Goal: Information Seeking & Learning: Learn about a topic

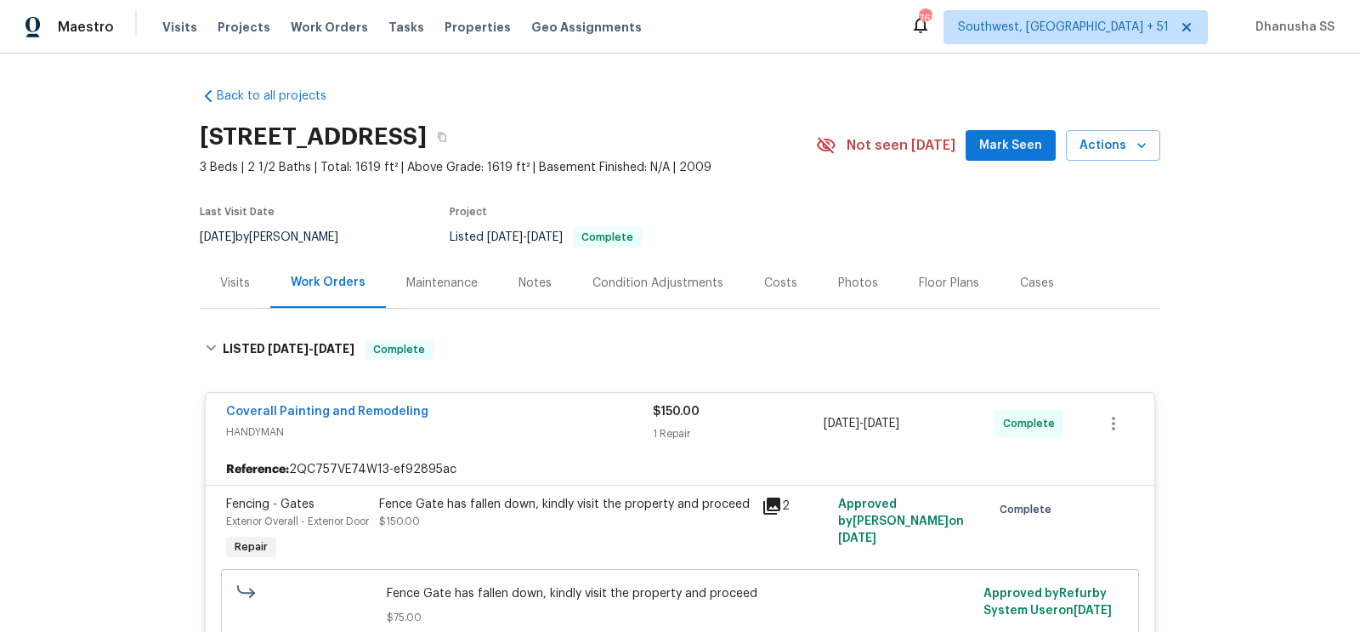
click at [319, 33] on span "Work Orders" at bounding box center [329, 27] width 77 height 17
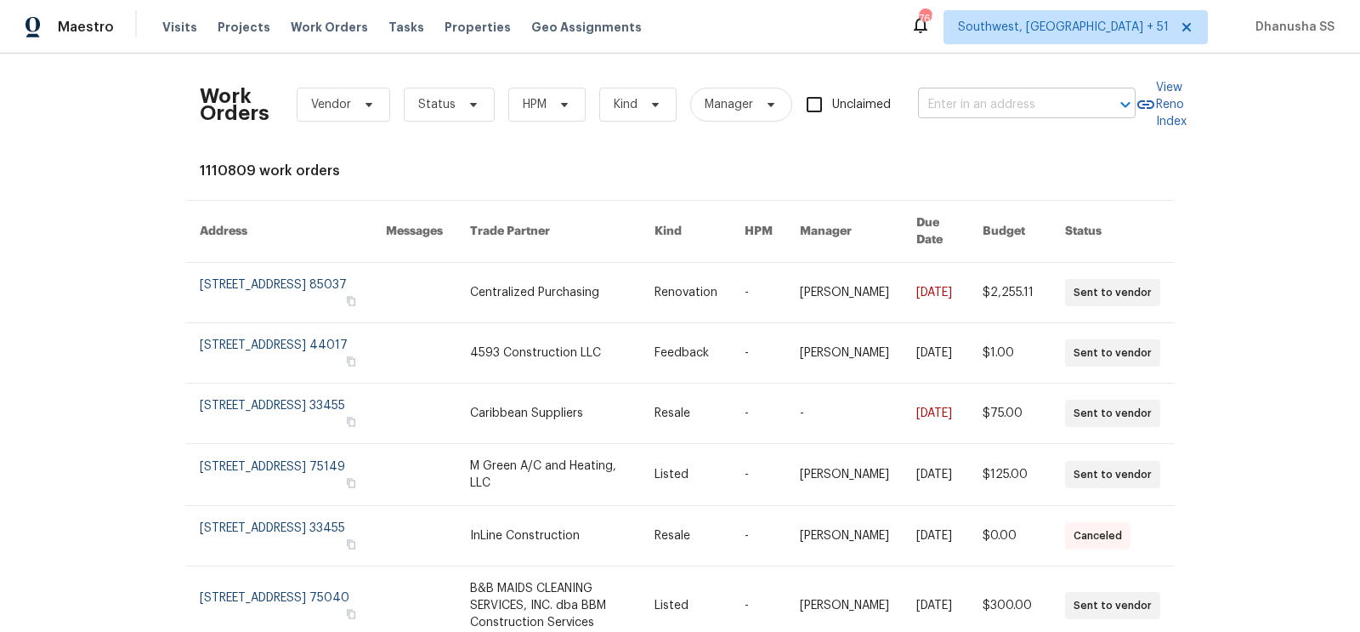
click at [1004, 114] on input "text" at bounding box center [1003, 105] width 170 height 26
paste input "[STREET_ADDRESS]"
drag, startPoint x: 946, startPoint y: 105, endPoint x: 1359, endPoint y: 268, distance: 444.1
click at [1359, 268] on div "Work Orders Vendor Status HPM Kind Manager Unclaimed [STREET_ADDRESS] ​ View Re…" at bounding box center [680, 343] width 1360 height 578
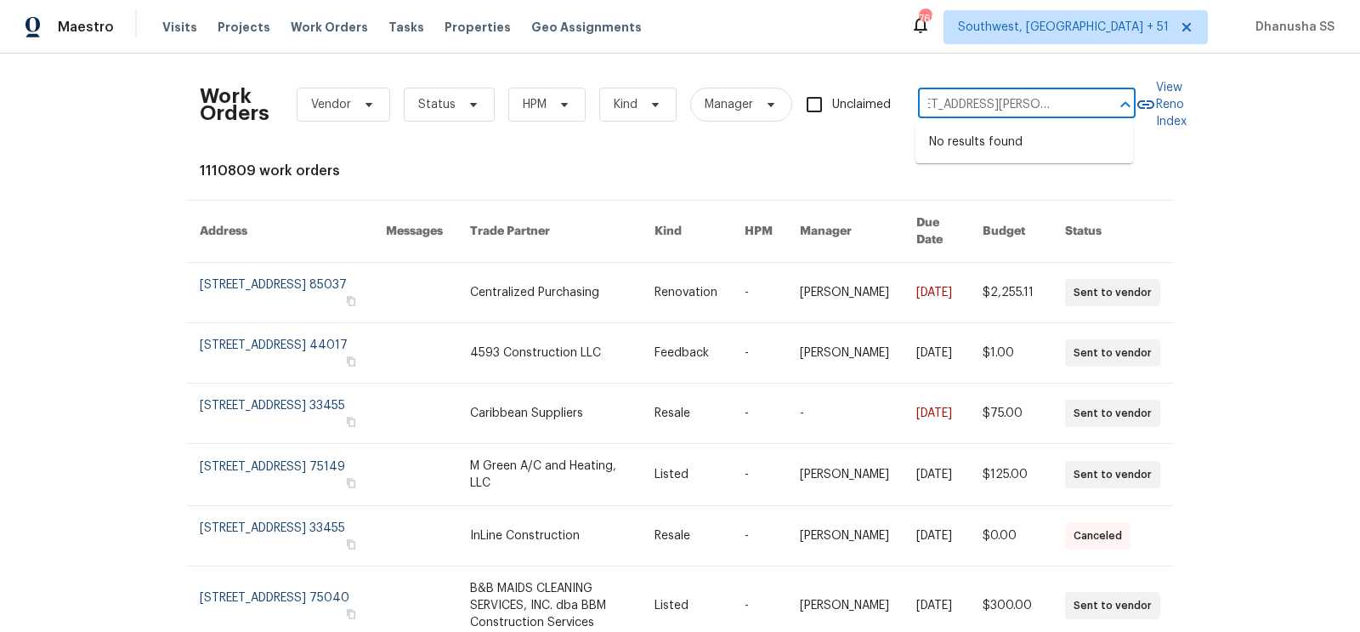
scroll to position [0, 0]
type input "[STREET_ADDRESS]"
click at [1257, 275] on div "Work Orders Vendor Status HPM Kind Manager Unclaimed ​ View Reno Index 1110809 …" at bounding box center [680, 343] width 1360 height 578
click at [1022, 103] on input "text" at bounding box center [1003, 105] width 170 height 26
paste input "[STREET_ADDRESS]"
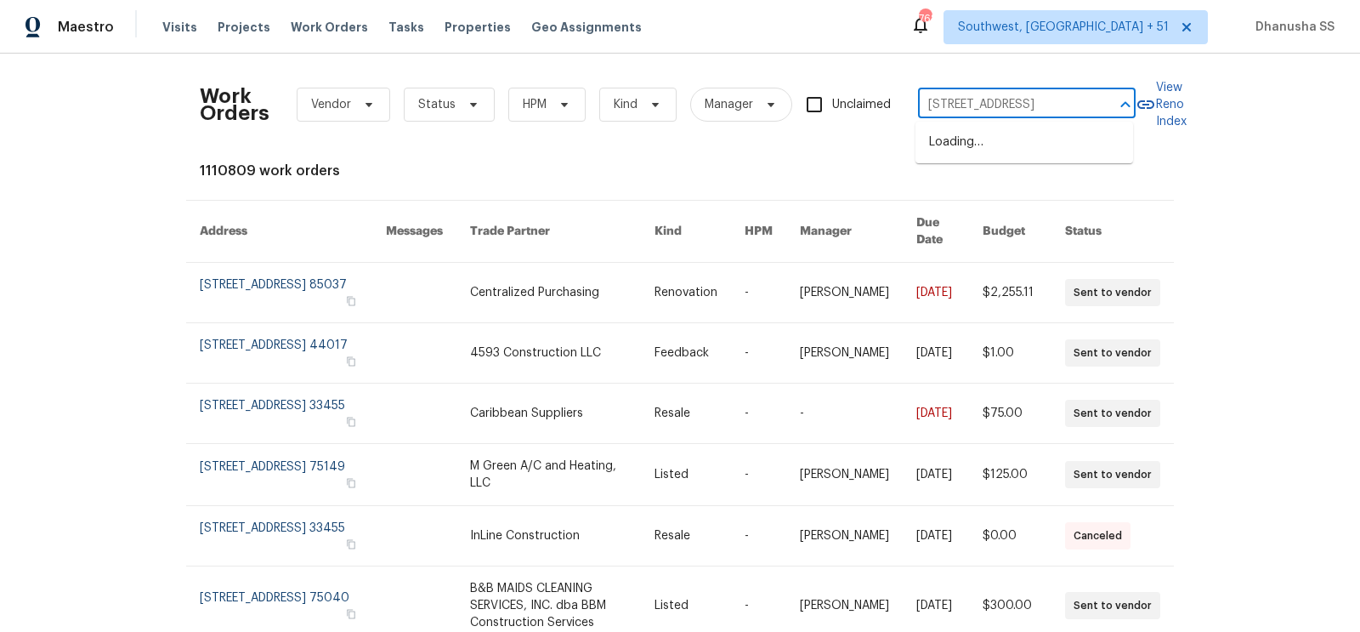
scroll to position [0, 88]
drag, startPoint x: 941, startPoint y: 97, endPoint x: 1245, endPoint y: 107, distance: 304.4
click at [1245, 107] on div "Work Orders Vendor Status HPM Kind Manager Unclaimed [STREET_ADDRESS] ​ View Re…" at bounding box center [680, 343] width 1360 height 578
click at [943, 109] on input "[STREET_ADDRESS]" at bounding box center [1003, 105] width 170 height 26
drag, startPoint x: 943, startPoint y: 108, endPoint x: 1359, endPoint y: 120, distance: 415.8
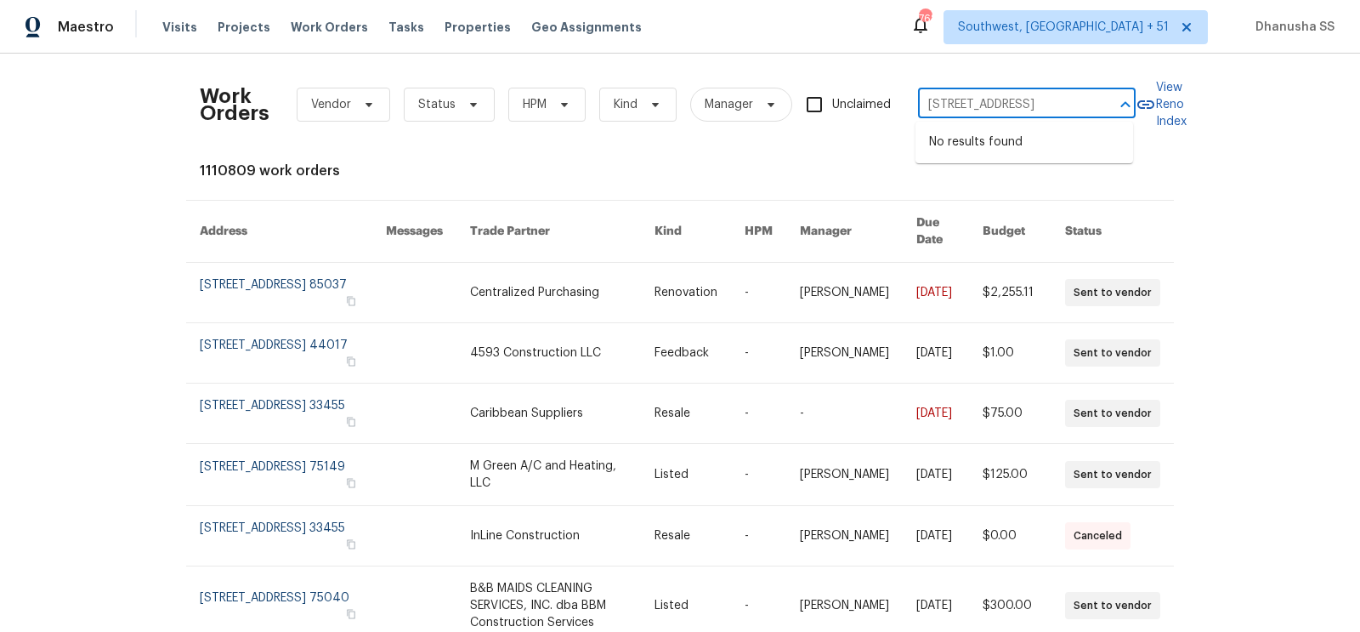
click at [1359, 120] on div "Work Orders Vendor Status HPM Kind Manager Unclaimed [STREET_ADDRESS] ​ View Re…" at bounding box center [680, 343] width 1360 height 578
type input "3987 Nobel D"
click at [981, 141] on li "[STREET_ADDRESS]" at bounding box center [1024, 142] width 218 height 28
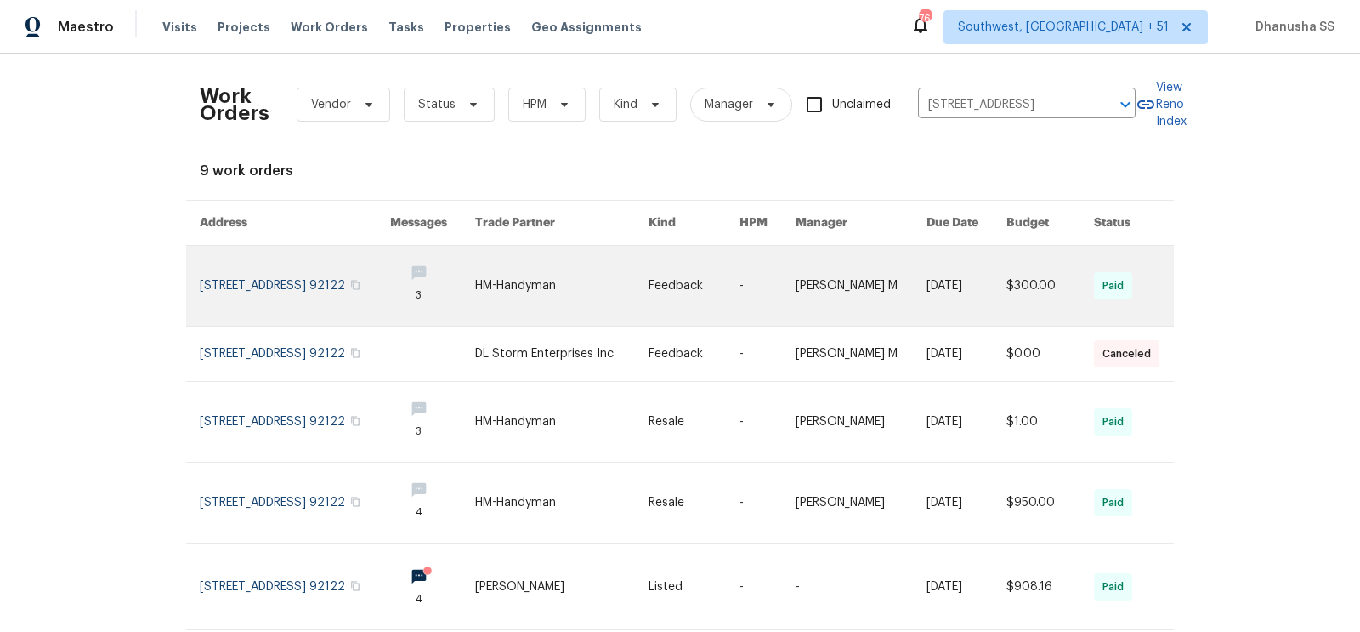
click at [870, 295] on link at bounding box center [861, 286] width 131 height 80
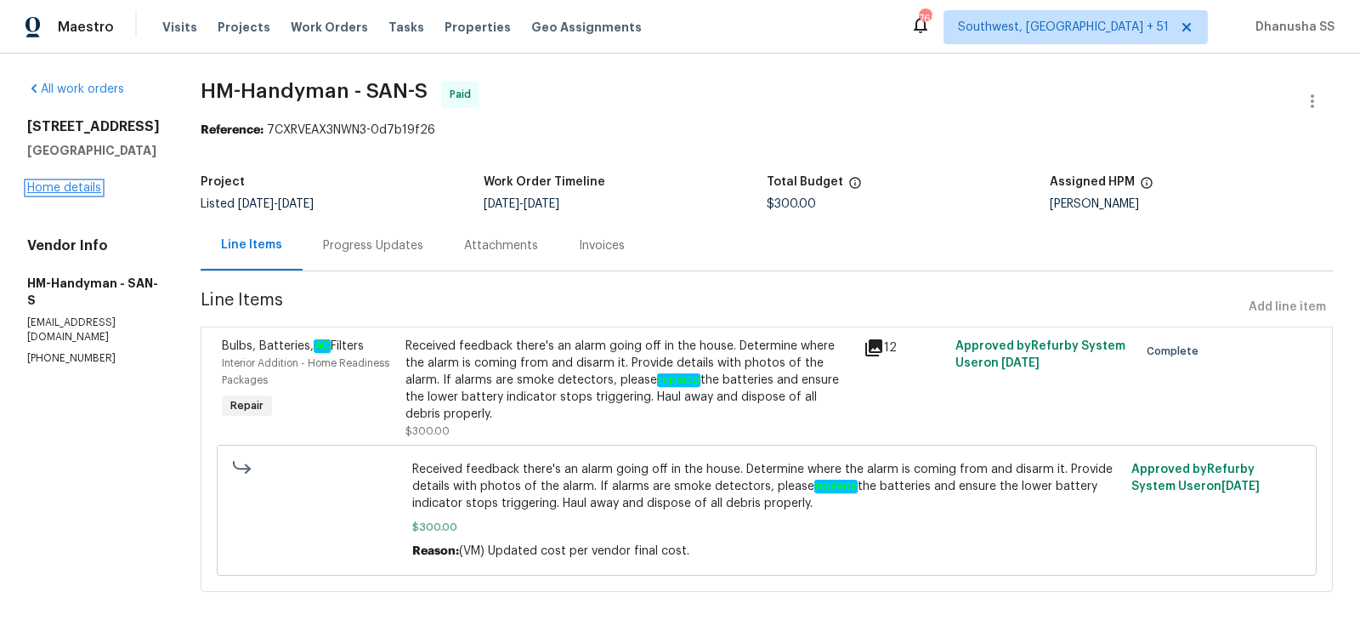
click at [88, 194] on link "Home details" at bounding box center [64, 188] width 74 height 12
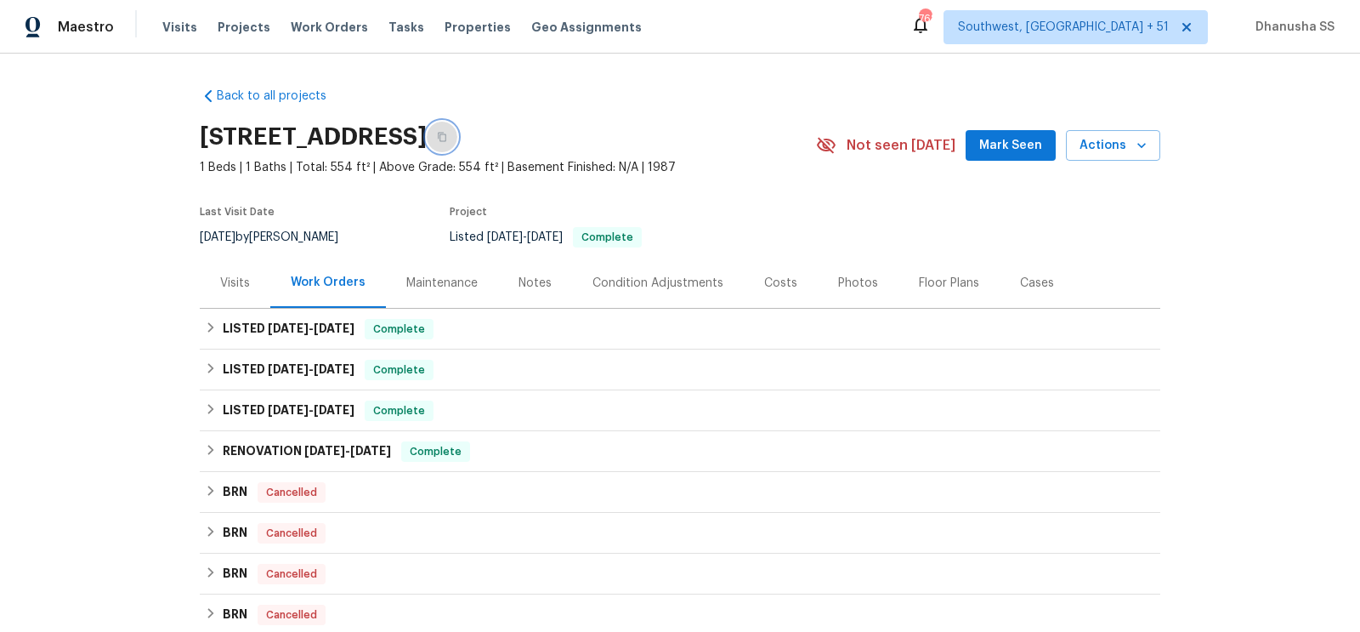
click at [447, 141] on icon "button" at bounding box center [442, 137] width 10 height 10
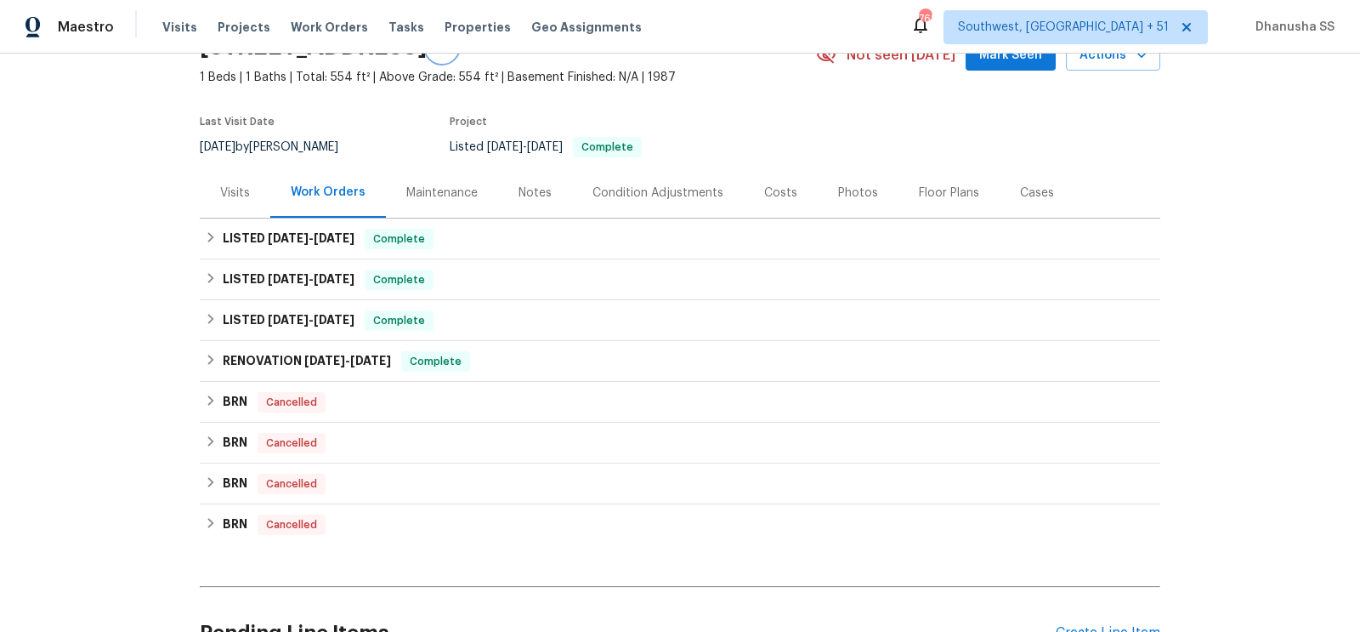
scroll to position [102, 0]
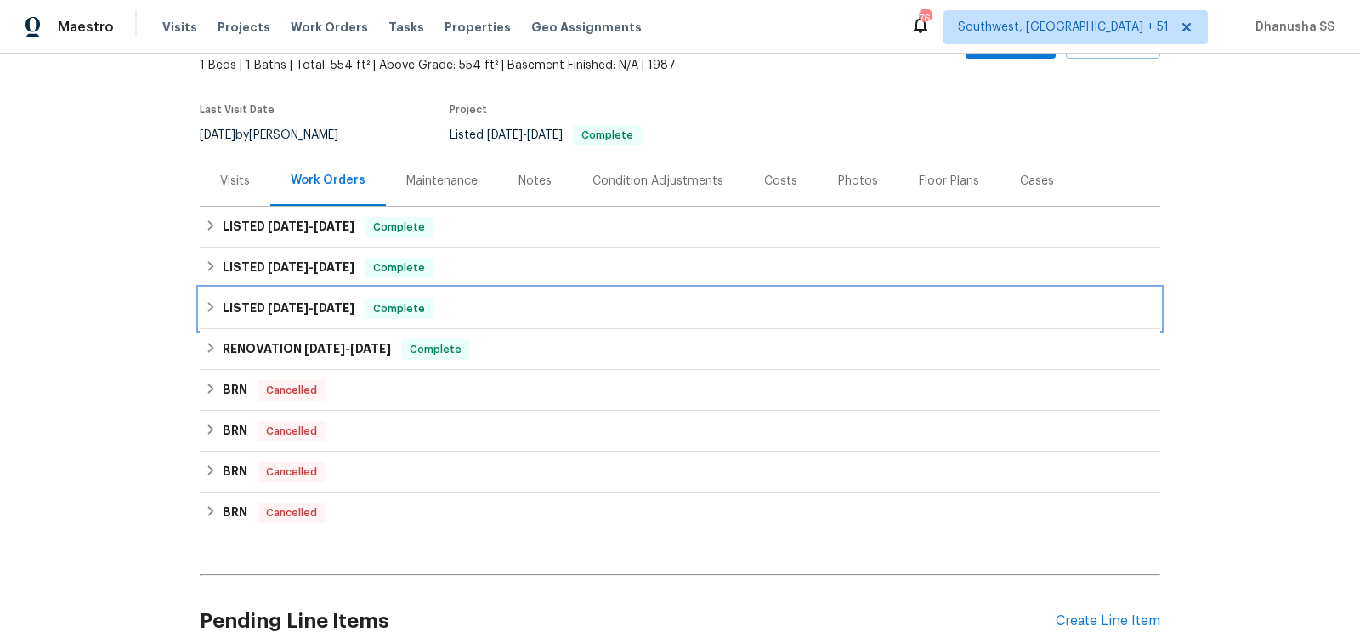
click at [558, 320] on div "LISTED [DATE] - [DATE] Complete" at bounding box center [680, 308] width 960 height 41
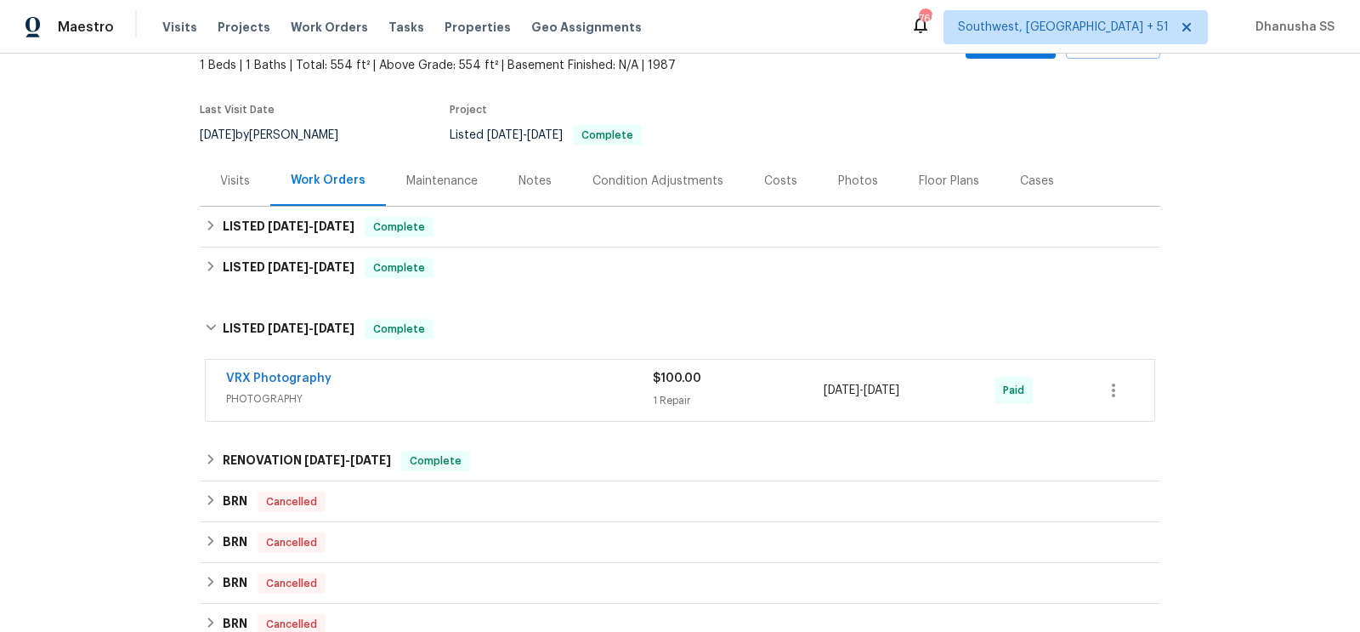
click at [569, 390] on span "PHOTOGRAPHY" at bounding box center [439, 398] width 427 height 17
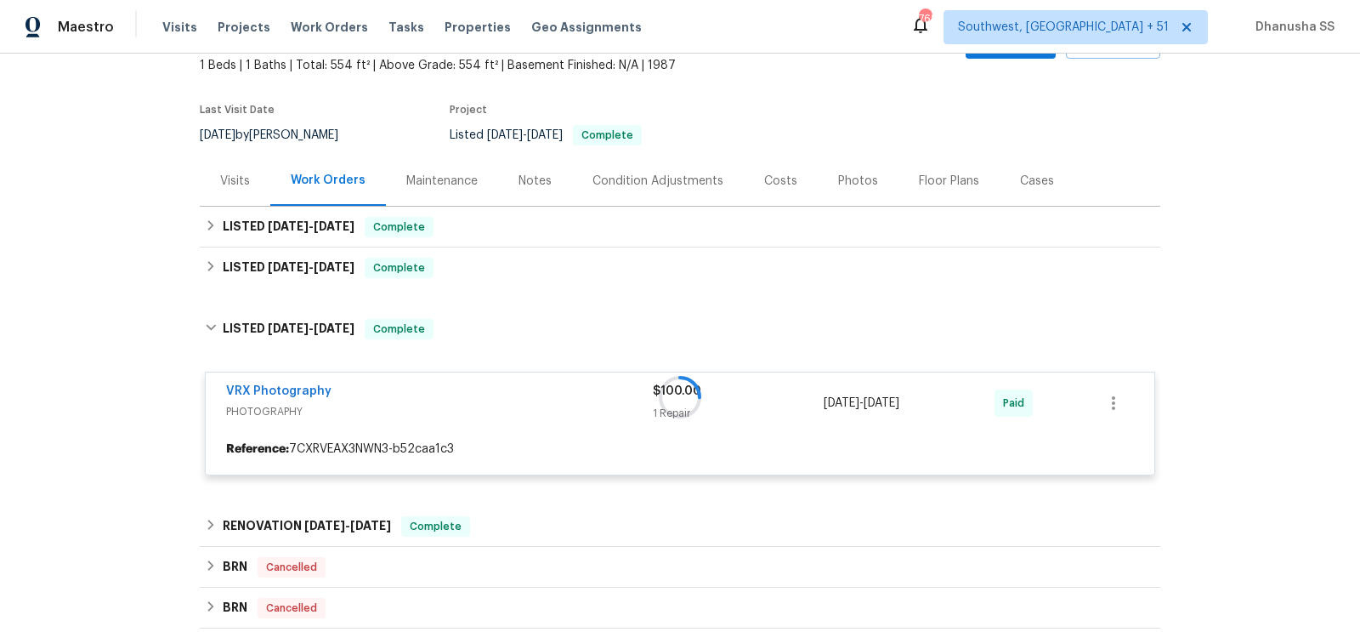
click at [507, 288] on div "Back to all projects [STREET_ADDRESS] 1 Beds | 1 Baths | Total: 554 ft² | Above…" at bounding box center [680, 420] width 960 height 896
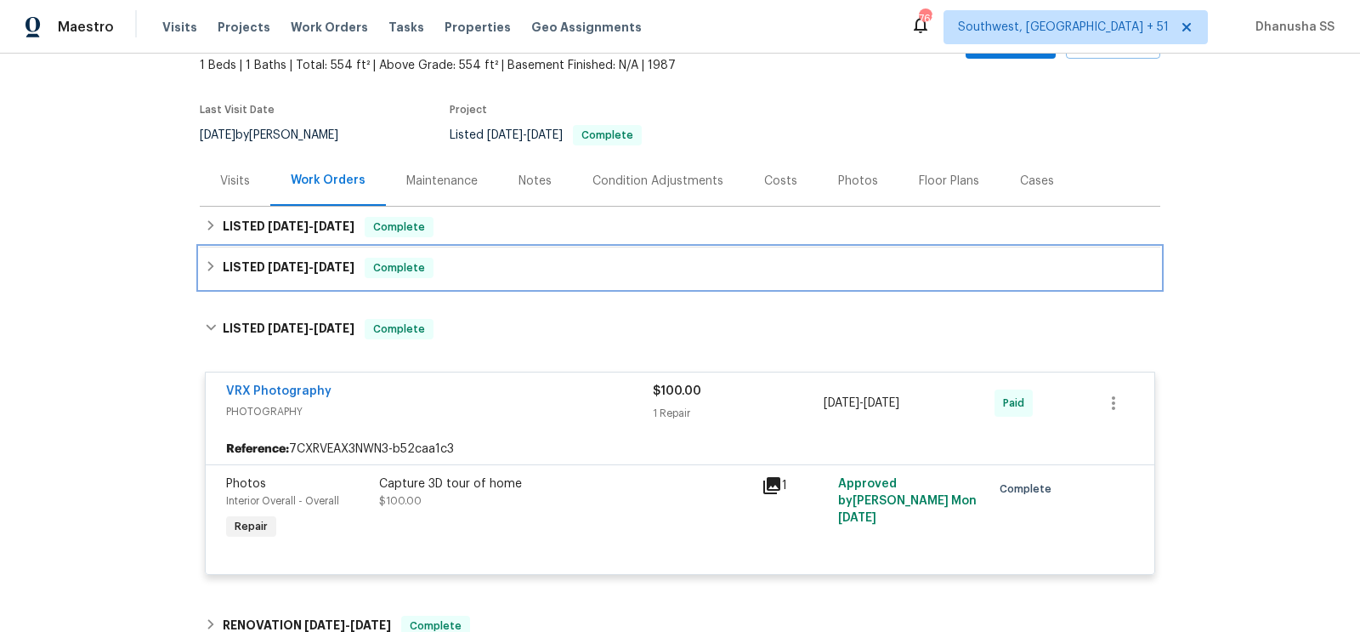
click at [507, 266] on div "LISTED [DATE] - [DATE] Complete" at bounding box center [680, 268] width 950 height 20
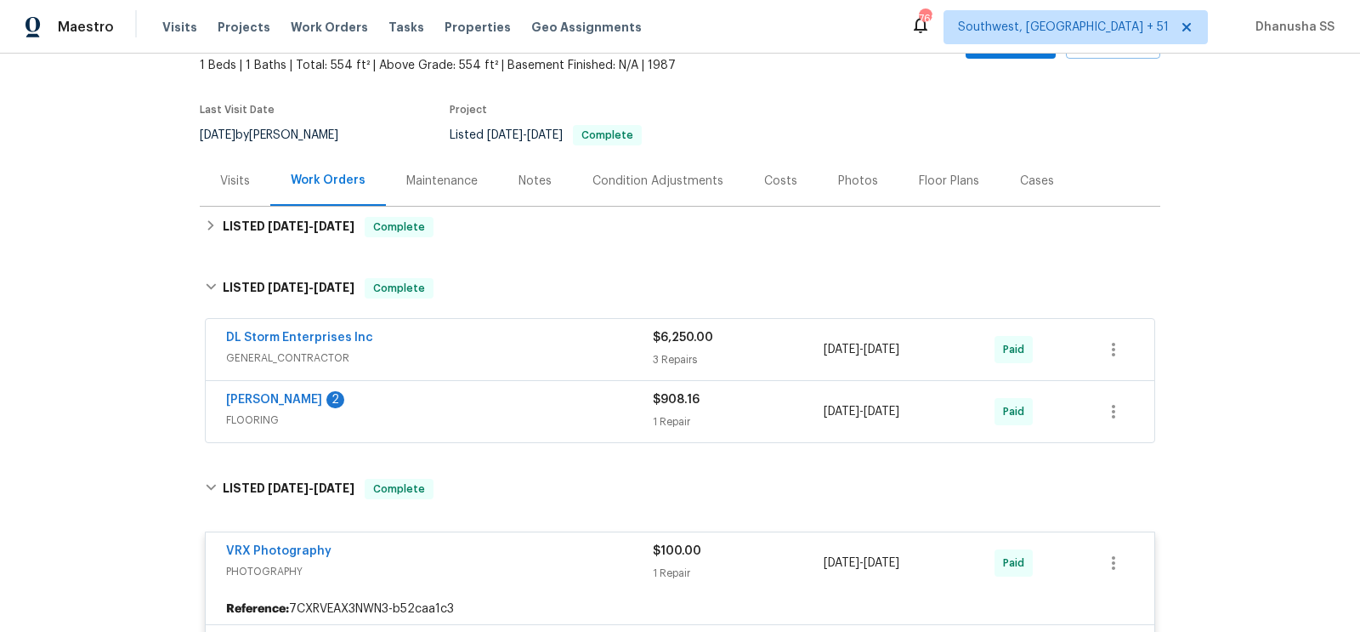
click at [517, 407] on div "[PERSON_NAME] 2" at bounding box center [439, 401] width 427 height 20
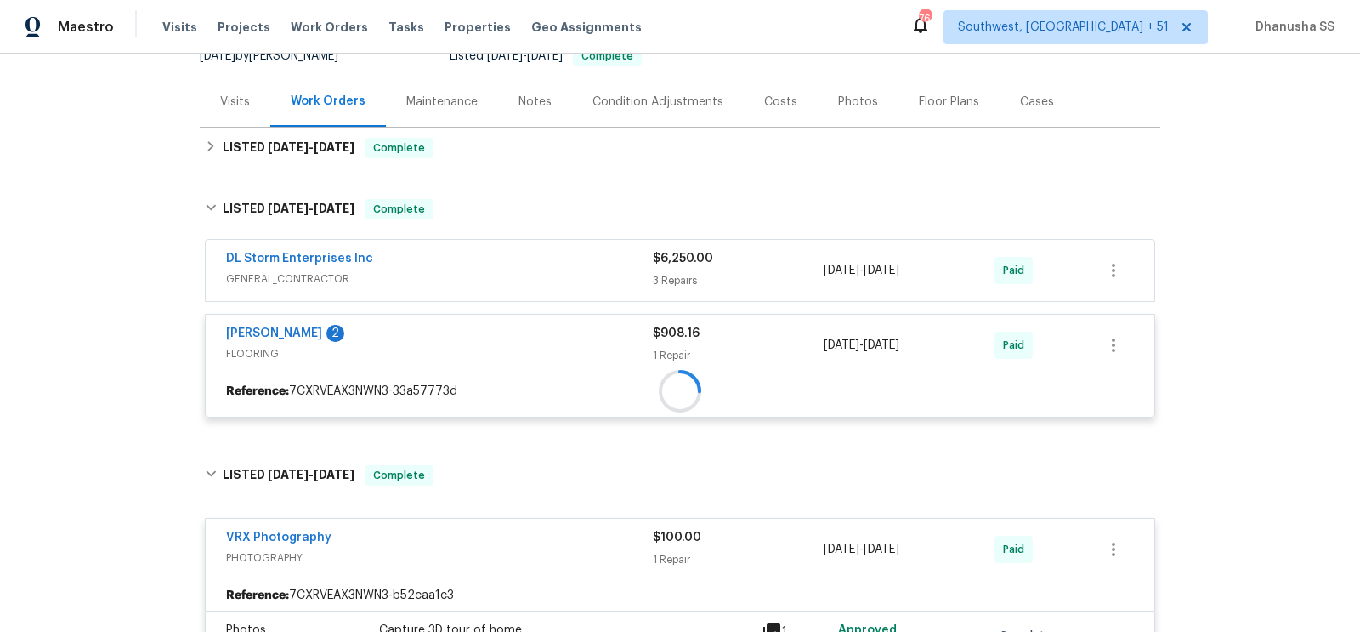
scroll to position [286, 0]
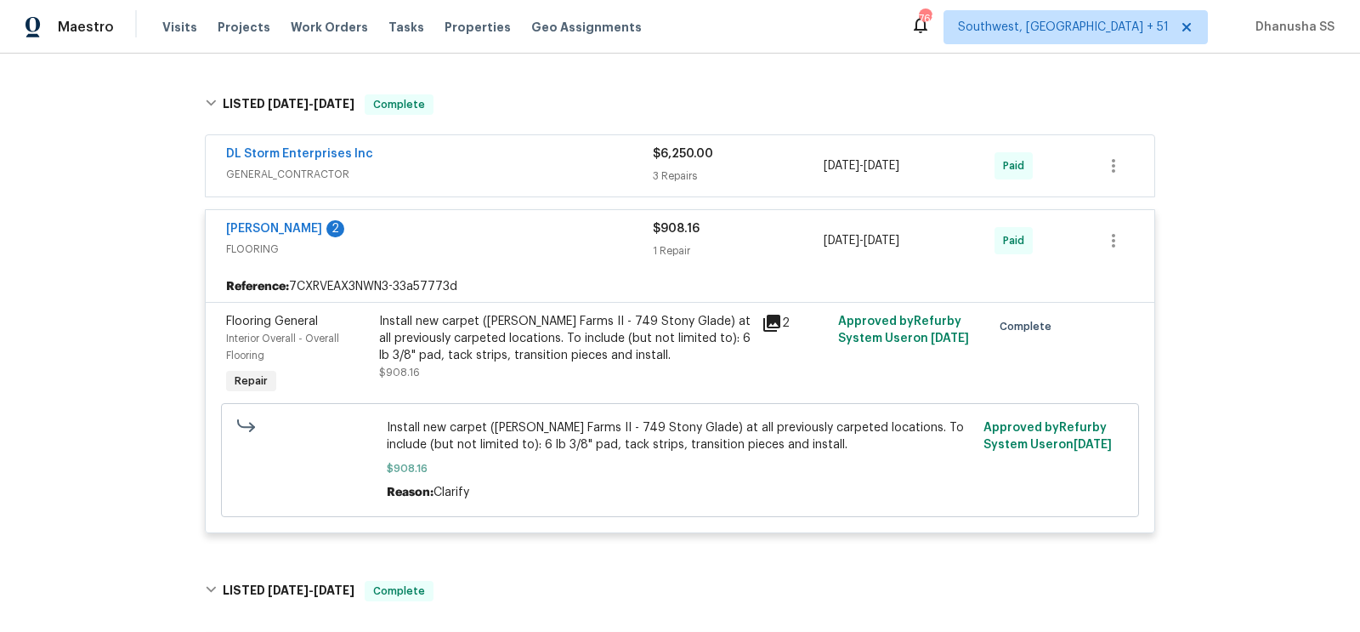
click at [547, 169] on span "GENERAL_CONTRACTOR" at bounding box center [439, 174] width 427 height 17
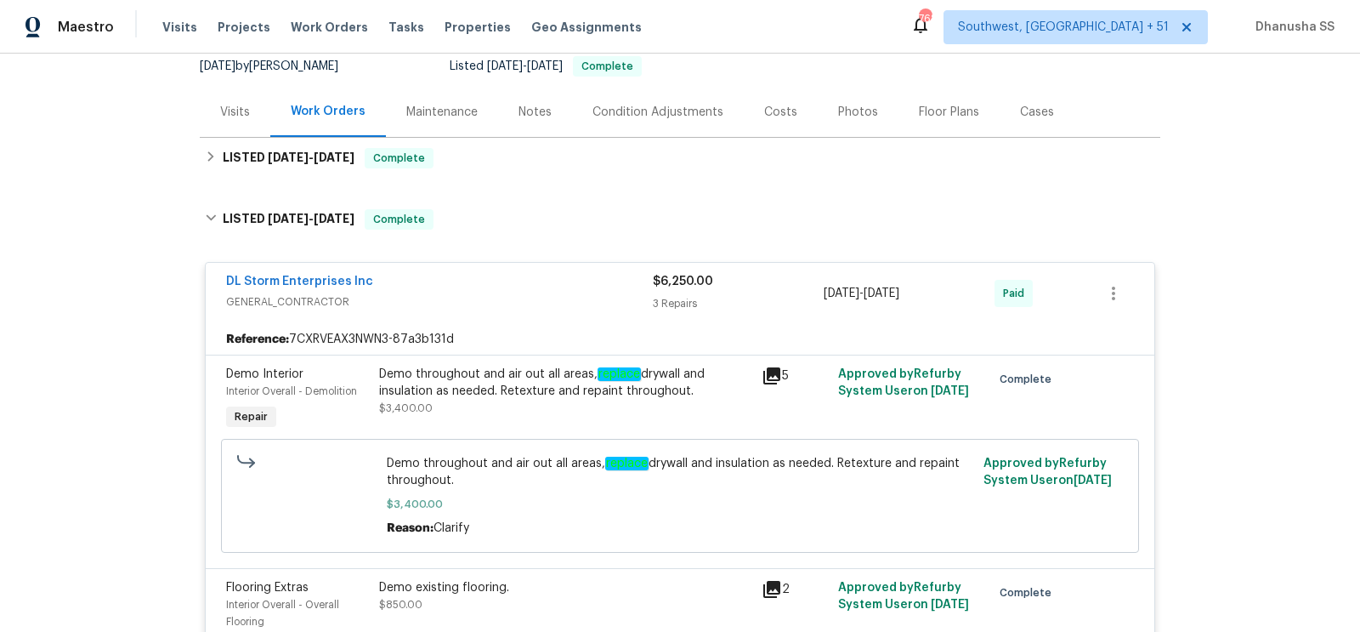
scroll to position [82, 0]
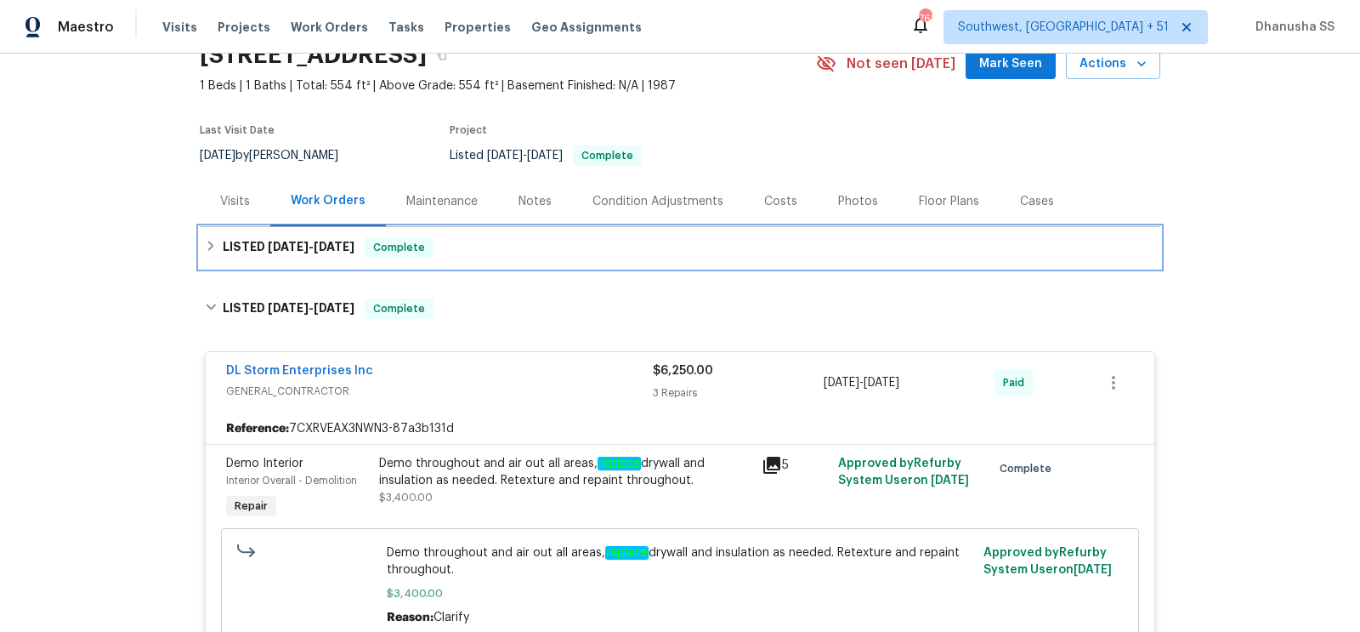
click at [516, 237] on div "LISTED [DATE] - [DATE] Complete" at bounding box center [680, 247] width 950 height 20
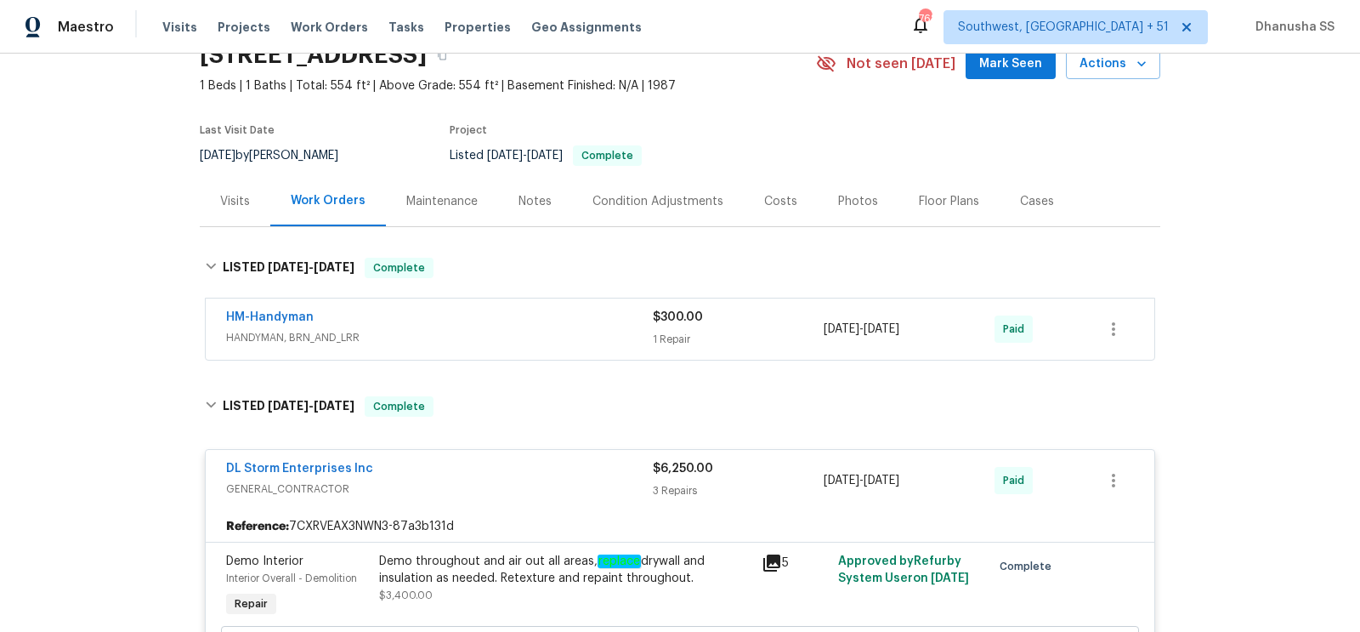
click at [558, 340] on span "HANDYMAN, BRN_AND_LRR" at bounding box center [439, 337] width 427 height 17
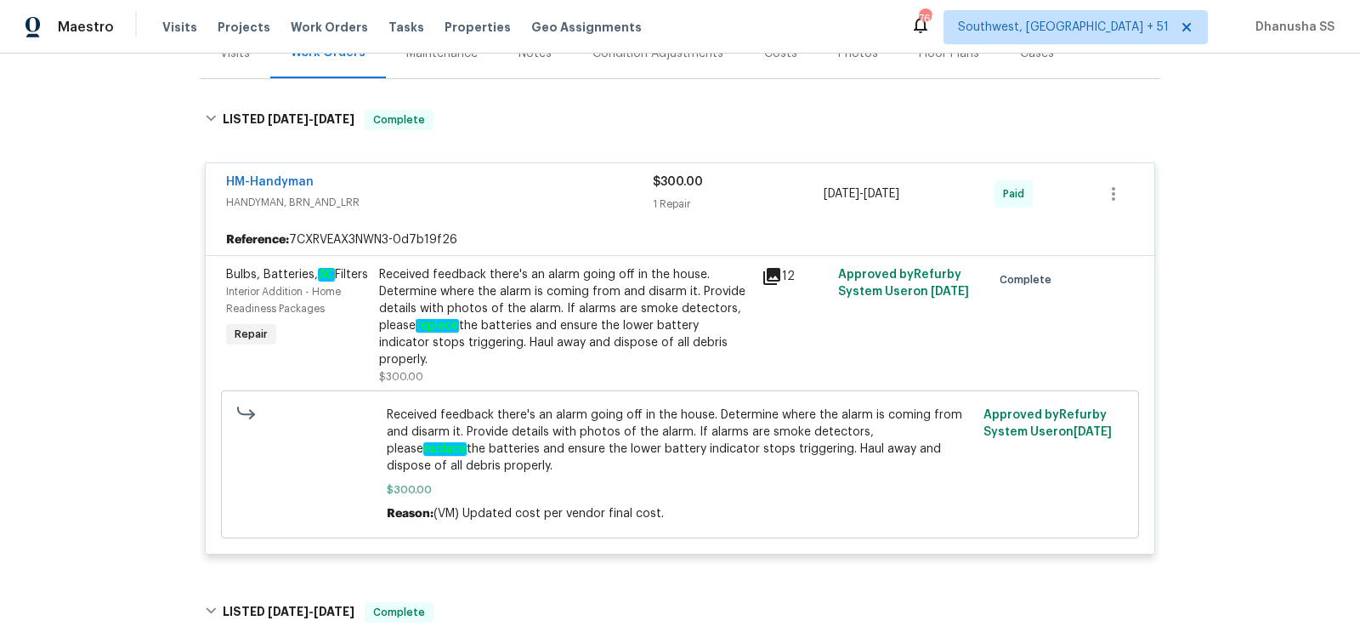
scroll to position [244, 0]
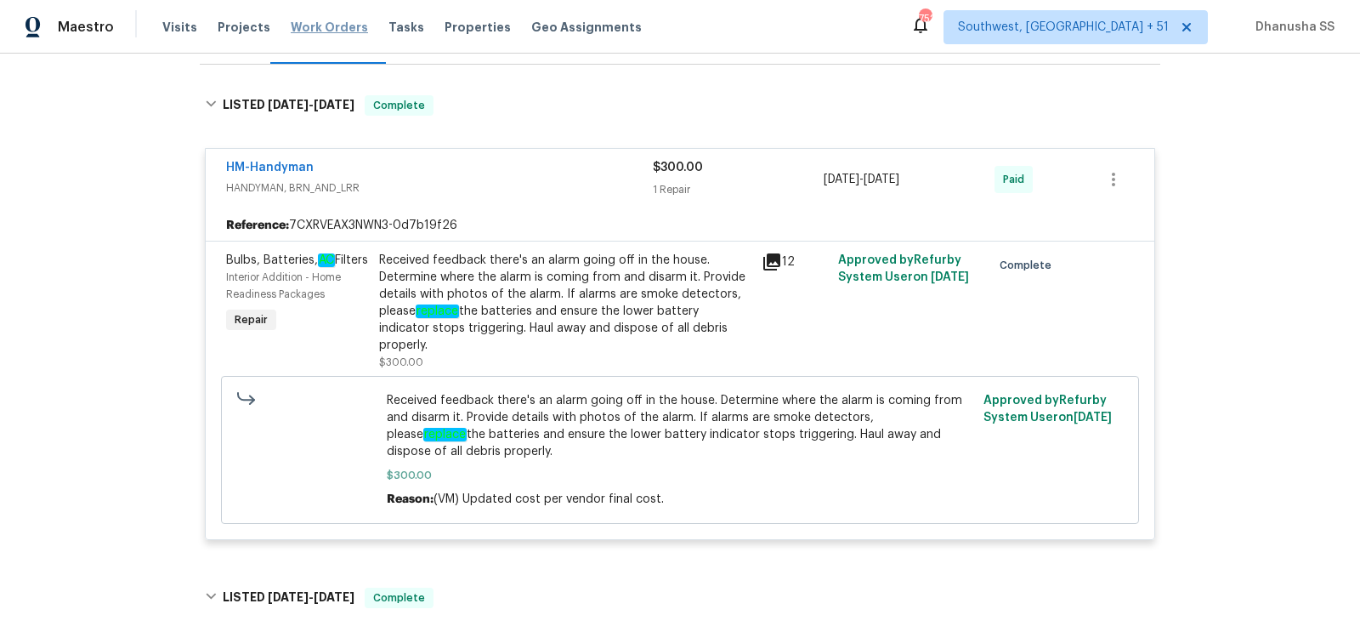
click at [315, 32] on span "Work Orders" at bounding box center [329, 27] width 77 height 17
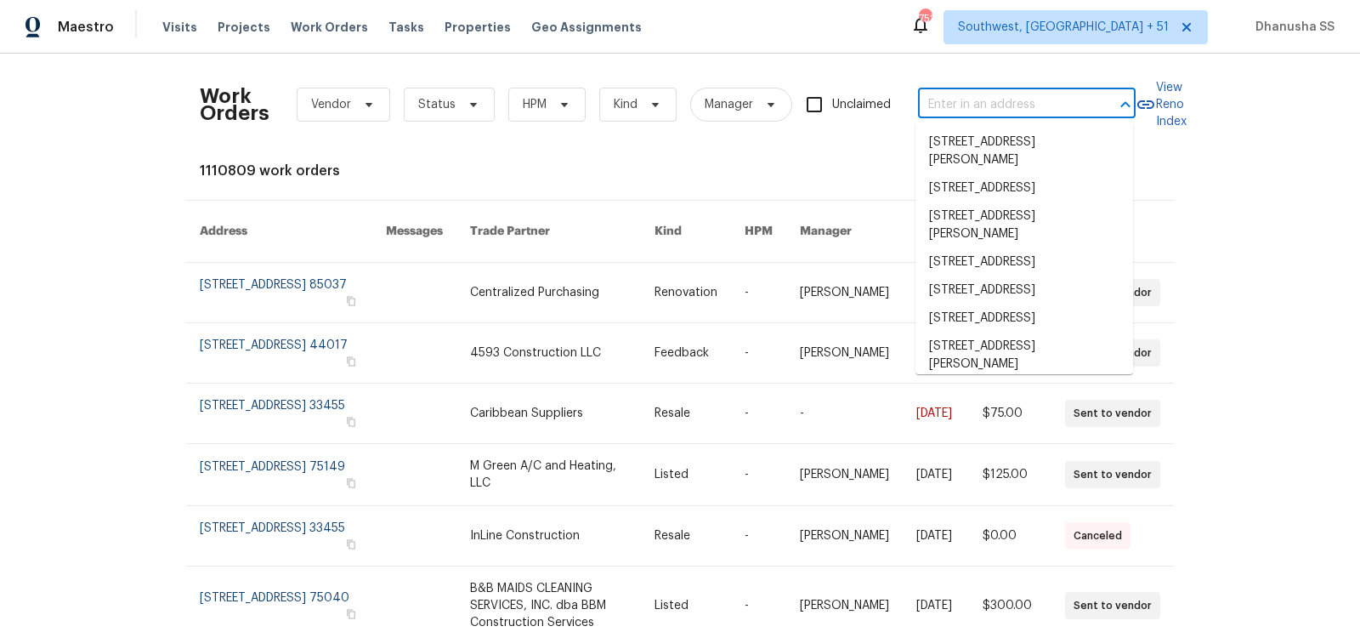
click at [997, 98] on input "text" at bounding box center [1003, 105] width 170 height 26
paste input "[STREET_ADDRESS]"
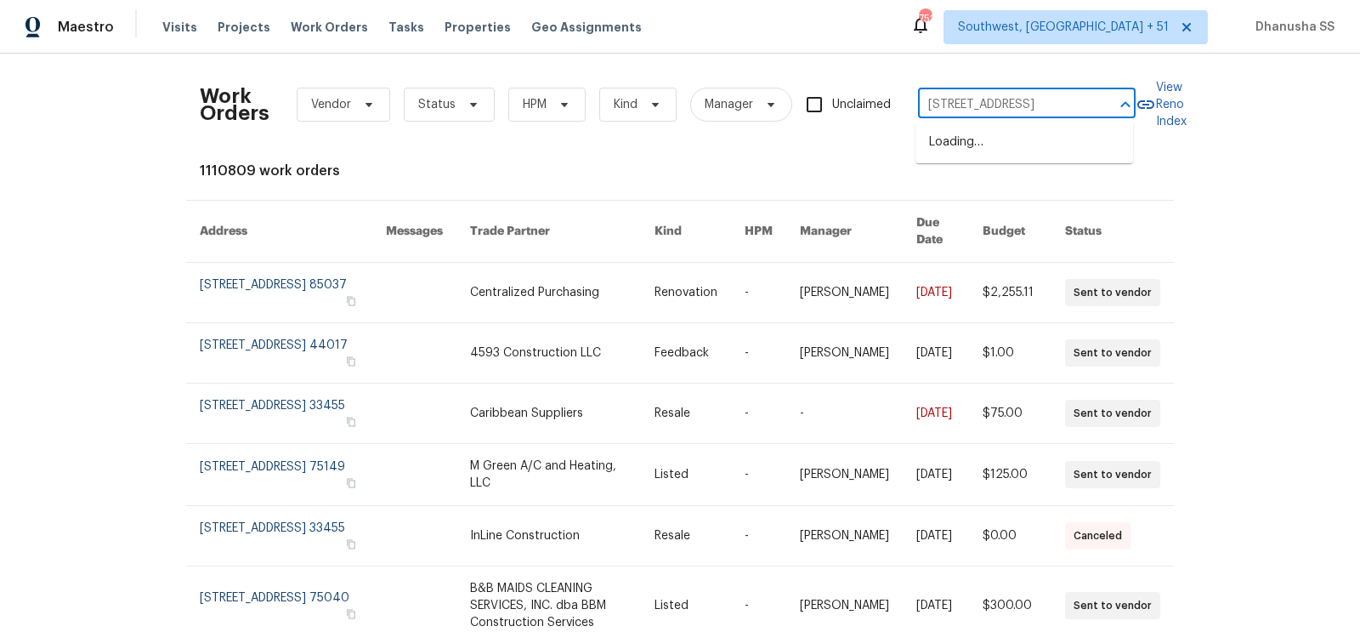
scroll to position [0, 54]
type input "[STREET_ADDRESS]"
click at [977, 155] on li "[STREET_ADDRESS]" at bounding box center [1024, 142] width 218 height 28
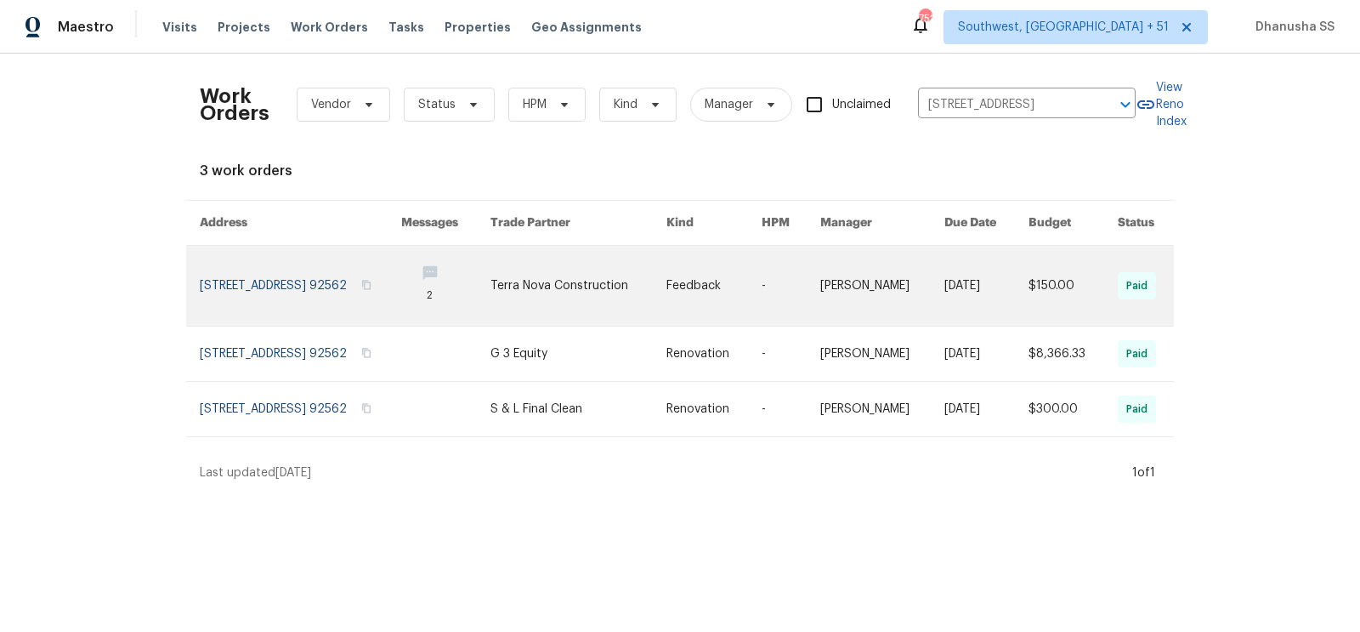
click at [467, 304] on link at bounding box center [445, 286] width 89 height 80
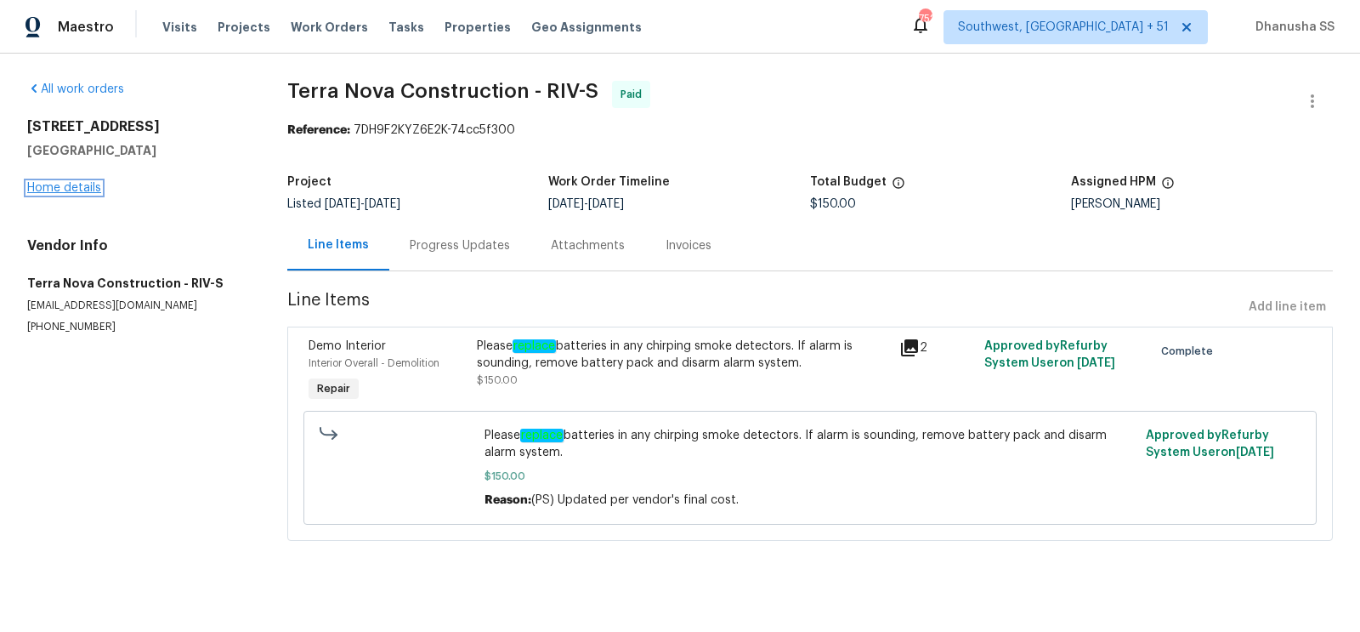
click at [41, 187] on link "Home details" at bounding box center [64, 188] width 74 height 12
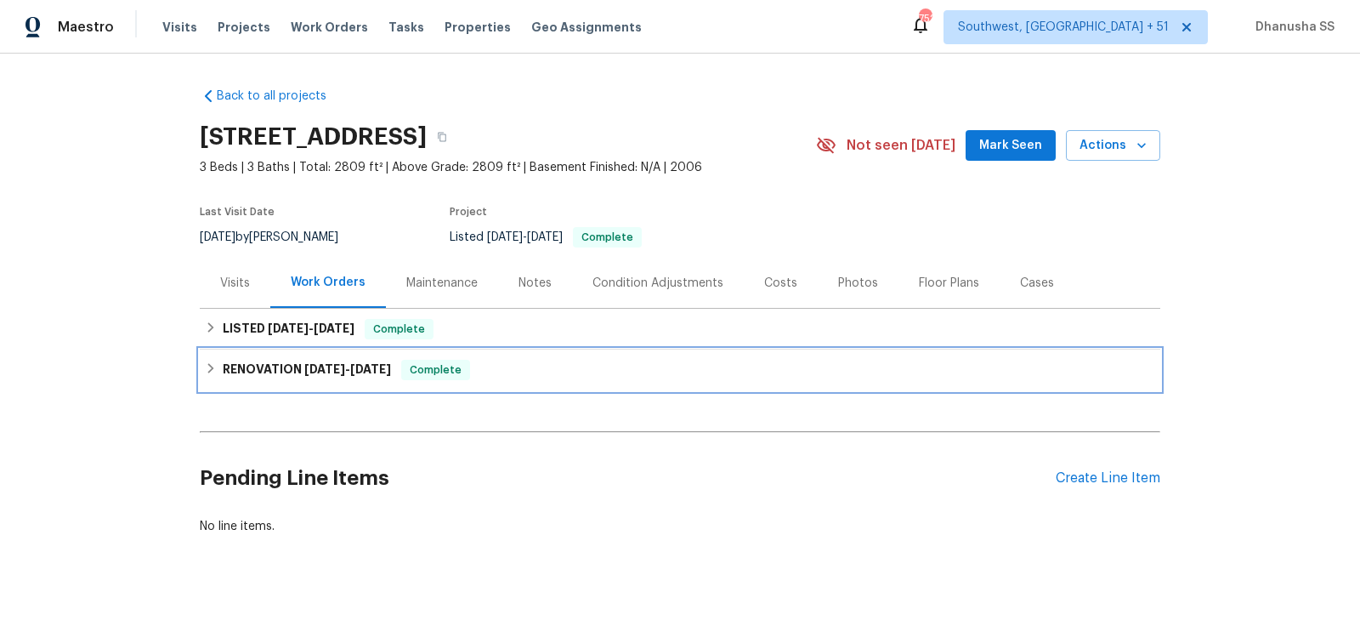
click at [507, 373] on div "RENOVATION [DATE] - [DATE] Complete" at bounding box center [680, 370] width 950 height 20
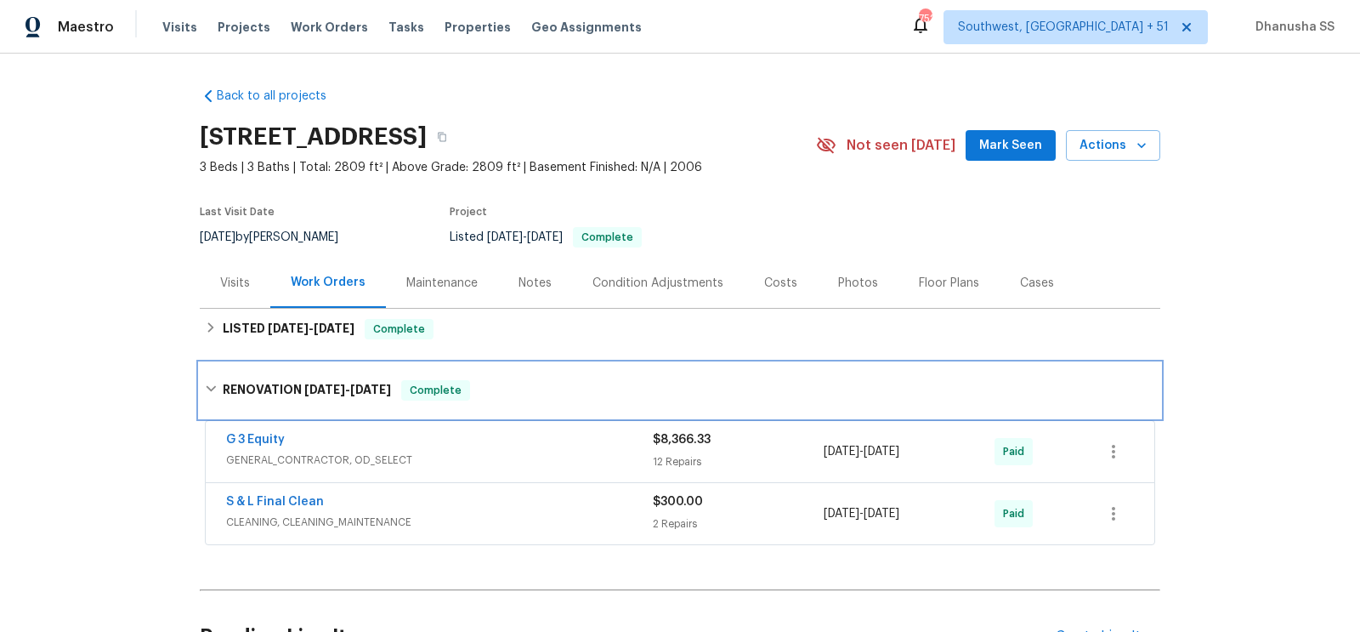
scroll to position [175, 0]
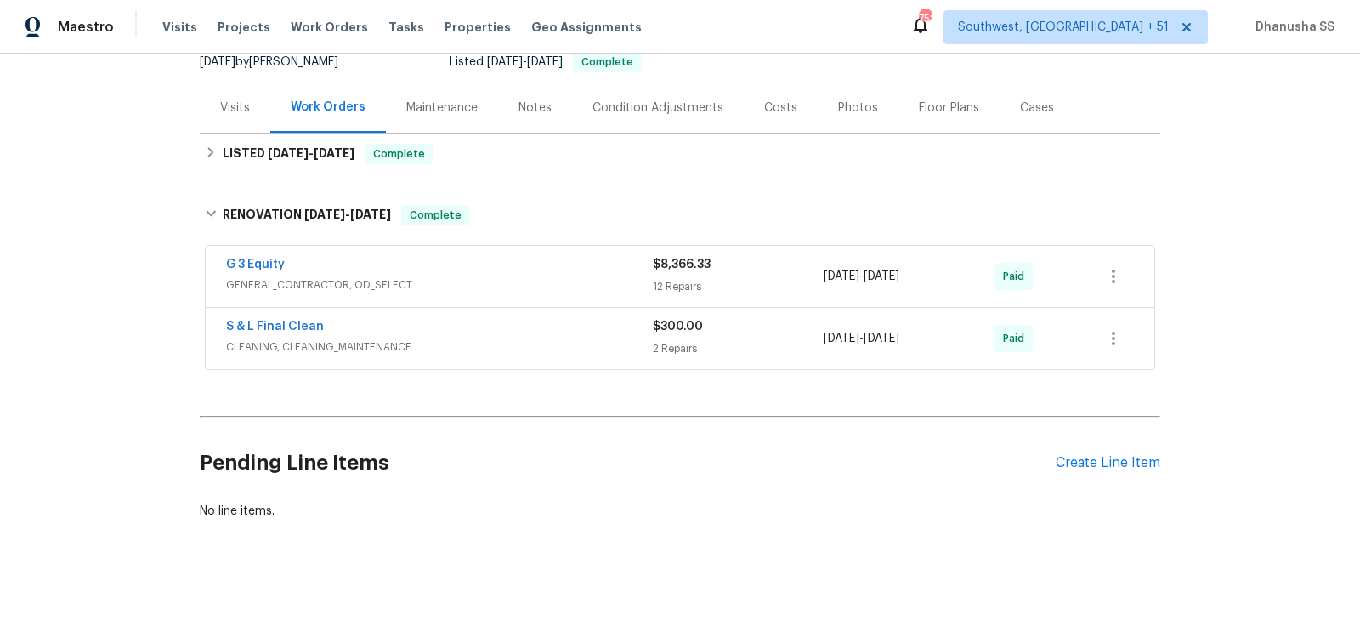
click at [546, 291] on span "GENERAL_CONTRACTOR, OD_SELECT" at bounding box center [439, 284] width 427 height 17
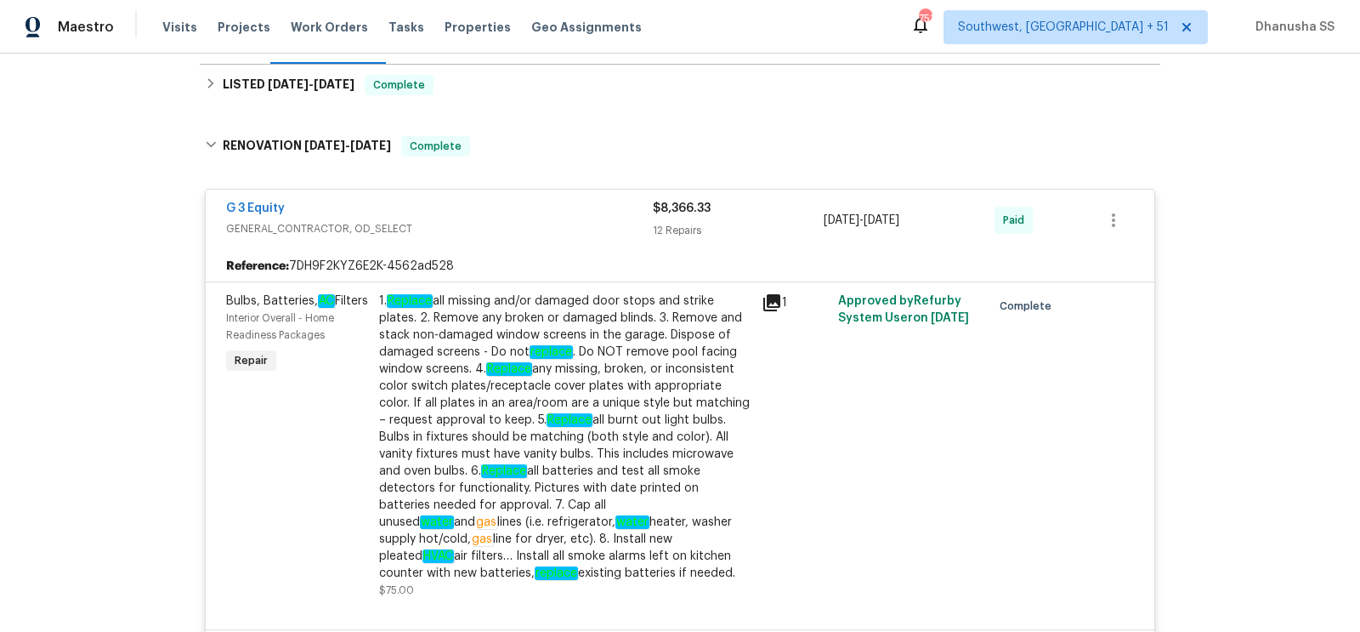
scroll to position [173, 0]
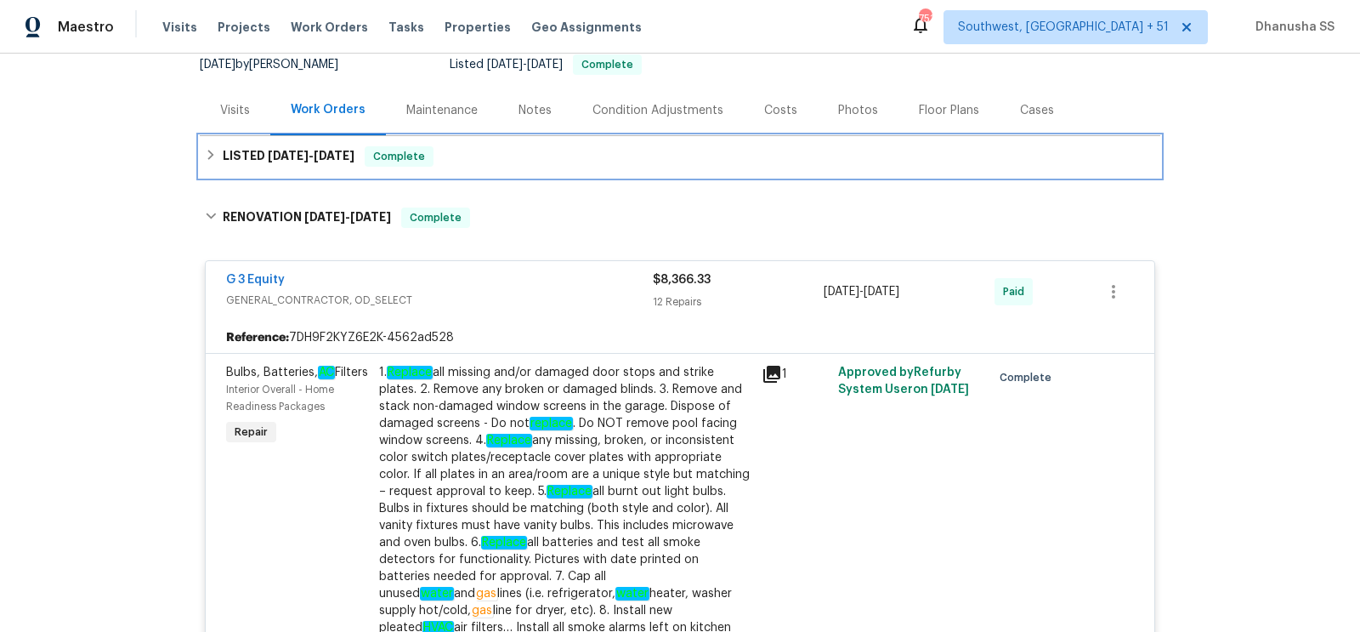
click at [530, 161] on div "LISTED [DATE] - [DATE] Complete" at bounding box center [680, 156] width 950 height 20
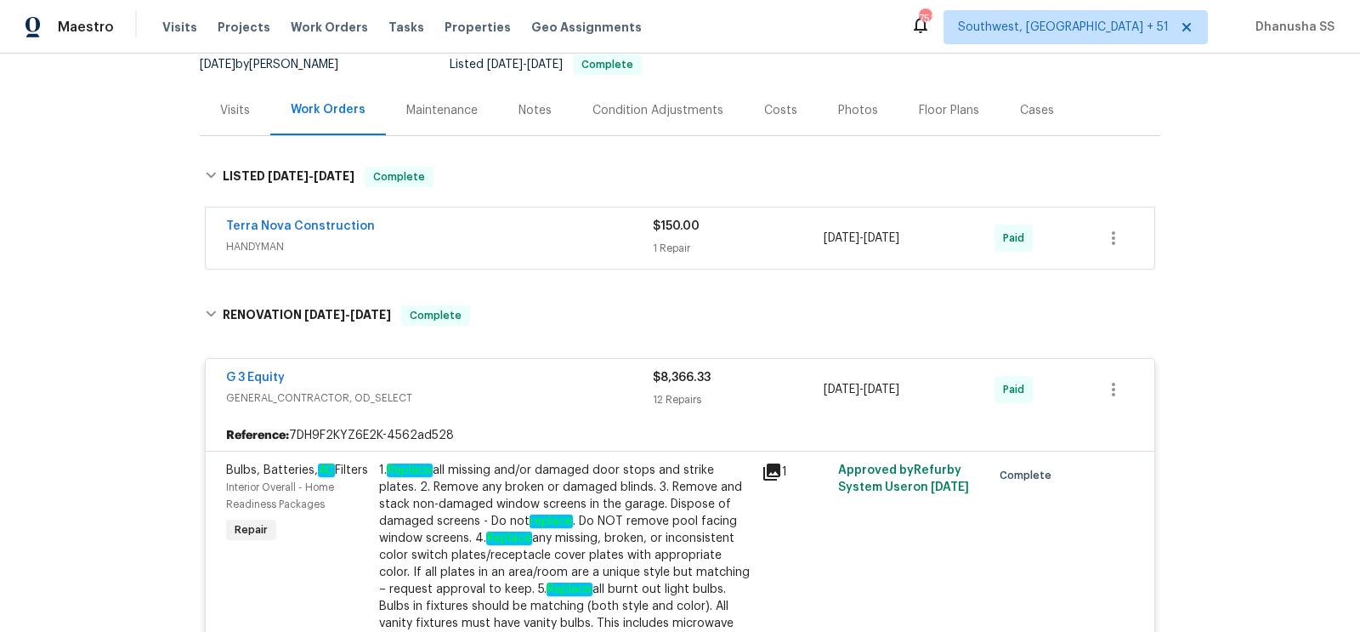
click at [590, 235] on div "Terra Nova Construction" at bounding box center [439, 228] width 427 height 20
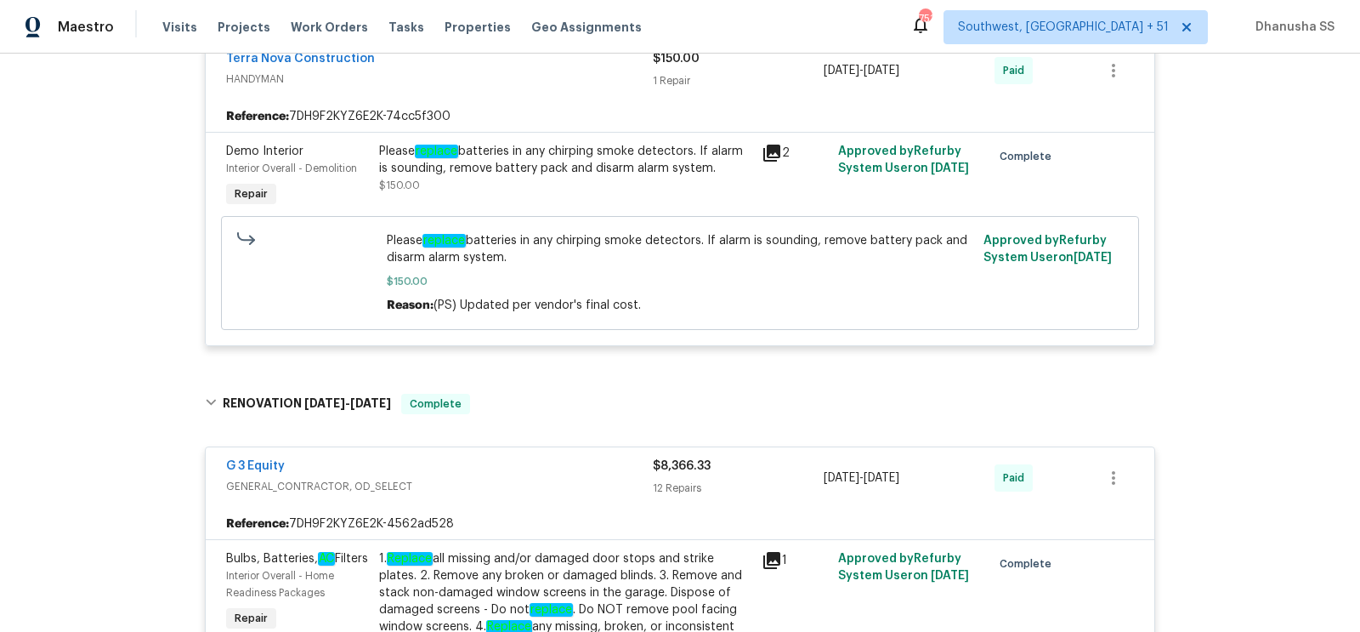
scroll to position [224, 0]
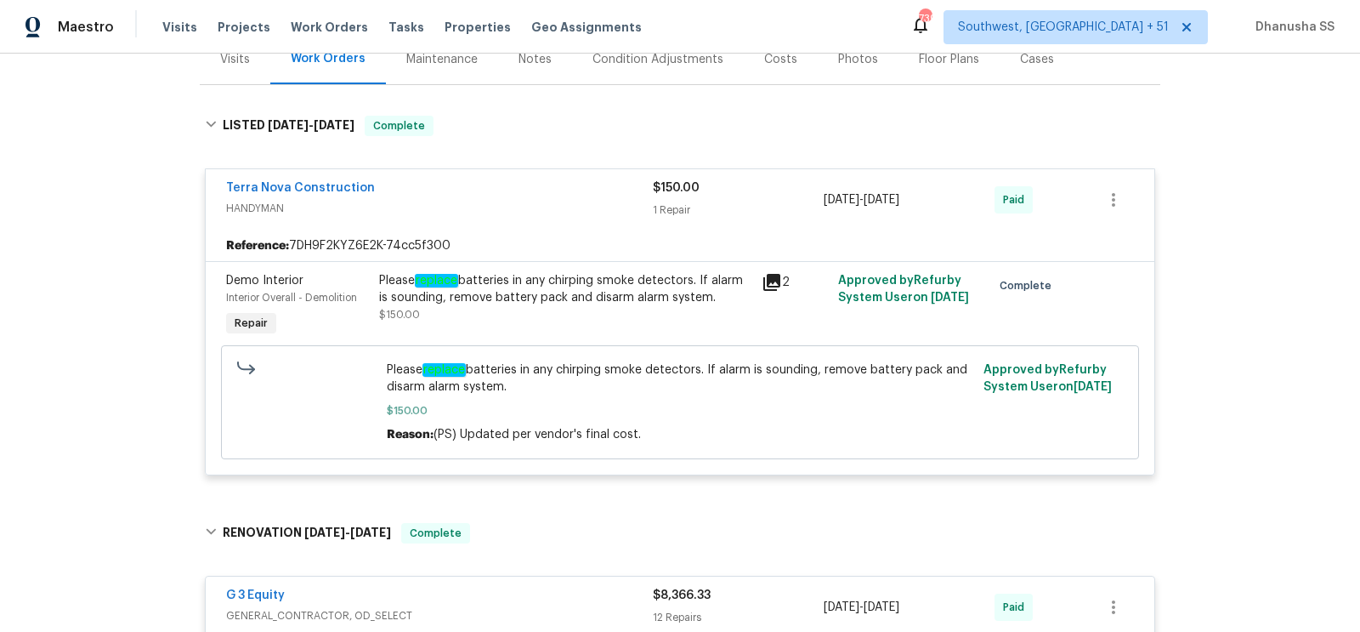
click at [303, 11] on div "Visits Projects Work Orders Tasks Properties Geo Assignments" at bounding box center [412, 27] width 500 height 34
click at [303, 13] on div "Visits Projects Work Orders Tasks Properties Geo Assignments" at bounding box center [412, 27] width 500 height 34
click at [303, 17] on div "Visits Projects Work Orders Tasks Properties Geo Assignments" at bounding box center [412, 27] width 500 height 34
click at [312, 24] on span "Work Orders" at bounding box center [329, 27] width 77 height 17
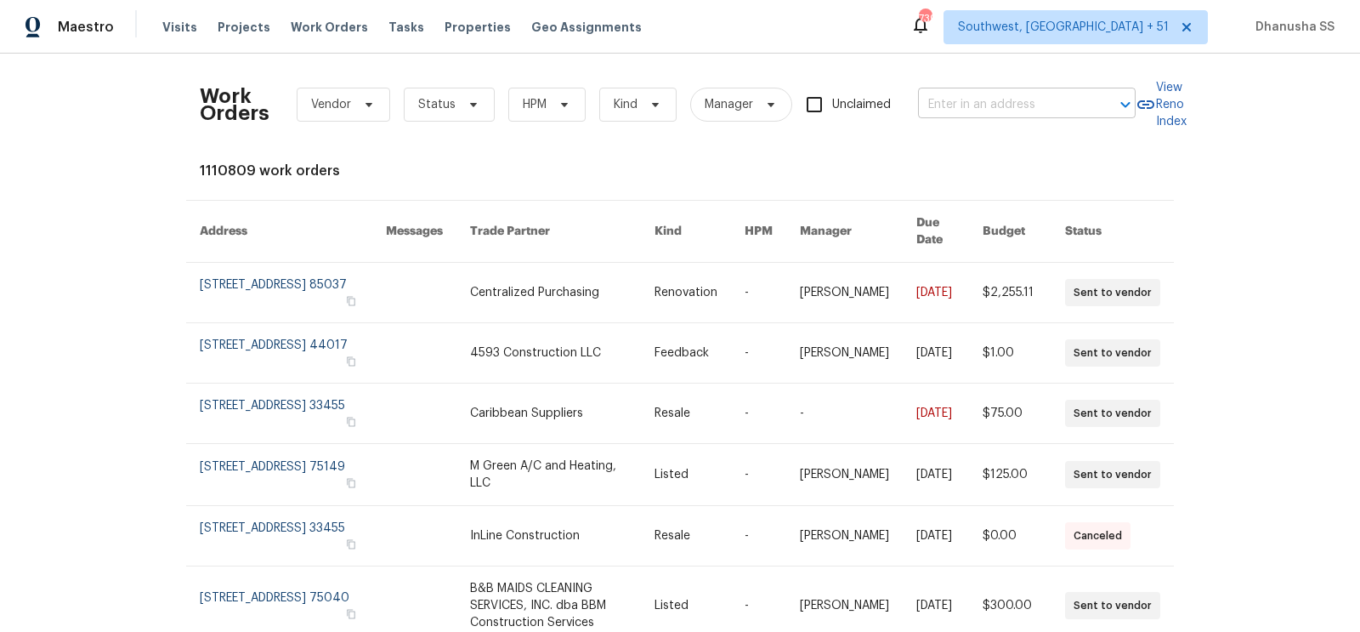
click at [969, 110] on input "text" at bounding box center [1003, 105] width 170 height 26
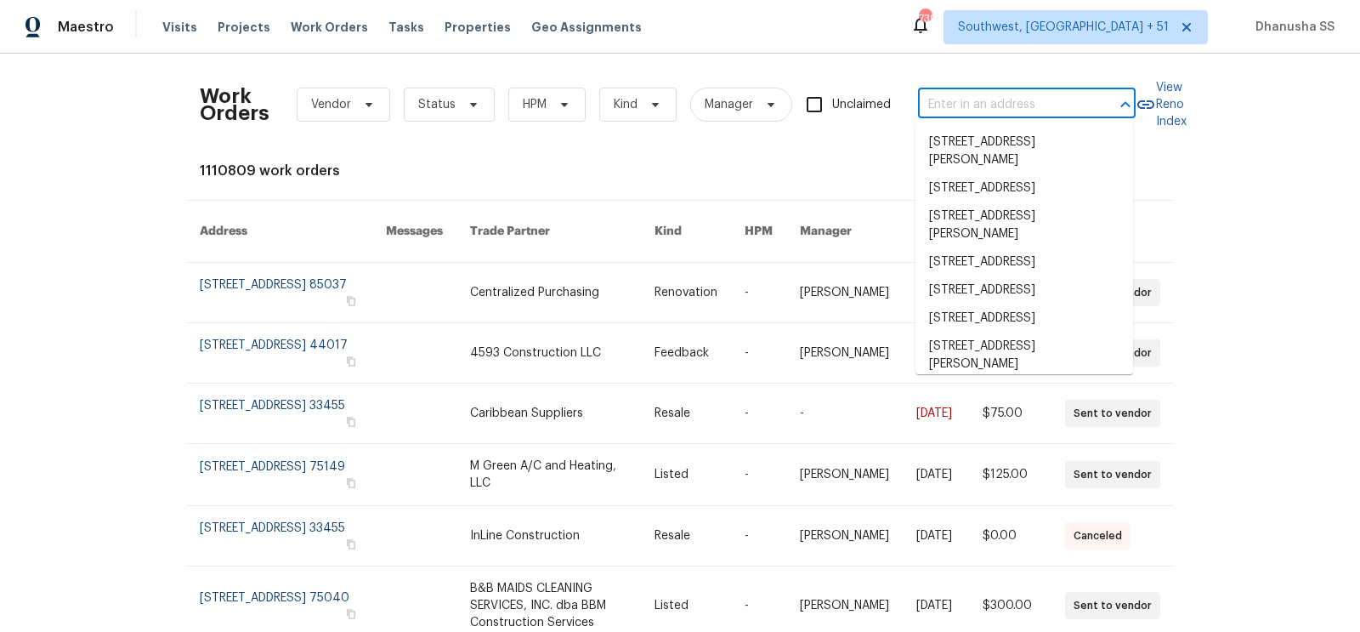
paste input "[STREET_ADDRESS]"
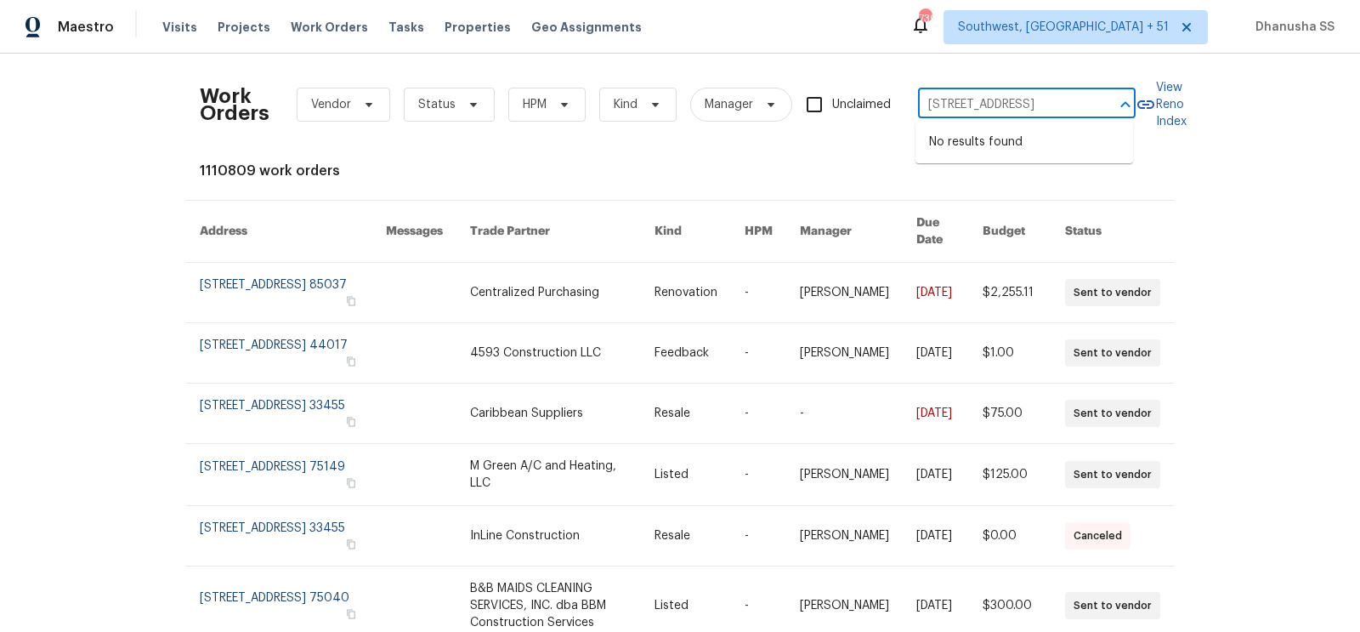
drag, startPoint x: 946, startPoint y: 103, endPoint x: 1351, endPoint y: 108, distance: 404.6
click at [1351, 108] on div "Work Orders Vendor Status HPM Kind Manager Unclaimed [STREET_ADDRESS] ​ View Re…" at bounding box center [680, 343] width 1360 height 578
type input "[STREET_ADDRESS]"
click at [1034, 184] on li "[STREET_ADDRESS]" at bounding box center [1024, 170] width 218 height 28
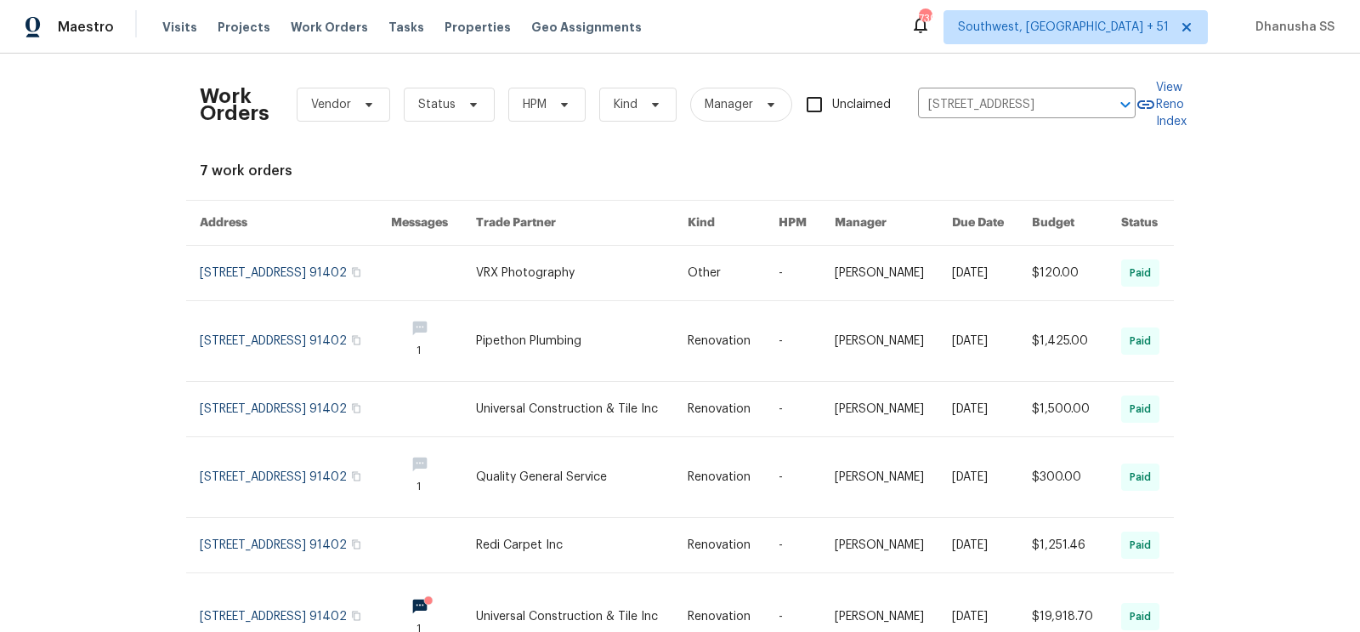
click at [307, 17] on div "Visits Projects Work Orders Tasks Properties Geo Assignments" at bounding box center [412, 27] width 500 height 34
click at [314, 23] on span "Work Orders" at bounding box center [329, 27] width 77 height 17
click at [1004, 92] on input "[STREET_ADDRESS]" at bounding box center [1003, 105] width 170 height 26
paste input "[STREET_ADDRESS]"
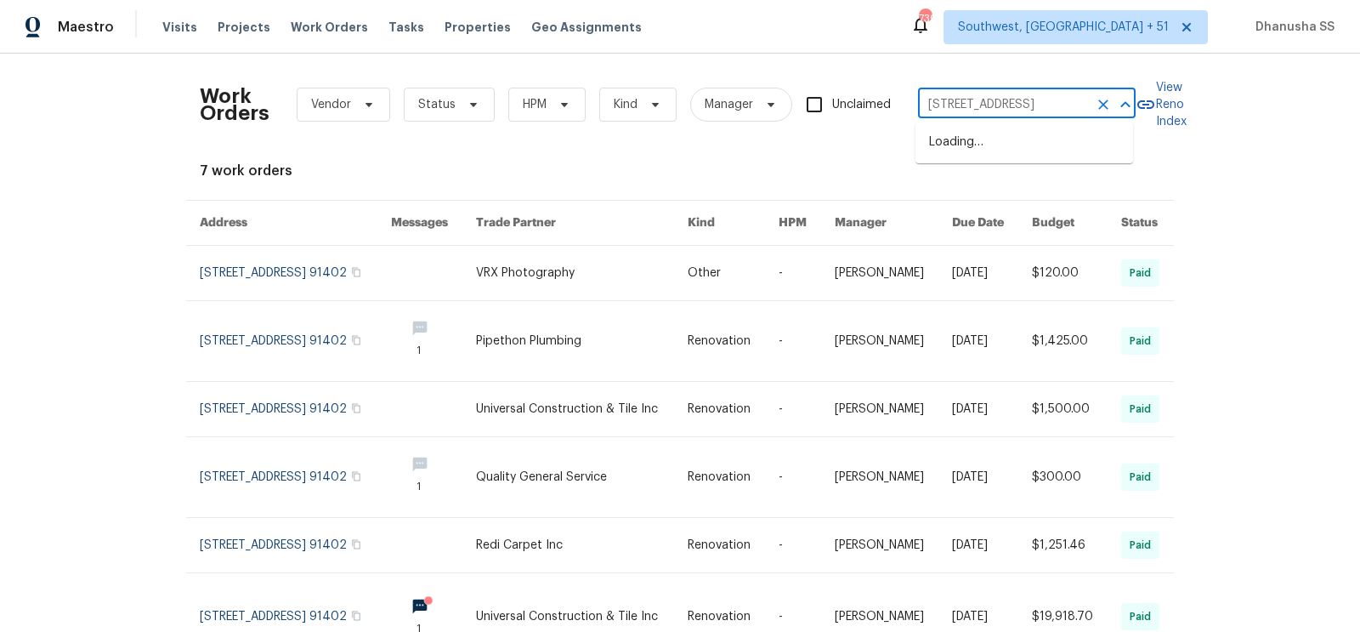
scroll to position [0, 54]
type input "[STREET_ADDRESS]"
click at [990, 156] on li "[STREET_ADDRESS]" at bounding box center [1024, 142] width 218 height 28
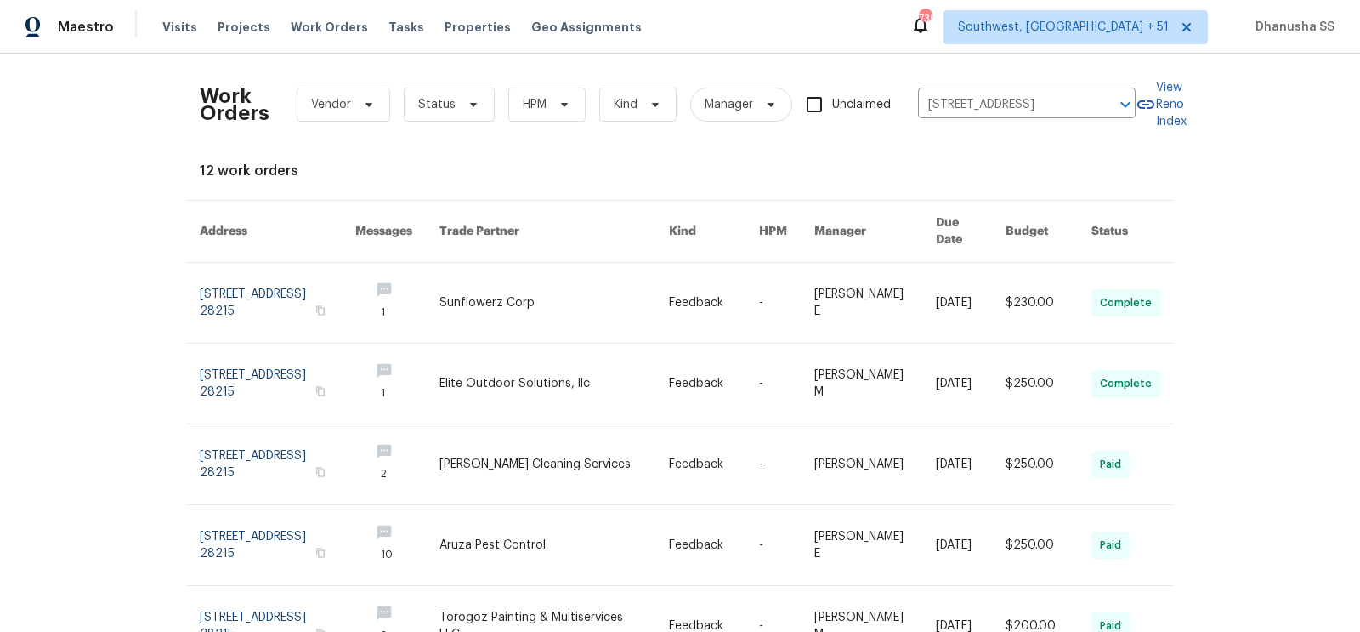
click at [679, 276] on link at bounding box center [714, 303] width 90 height 80
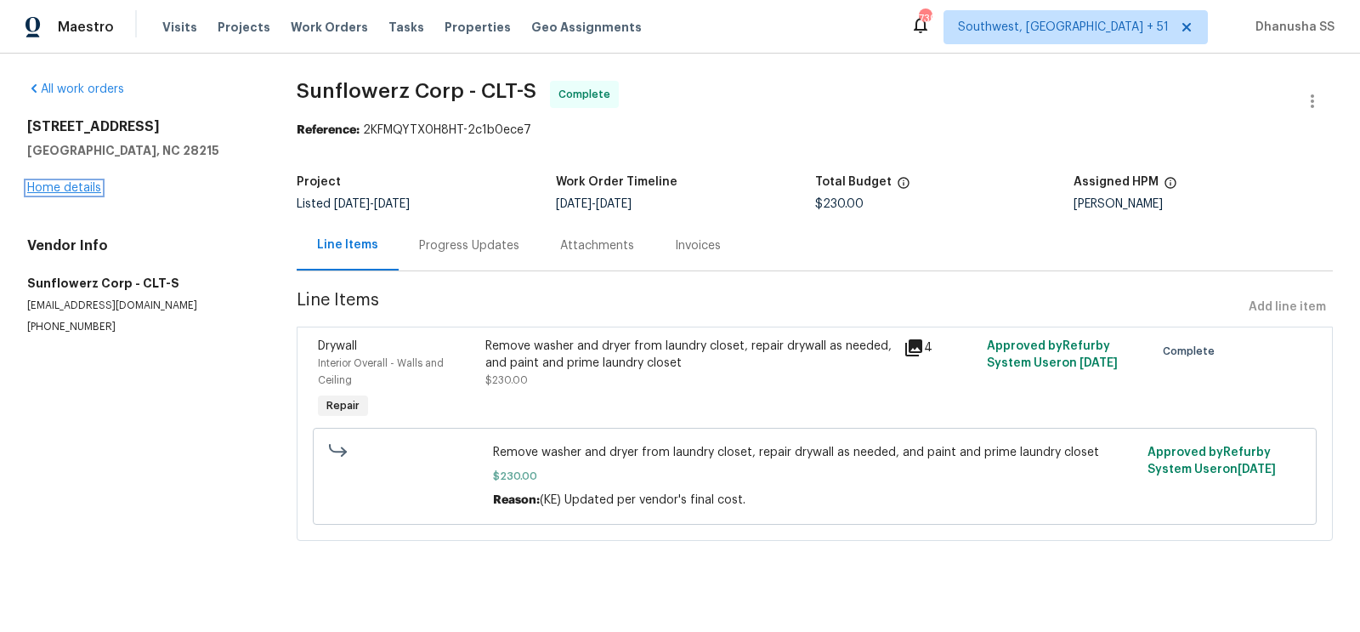
click at [79, 188] on link "Home details" at bounding box center [64, 188] width 74 height 12
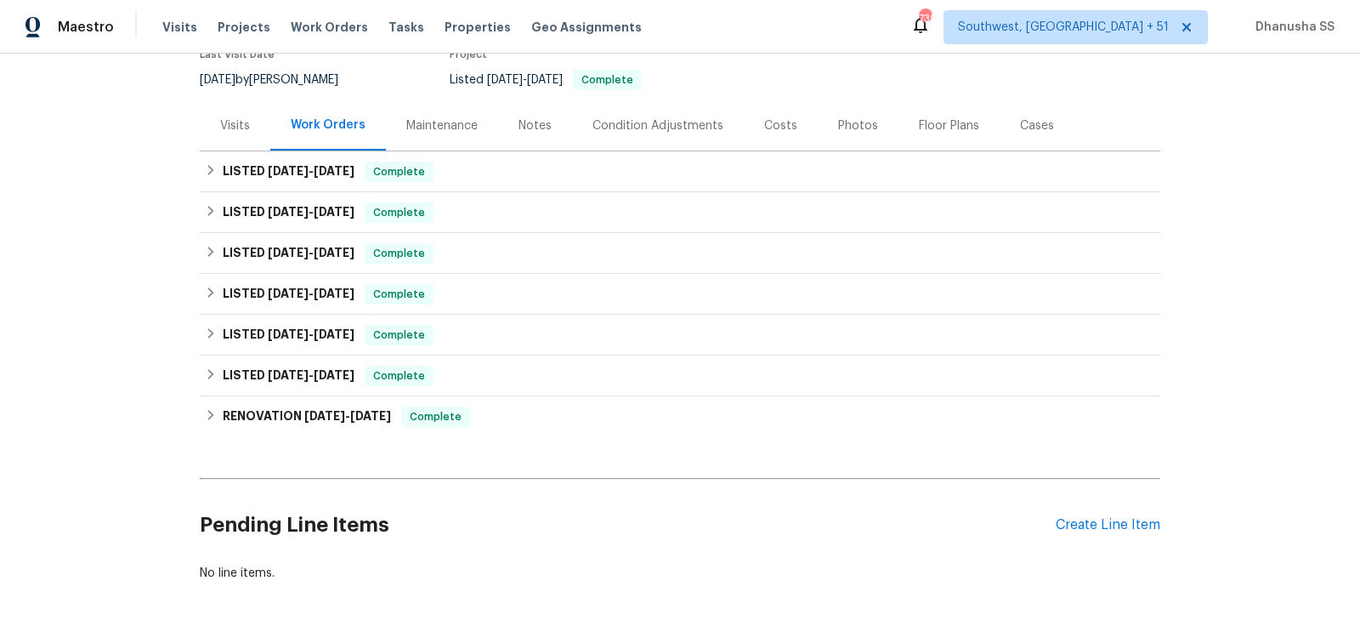
scroll to position [180, 0]
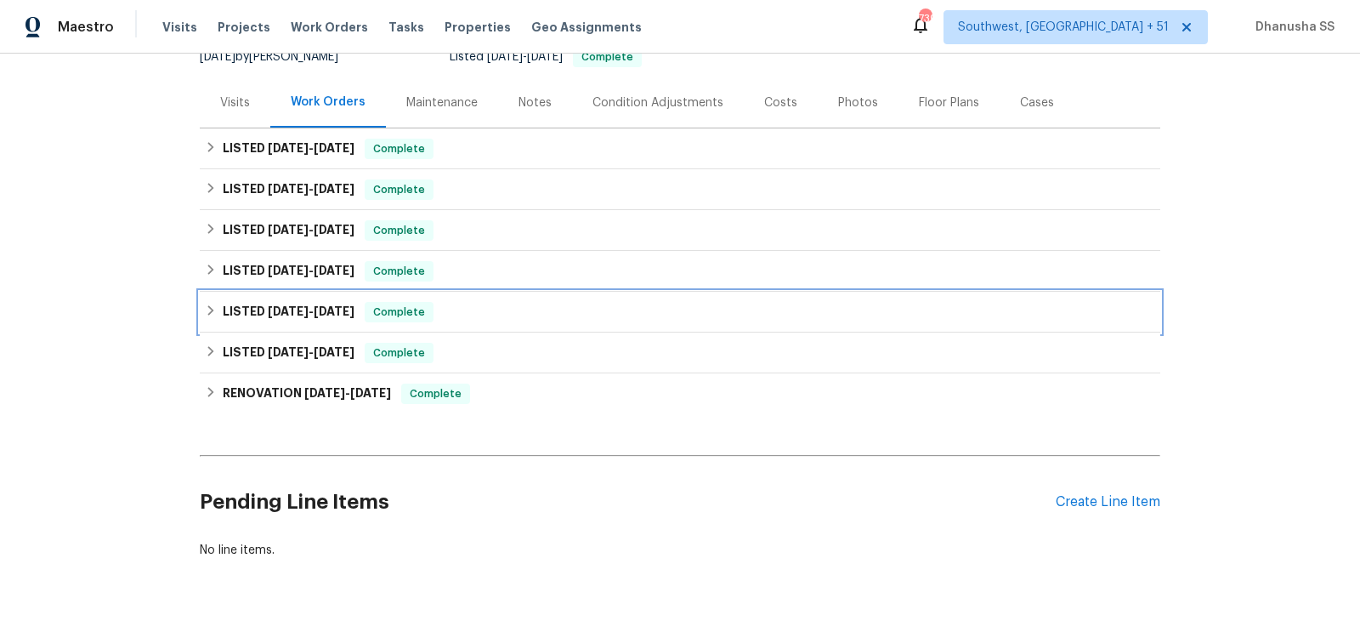
click at [474, 324] on div "LISTED [DATE] - [DATE] Complete" at bounding box center [680, 312] width 960 height 41
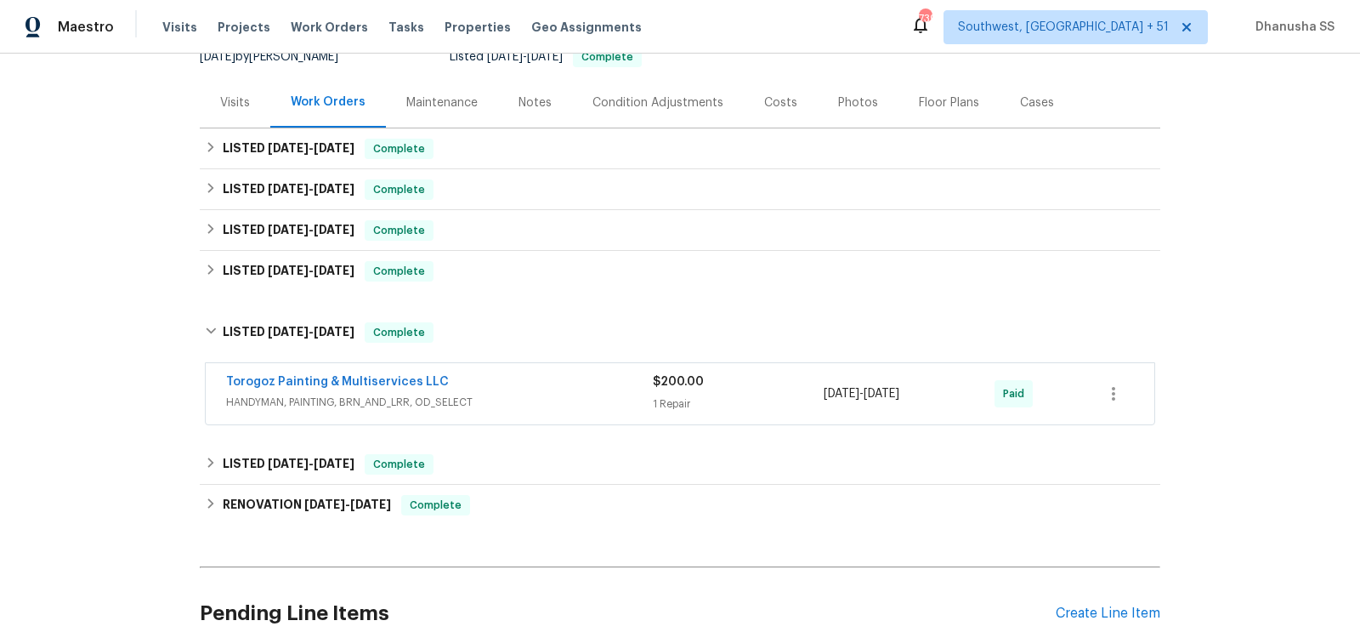
click at [532, 399] on span "HANDYMAN, PAINTING, BRN_AND_LRR, OD_SELECT" at bounding box center [439, 402] width 427 height 17
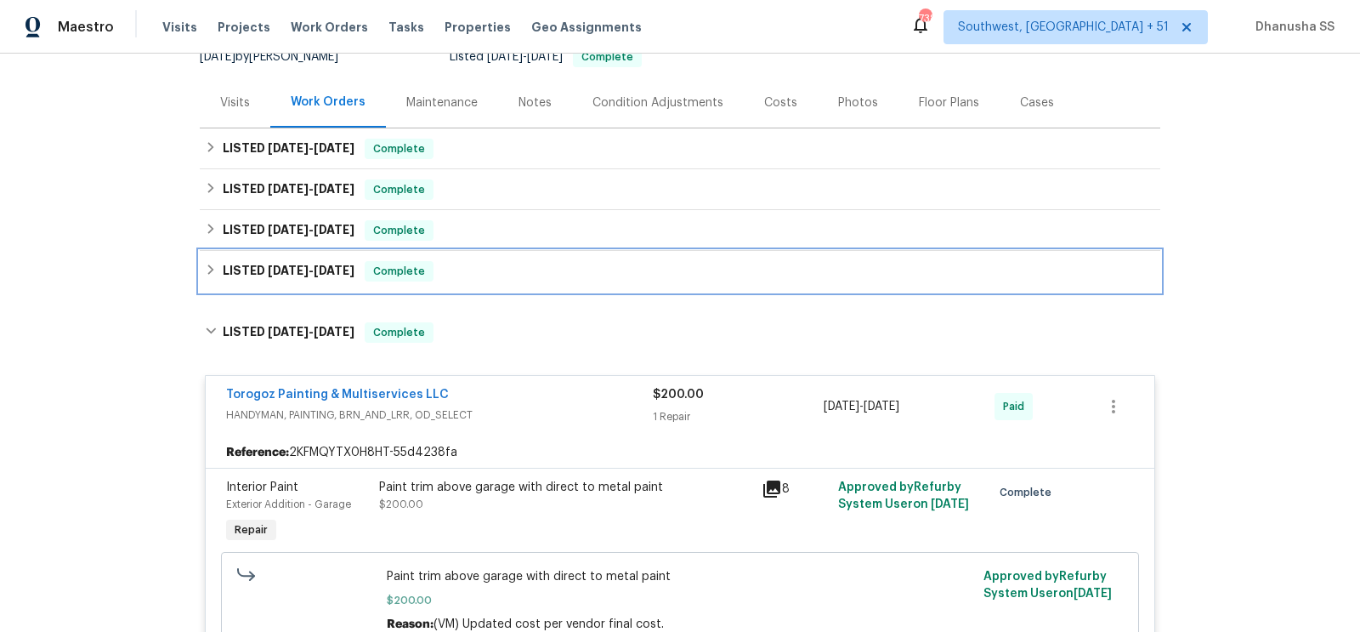
click at [487, 271] on div "LISTED [DATE] - [DATE] Complete" at bounding box center [680, 271] width 950 height 20
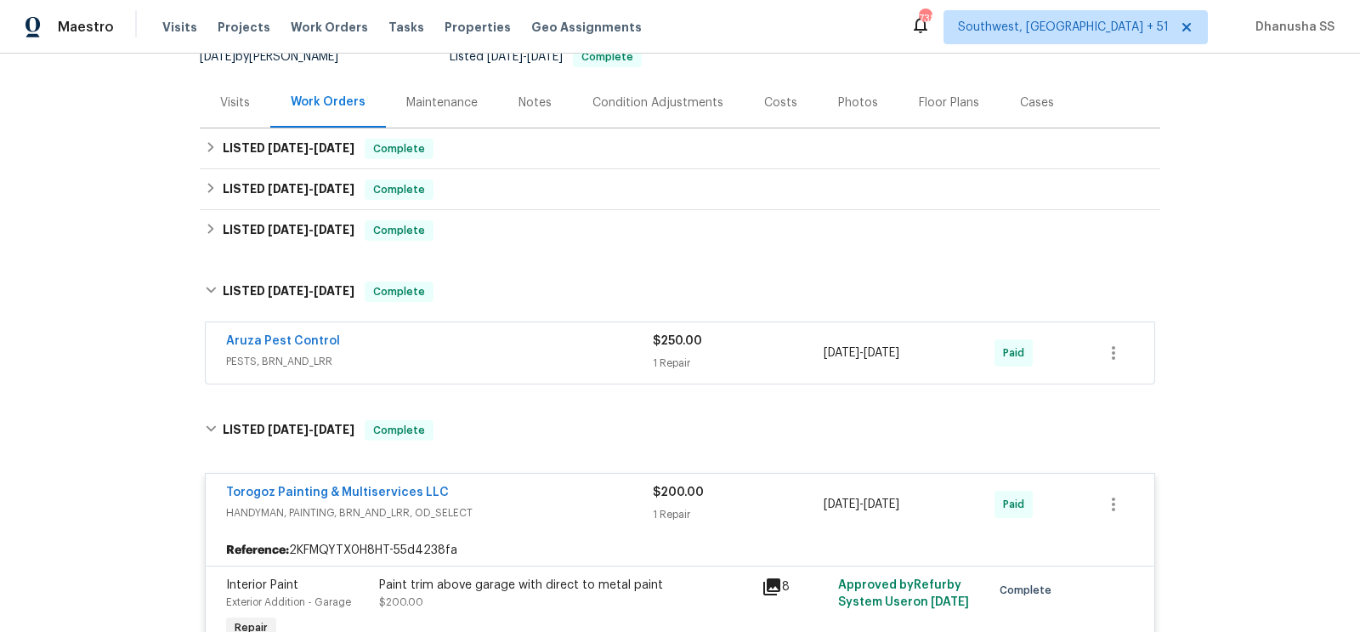
click at [508, 348] on div "Aruza Pest Control" at bounding box center [439, 342] width 427 height 20
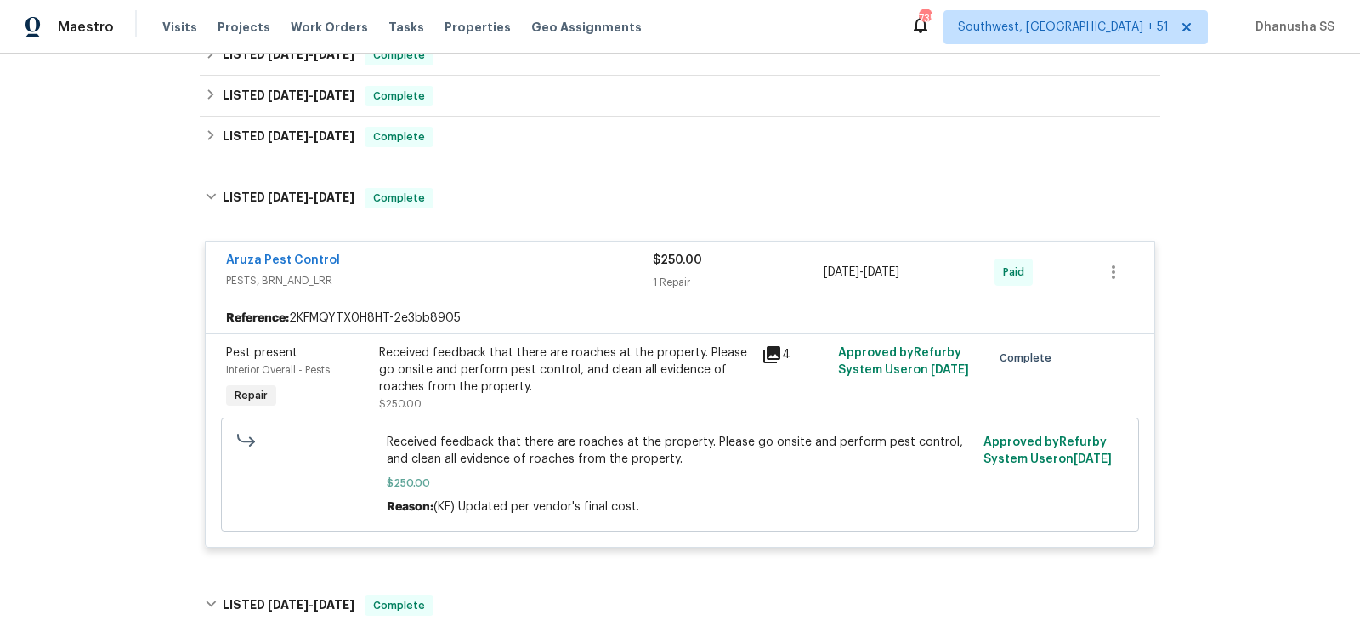
scroll to position [150, 0]
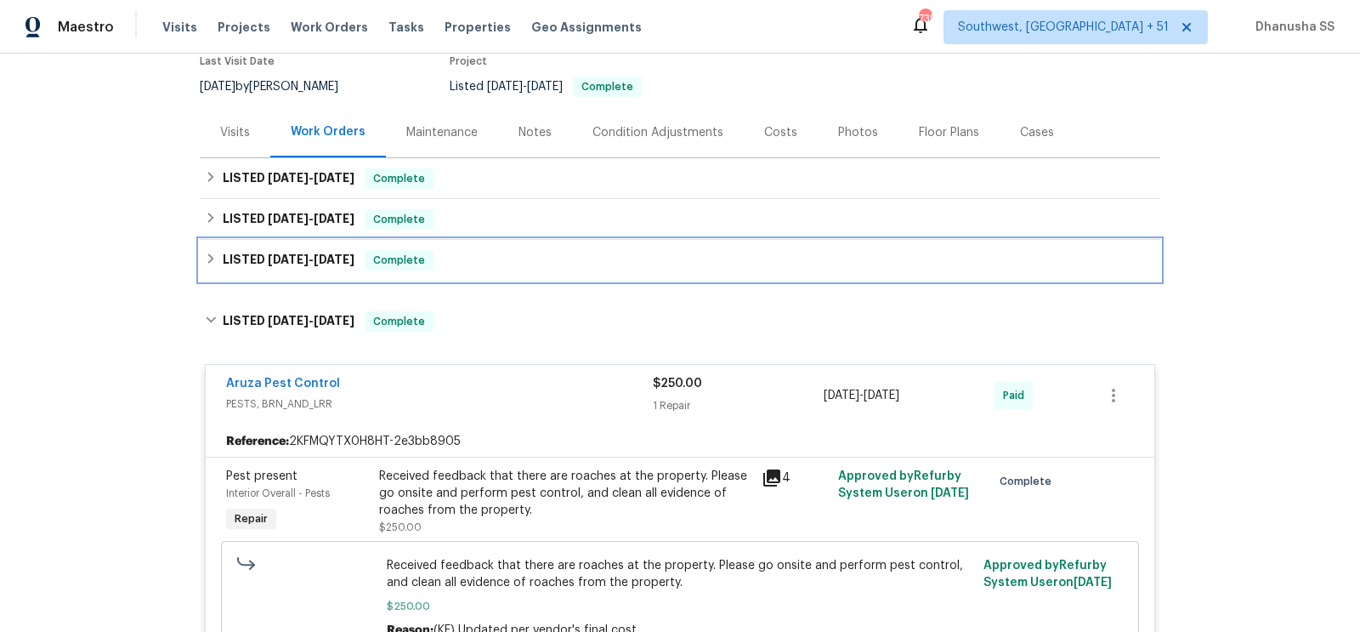
click at [455, 241] on div "LISTED [DATE] - [DATE] Complete" at bounding box center [680, 260] width 960 height 41
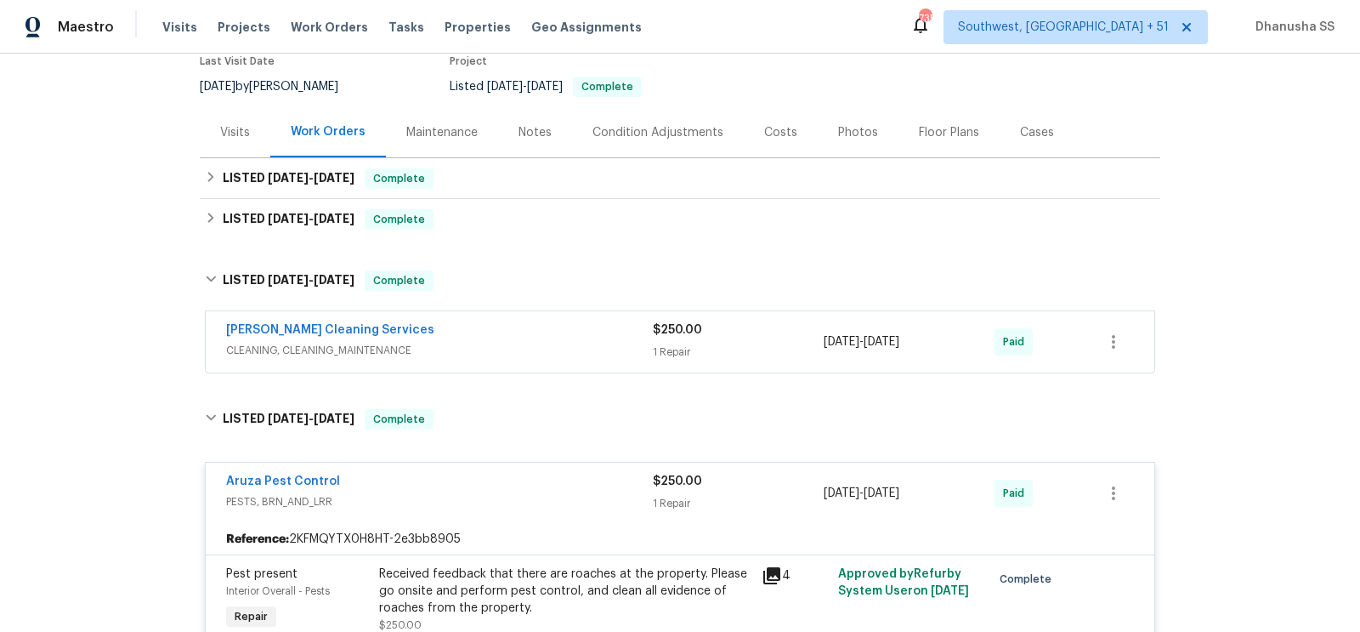
click at [498, 321] on div "[PERSON_NAME] Cleaning Services" at bounding box center [439, 331] width 427 height 20
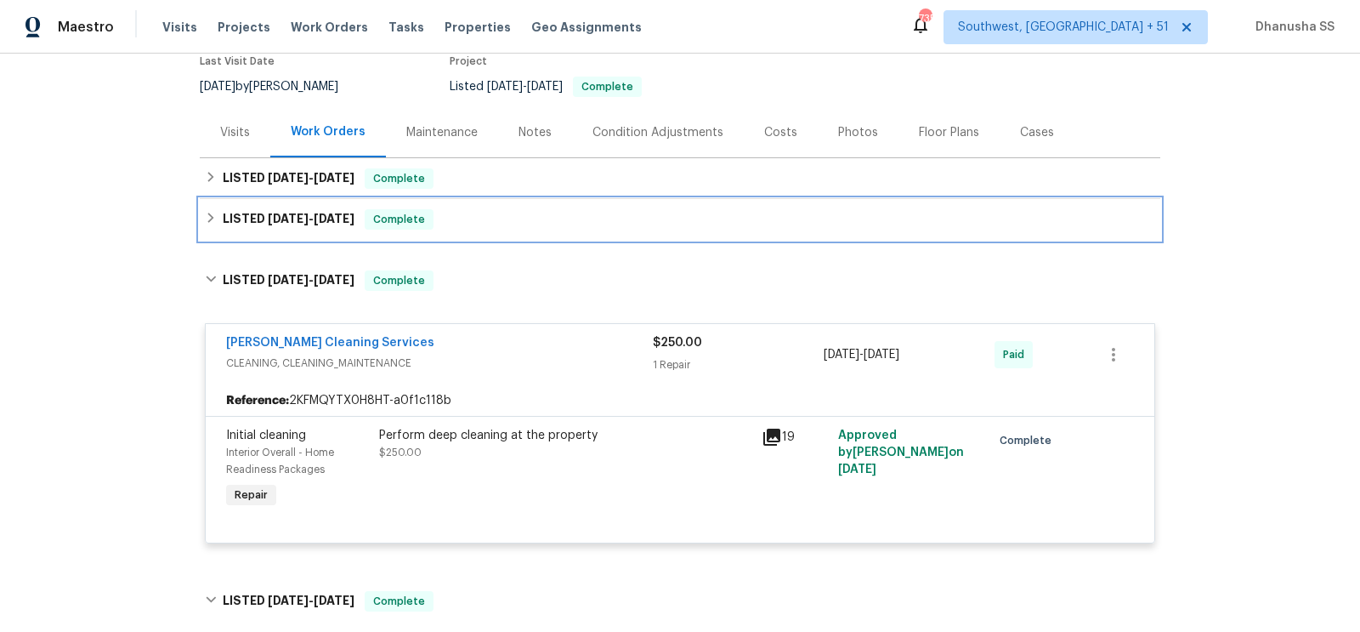
click at [501, 205] on div "LISTED [DATE] - [DATE] Complete" at bounding box center [680, 219] width 960 height 41
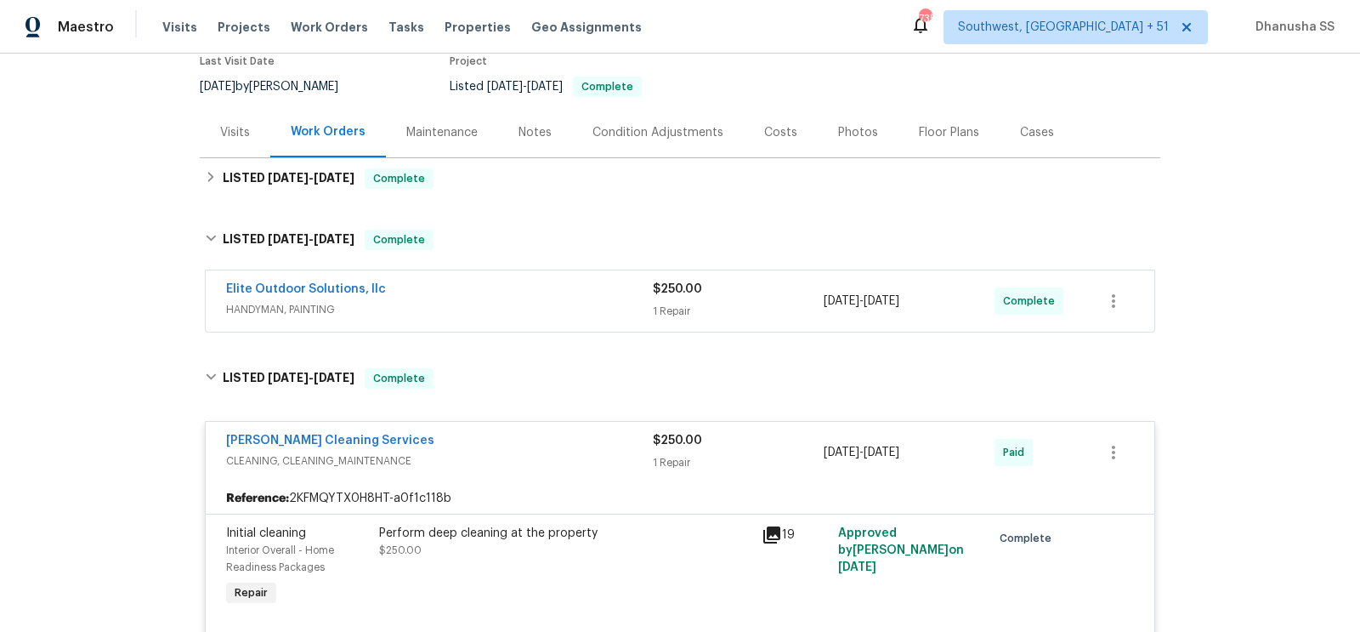
click at [517, 304] on span "HANDYMAN, PAINTING" at bounding box center [439, 309] width 427 height 17
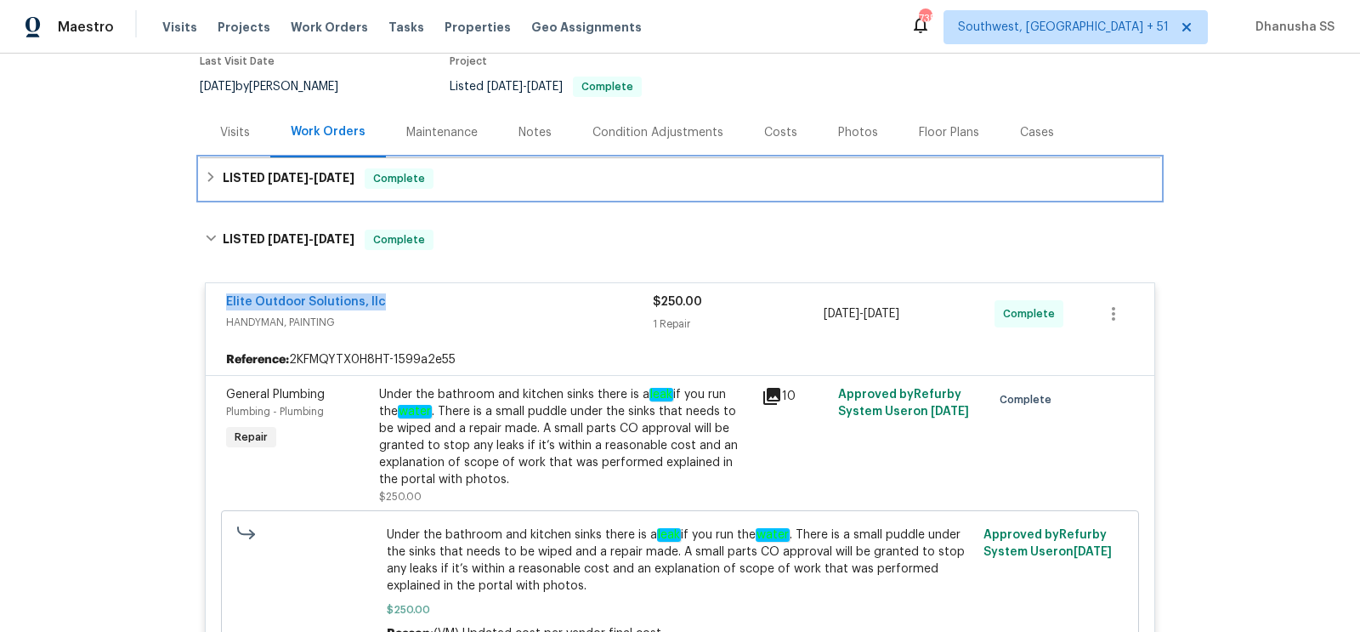
click at [498, 165] on div "LISTED [DATE] - [DATE] Complete" at bounding box center [680, 178] width 960 height 41
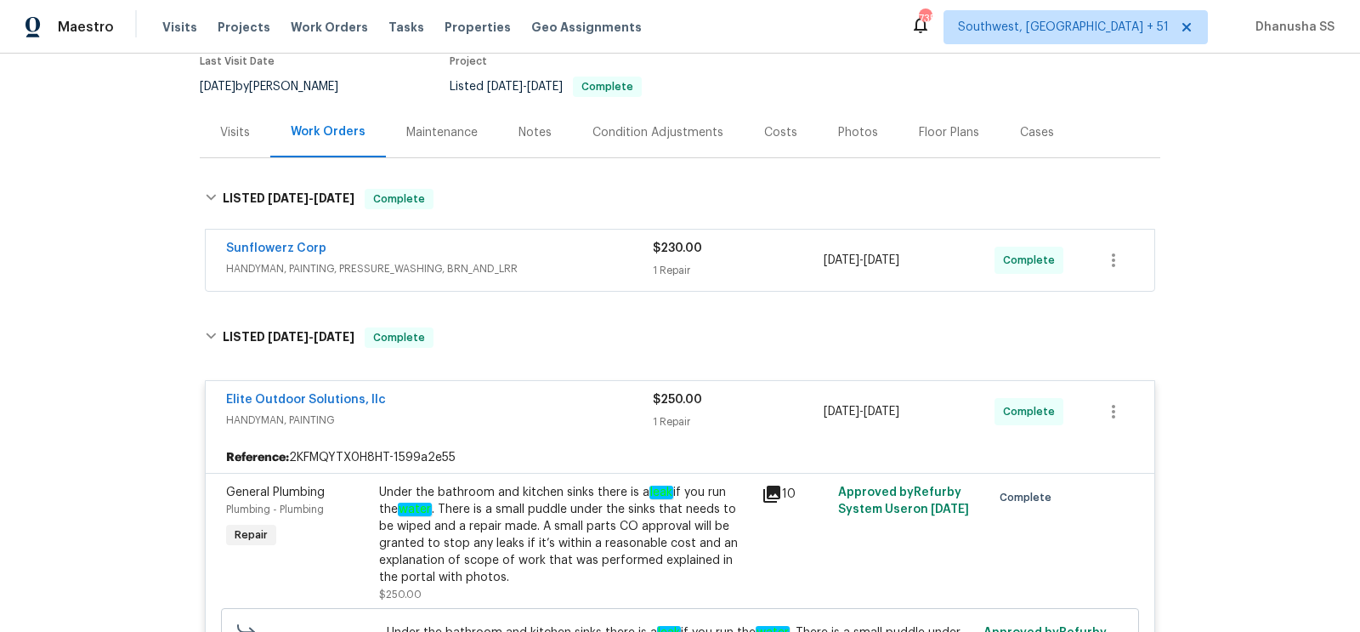
click at [536, 264] on span "HANDYMAN, PAINTING, PRESSURE_WASHING, BRN_AND_LRR" at bounding box center [439, 268] width 427 height 17
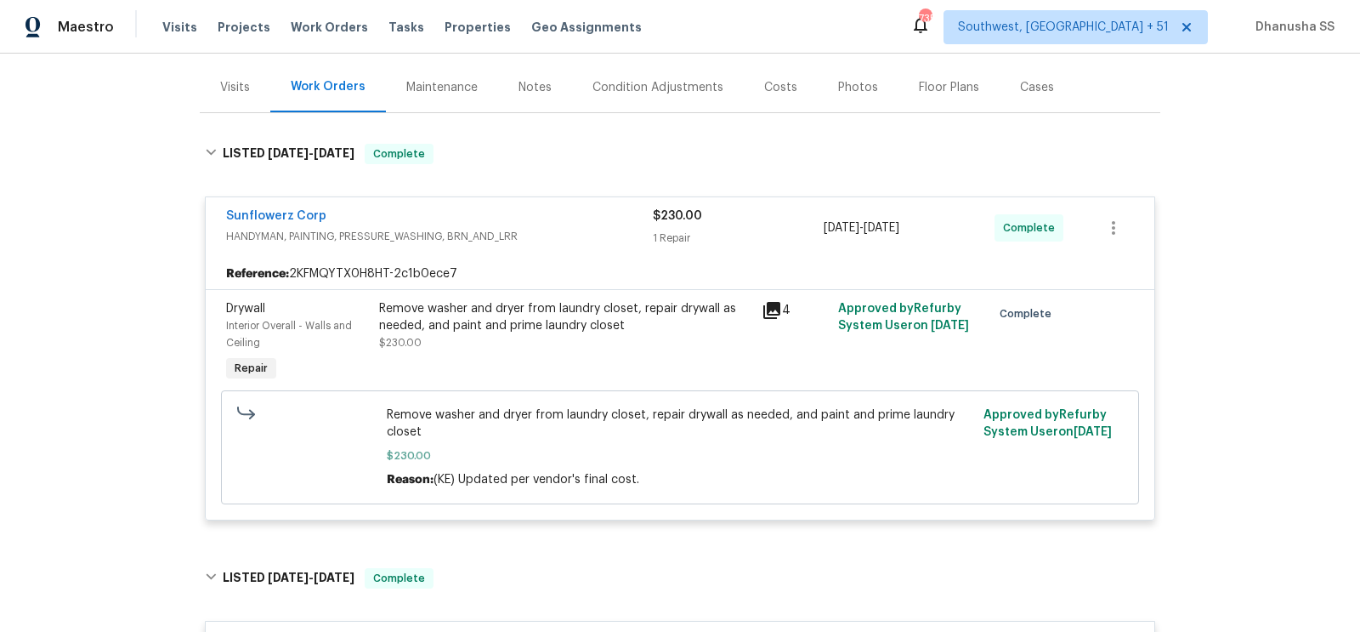
scroll to position [207, 0]
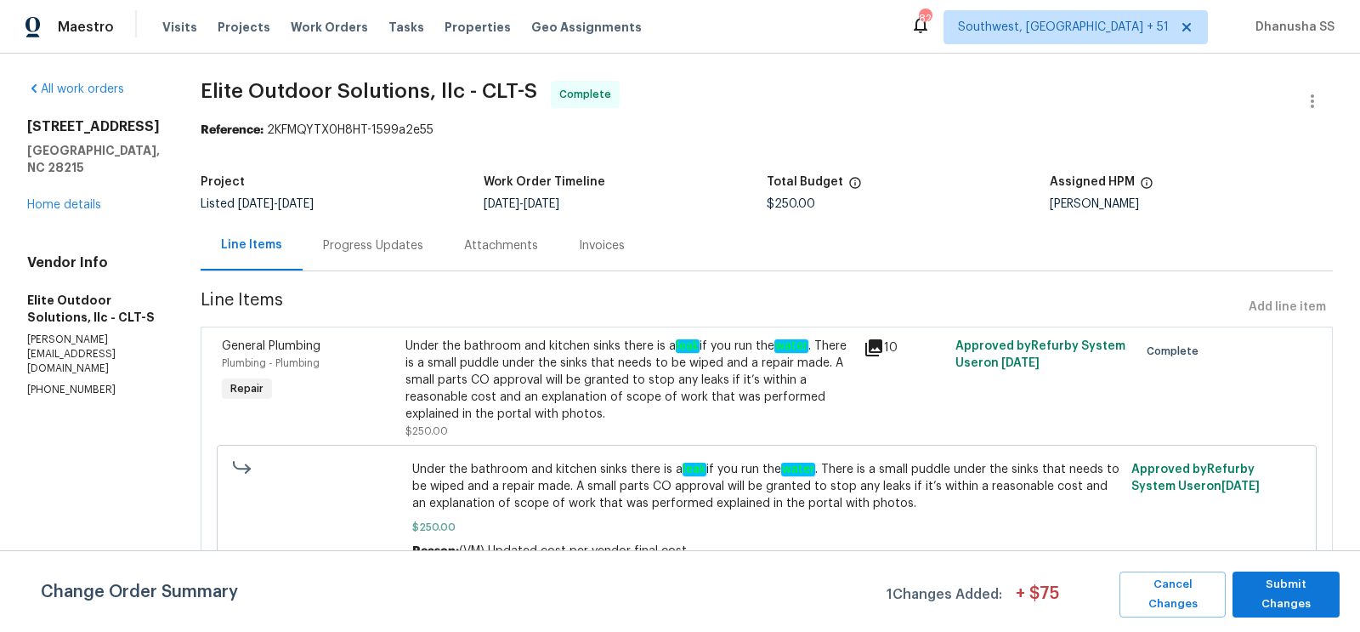
click at [349, 261] on div "Progress Updates" at bounding box center [373, 245] width 141 height 50
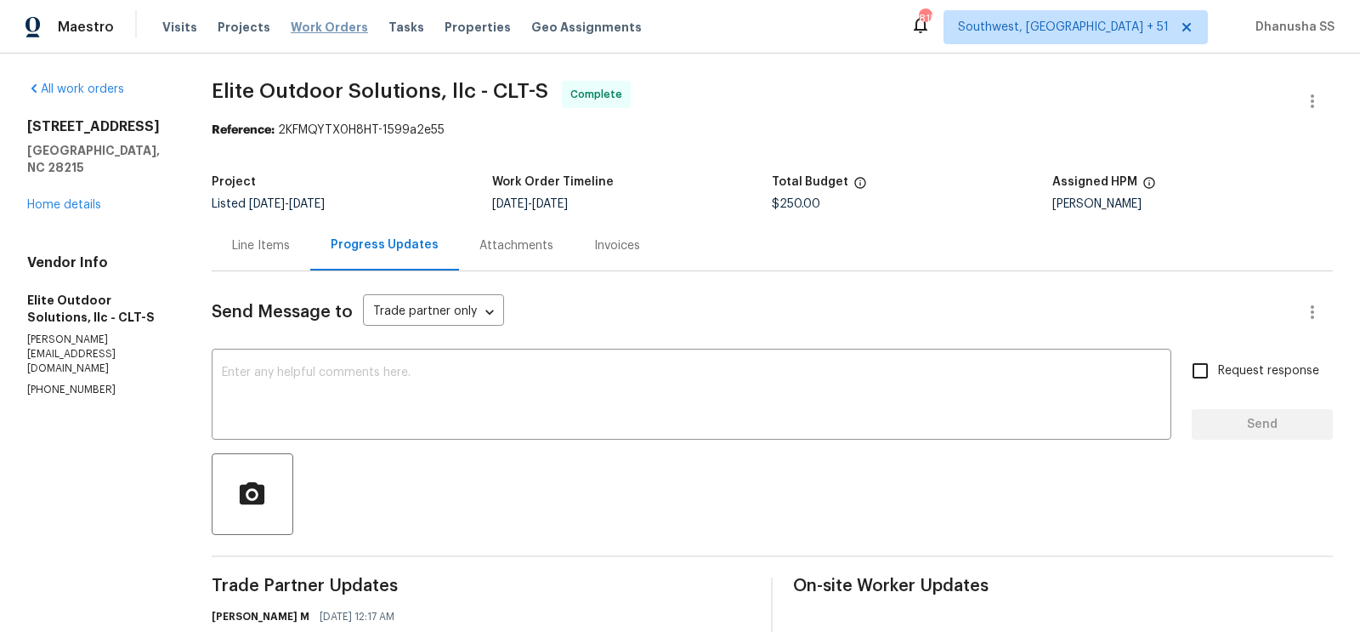
click at [320, 19] on span "Work Orders" at bounding box center [329, 27] width 77 height 17
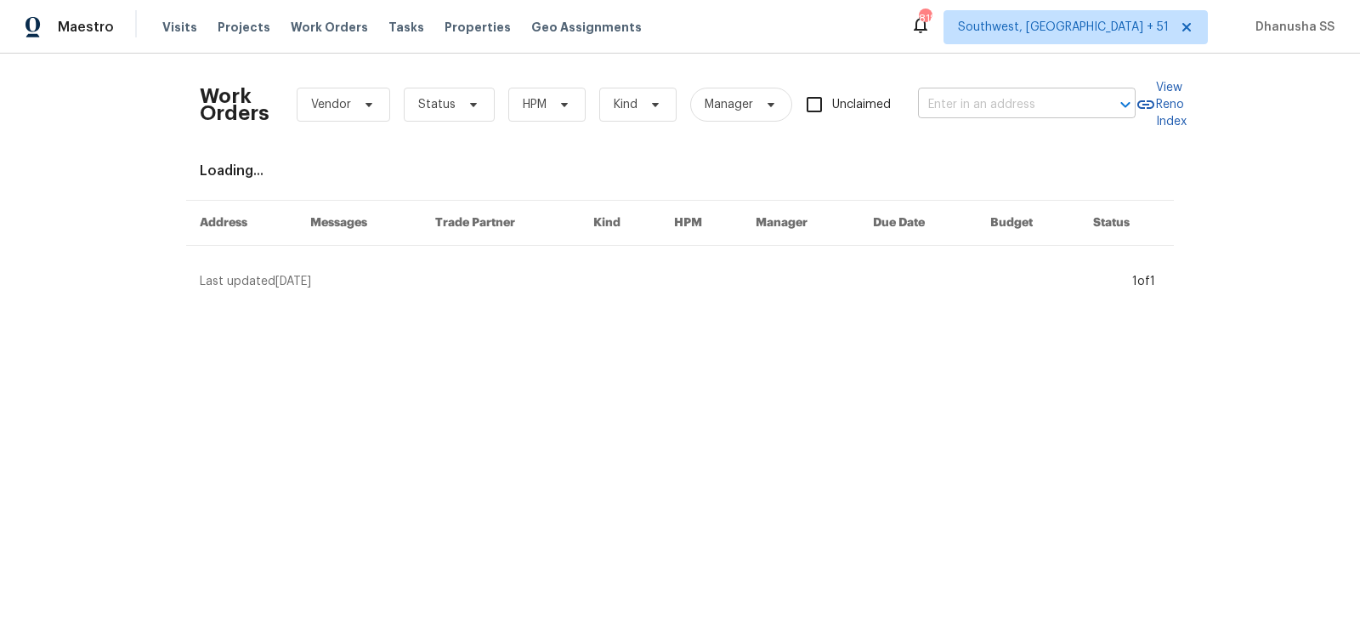
click at [956, 114] on input "text" at bounding box center [1003, 105] width 170 height 26
paste input "[STREET_ADDRESS][PERSON_NAME]"
type input "[STREET_ADDRESS][PERSON_NAME]"
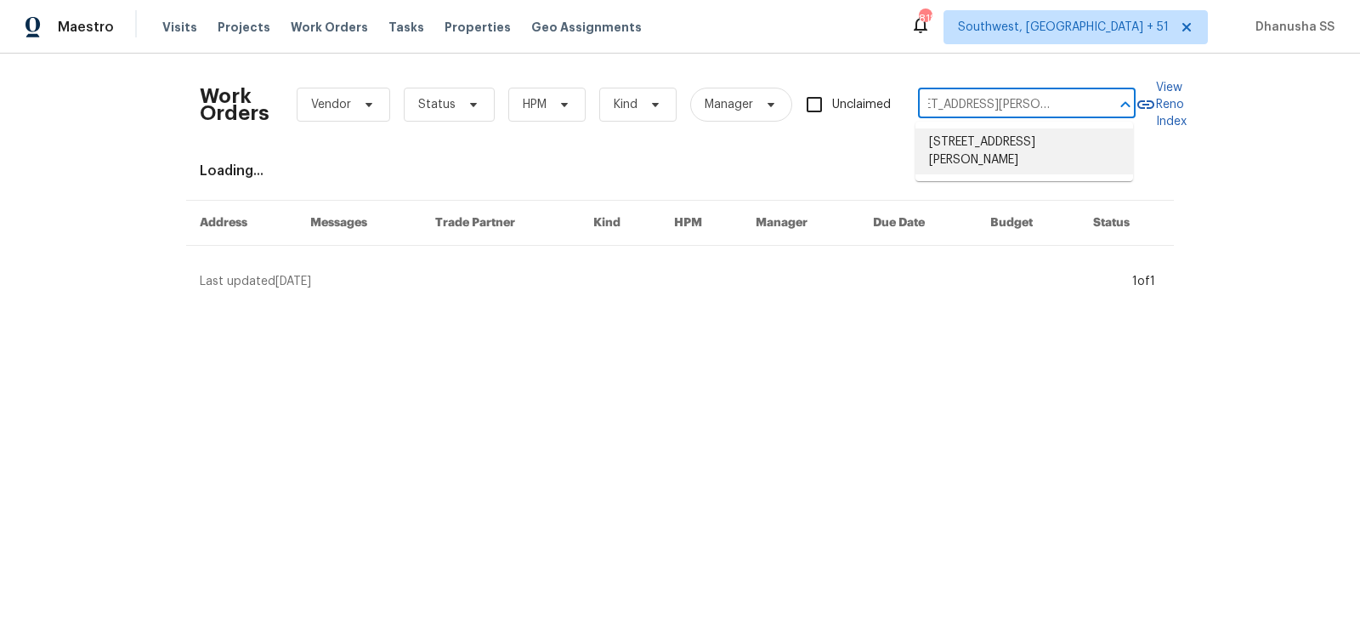
click at [968, 145] on li "10 Sandy Bluff Ct, Durham, NC 27703" at bounding box center [1024, 151] width 218 height 46
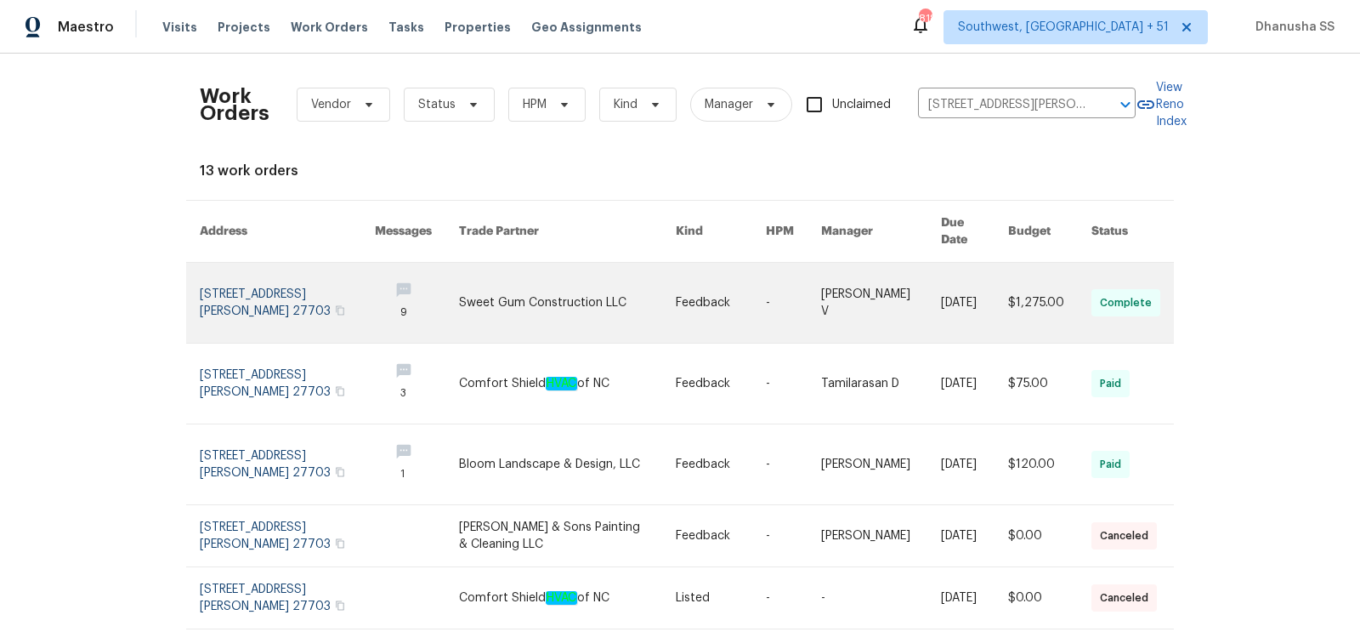
click at [561, 289] on link at bounding box center [567, 303] width 217 height 80
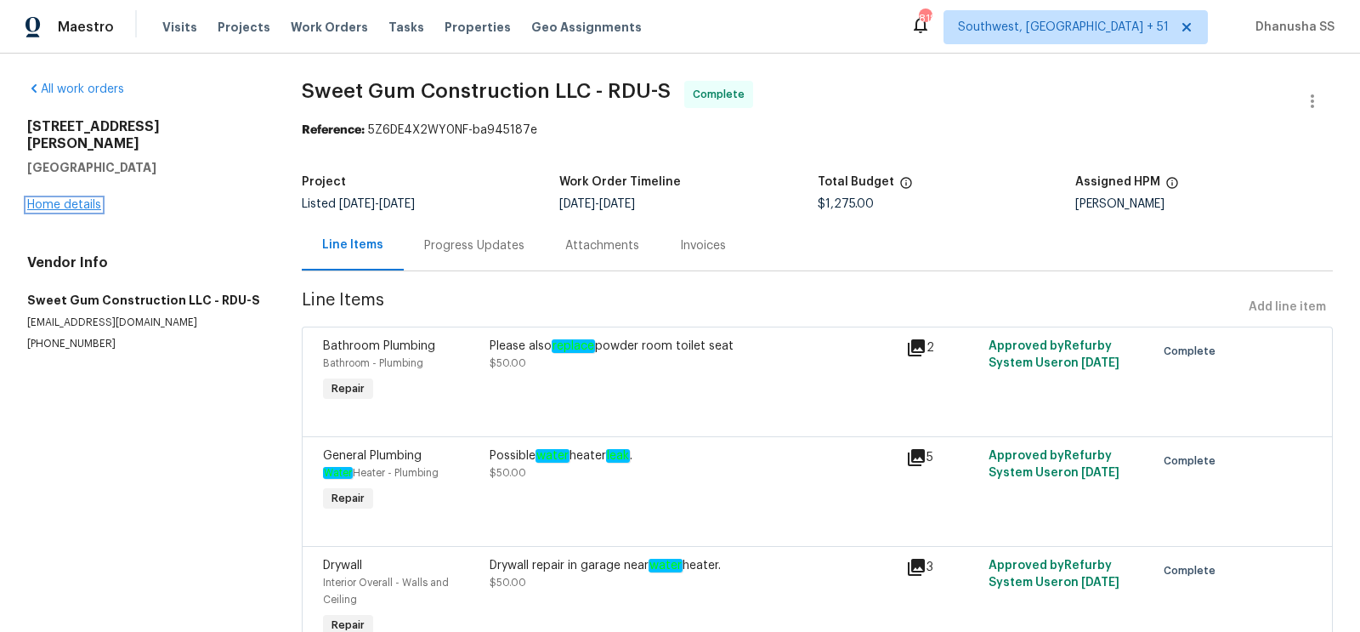
click at [57, 199] on link "Home details" at bounding box center [64, 205] width 74 height 12
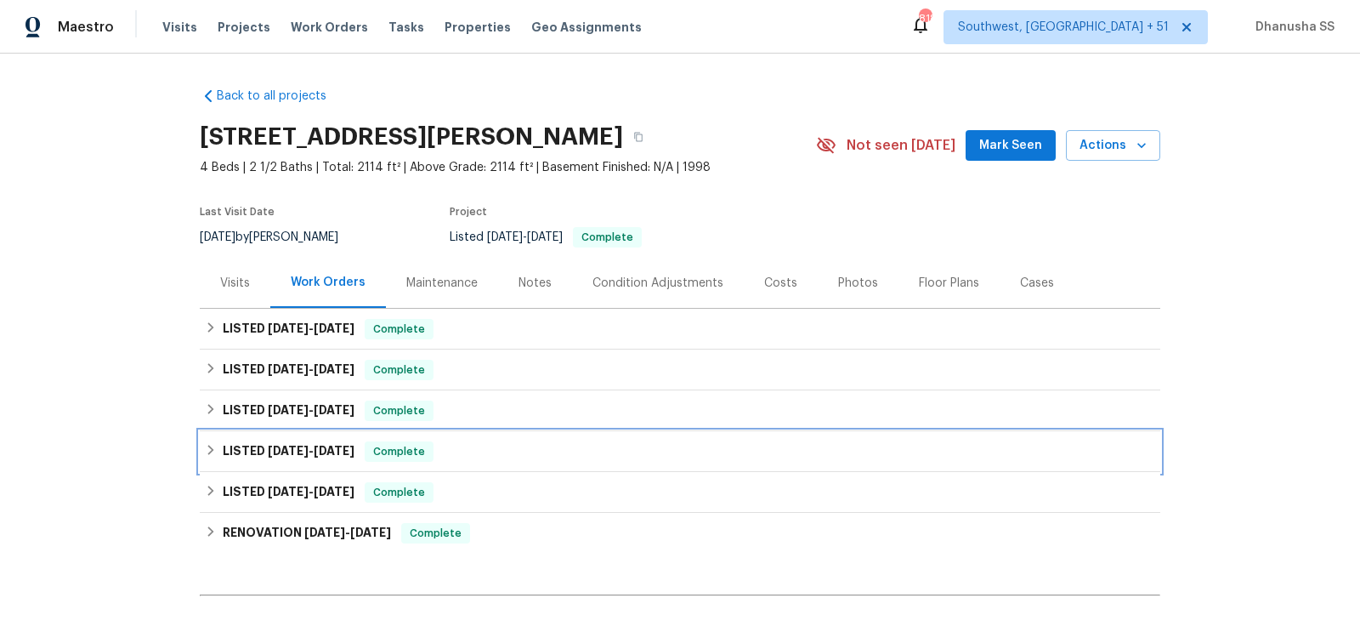
click at [455, 441] on div "LISTED 6/23/25 - 6/25/25 Complete" at bounding box center [680, 451] width 950 height 20
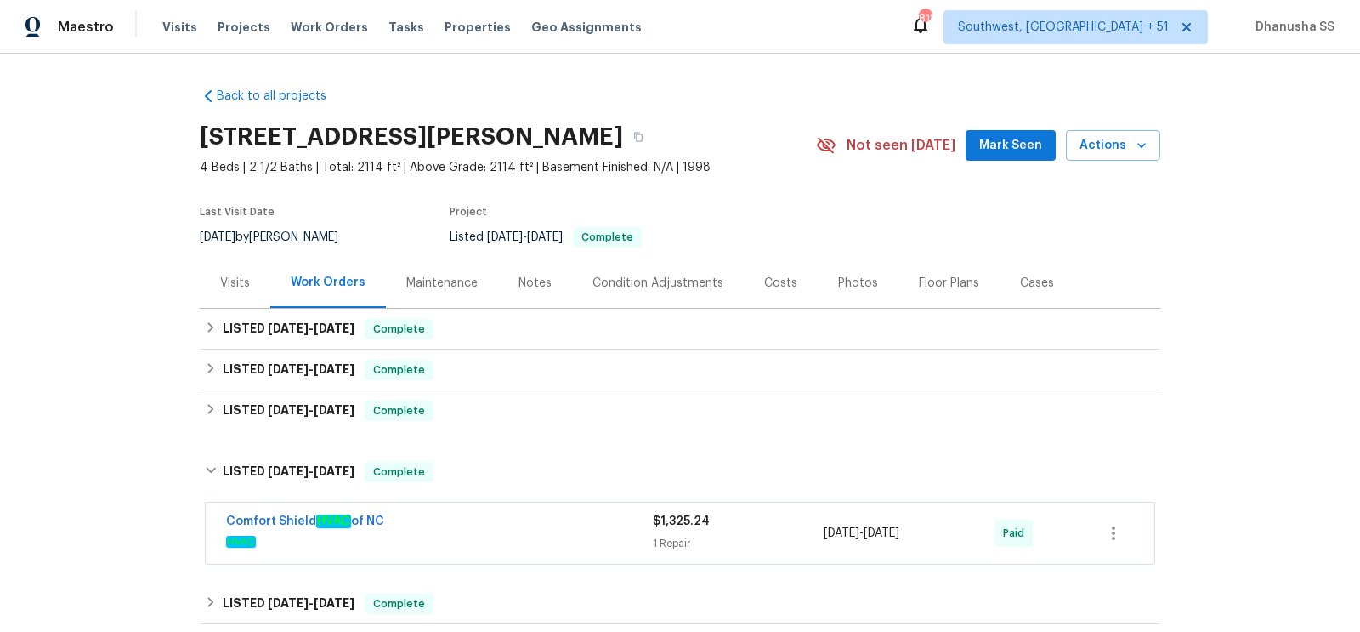
click at [474, 527] on div "Comfort Shield HVAC of NC" at bounding box center [439, 523] width 427 height 20
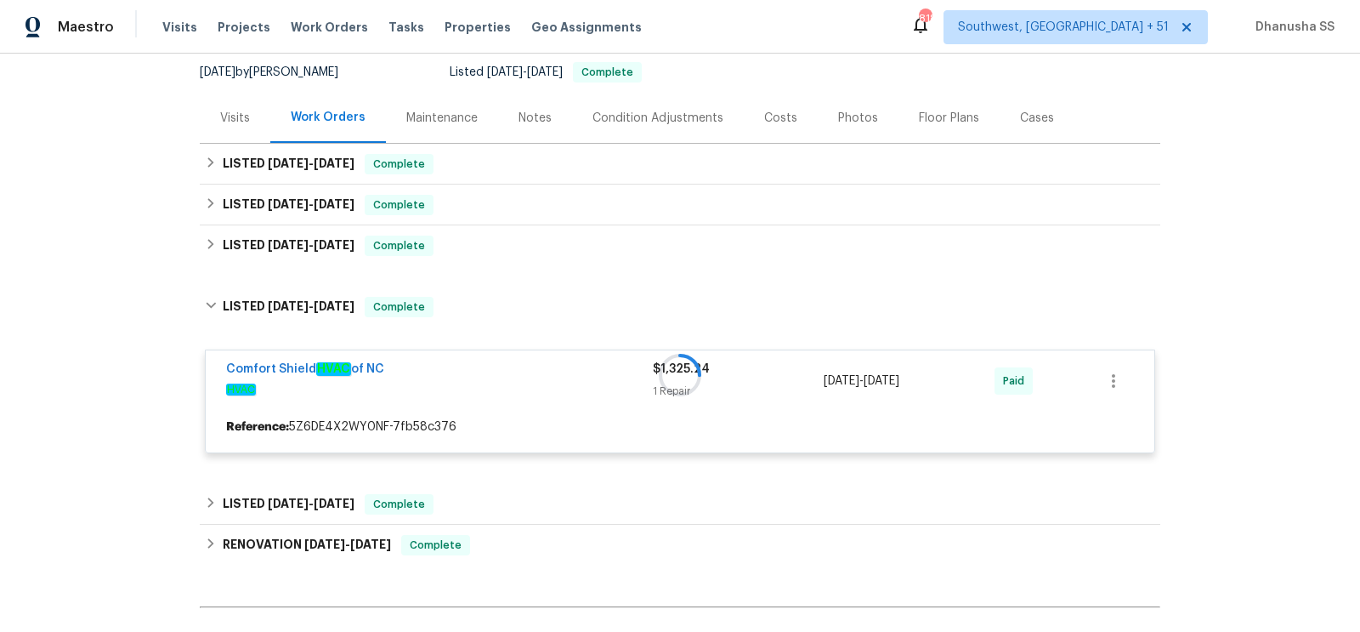
scroll to position [195, 0]
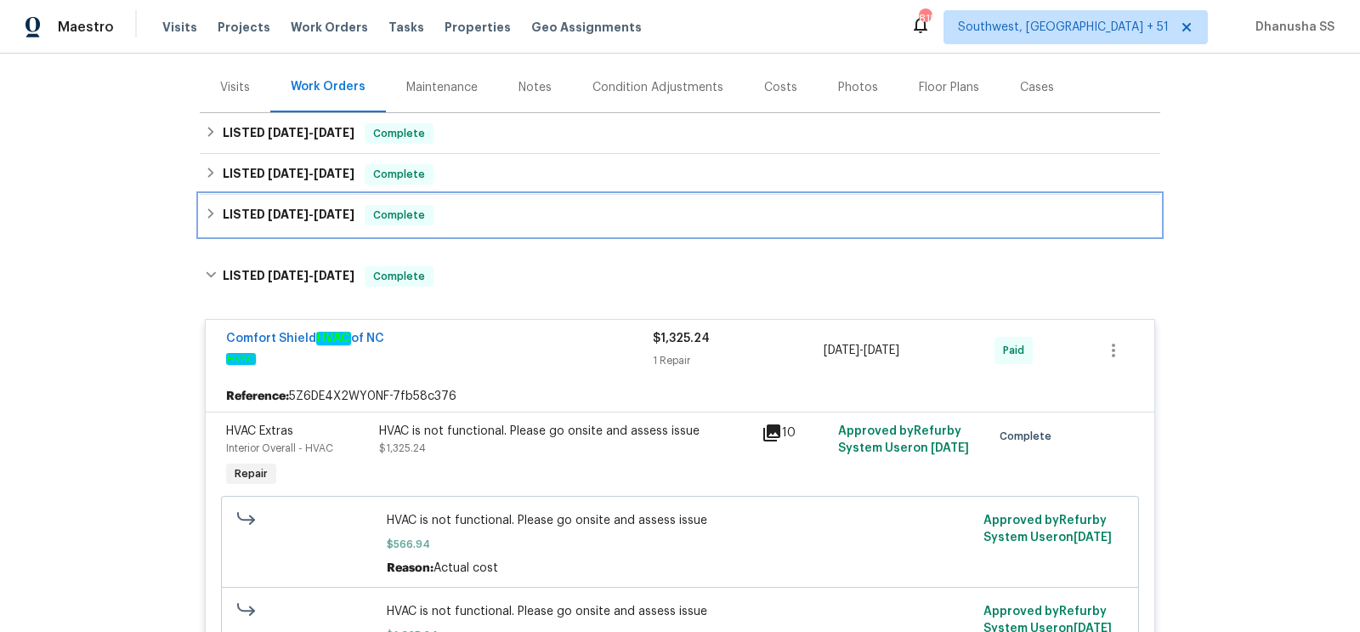
click at [459, 214] on div "LISTED 7/10/25 - 7/14/25 Complete" at bounding box center [680, 215] width 950 height 20
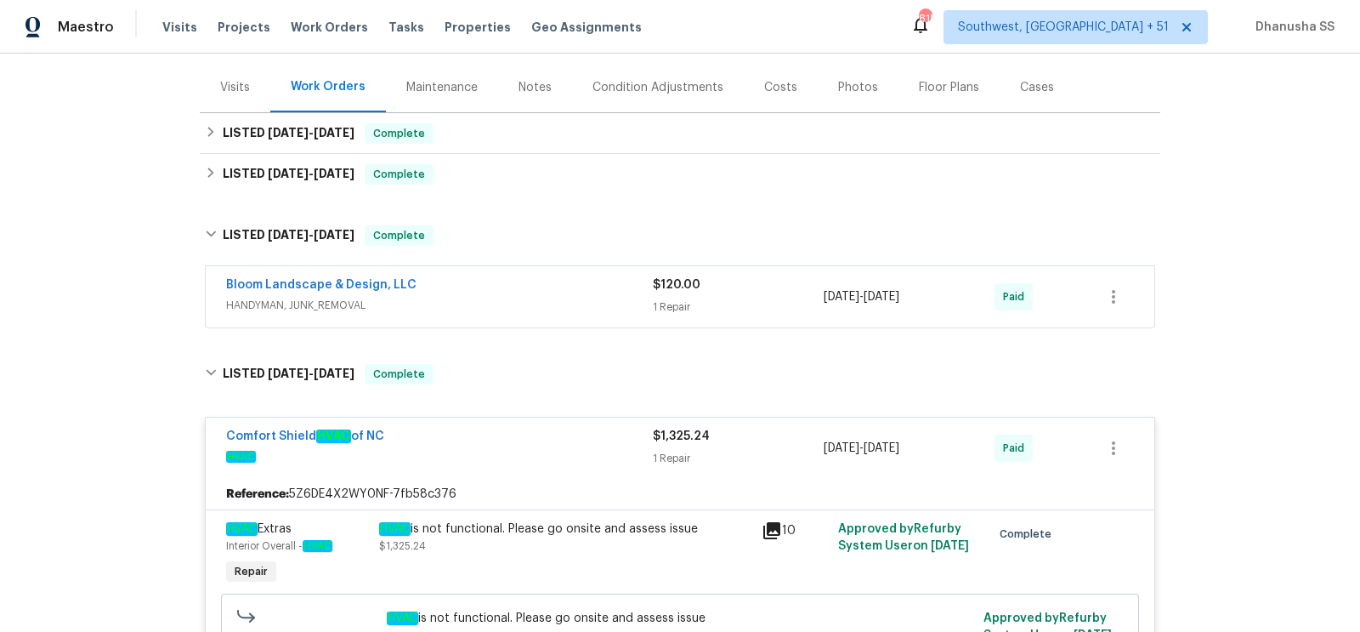
click at [525, 301] on span "HANDYMAN, JUNK_REMOVAL" at bounding box center [439, 305] width 427 height 17
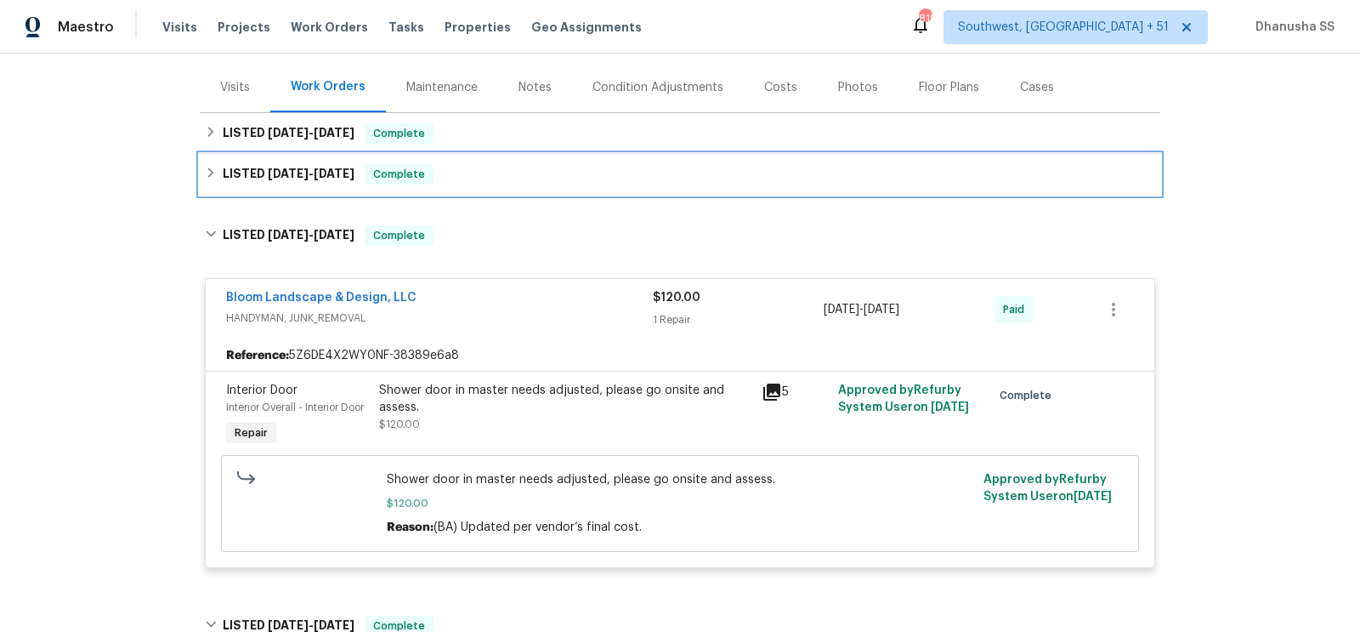
click at [488, 182] on div "LISTED 7/17/25 - 7/22/25 Complete" at bounding box center [680, 174] width 950 height 20
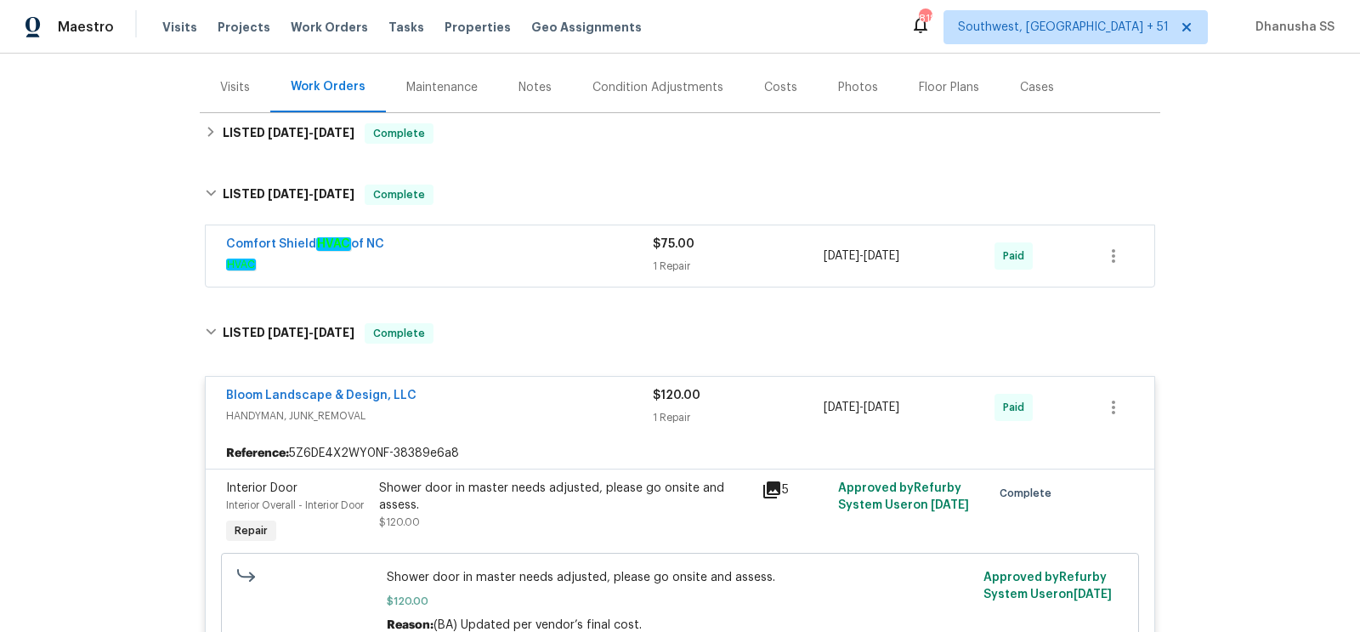
click at [544, 238] on div "Comfort Shield HVAC of NC" at bounding box center [439, 245] width 427 height 20
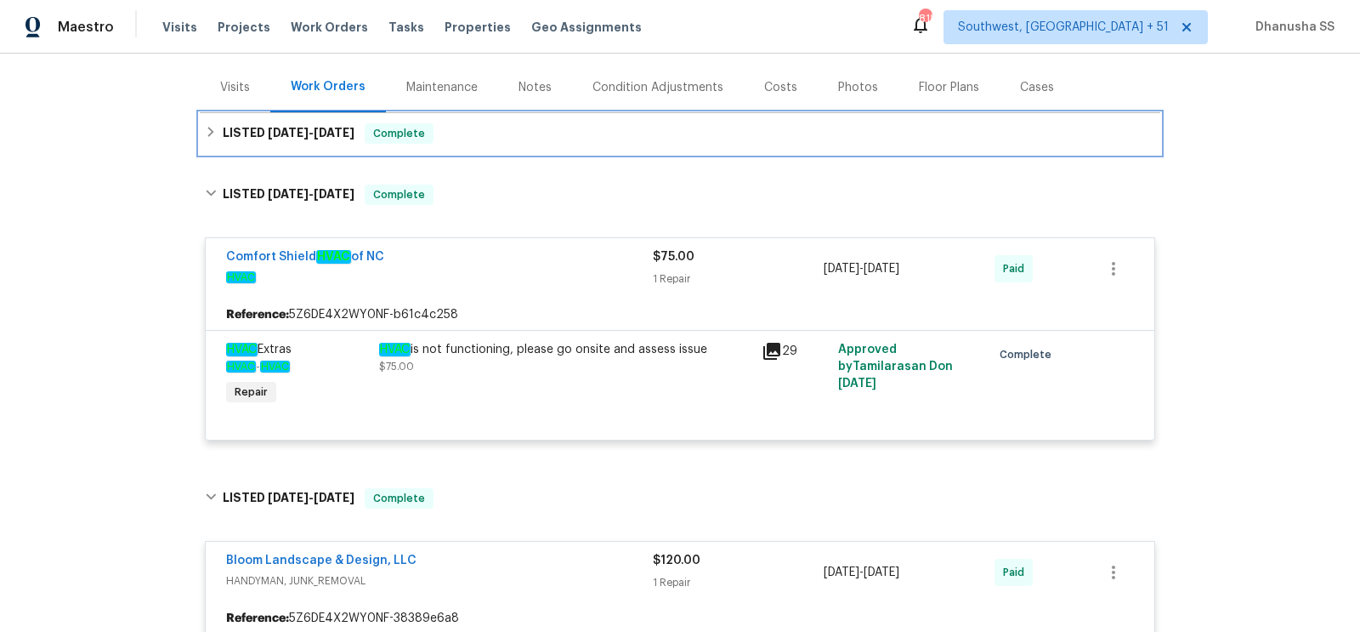
click at [433, 126] on div "Complete" at bounding box center [399, 133] width 69 height 20
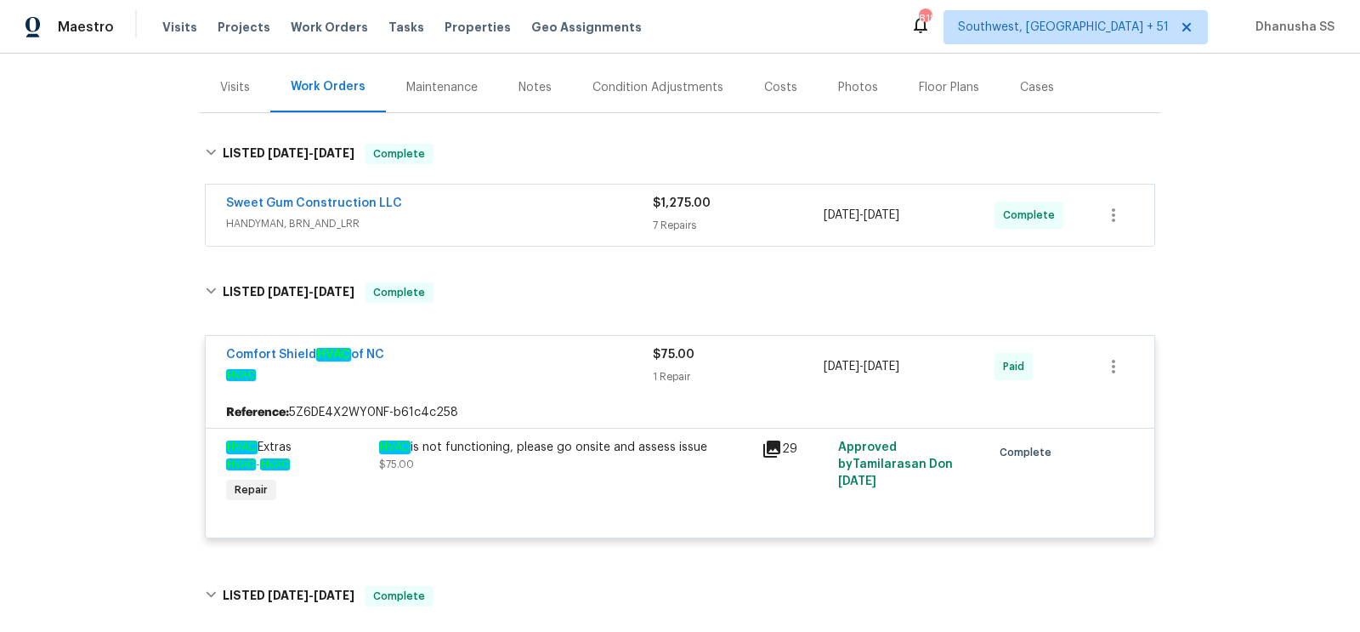
click at [547, 215] on span "HANDYMAN, BRN_AND_LRR" at bounding box center [439, 223] width 427 height 17
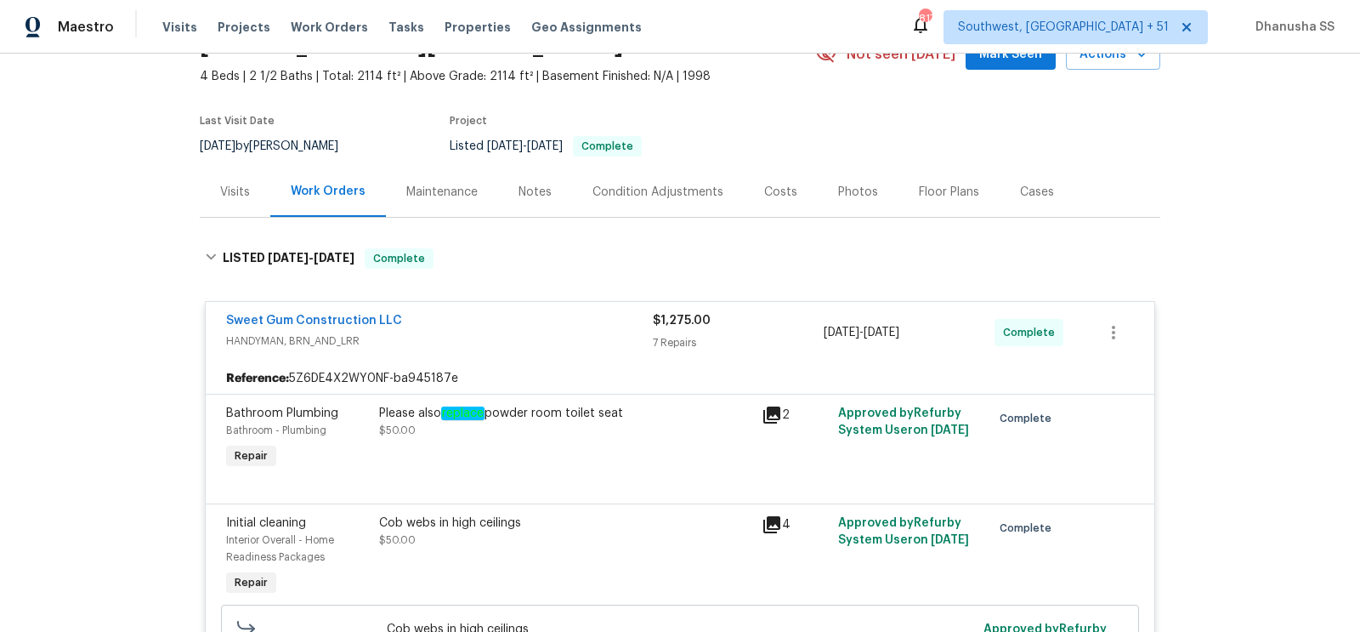
scroll to position [0, 0]
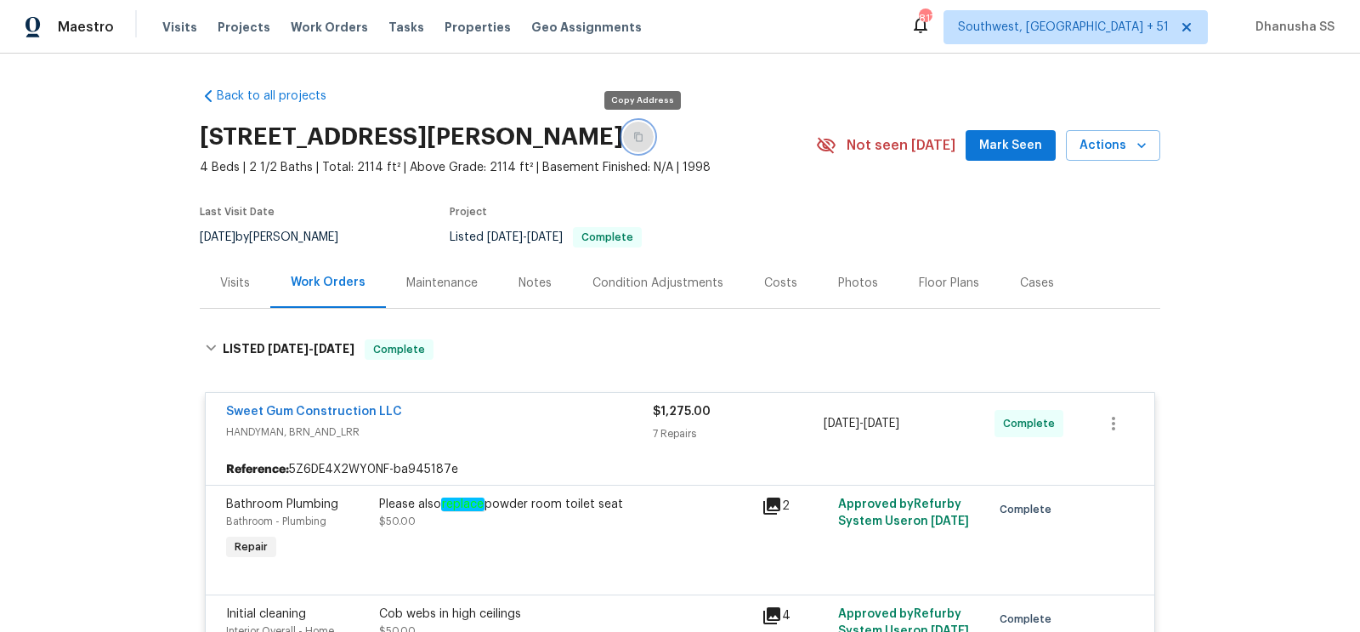
click at [645, 136] on button "button" at bounding box center [638, 137] width 31 height 31
click at [344, 25] on span "Work Orders" at bounding box center [329, 27] width 77 height 17
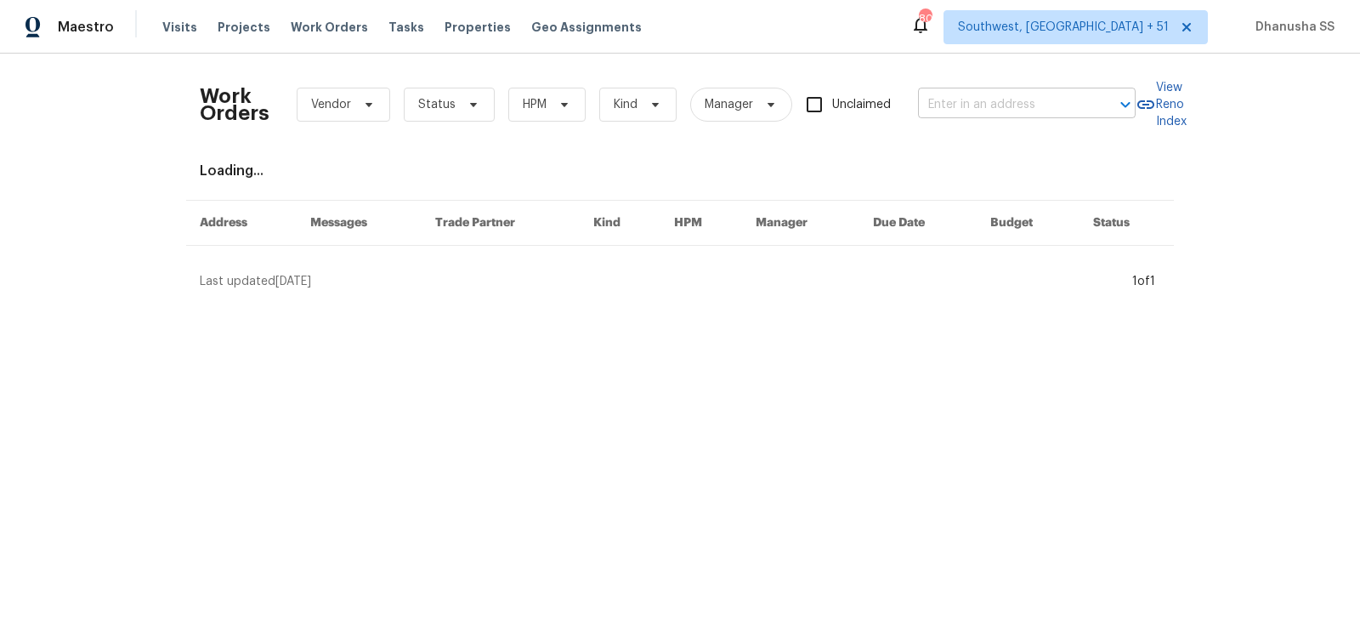
click at [990, 108] on input "text" at bounding box center [1003, 105] width 170 height 26
paste input "[STREET_ADDRESS]"
drag, startPoint x: 942, startPoint y: 103, endPoint x: 1359, endPoint y: 235, distance: 437.6
click at [1359, 235] on div "Work Orders Vendor Status HPM Kind Manager Unclaimed 8800 Cedros Ave #209, Pano…" at bounding box center [680, 179] width 1360 height 250
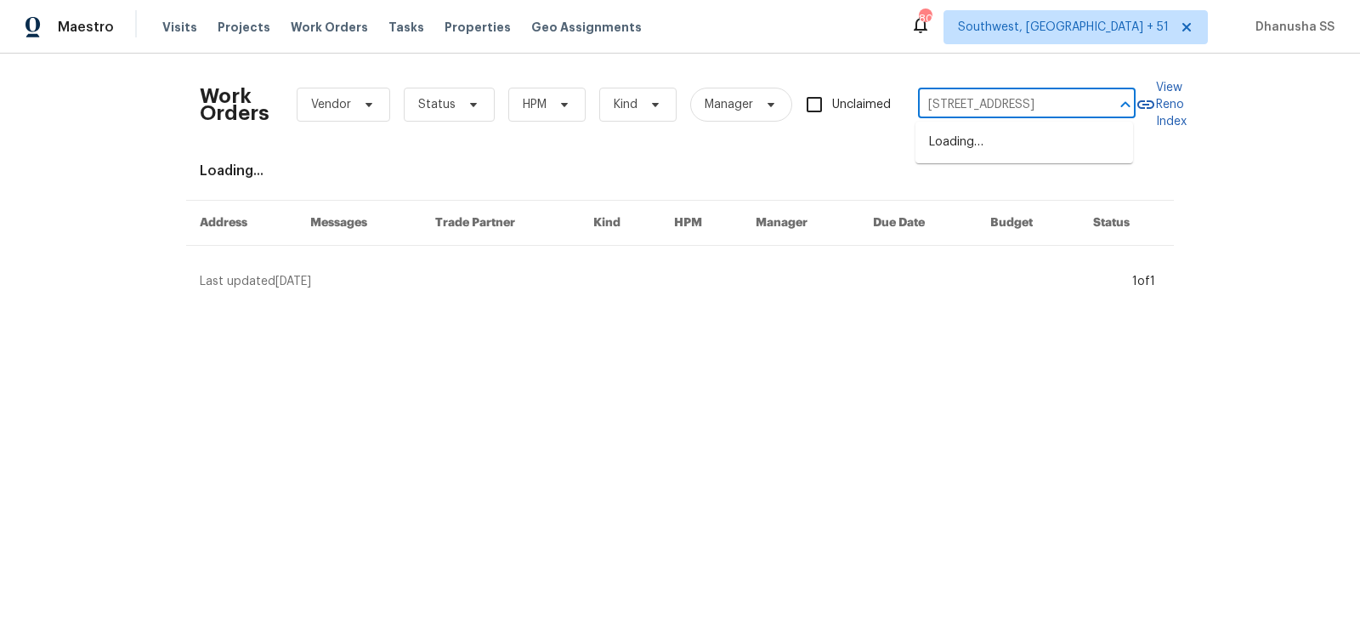
scroll to position [0, 0]
type input "[STREET_ADDRESS]"
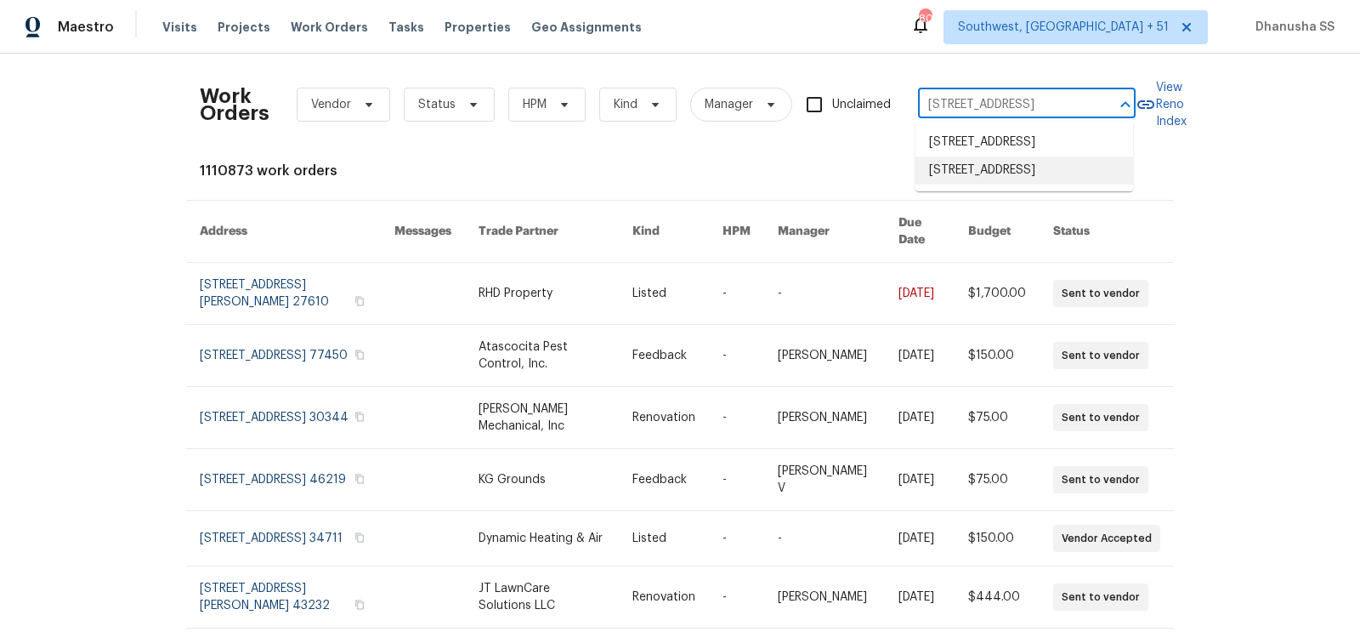
click at [1041, 184] on li "[STREET_ADDRESS]" at bounding box center [1024, 170] width 218 height 28
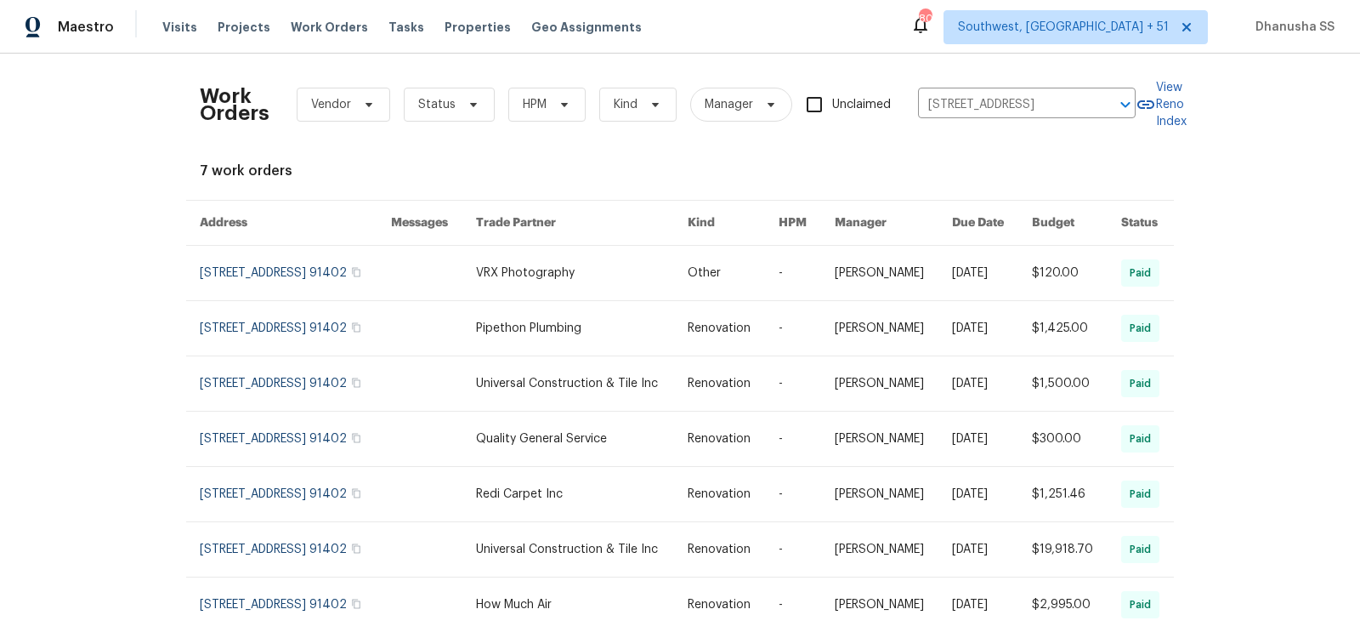
click at [567, 300] on link at bounding box center [582, 273] width 212 height 54
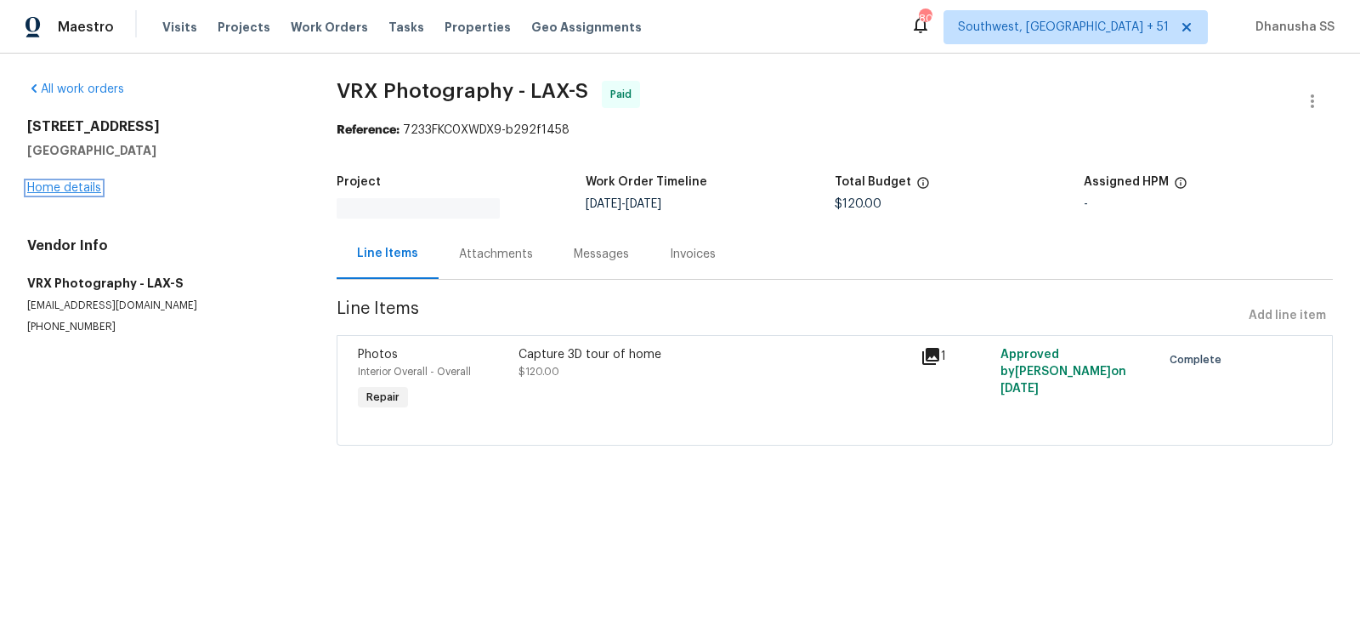
click at [65, 185] on link "Home details" at bounding box center [64, 188] width 74 height 12
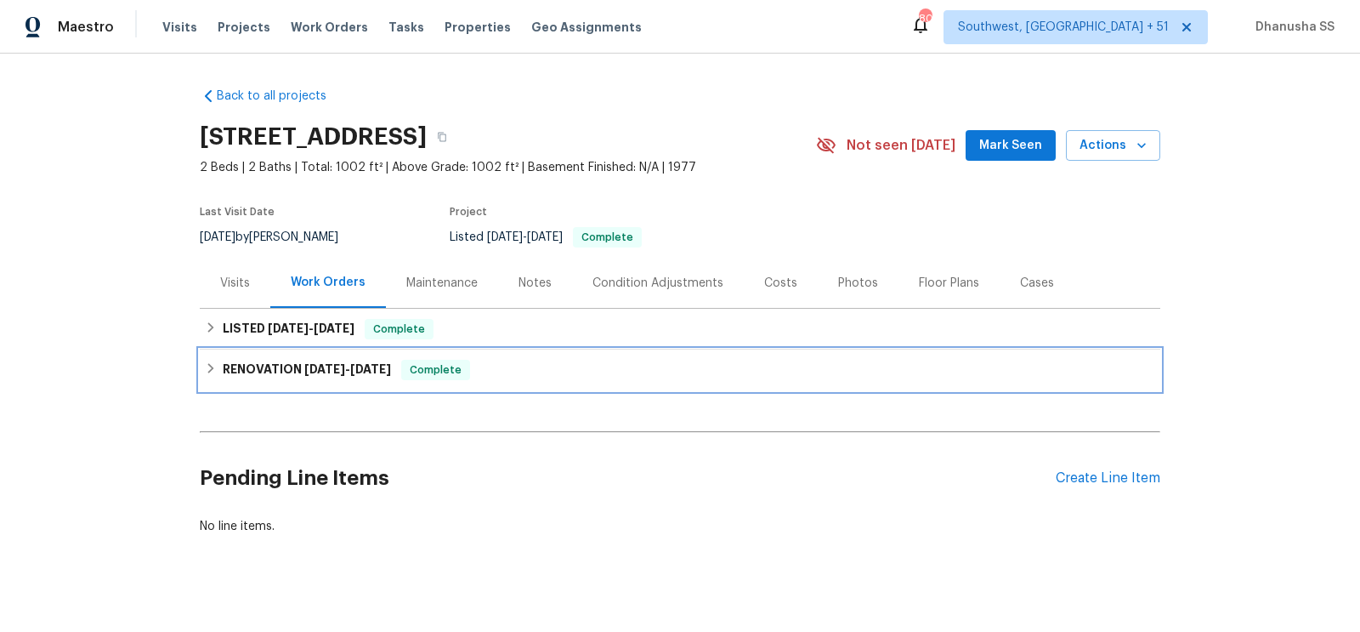
click at [508, 380] on div "RENOVATION 12/17/24 - 3/13/25 Complete" at bounding box center [680, 370] width 950 height 20
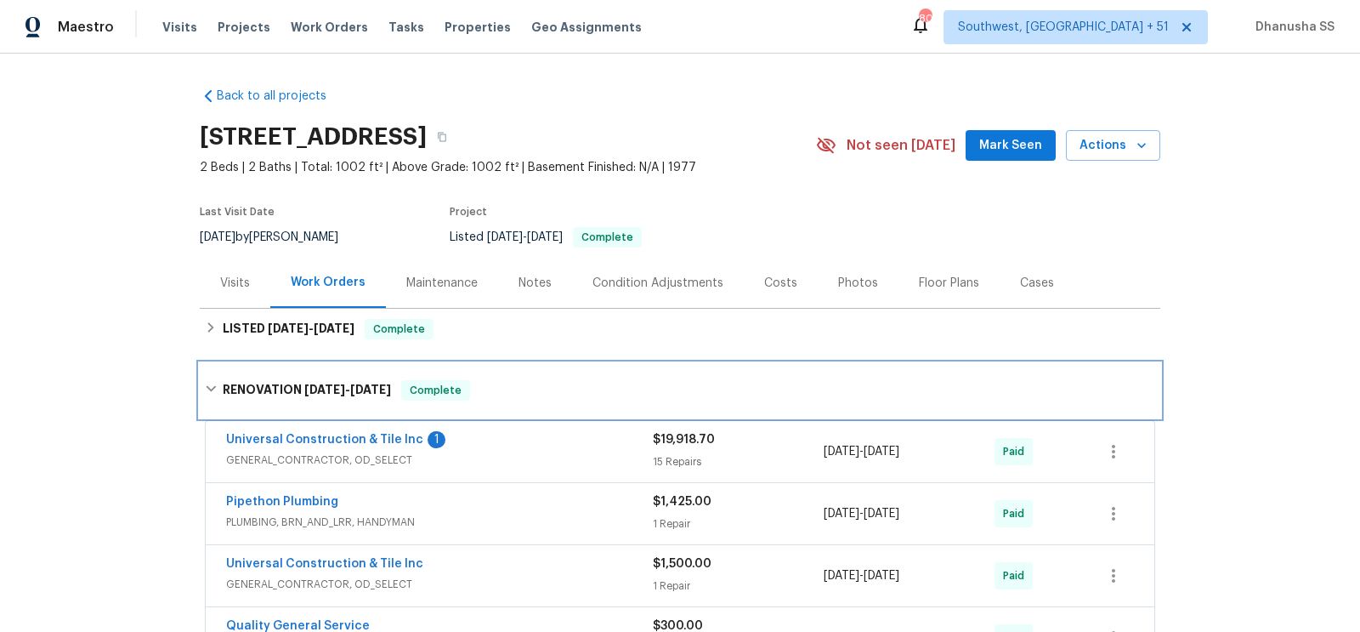
scroll to position [292, 0]
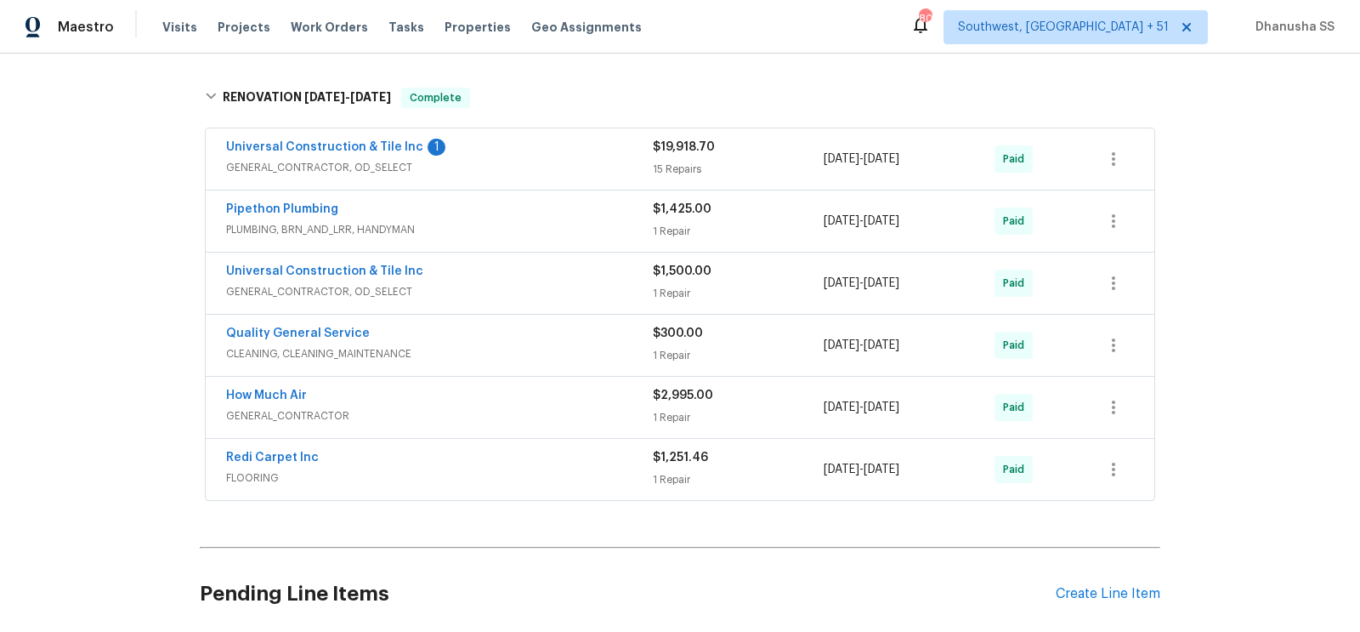
click at [552, 159] on div "Universal Construction & Tile Inc 1" at bounding box center [439, 149] width 427 height 20
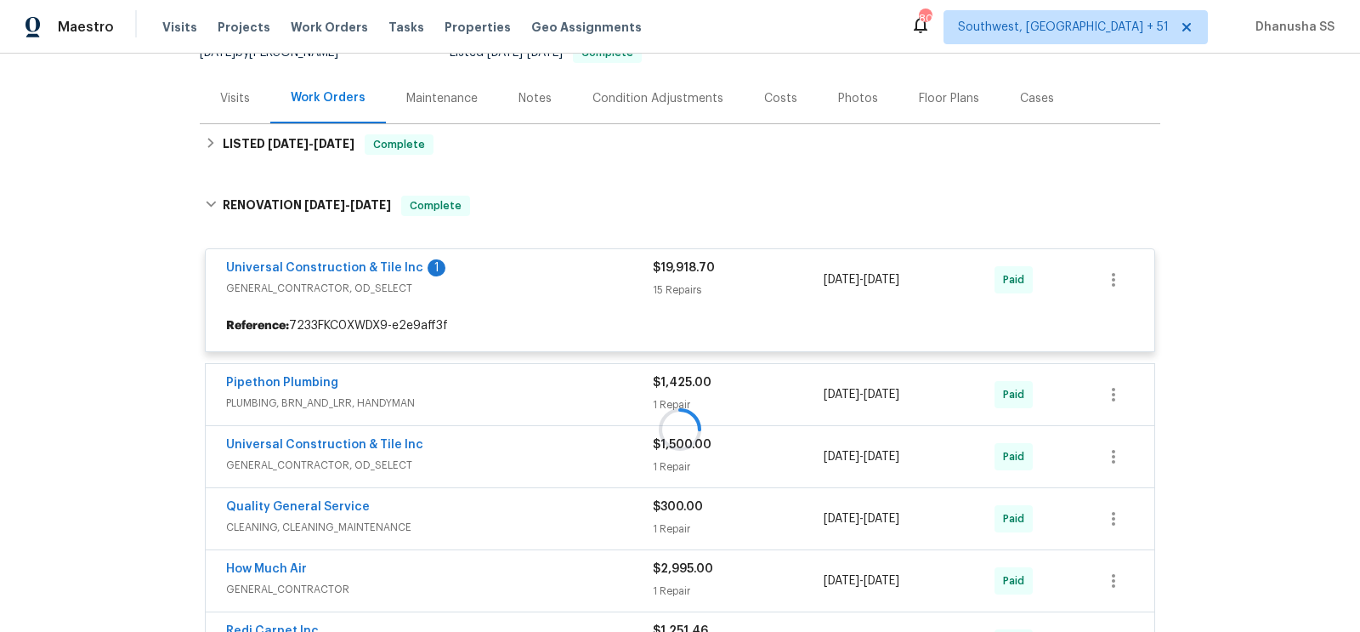
scroll to position [57, 0]
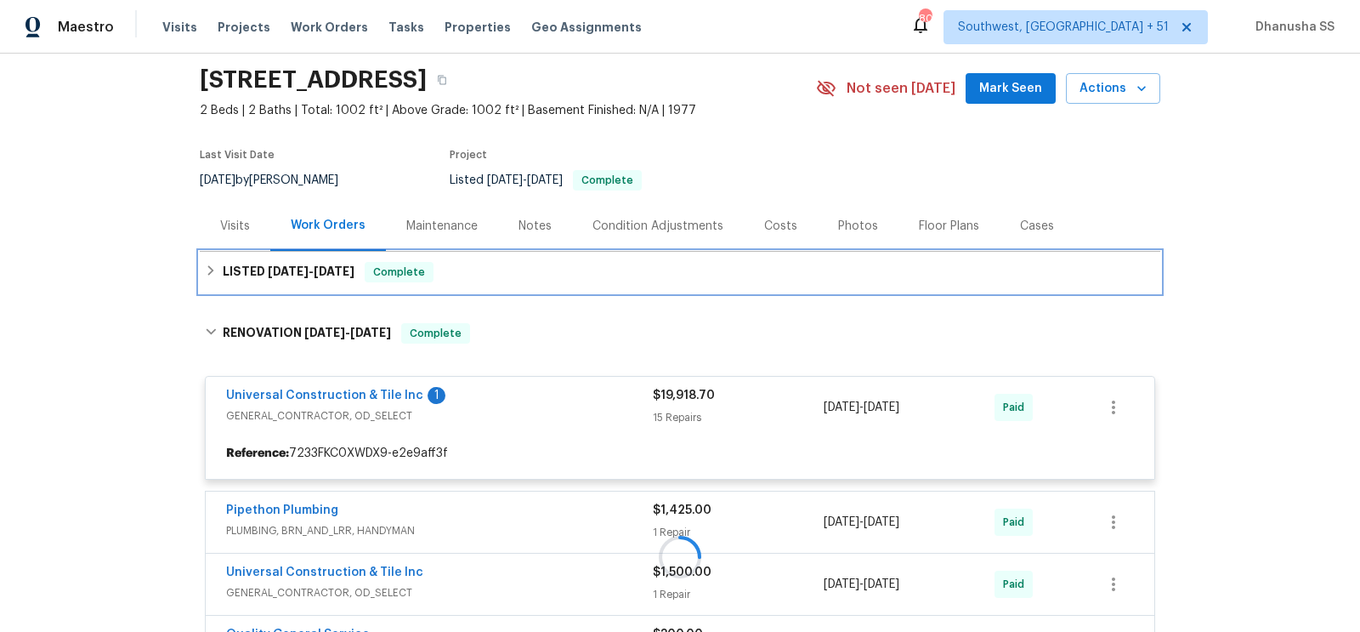
click at [515, 275] on div "LISTED 3/21/25 - 3/22/25 Complete" at bounding box center [680, 272] width 950 height 20
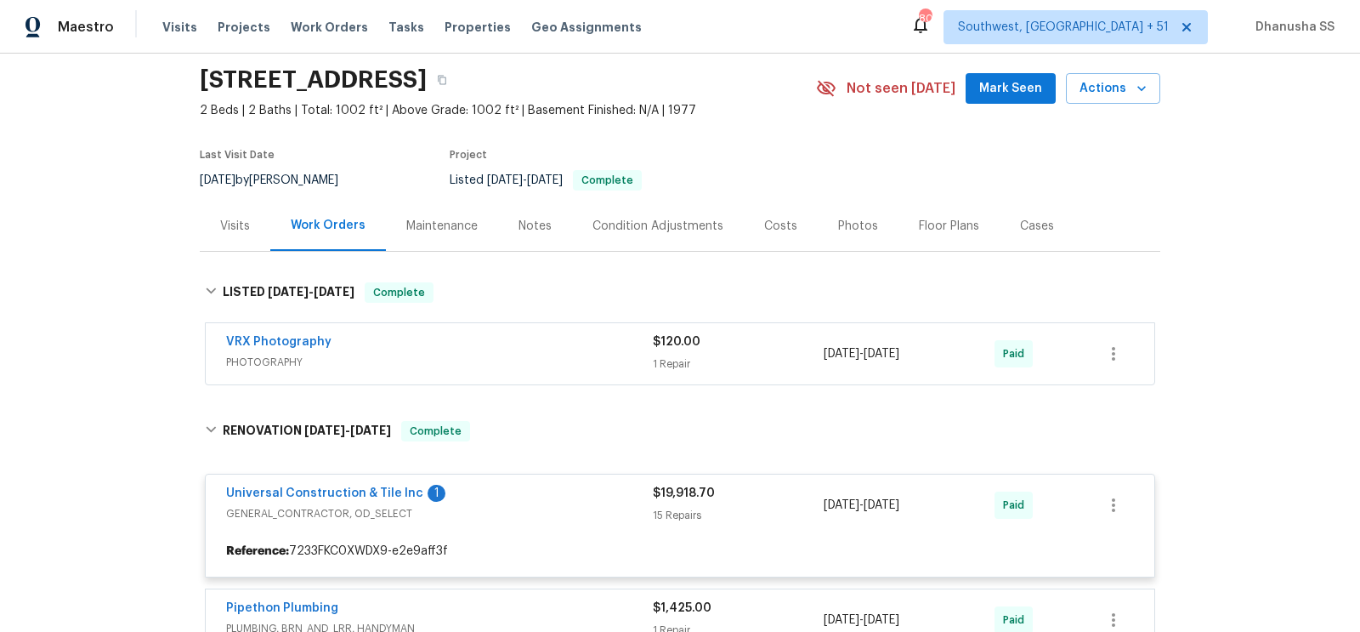
click at [593, 352] on div "VRX Photography" at bounding box center [439, 343] width 427 height 20
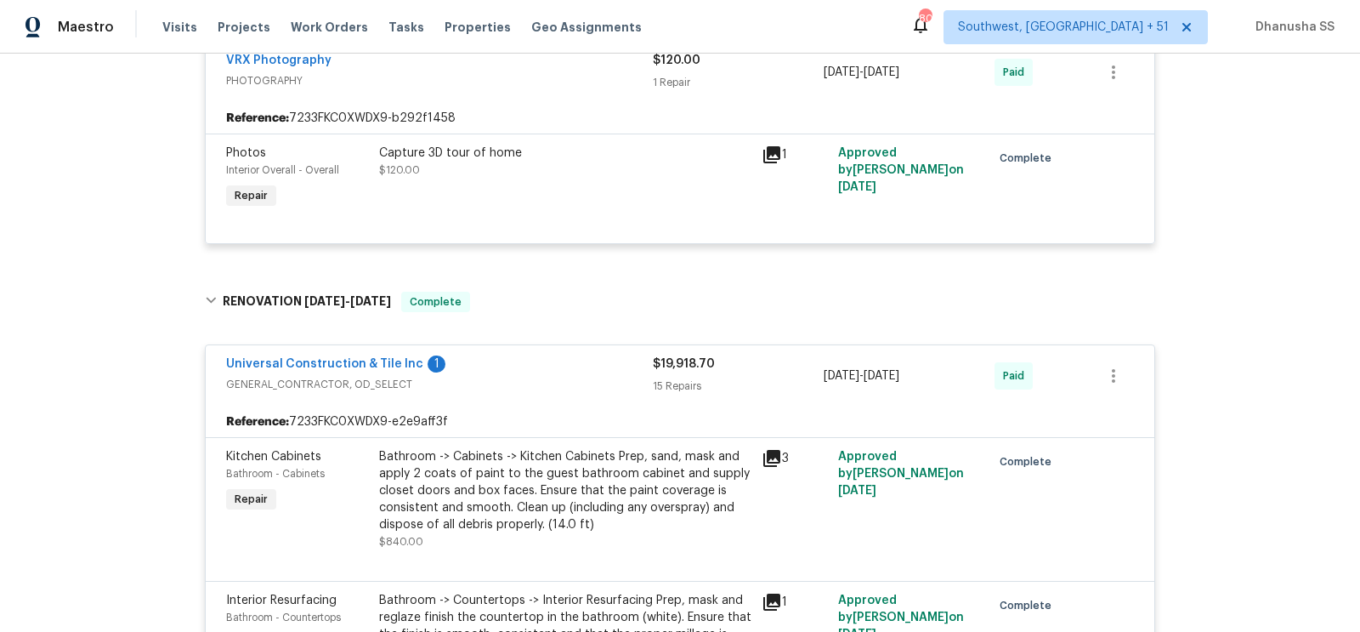
scroll to position [0, 0]
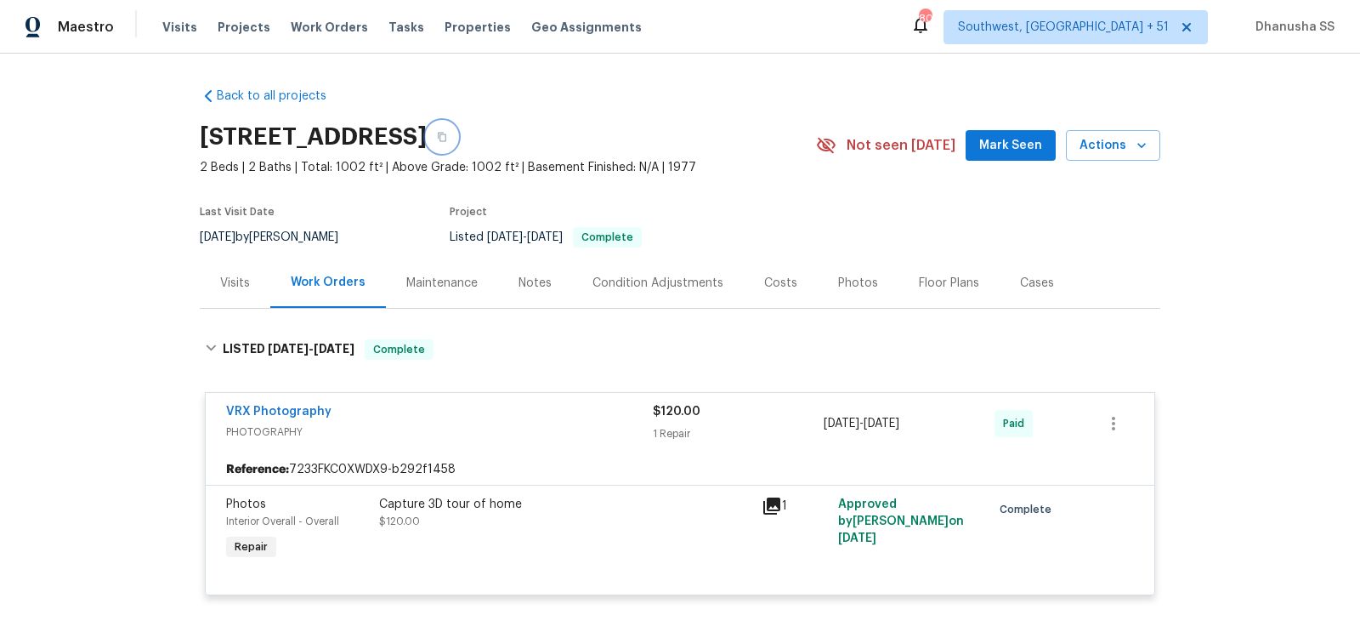
click at [446, 137] on icon "button" at bounding box center [442, 137] width 8 height 9
click at [320, 23] on span "Work Orders" at bounding box center [329, 27] width 77 height 17
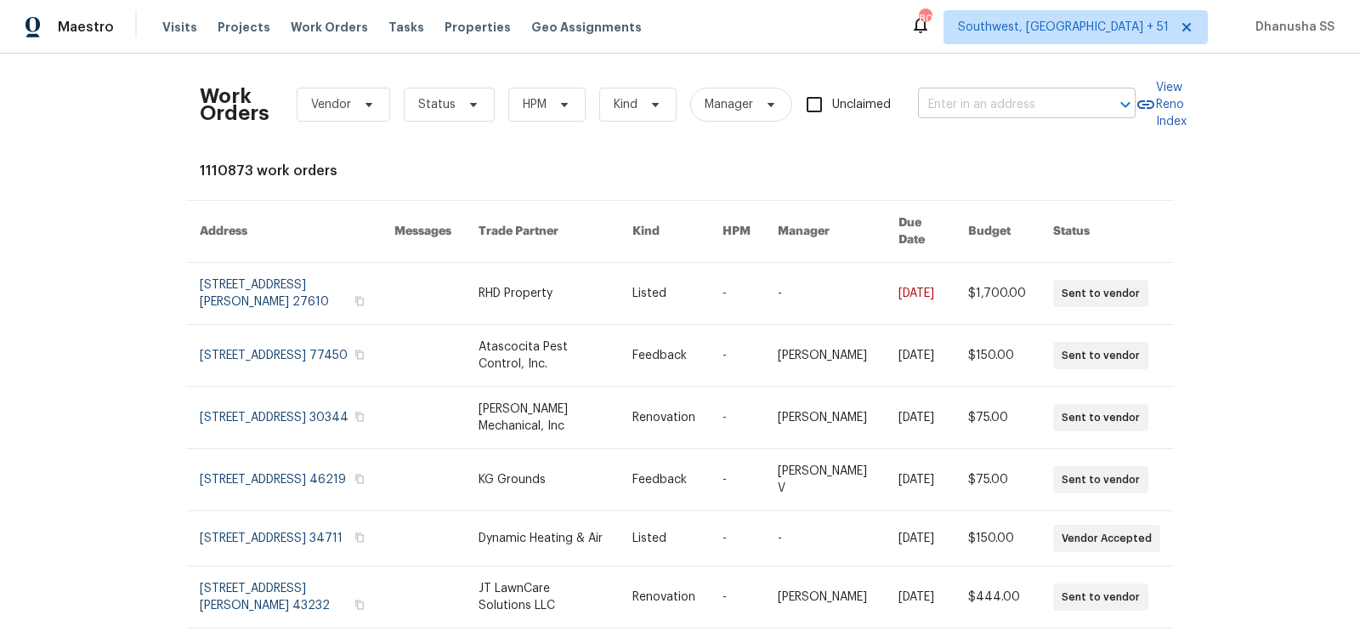
click at [1024, 114] on input "text" at bounding box center [1003, 105] width 170 height 26
paste input "6767 Parkside Ave, San Diego, CA 92139"
type input "6767 Parkside Ave, San Diego, CA 92139"
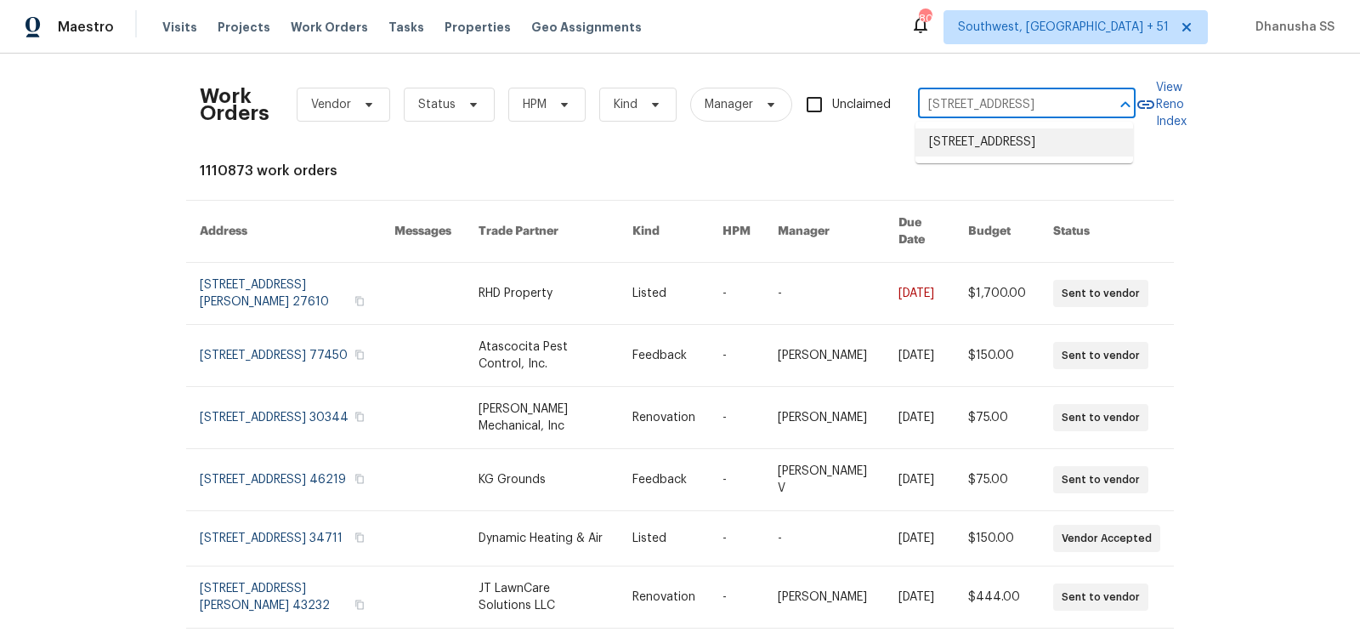
click at [987, 142] on li "6767 Parkside Ave, San Diego, CA 92139" at bounding box center [1024, 142] width 218 height 28
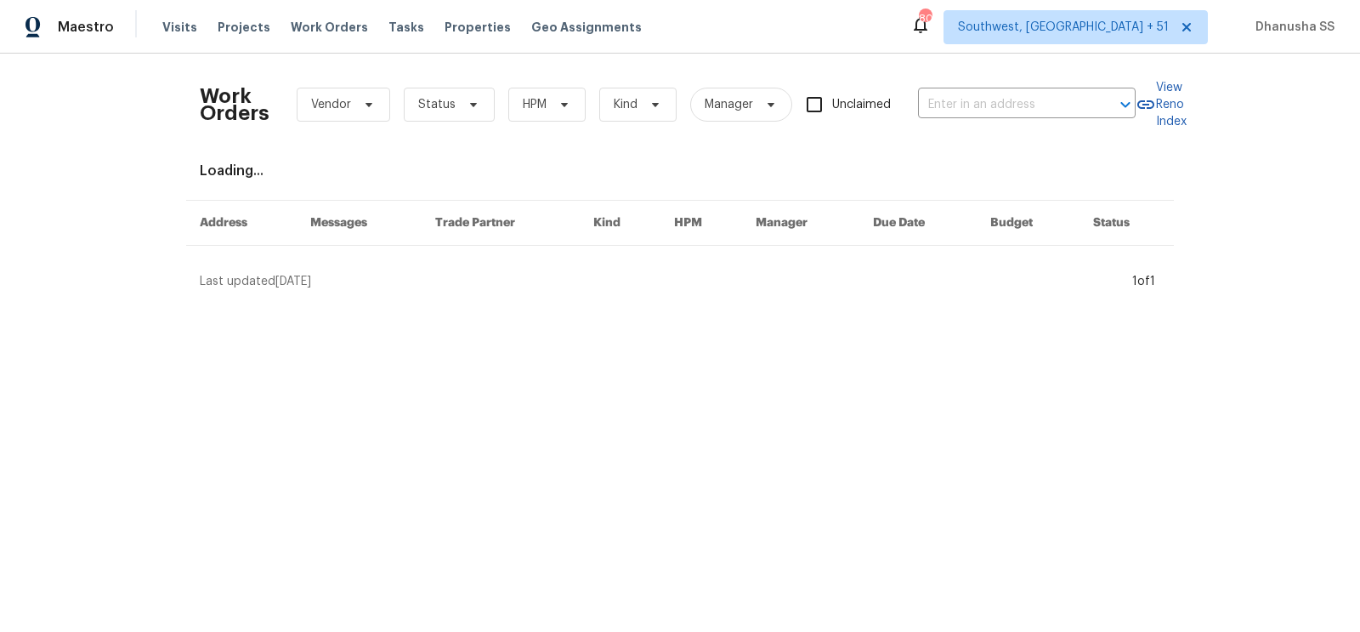
type input "6767 Parkside Ave, San Diego, CA 92139"
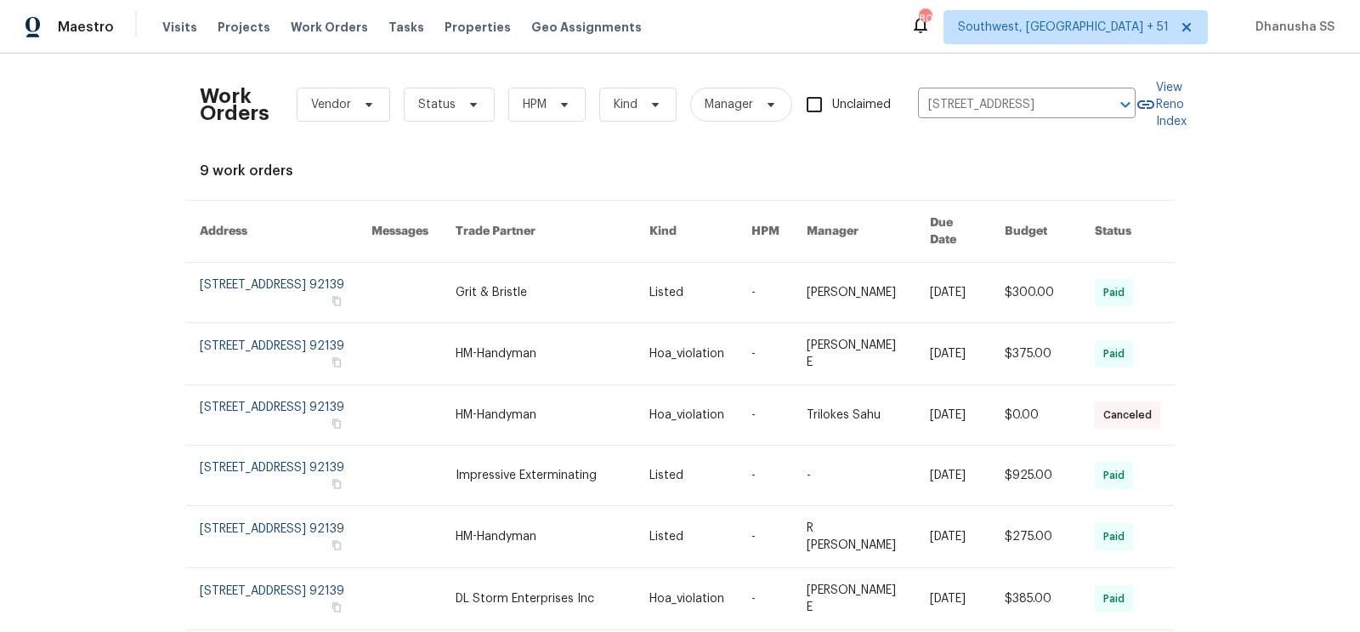
click at [740, 270] on link at bounding box center [700, 292] width 102 height 59
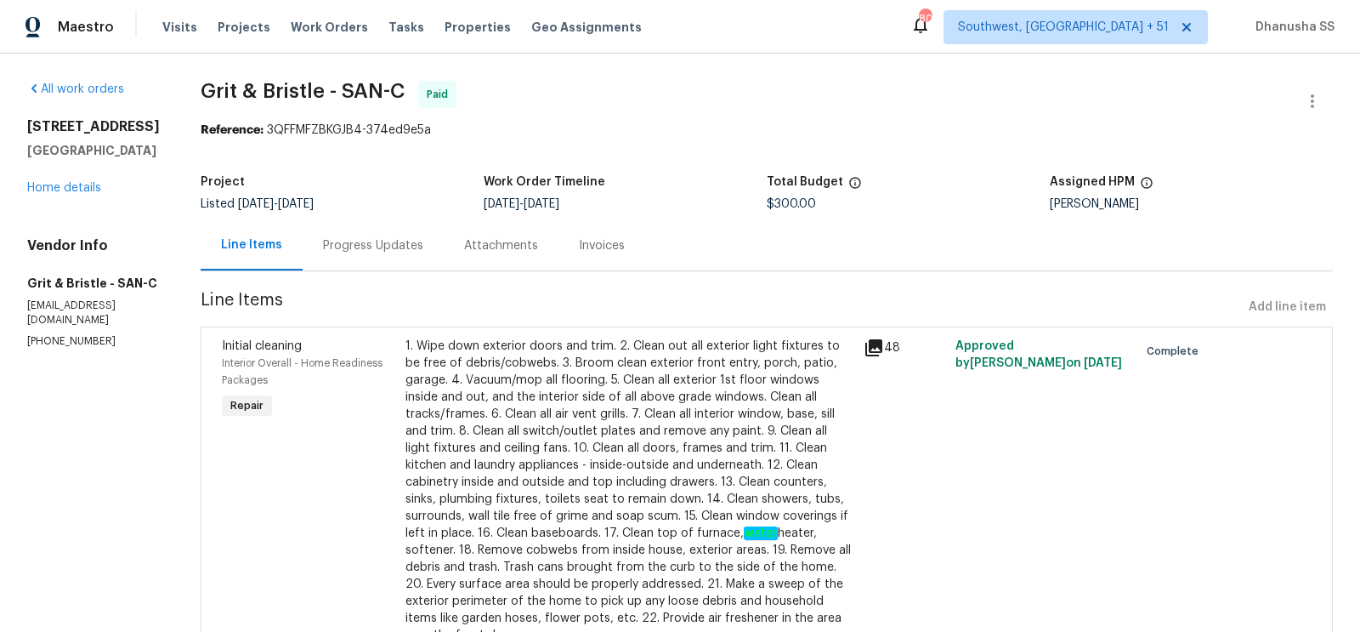
click at [100, 194] on div "6767 Parkside Ave San Diego, CA 92139 Home details" at bounding box center [93, 157] width 133 height 78
click at [88, 189] on link "Home details" at bounding box center [64, 188] width 74 height 12
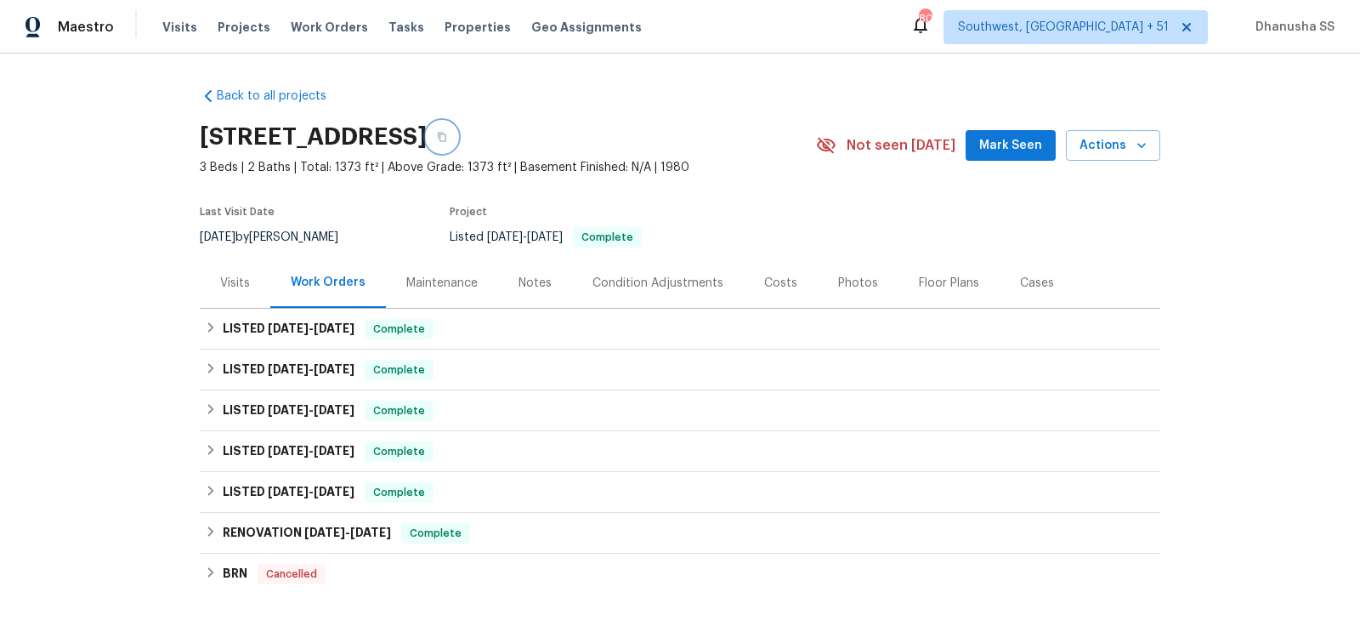
click at [457, 139] on button "button" at bounding box center [442, 137] width 31 height 31
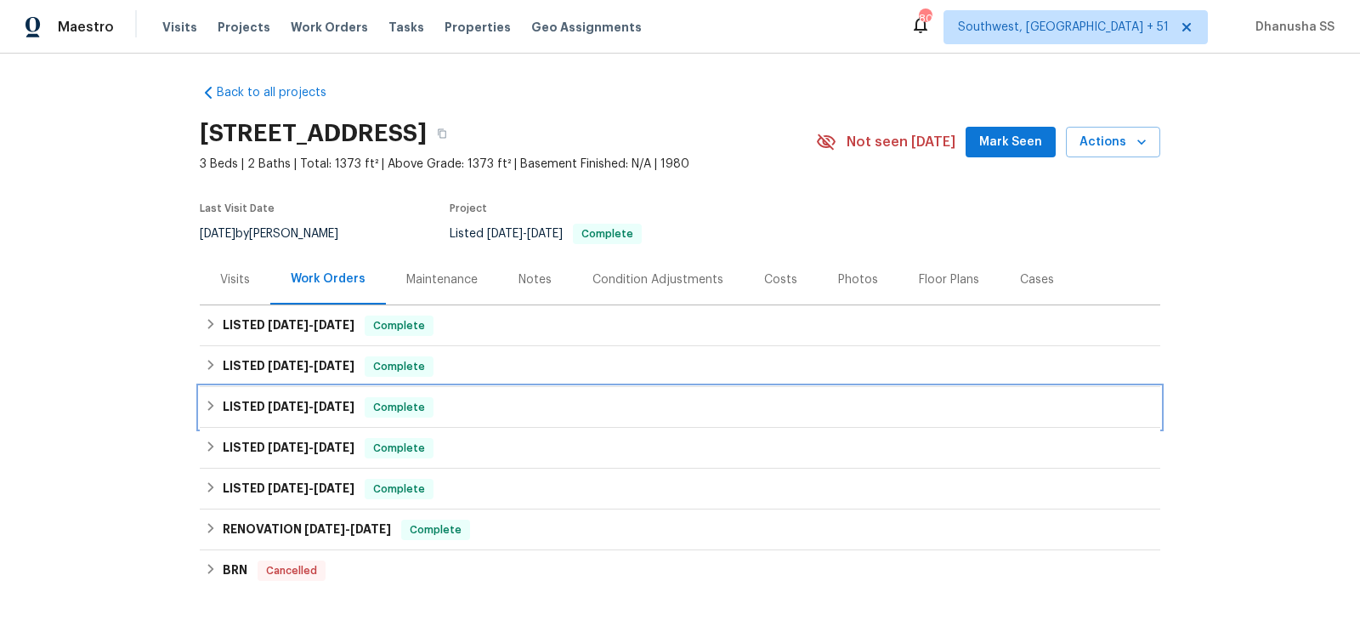
click at [494, 406] on div "LISTED 3/18/25 - 3/19/25 Complete" at bounding box center [680, 407] width 950 height 20
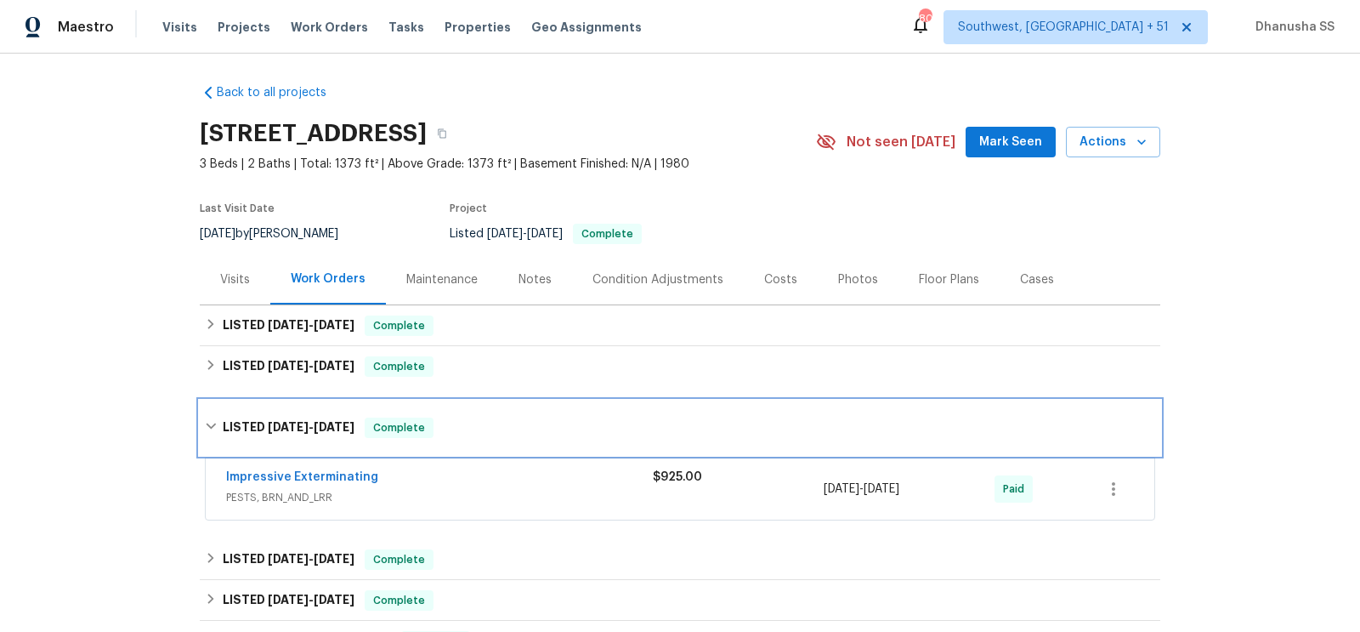
scroll to position [127, 0]
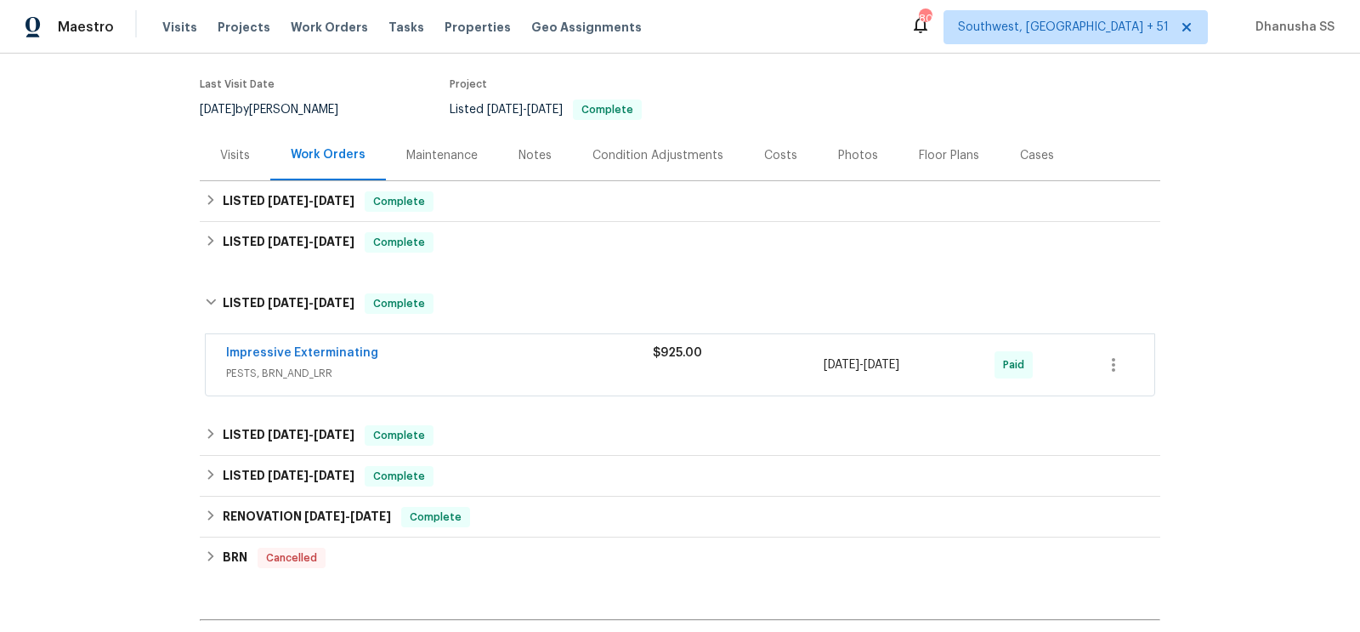
click at [540, 366] on span "PESTS, BRN_AND_LRR" at bounding box center [439, 373] width 427 height 17
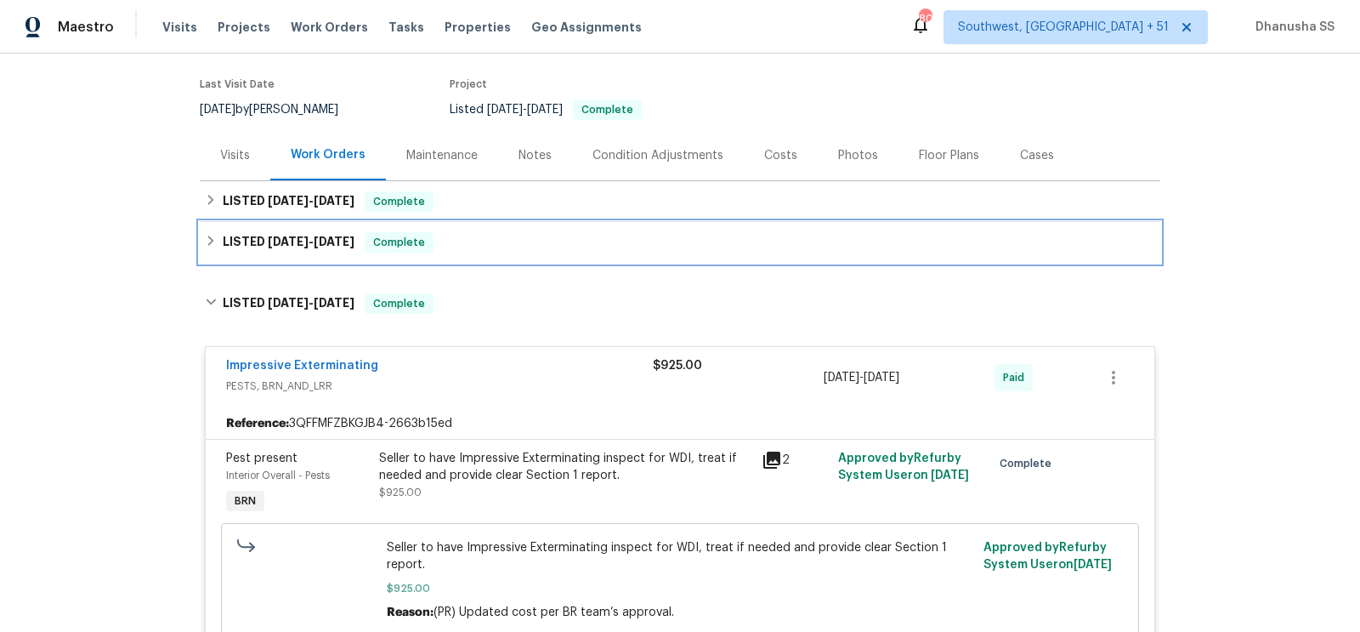
click at [469, 254] on div "LISTED 3/21/25 - 5/17/25 Complete" at bounding box center [680, 242] width 960 height 41
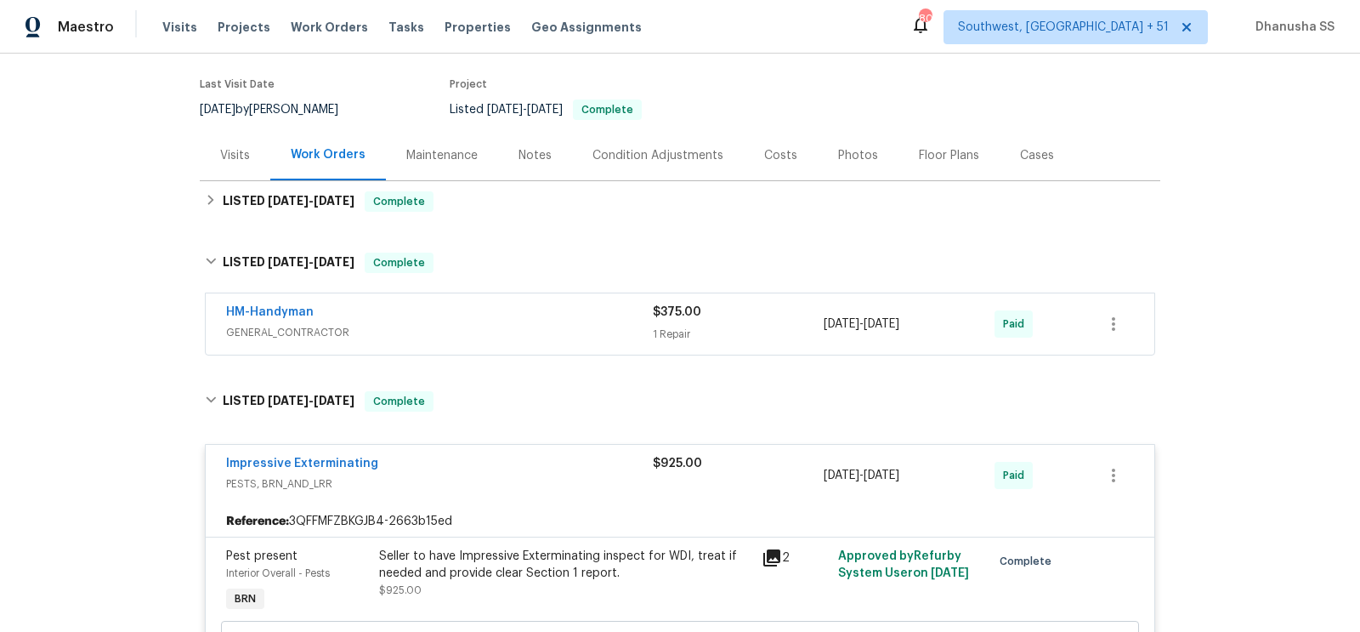
click at [527, 315] on div "HM-Handyman" at bounding box center [439, 313] width 427 height 20
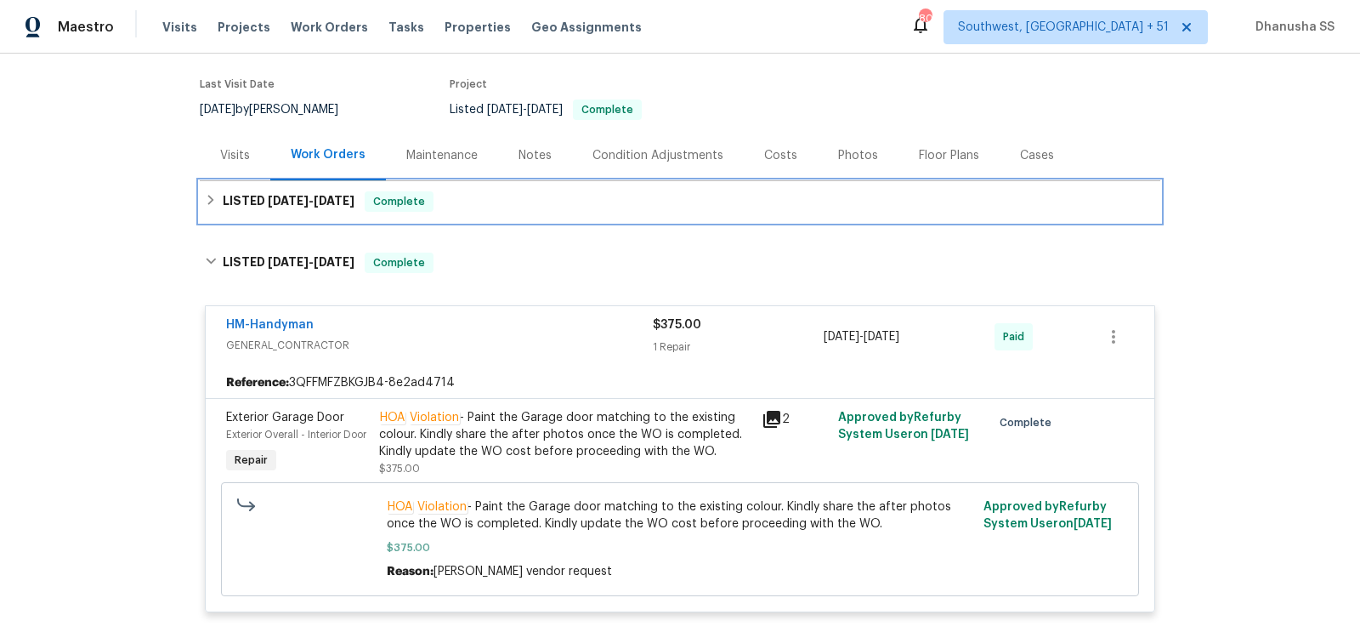
click at [473, 213] on div "LISTED 7/18/25 - 7/21/25 Complete" at bounding box center [680, 201] width 960 height 41
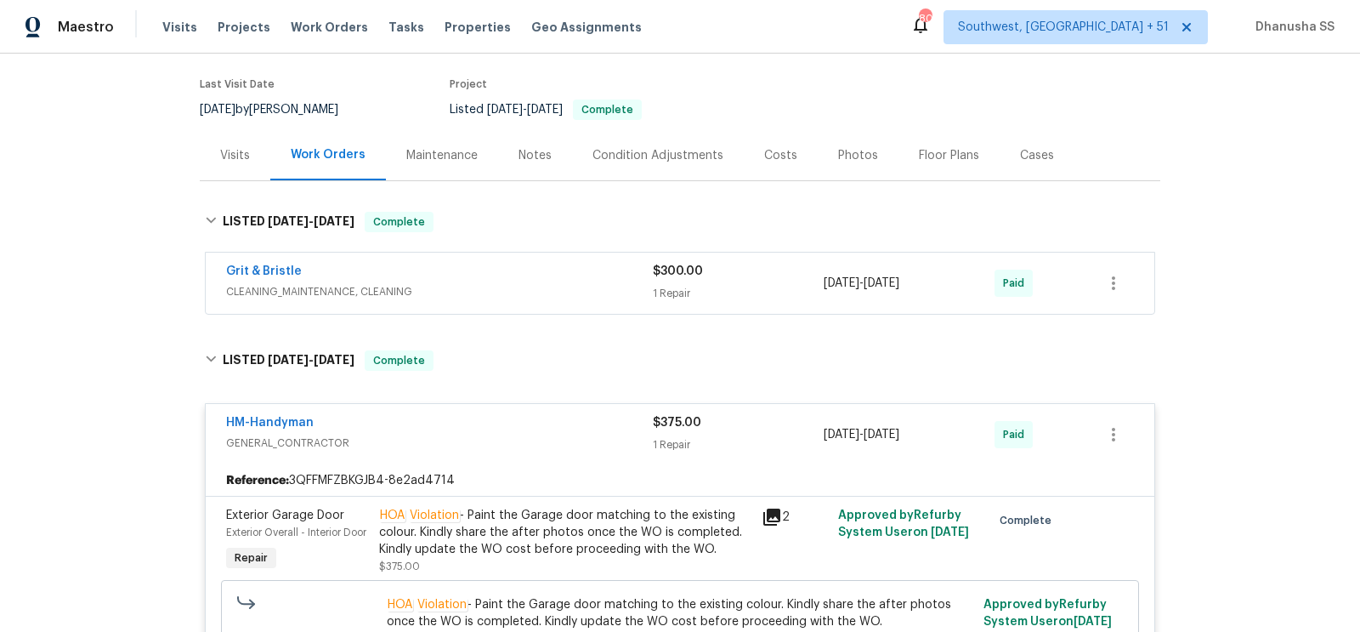
click at [525, 284] on span "CLEANING_MAINTENANCE, CLEANING" at bounding box center [439, 291] width 427 height 17
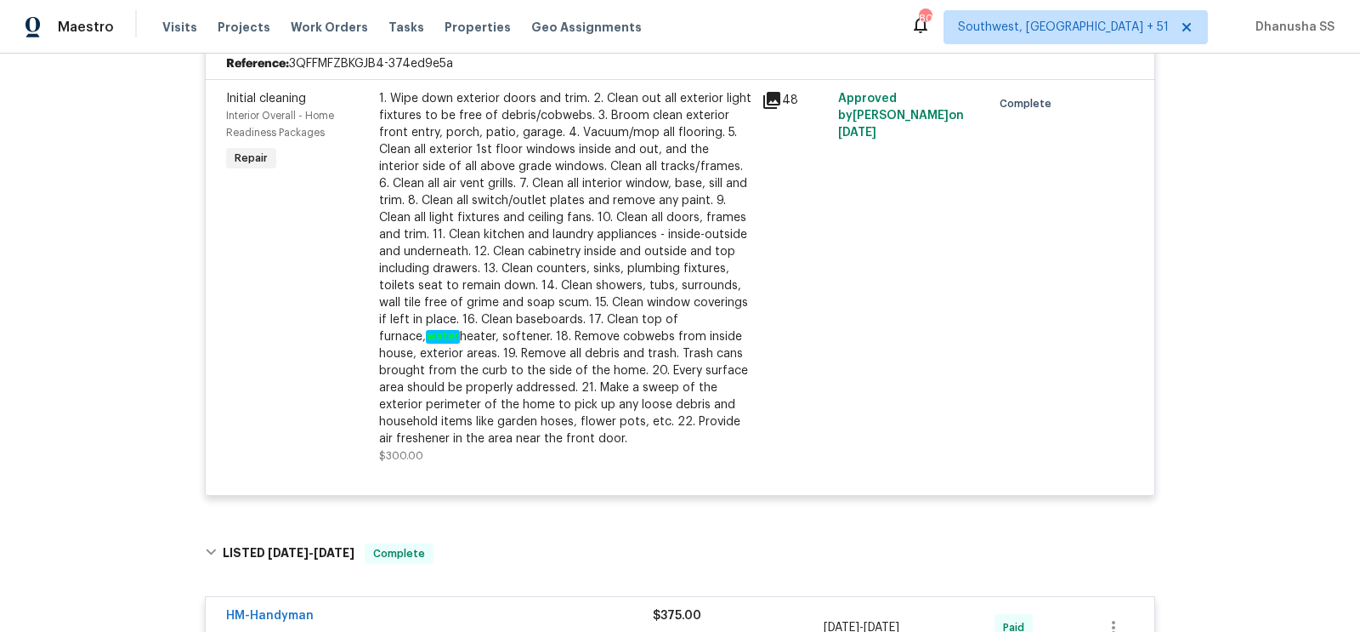
scroll to position [0, 0]
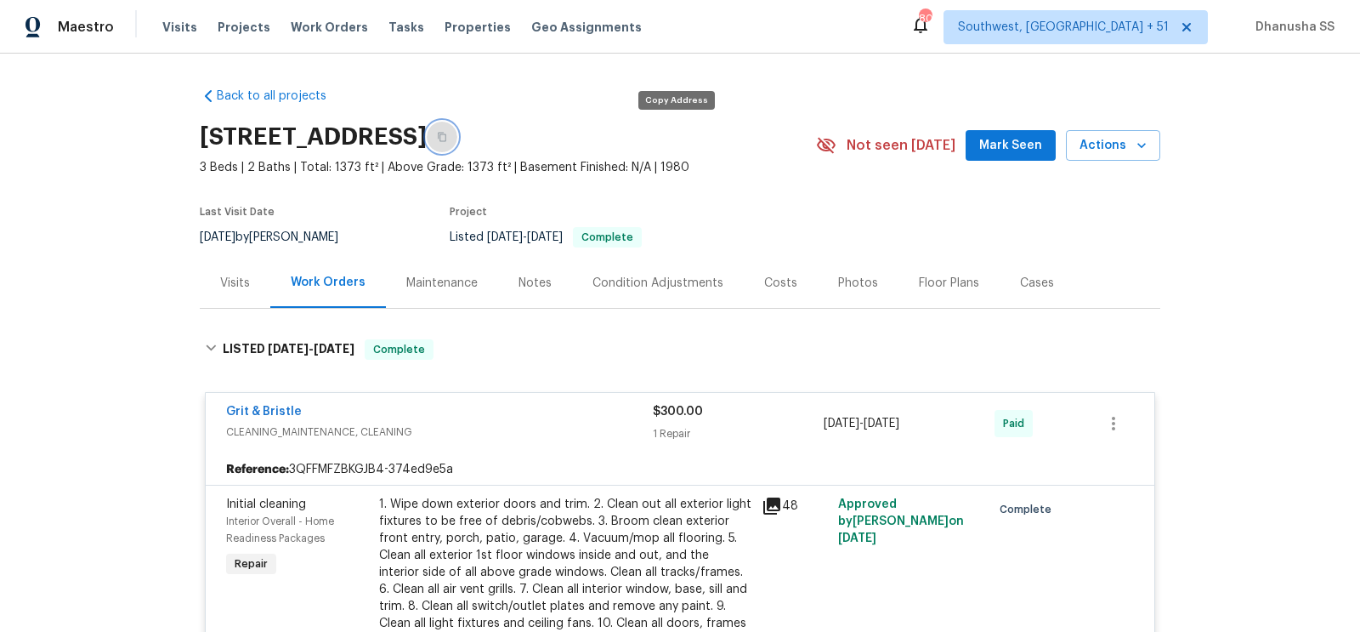
click at [457, 148] on button "button" at bounding box center [442, 137] width 31 height 31
click at [322, 23] on span "Work Orders" at bounding box center [329, 27] width 77 height 17
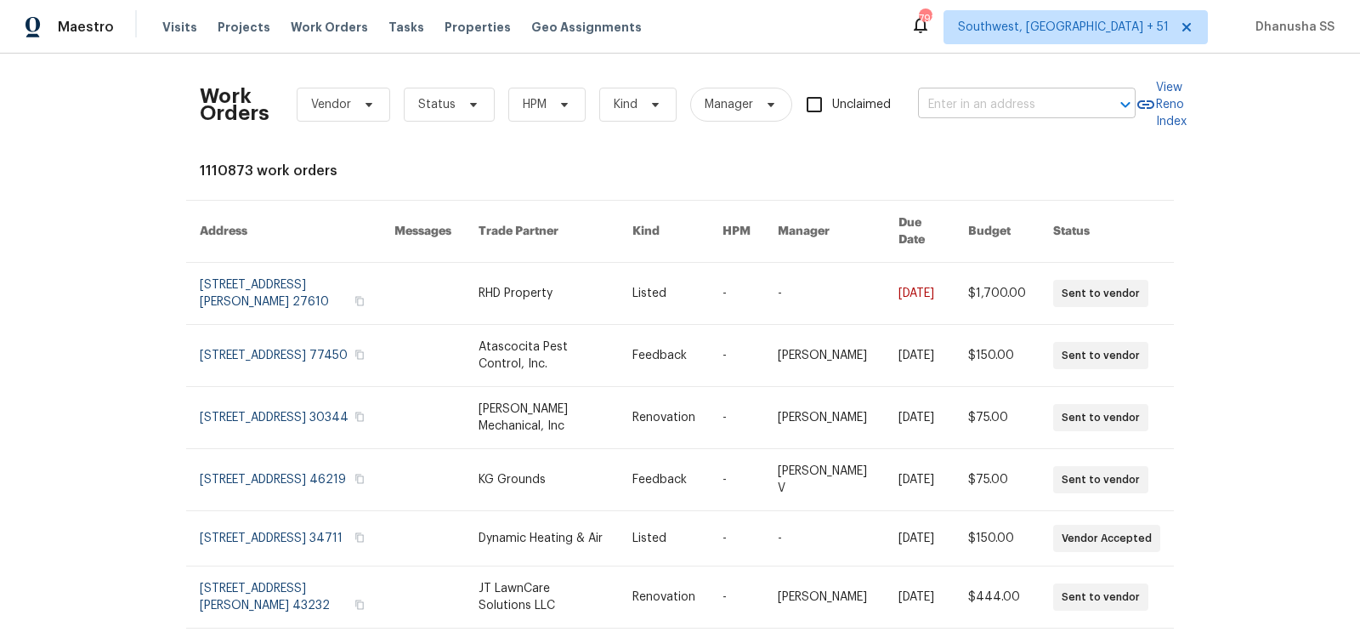
click at [974, 110] on input "text" at bounding box center [1003, 105] width 170 height 26
paste input "689 Box Branch Cir, Saint Johns, FL 32259"
type input "689 Box Branch Cir, Saint Johns, FL 32259"
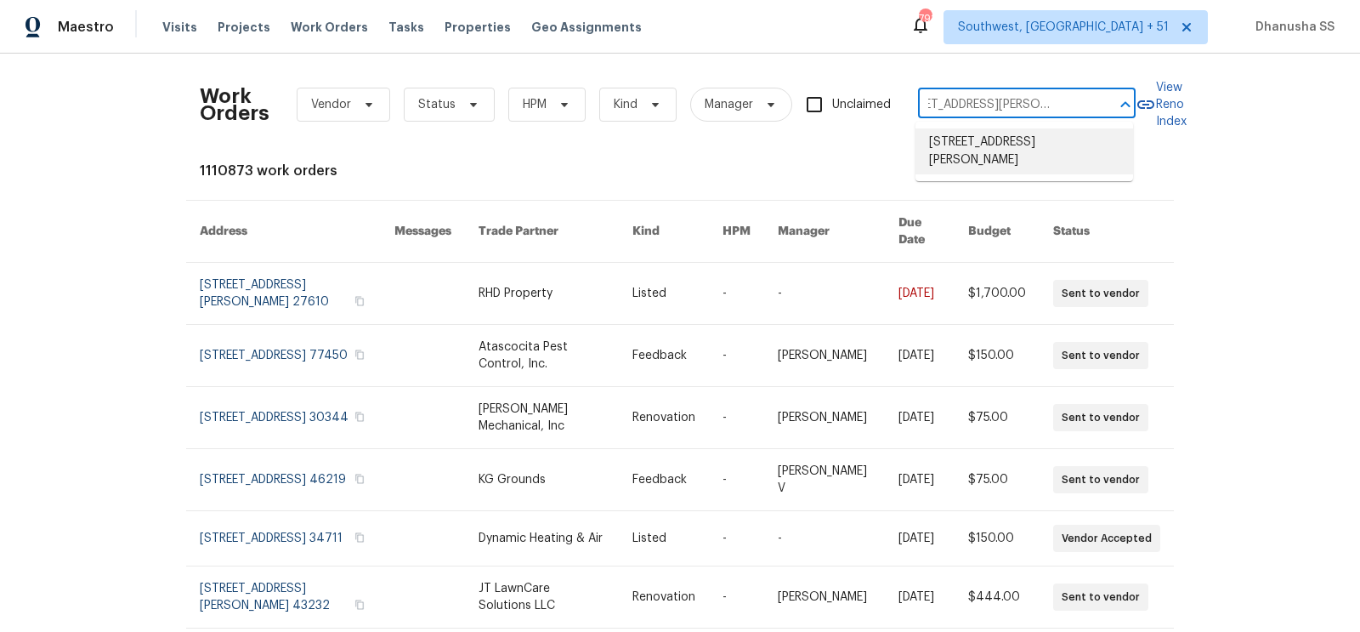
click at [966, 152] on li "689 Box Branch Cir, Saint Johns, FL 32259" at bounding box center [1024, 151] width 218 height 46
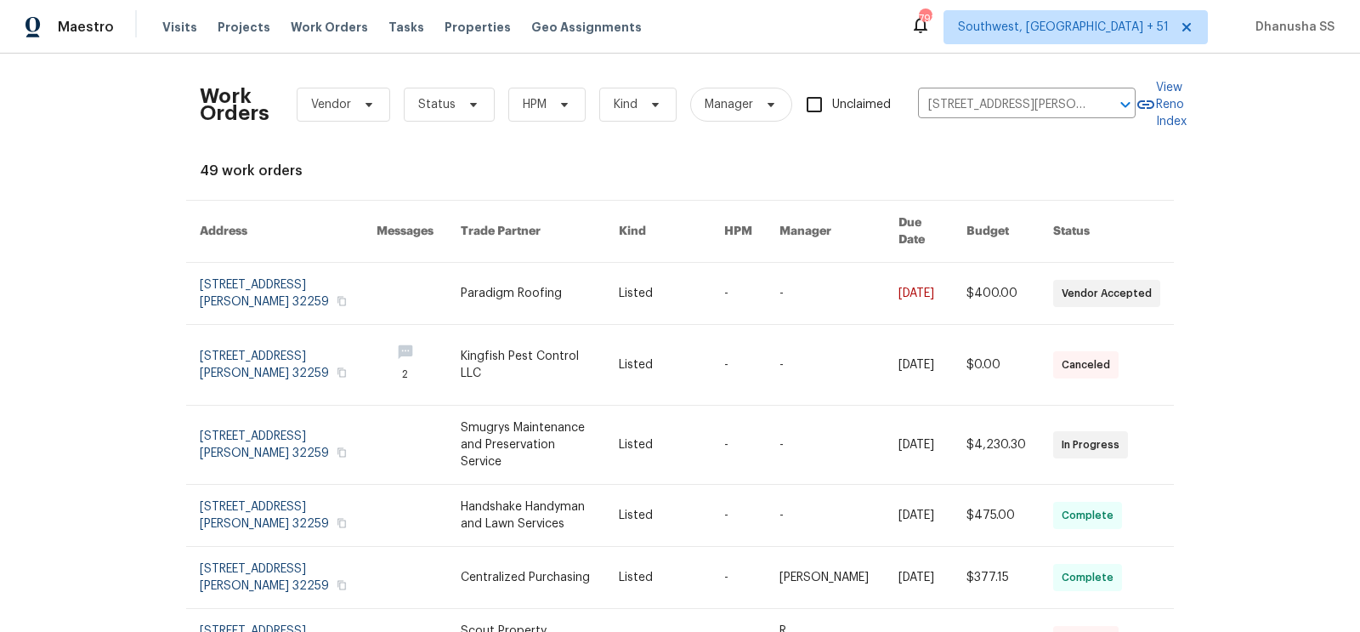
click at [799, 298] on link at bounding box center [839, 293] width 120 height 61
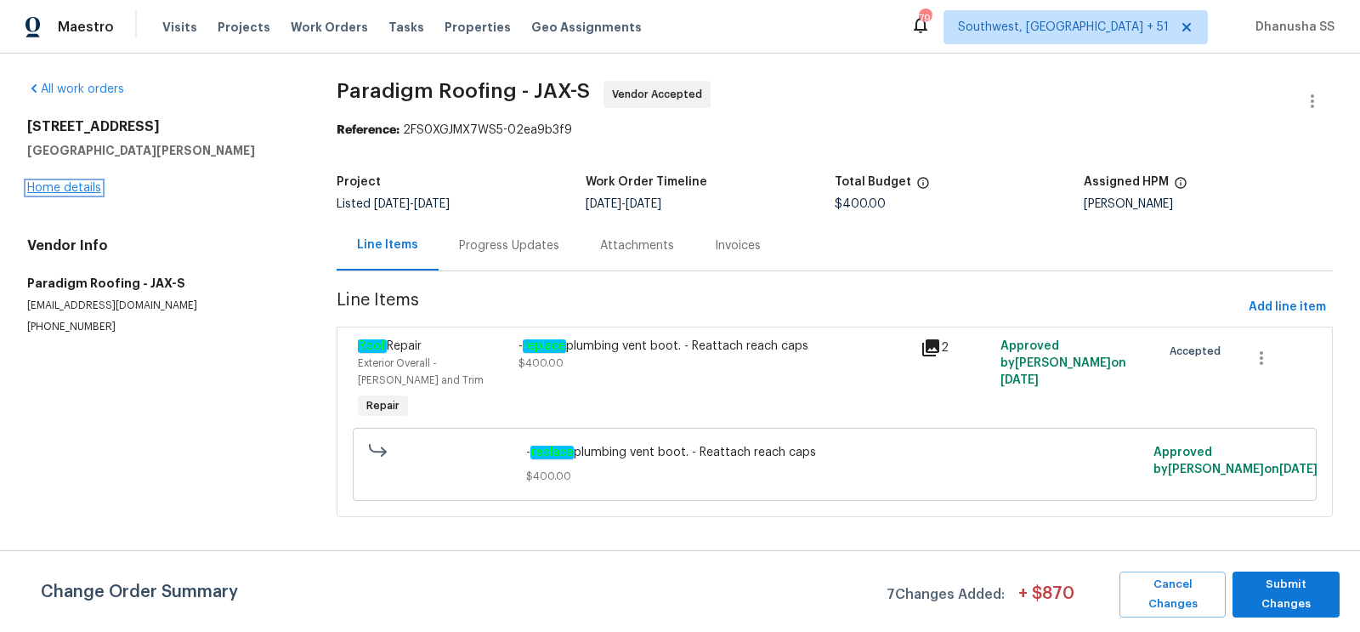
click at [76, 188] on link "Home details" at bounding box center [64, 188] width 74 height 12
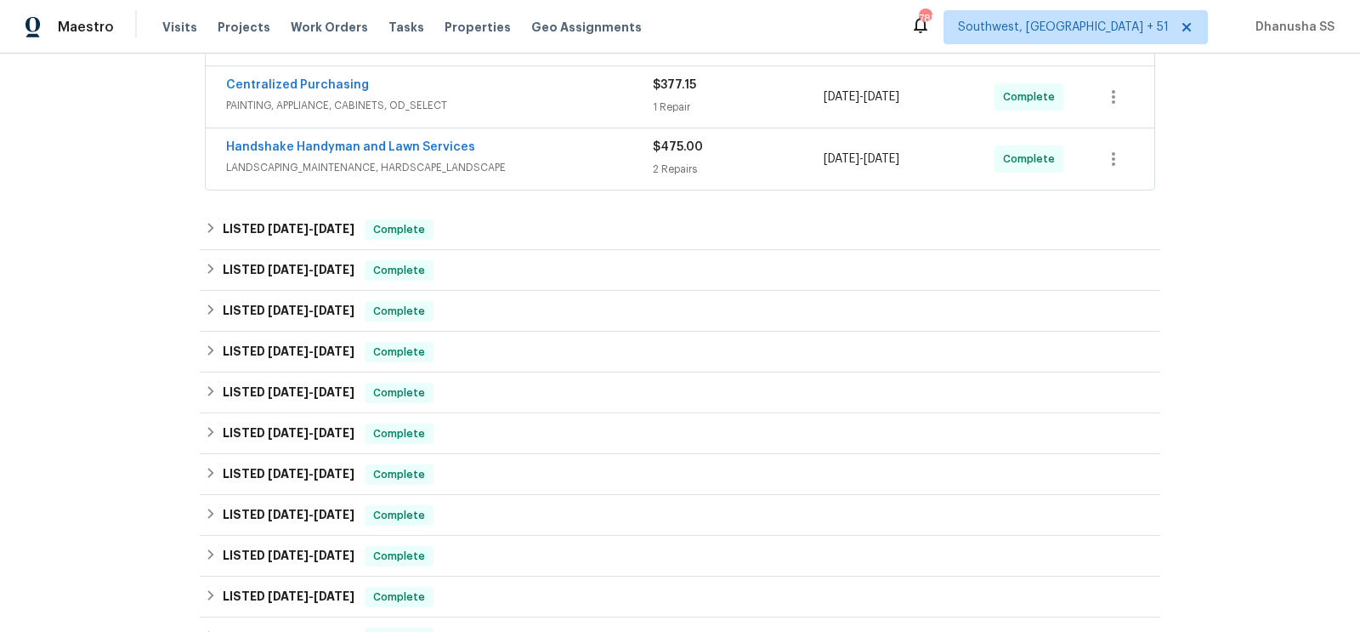
scroll to position [439, 0]
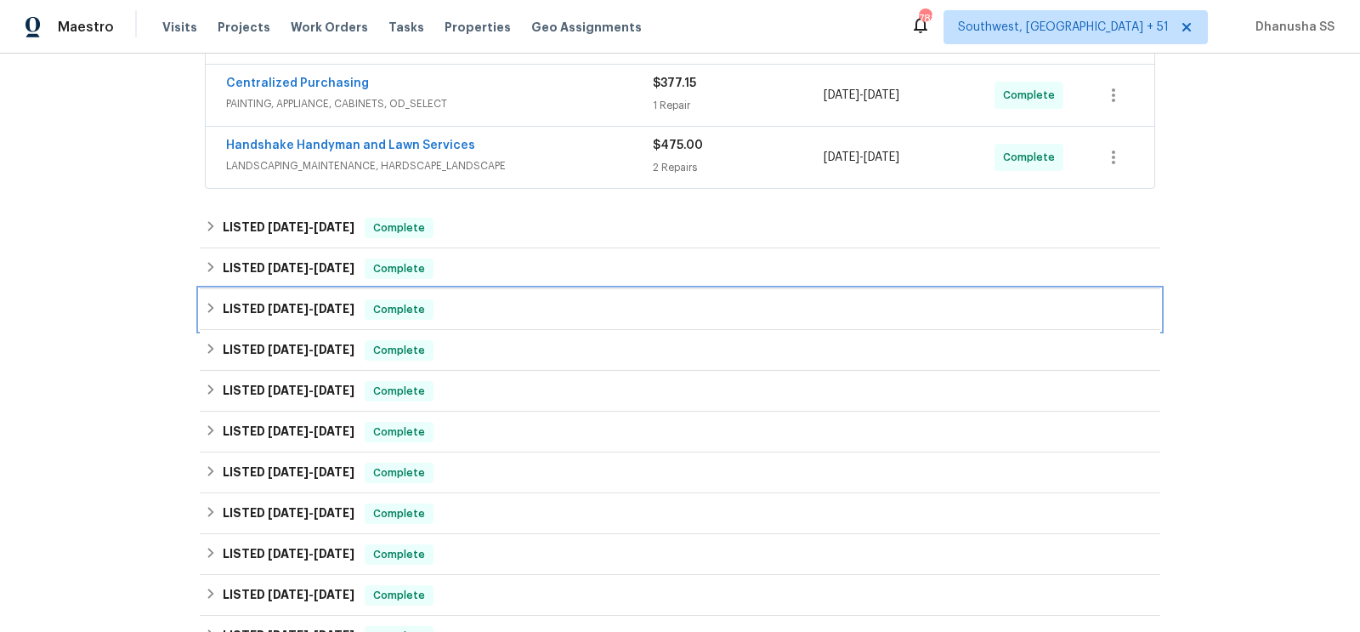
click at [489, 301] on div "LISTED 9/29/24 - 4/5/25 Complete" at bounding box center [680, 309] width 950 height 20
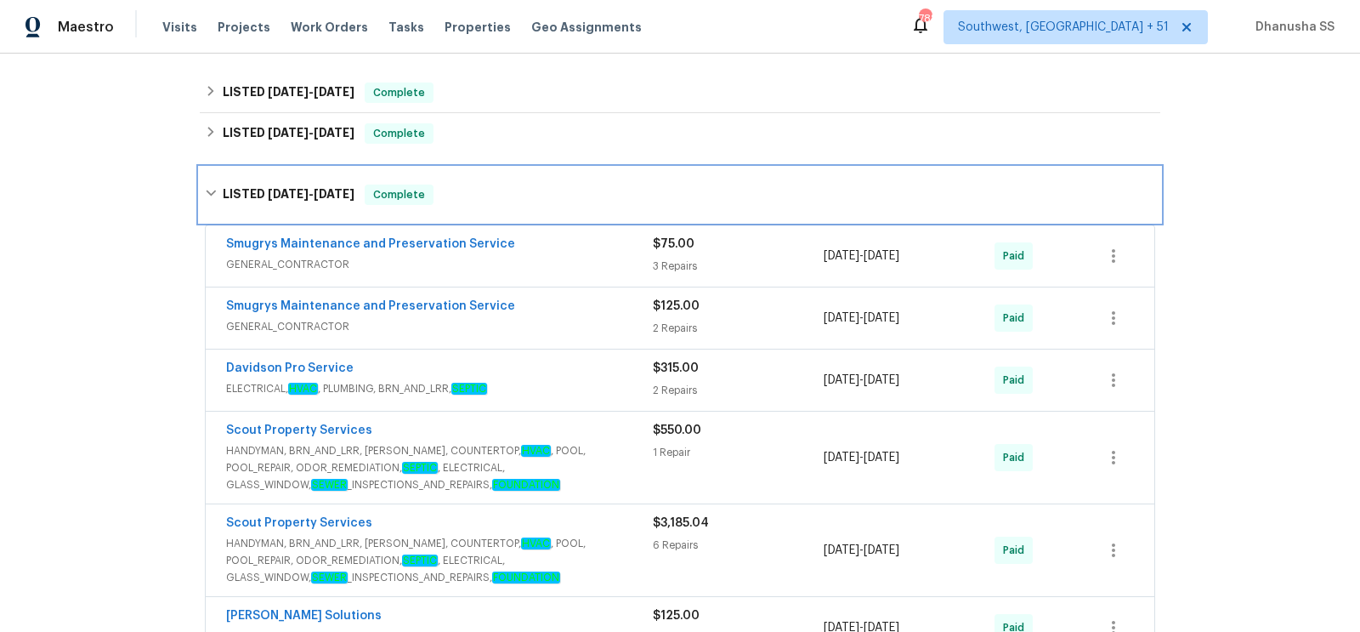
scroll to position [576, 0]
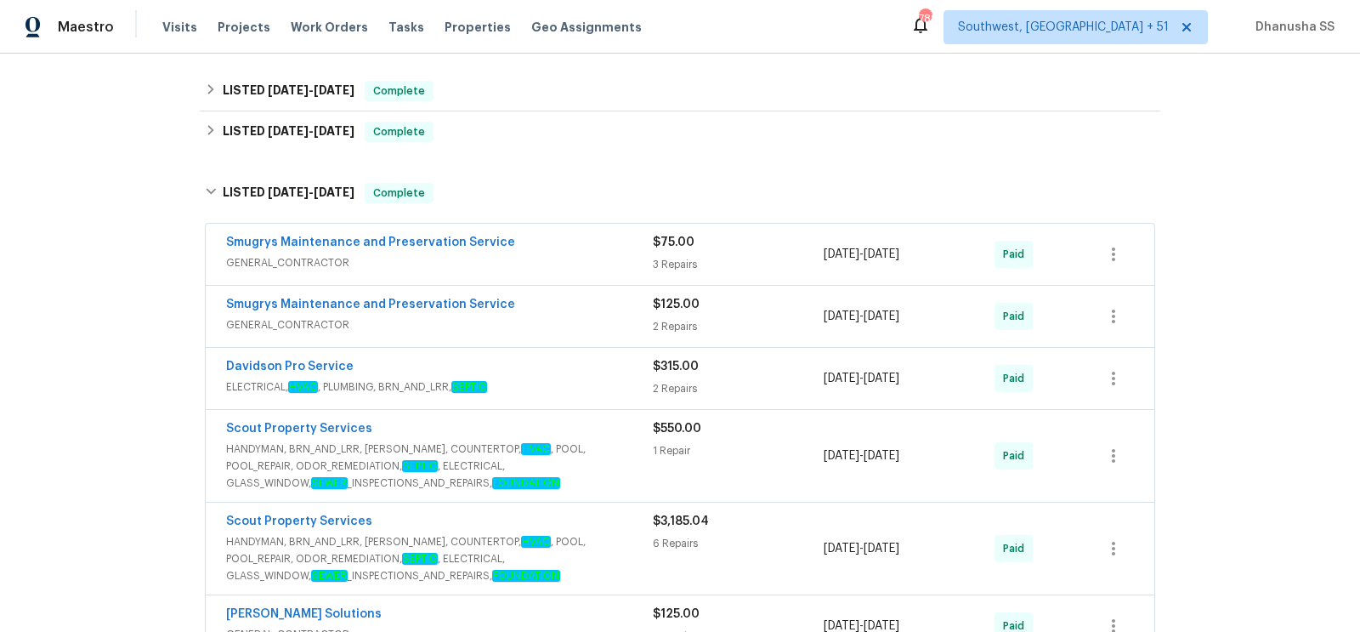
click at [586, 254] on span "GENERAL_CONTRACTOR" at bounding box center [439, 262] width 427 height 17
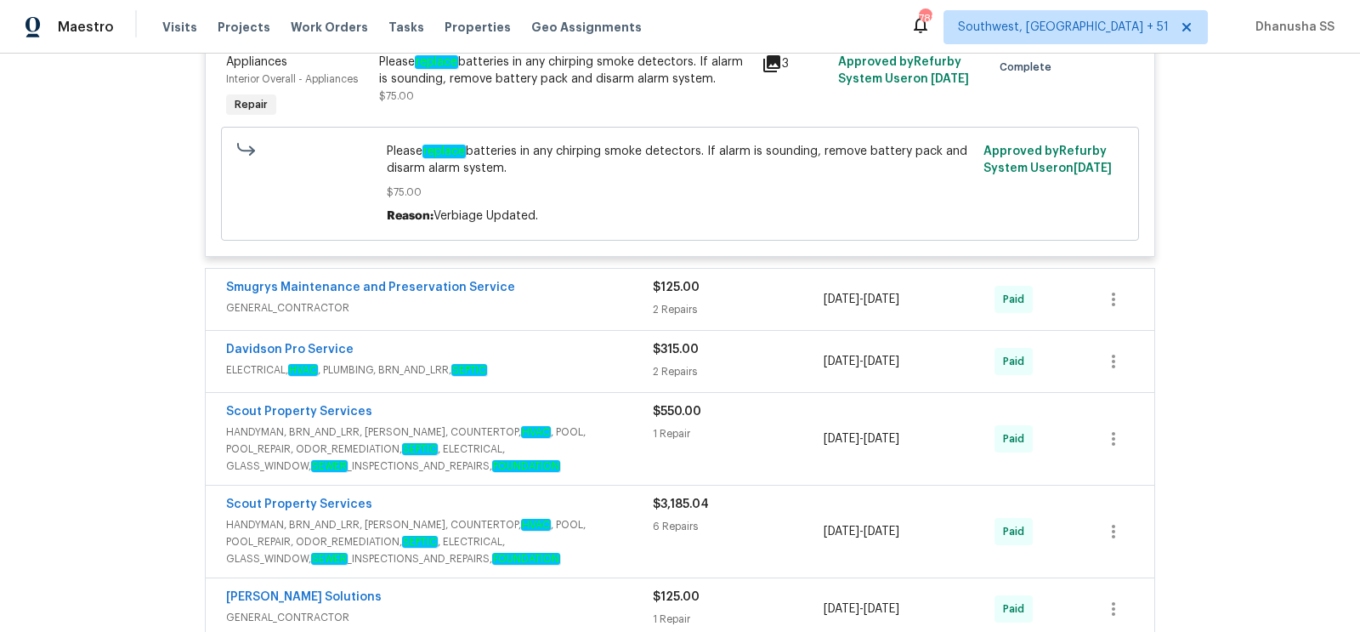
click at [595, 361] on span "ELECTRICAL, HVAC , PLUMBING, BRN_AND_LRR, SEPTIC" at bounding box center [439, 369] width 427 height 17
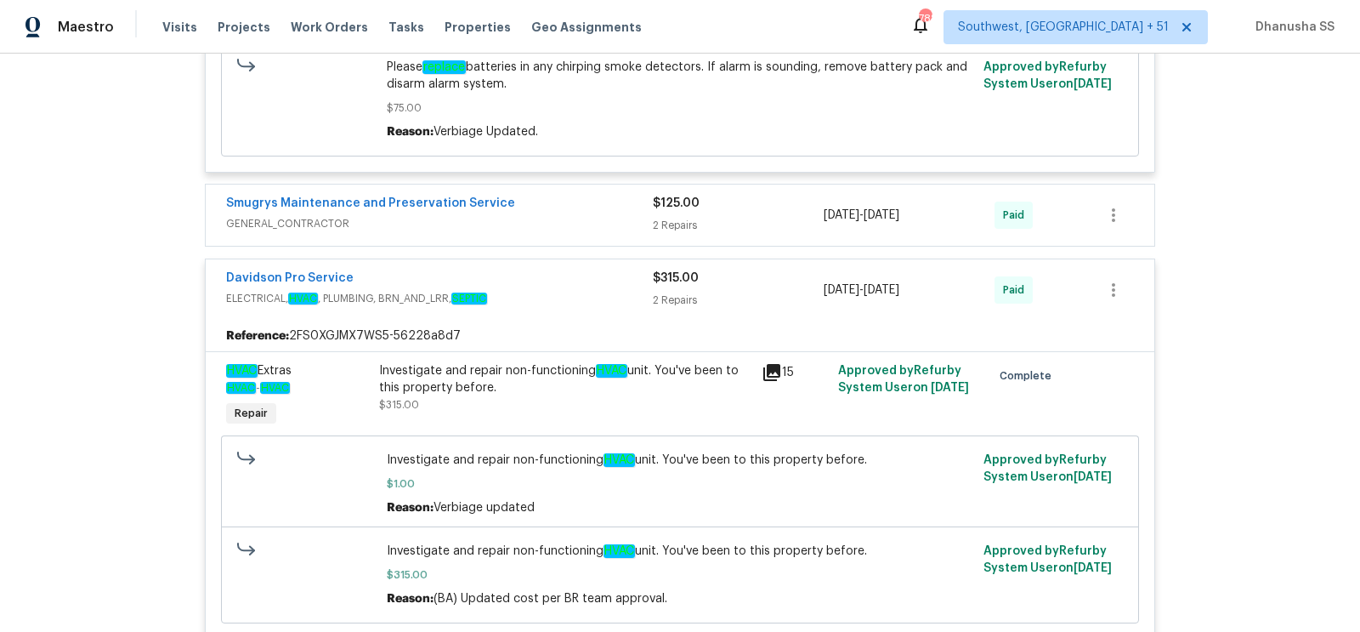
scroll to position [1160, 0]
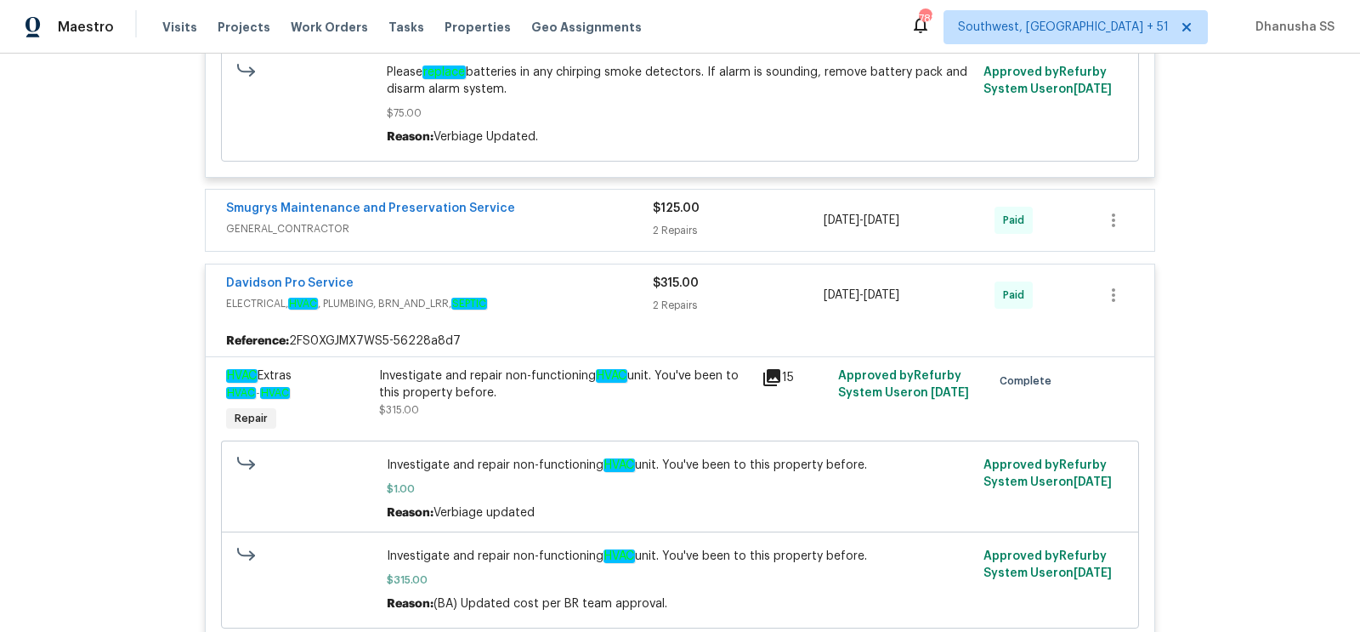
click at [590, 224] on span "GENERAL_CONTRACTOR" at bounding box center [439, 228] width 427 height 17
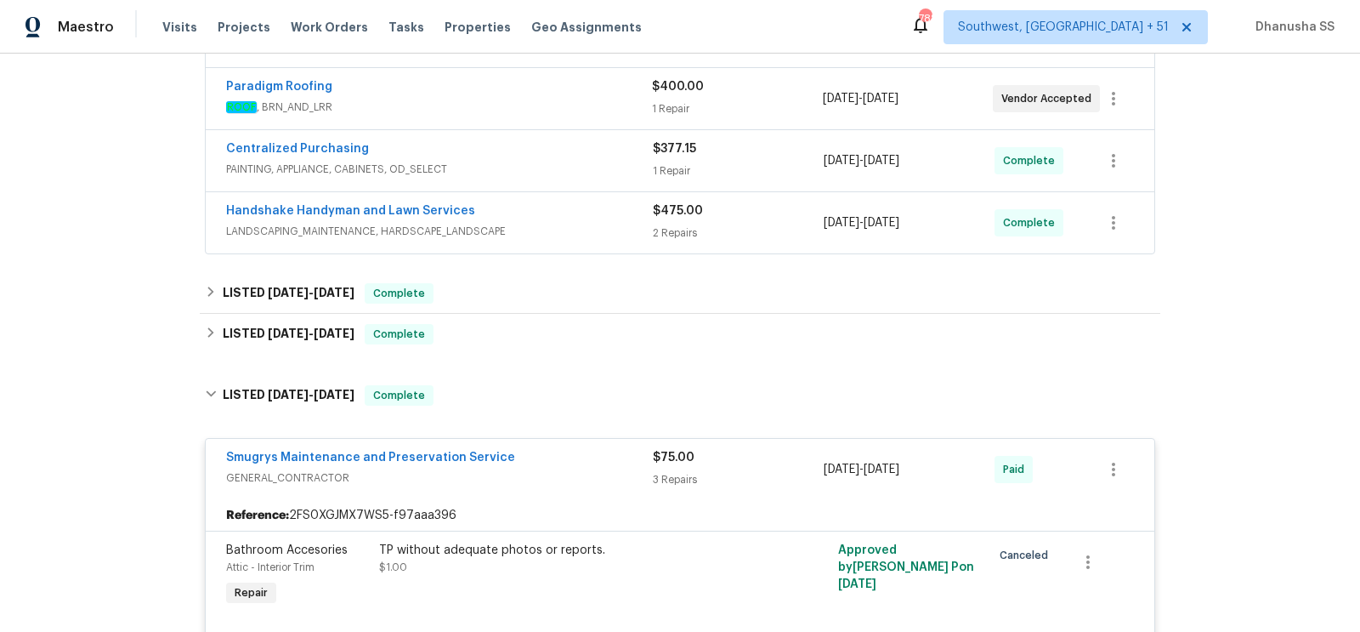
scroll to position [372, 0]
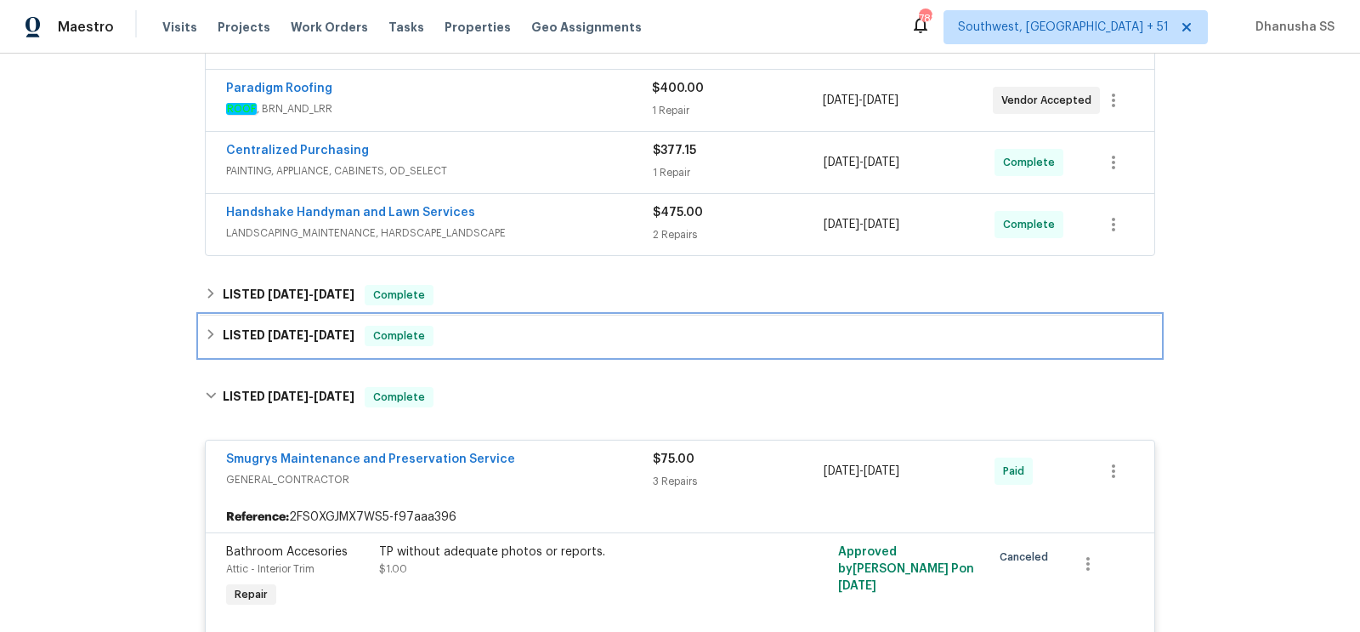
click at [556, 330] on div "LISTED 4/17/25 - 5/16/25 Complete" at bounding box center [680, 336] width 950 height 20
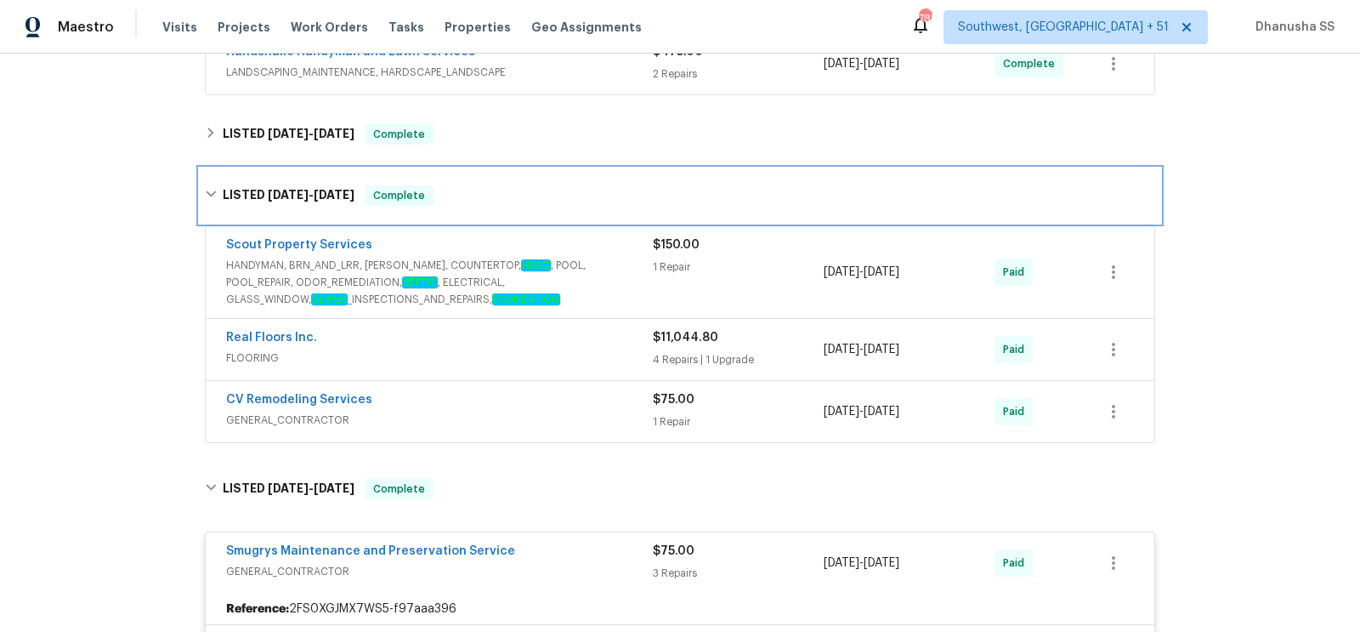
scroll to position [646, 0]
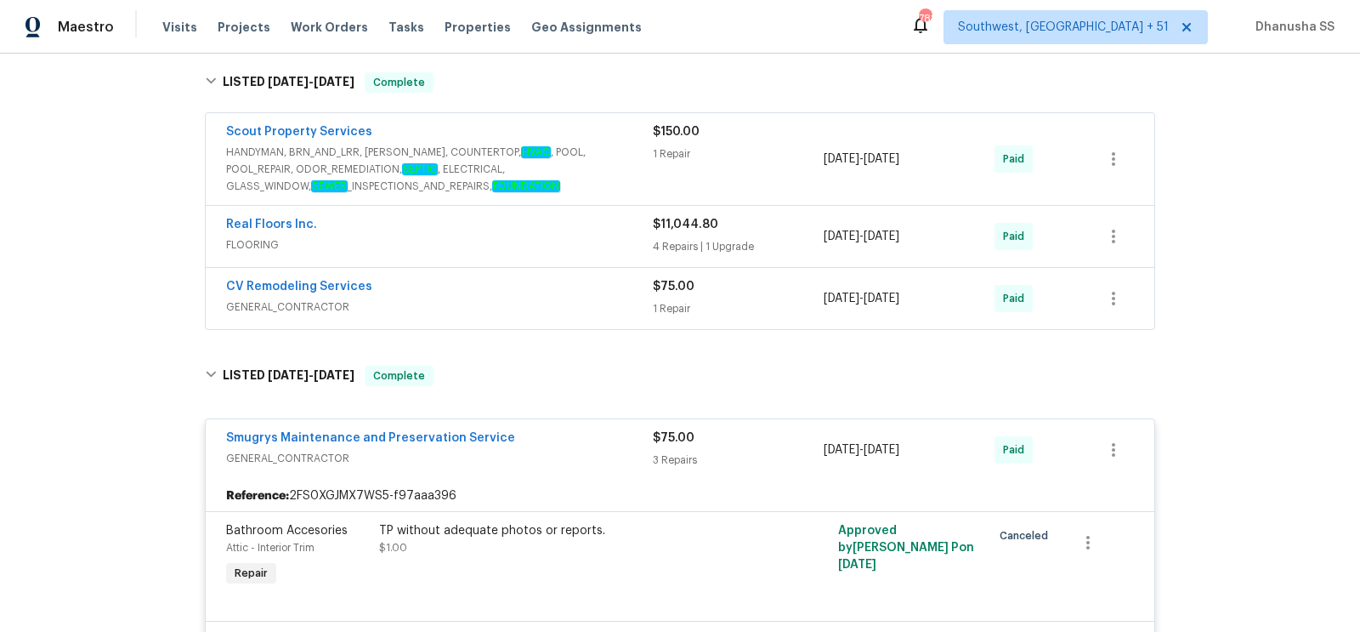
click at [592, 320] on div "CV Remodeling Services GENERAL_CONTRACTOR $75.00 1 Repair 5/12/2025 - 5/14/2025…" at bounding box center [680, 298] width 949 height 61
click at [592, 280] on div "CV Remodeling Services" at bounding box center [439, 288] width 427 height 20
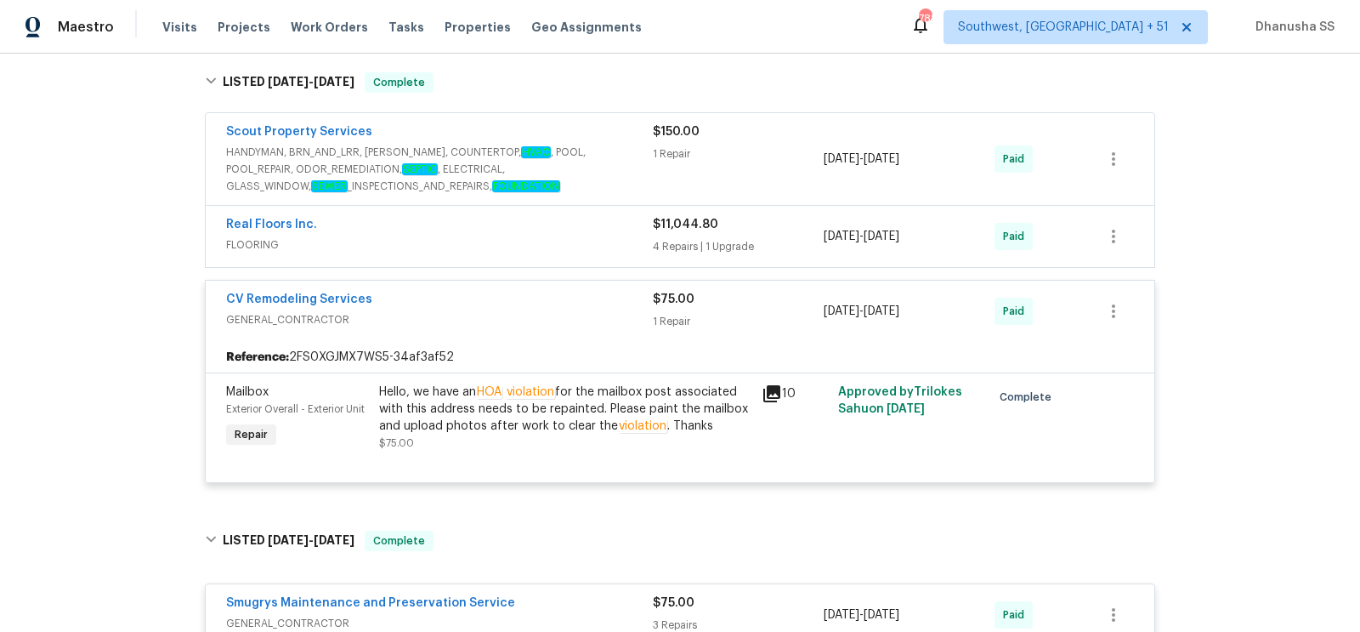
click at [607, 248] on span "FLOORING" at bounding box center [439, 244] width 427 height 17
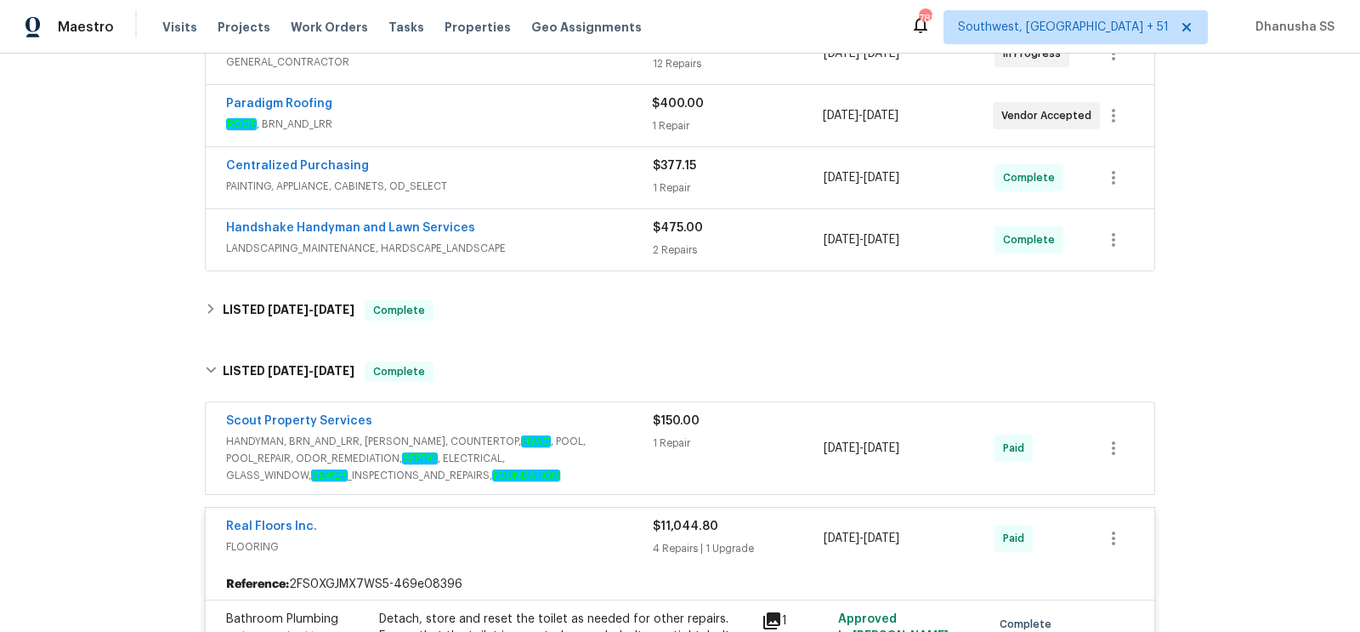
scroll to position [354, 0]
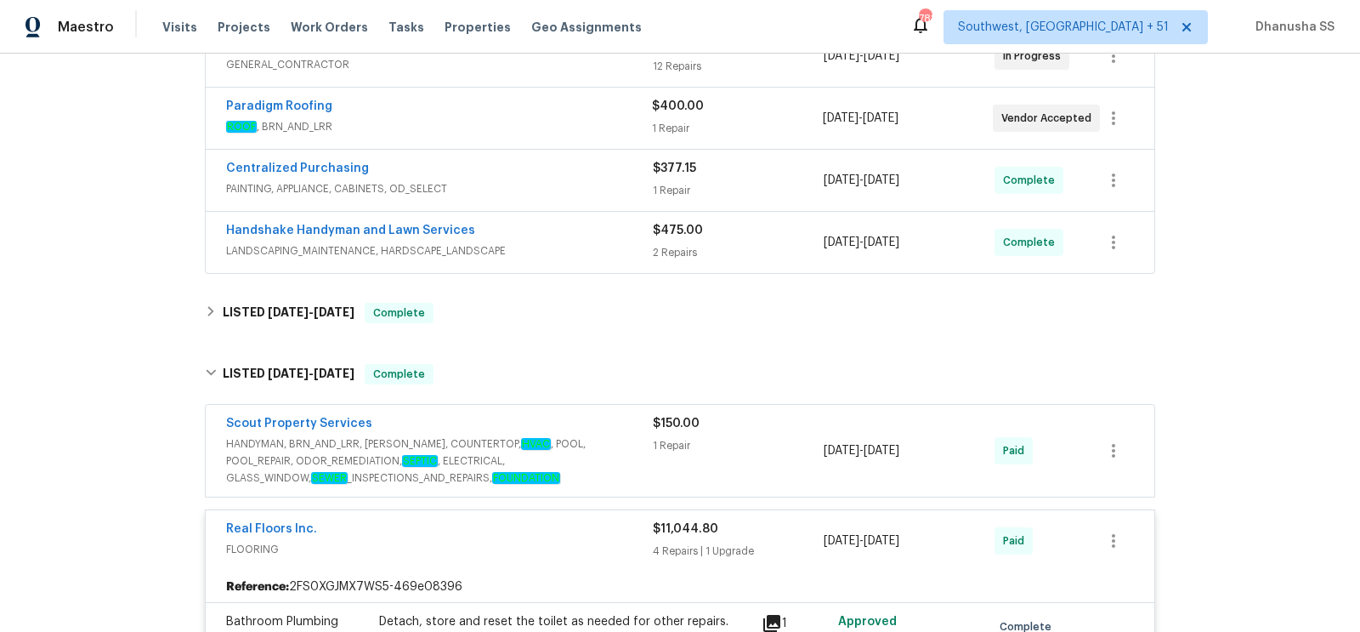
click at [578, 419] on div "Scout Property Services" at bounding box center [439, 425] width 427 height 20
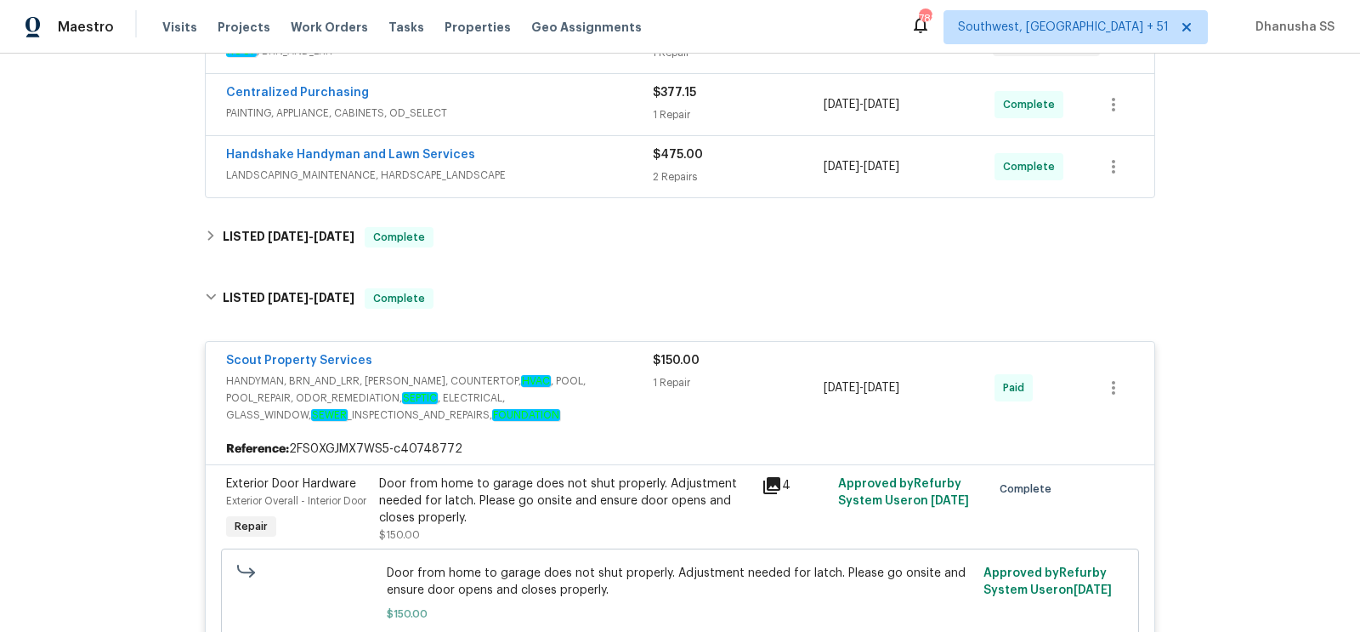
scroll to position [417, 0]
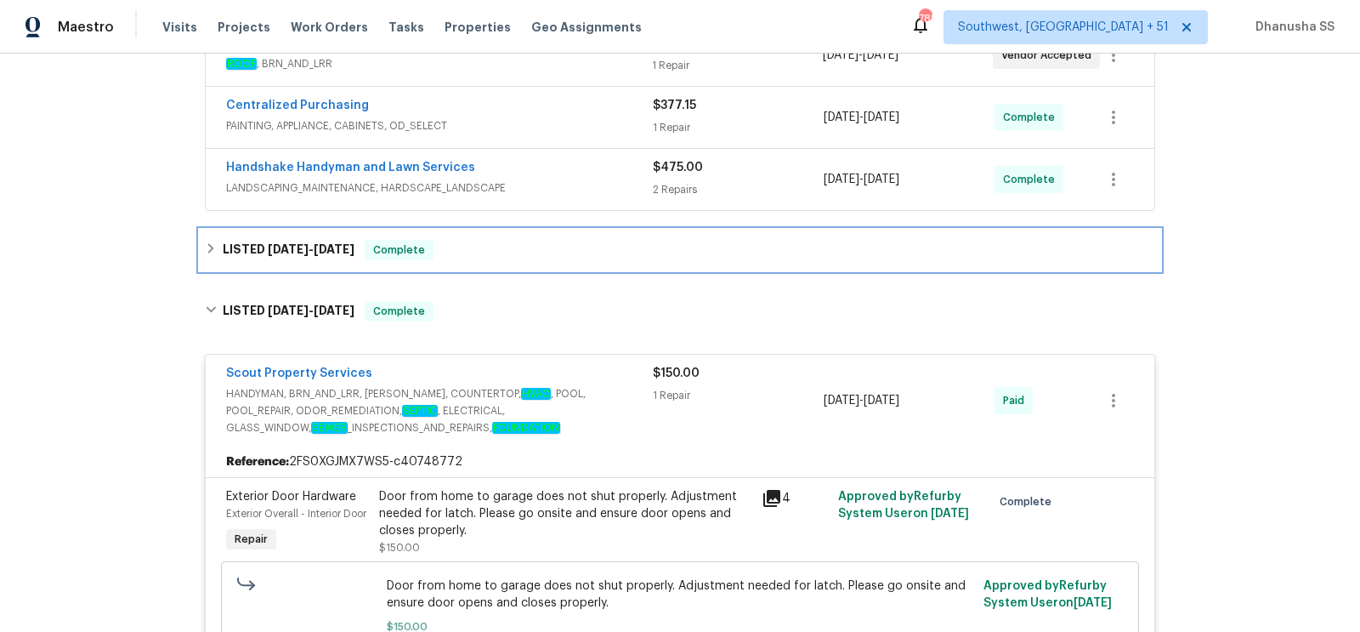
click at [546, 265] on div "LISTED 7/1/25 - 7/1/25 Complete" at bounding box center [680, 249] width 960 height 41
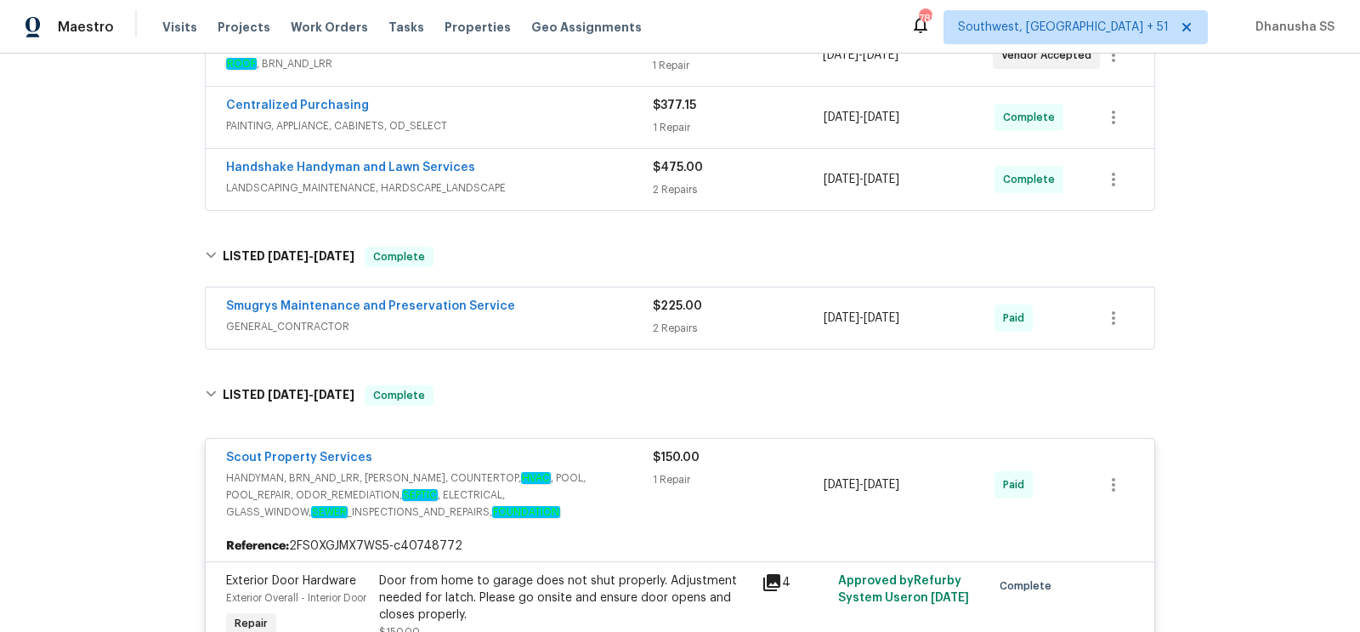
click at [605, 318] on span "GENERAL_CONTRACTOR" at bounding box center [439, 326] width 427 height 17
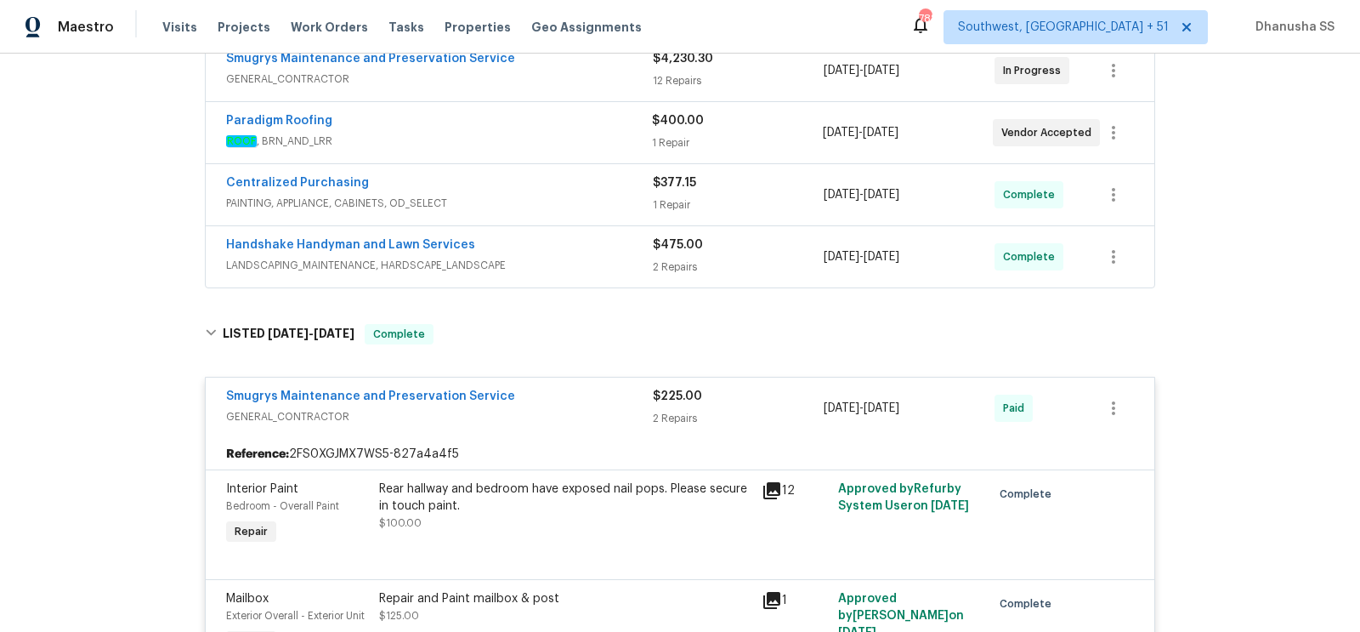
scroll to position [336, 0]
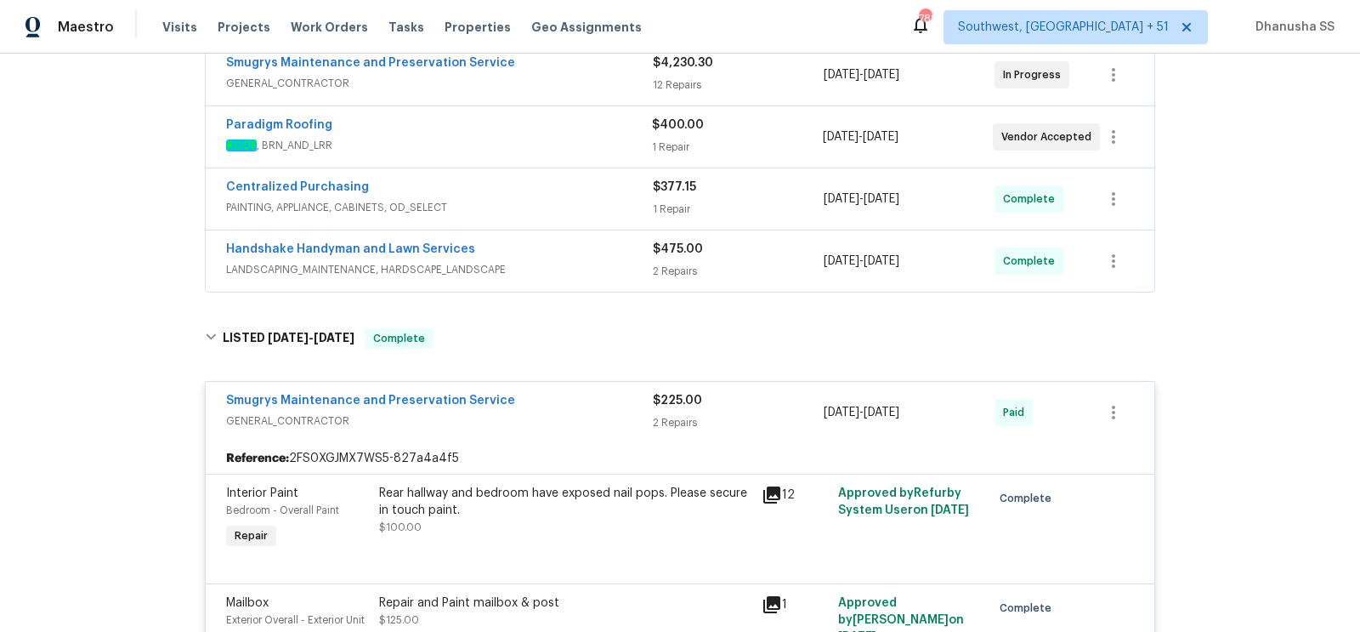
click at [607, 266] on span "LANDSCAPING_MAINTENANCE, HARDSCAPE_LANDSCAPE" at bounding box center [439, 269] width 427 height 17
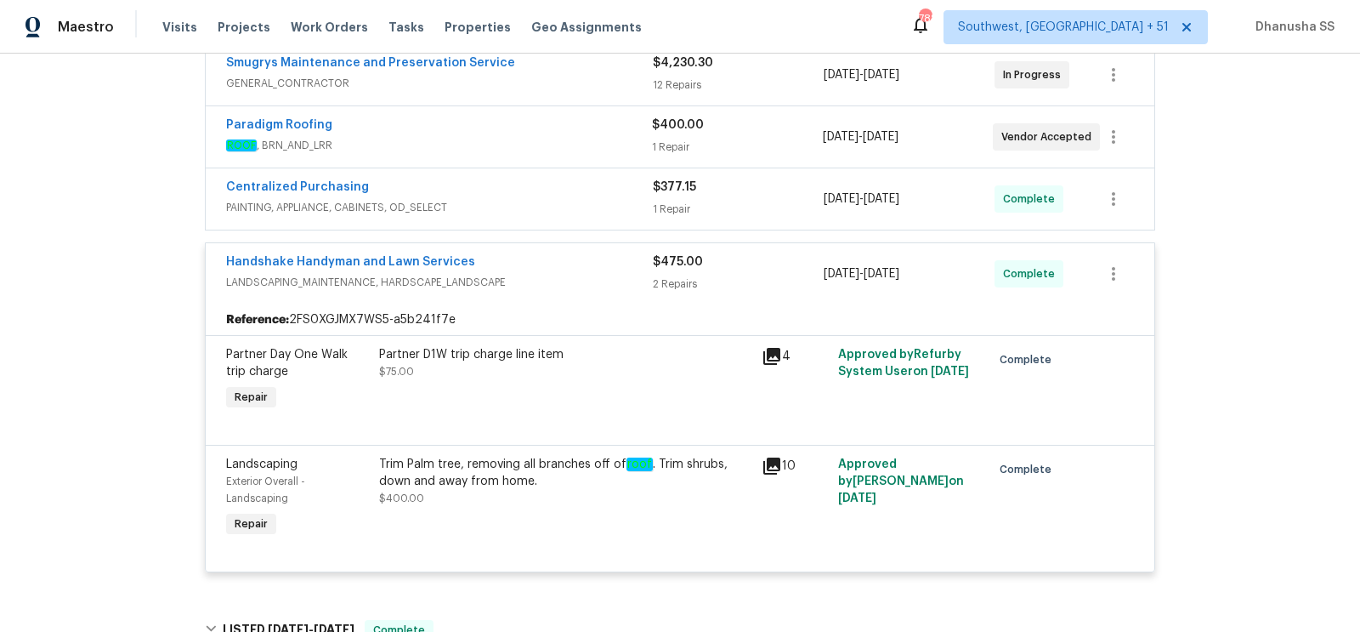
click at [594, 200] on span "PAINTING, APPLIANCE, CABINETS, OD_SELECT" at bounding box center [439, 207] width 427 height 17
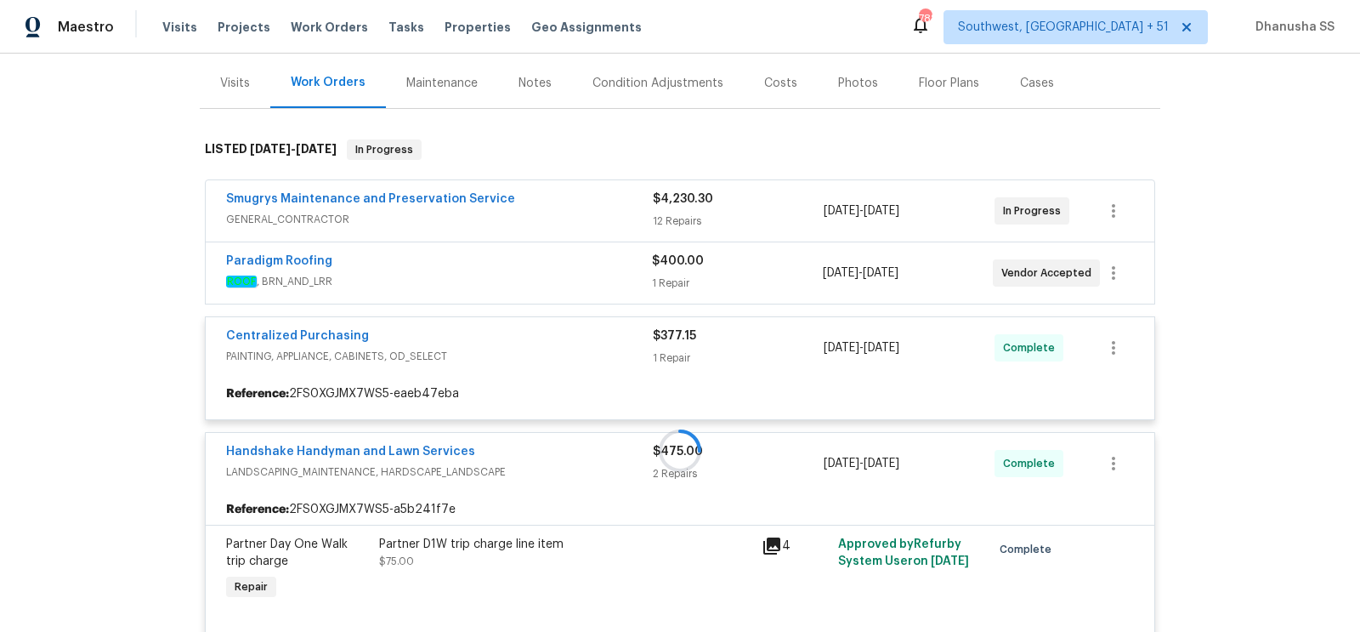
scroll to position [201, 0]
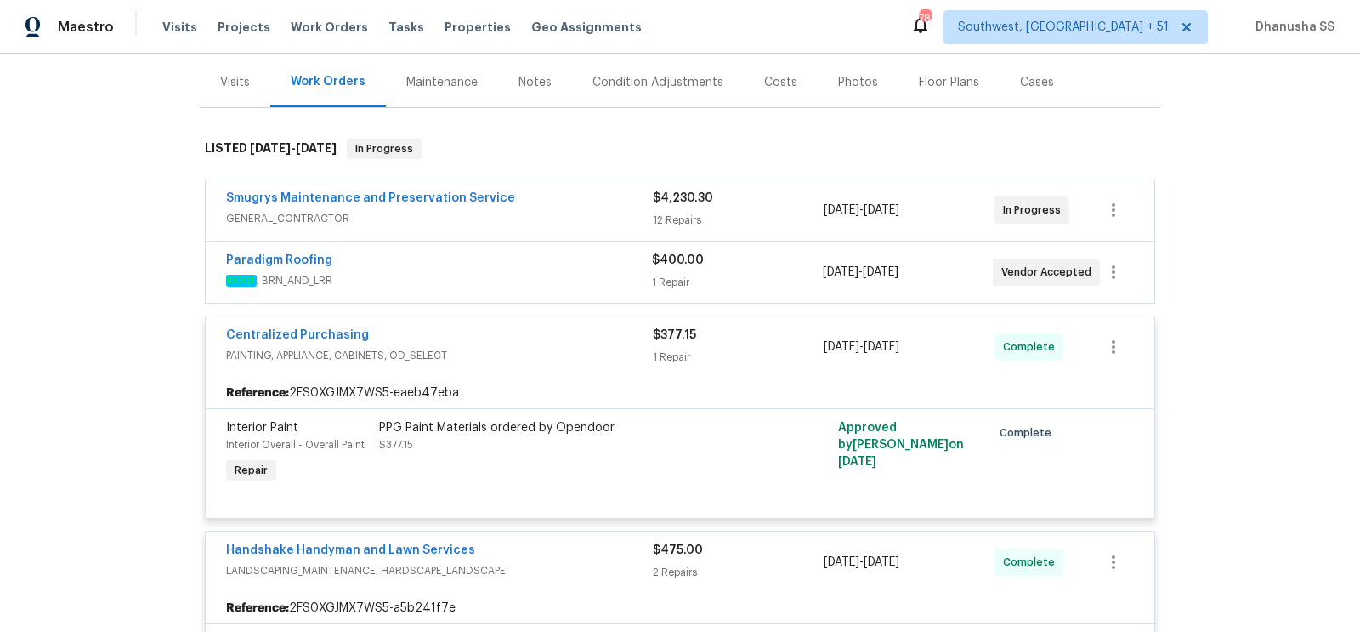
click at [608, 263] on div "Paradigm Roofing" at bounding box center [439, 262] width 426 height 20
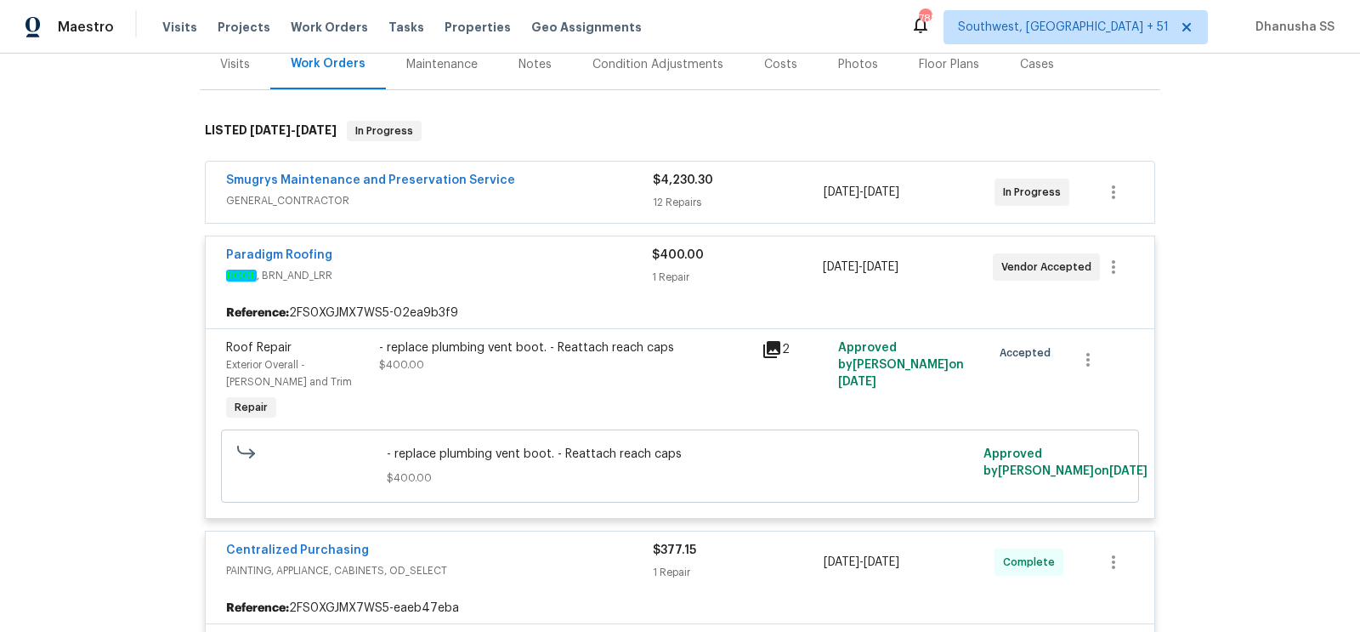
scroll to position [246, 0]
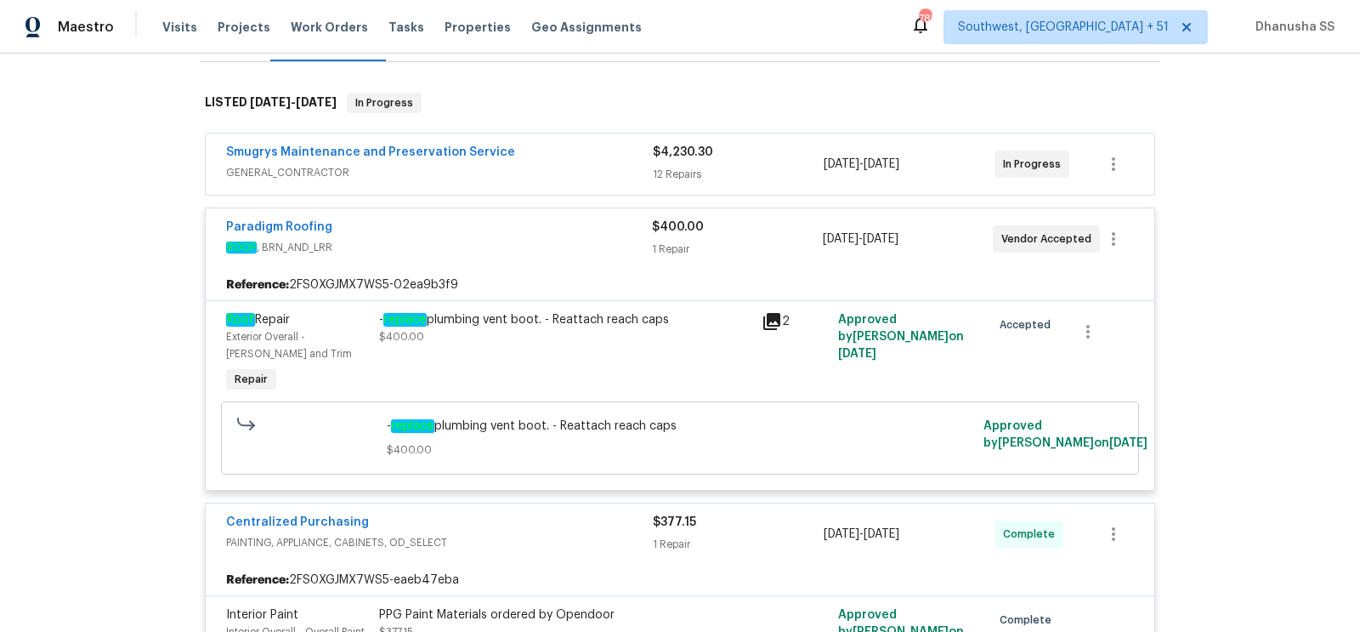
click at [601, 175] on span "GENERAL_CONTRACTOR" at bounding box center [439, 172] width 427 height 17
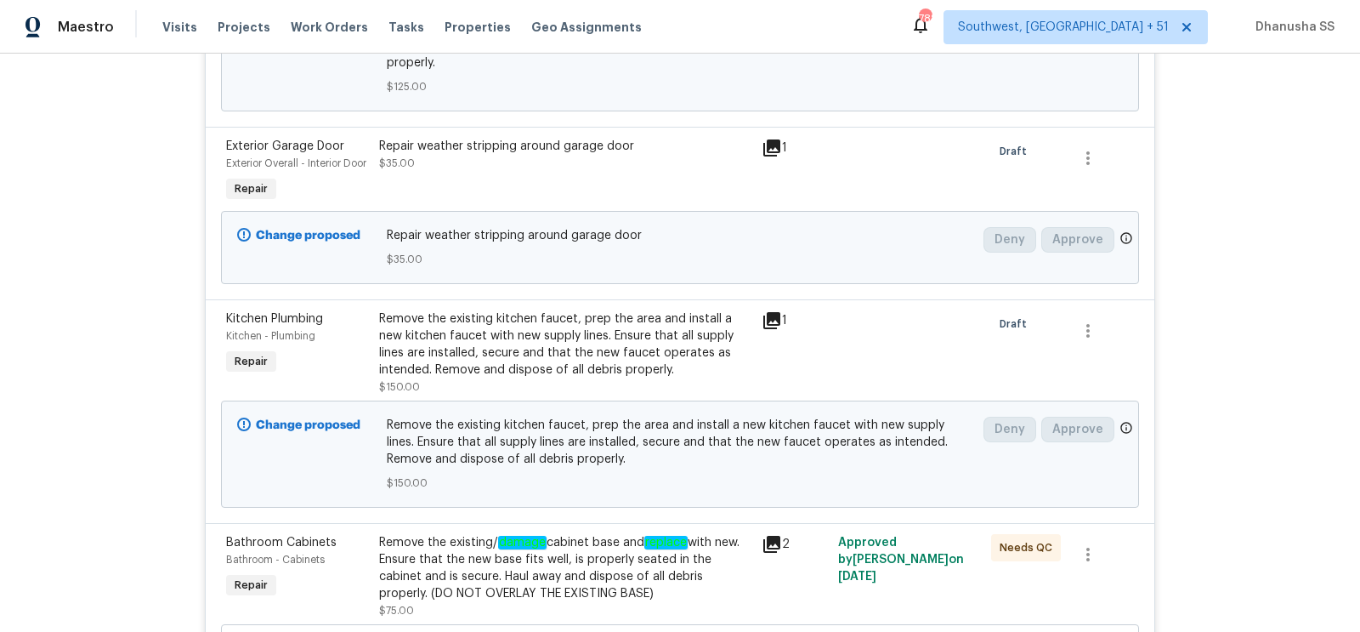
scroll to position [0, 0]
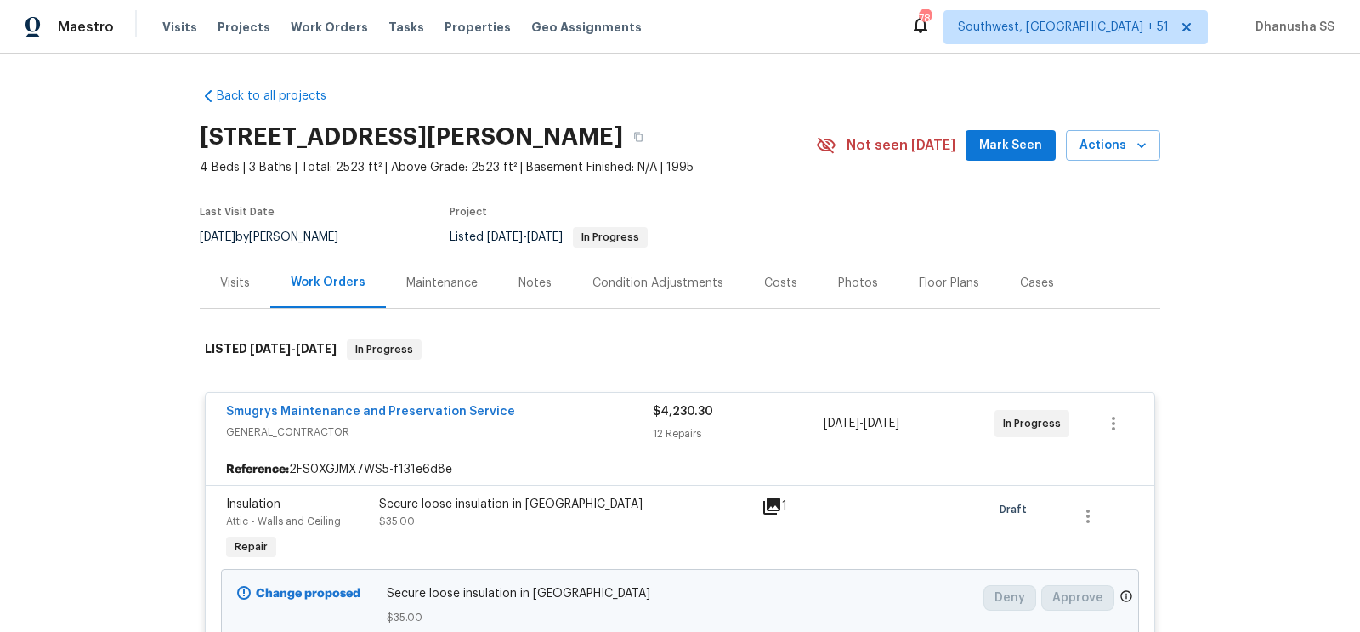
click at [333, 38] on div "Visits Projects Work Orders Tasks Properties Geo Assignments" at bounding box center [412, 27] width 500 height 34
click at [331, 30] on span "Work Orders" at bounding box center [329, 27] width 77 height 17
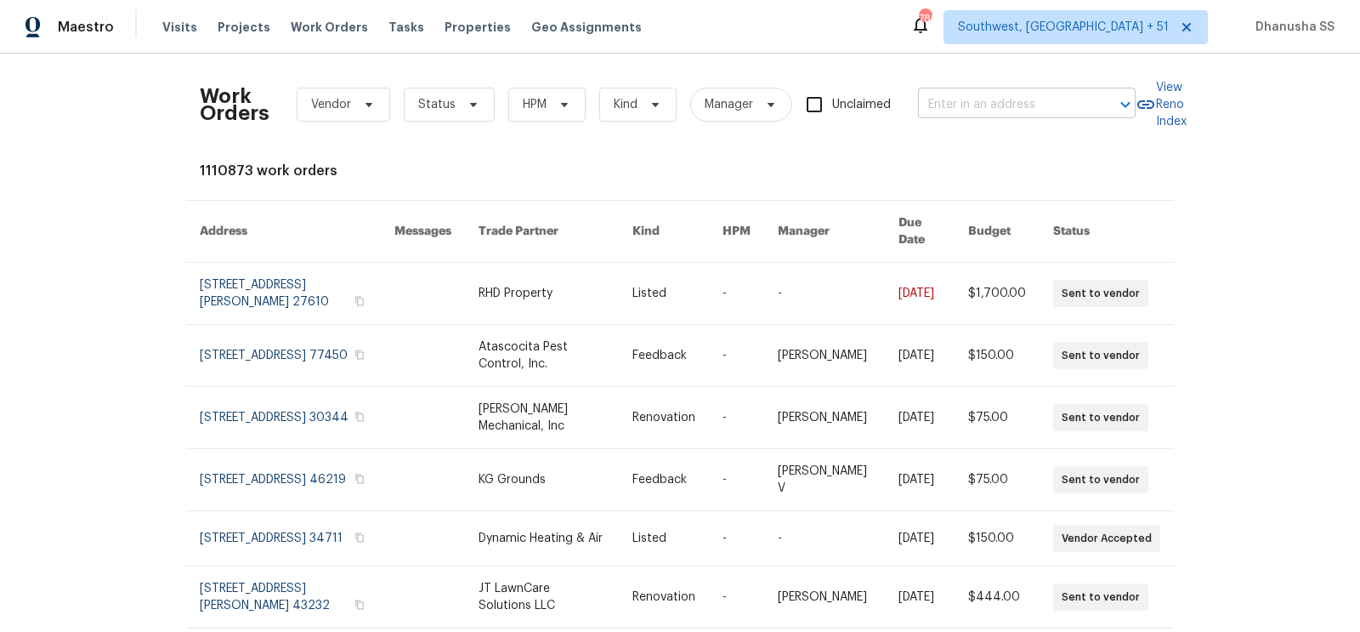
click at [1023, 103] on input "text" at bounding box center [1003, 105] width 170 height 26
paste input "316 Epperstone Ln, Matthews, NC 28105"
type input "316 Epperstone Ln, Matthews, NC 28105"
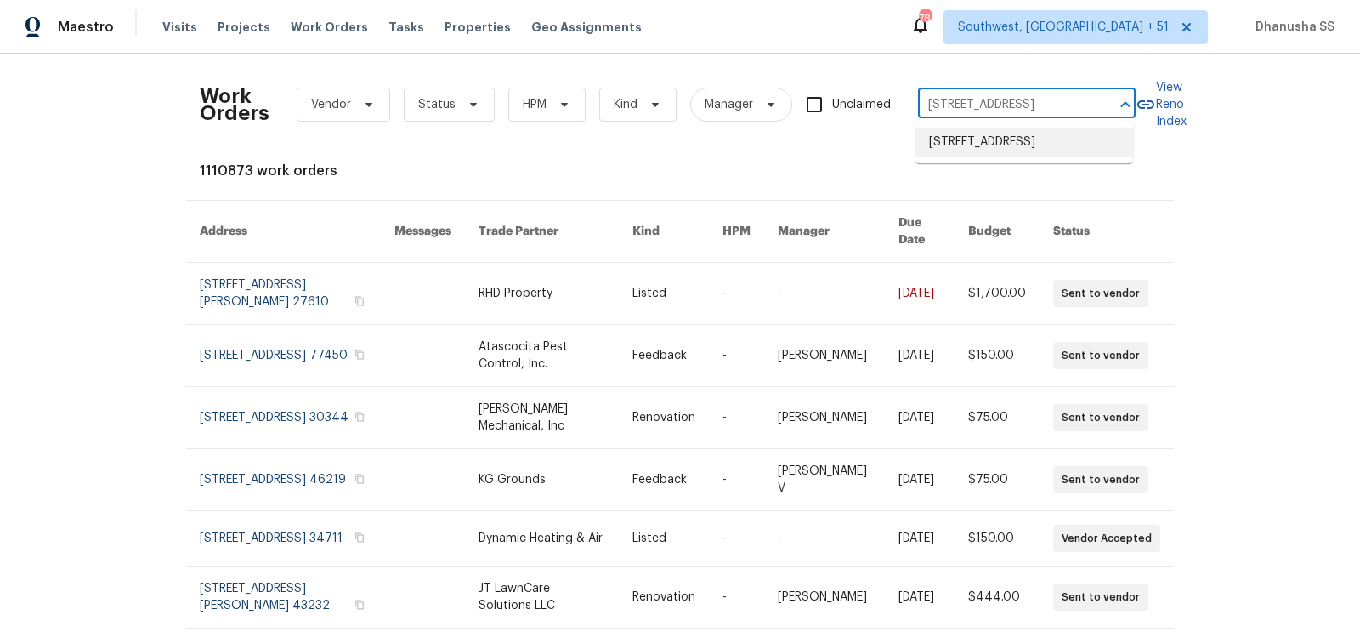
click at [1024, 138] on li "316 Epperstone Ln, Matthews, NC 28105" at bounding box center [1024, 142] width 218 height 28
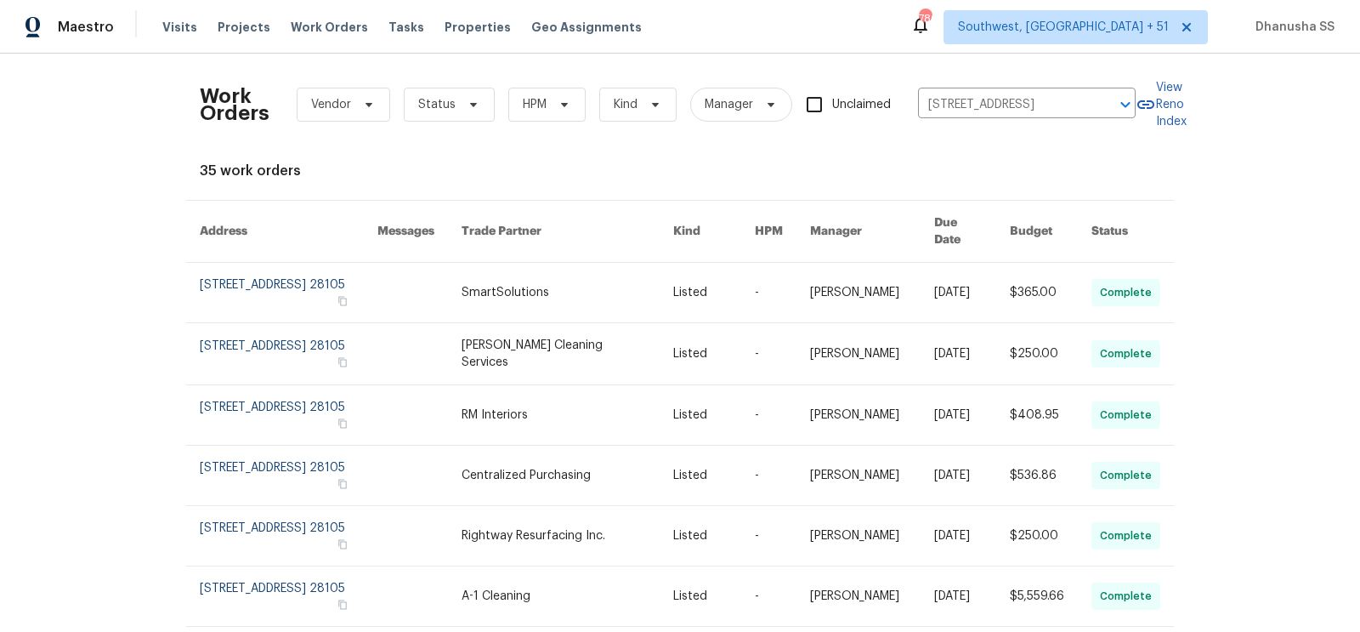
click at [595, 287] on link at bounding box center [568, 292] width 212 height 59
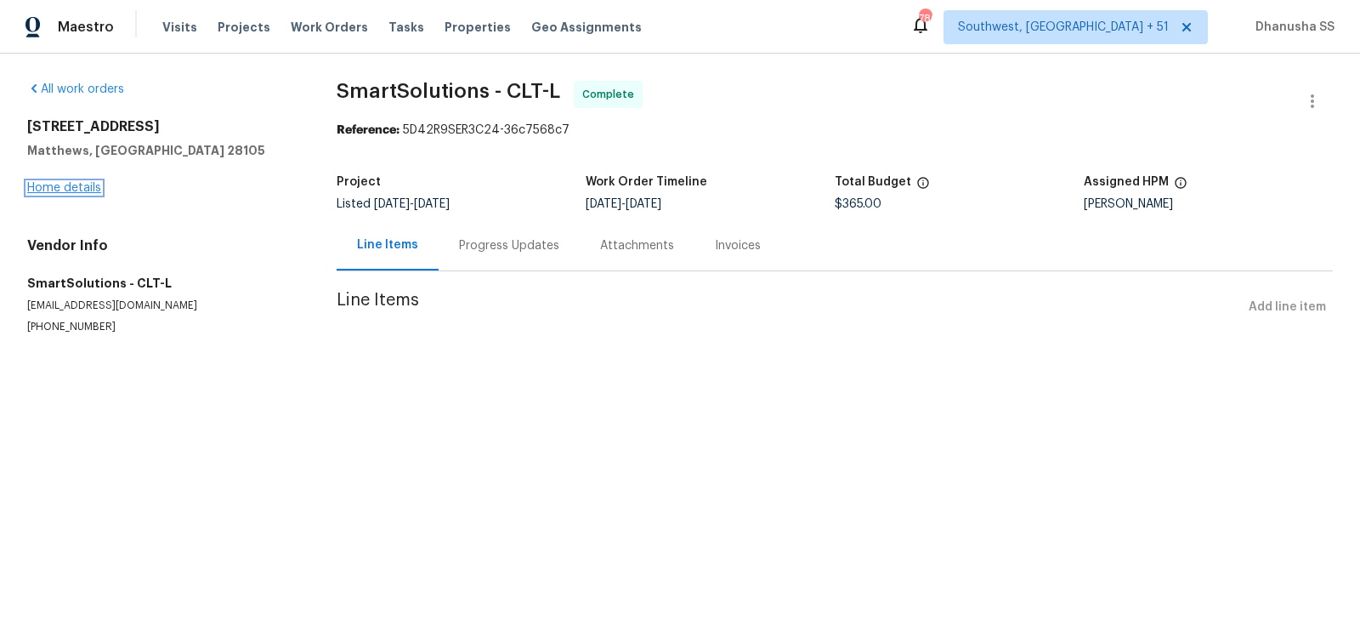
click at [85, 186] on link "Home details" at bounding box center [64, 188] width 74 height 12
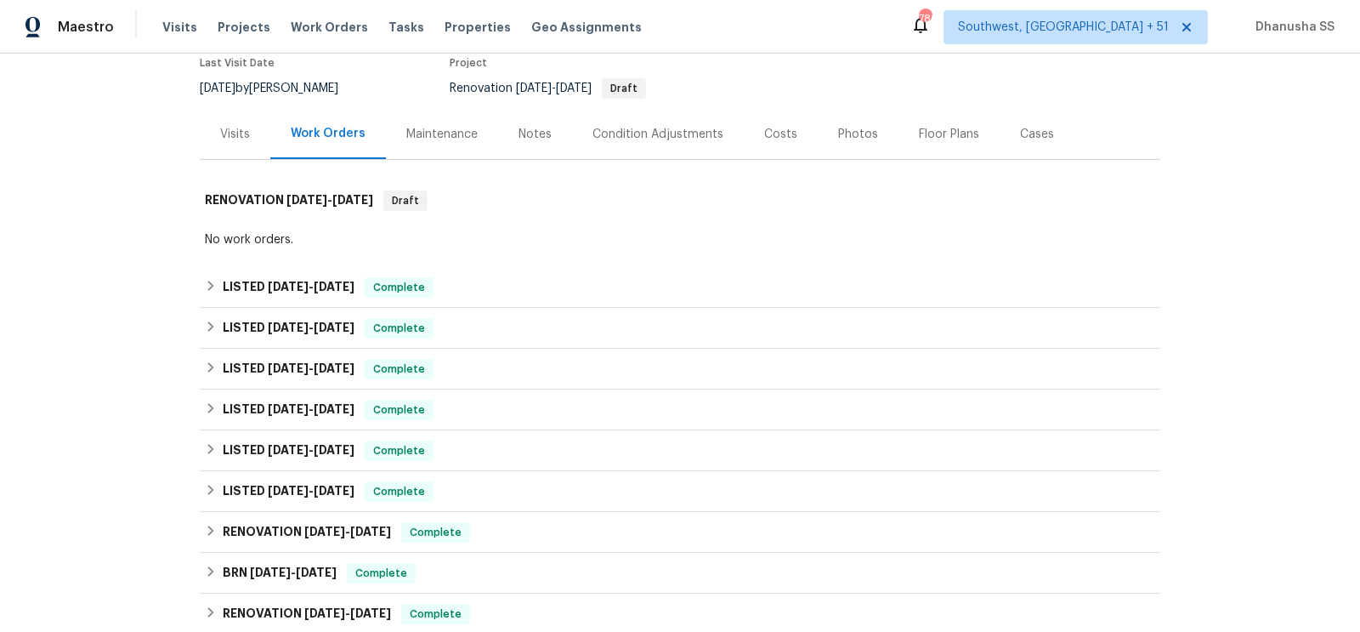
scroll to position [155, 0]
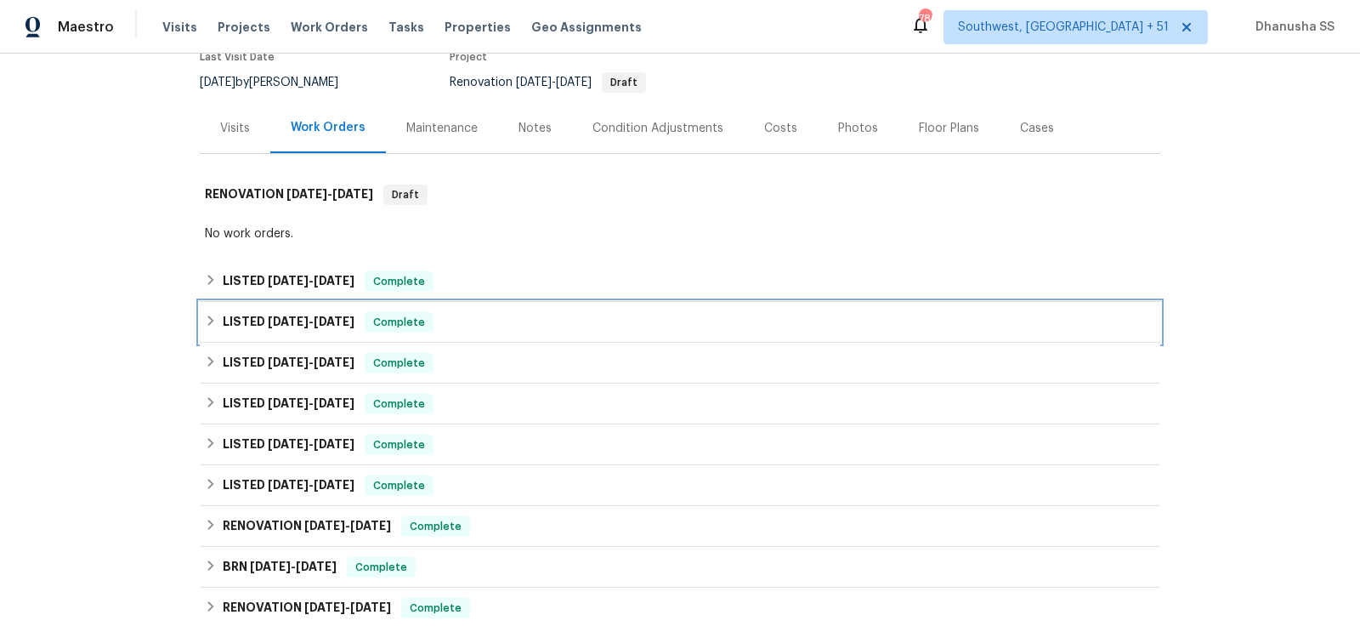
click at [504, 316] on div "LISTED 6/13/25 - 6/18/25 Complete" at bounding box center [680, 322] width 950 height 20
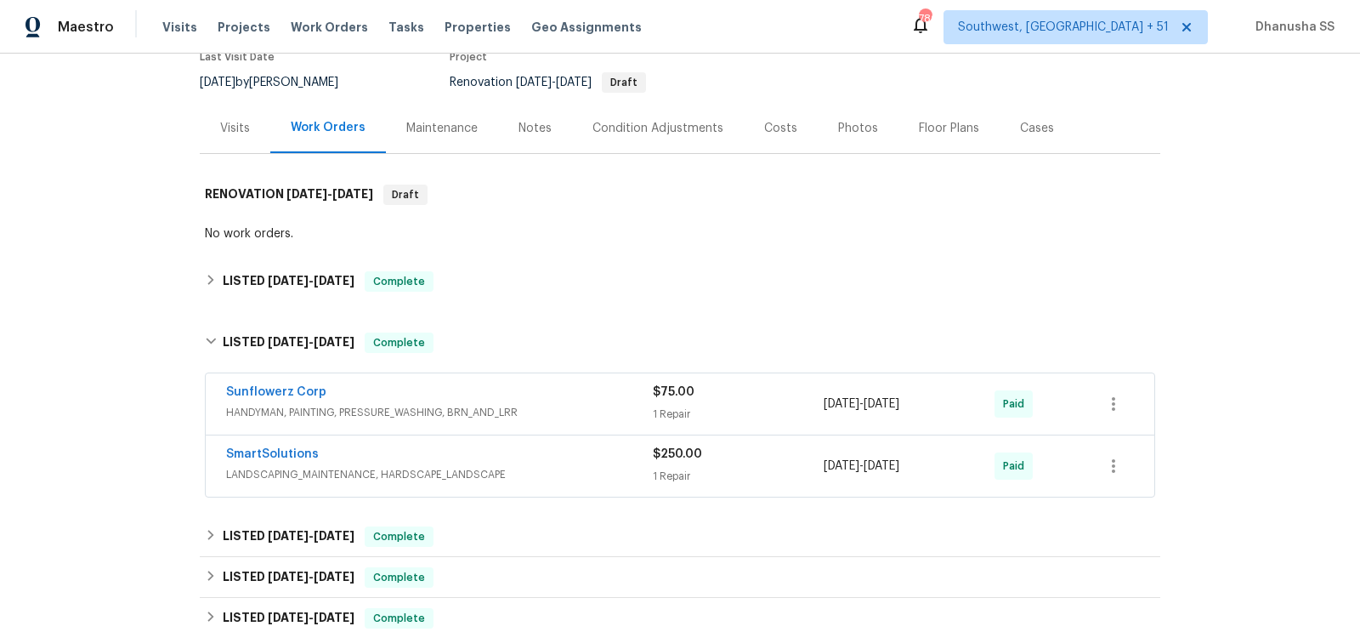
click at [551, 454] on div "SmartSolutions" at bounding box center [439, 455] width 427 height 20
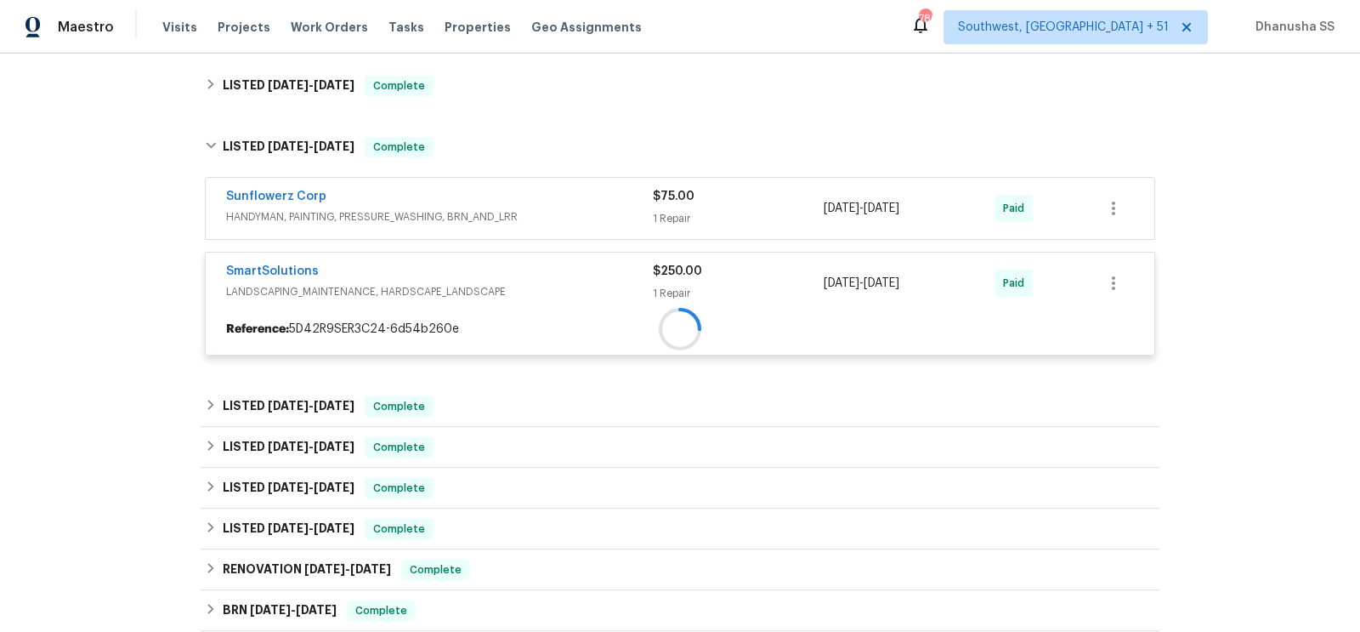
scroll to position [352, 0]
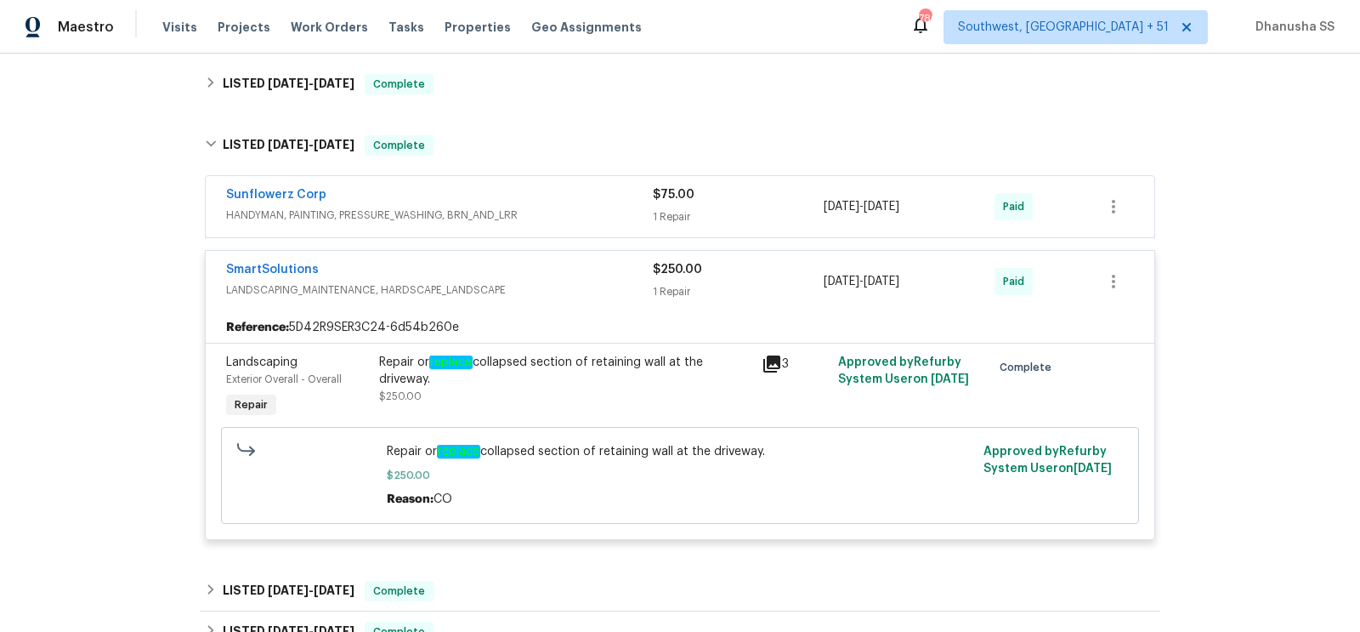
click at [607, 213] on span "HANDYMAN, PAINTING, PRESSURE_WASHING, BRN_AND_LRR" at bounding box center [439, 215] width 427 height 17
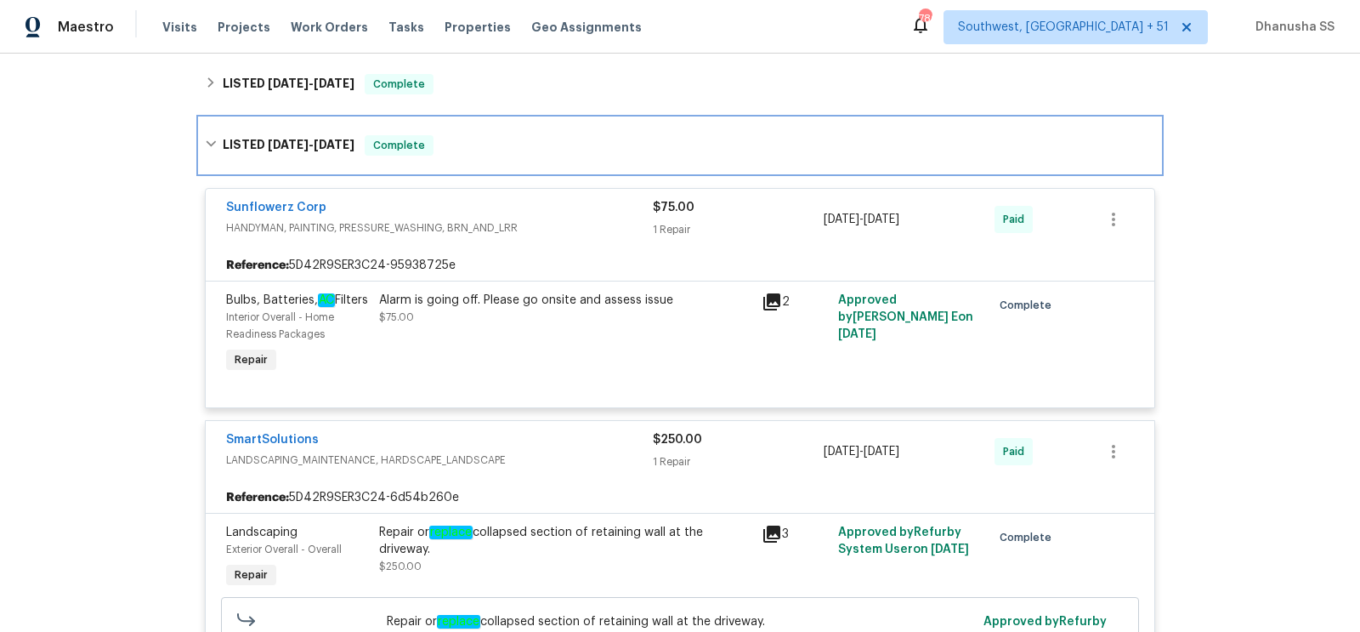
click at [462, 126] on div "LISTED 6/13/25 - 6/18/25 Complete" at bounding box center [680, 145] width 960 height 54
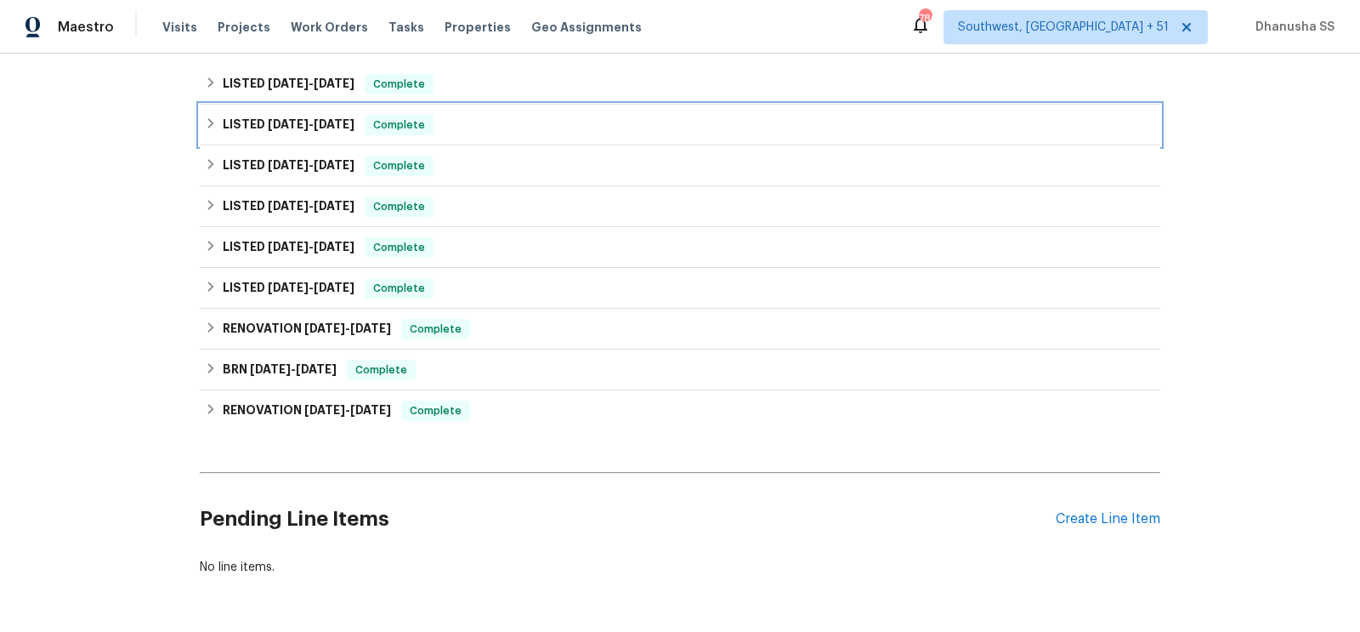
click at [469, 127] on div "LISTED 6/13/25 - 6/18/25 Complete" at bounding box center [680, 125] width 950 height 20
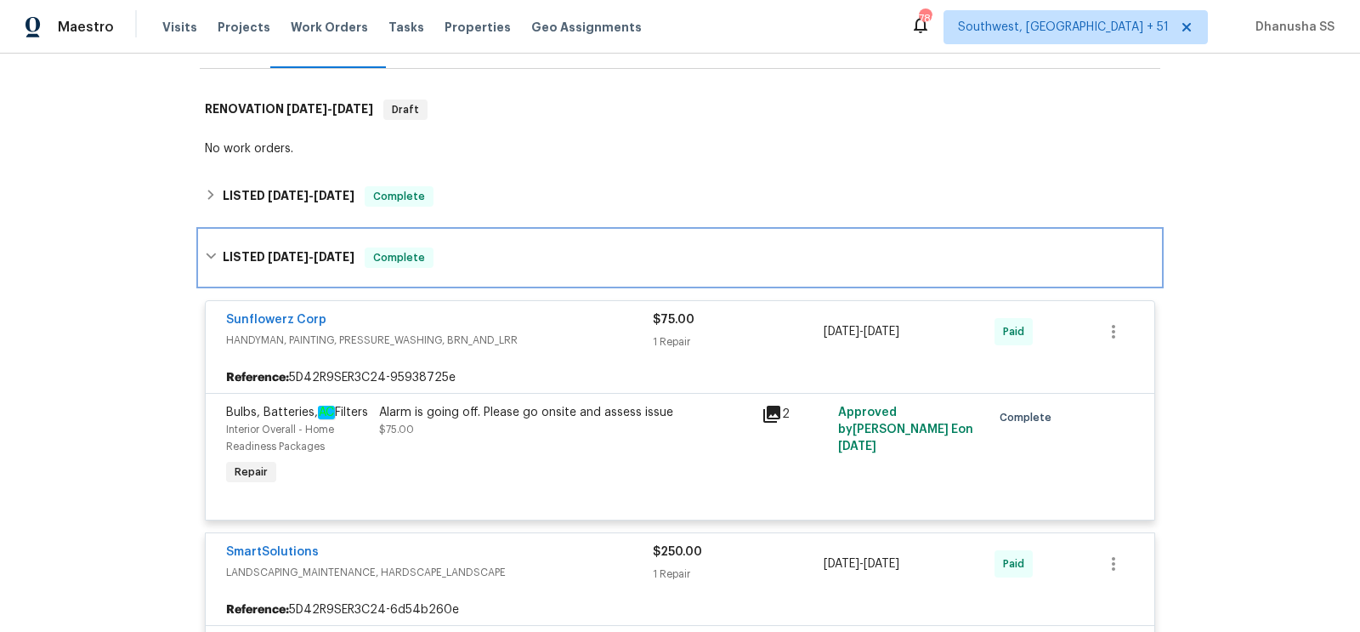
scroll to position [226, 0]
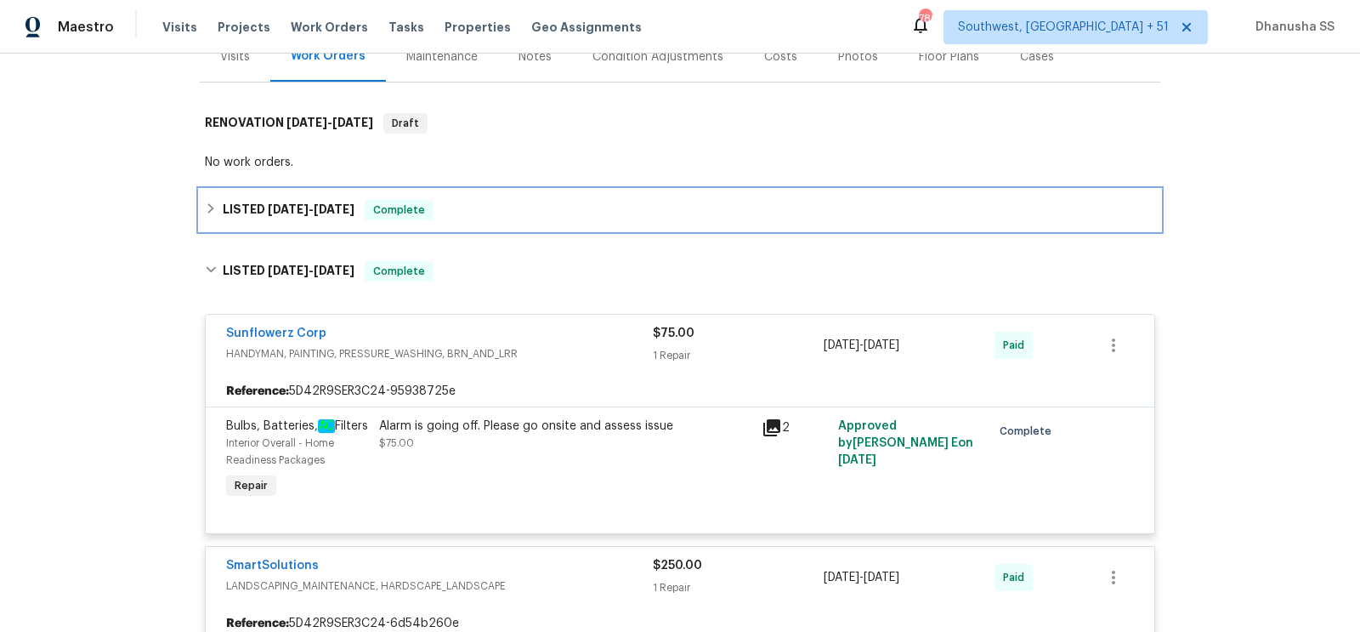
click at [496, 215] on div "LISTED 8/4/25 - 8/17/25 Complete" at bounding box center [680, 210] width 950 height 20
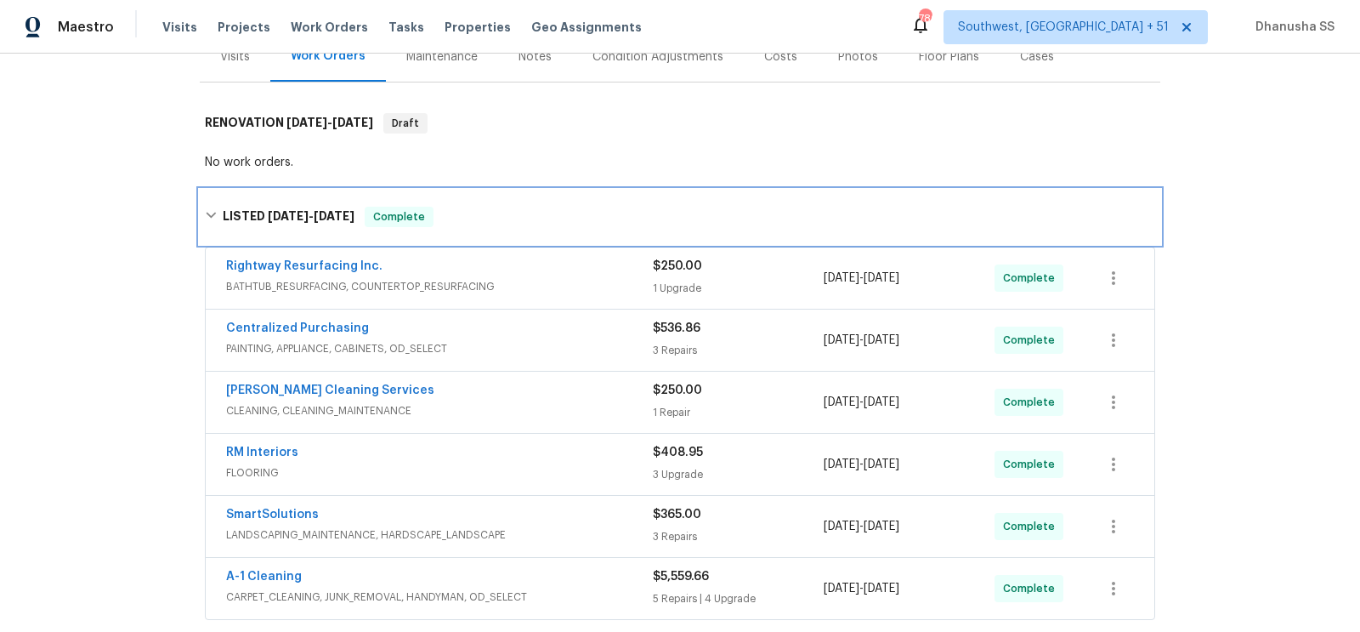
scroll to position [405, 0]
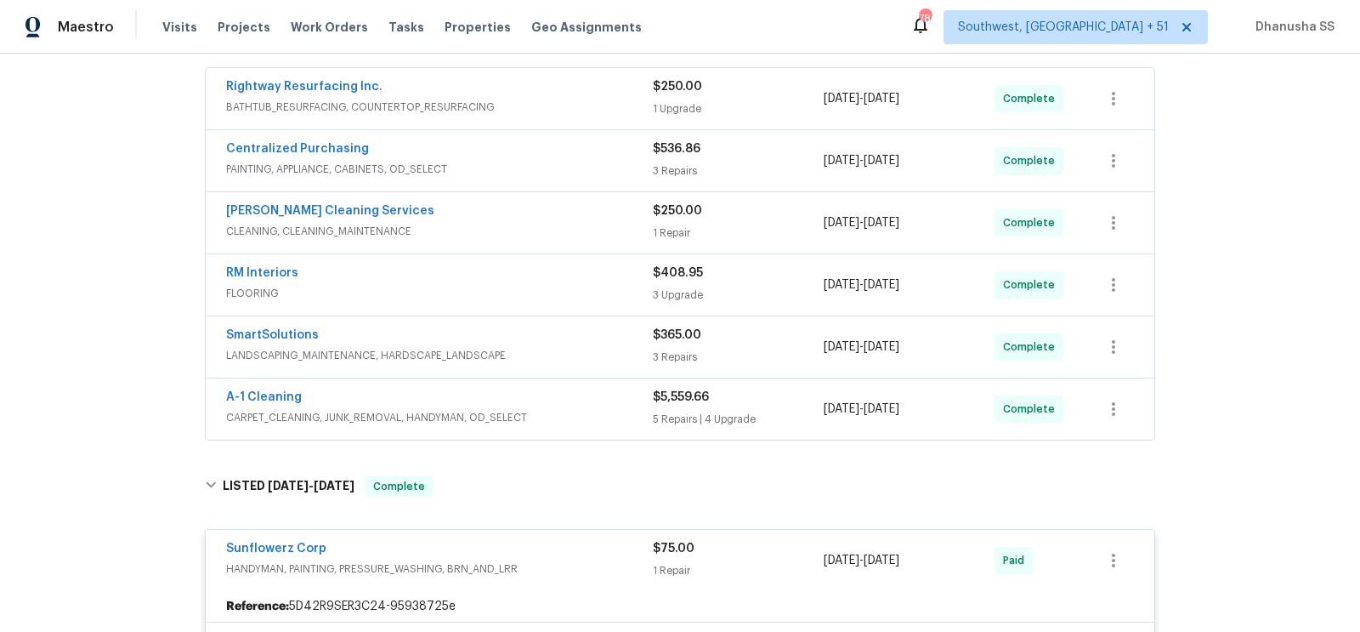
click at [570, 422] on div "A-1 Cleaning CARPET_CLEANING, JUNK_REMOVAL, HANDYMAN, OD_SELECT" at bounding box center [439, 408] width 427 height 41
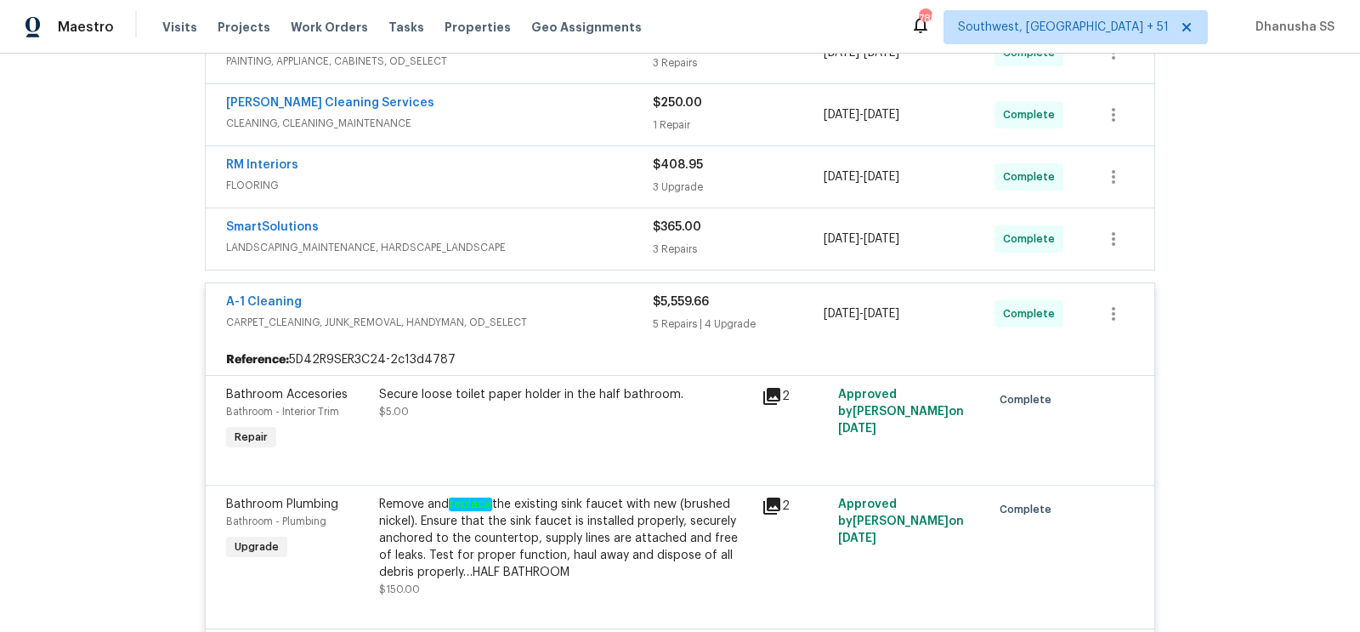
scroll to position [488, 0]
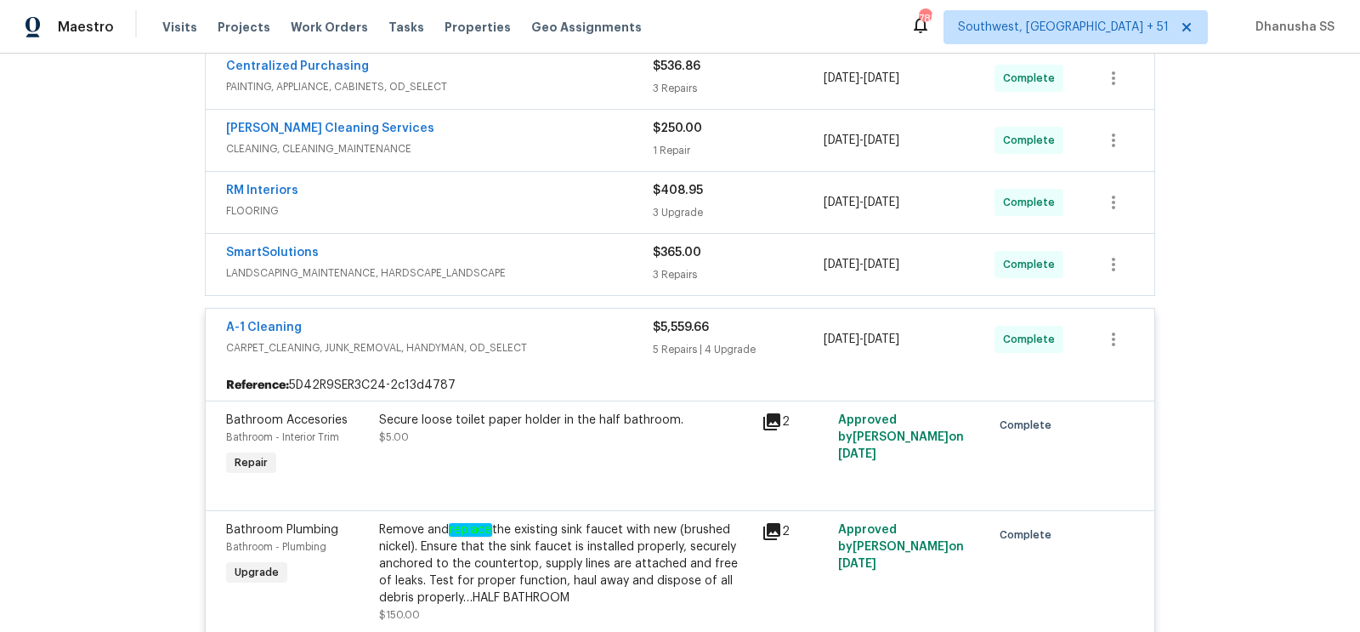
click at [600, 272] on span "LANDSCAPING_MAINTENANCE, HARDSCAPE_LANDSCAPE" at bounding box center [439, 272] width 427 height 17
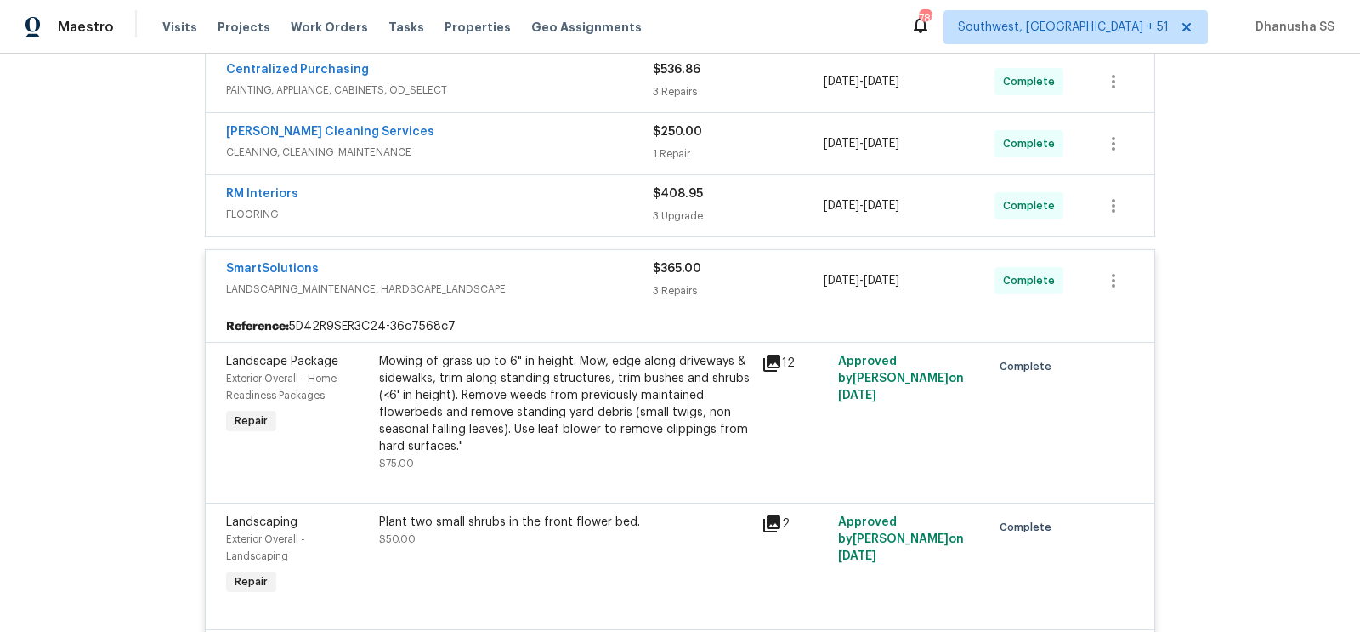
scroll to position [487, 0]
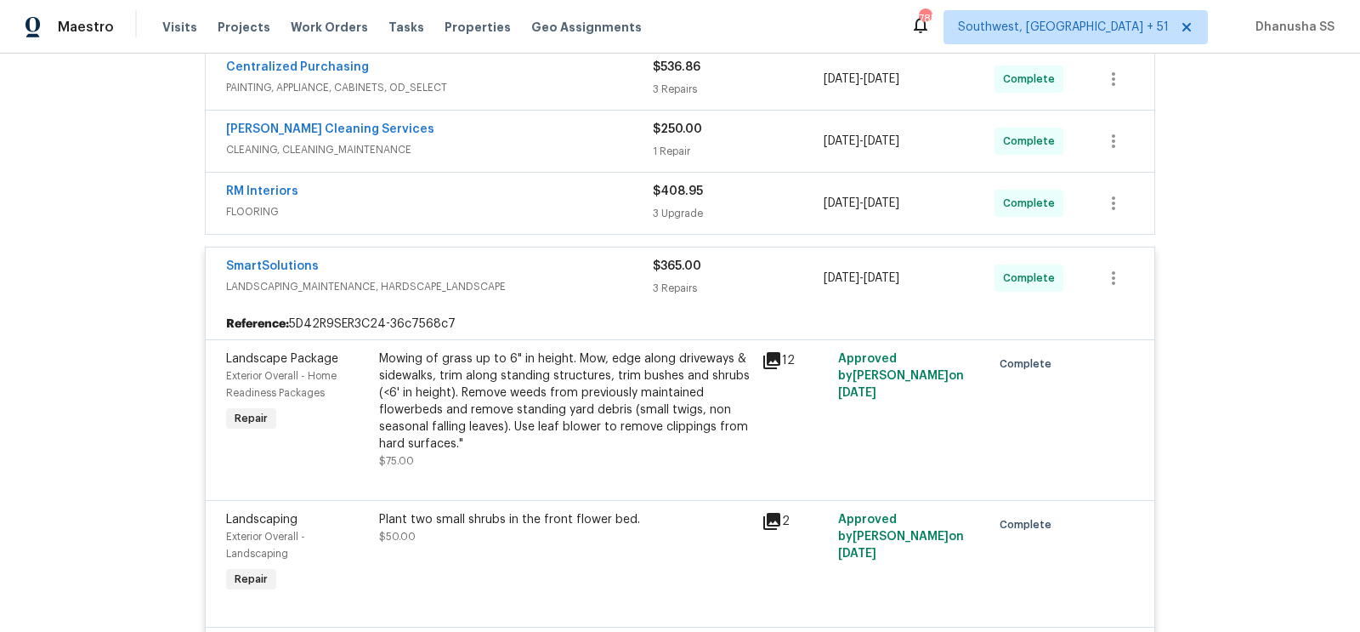
click at [601, 203] on span "FLOORING" at bounding box center [439, 211] width 427 height 17
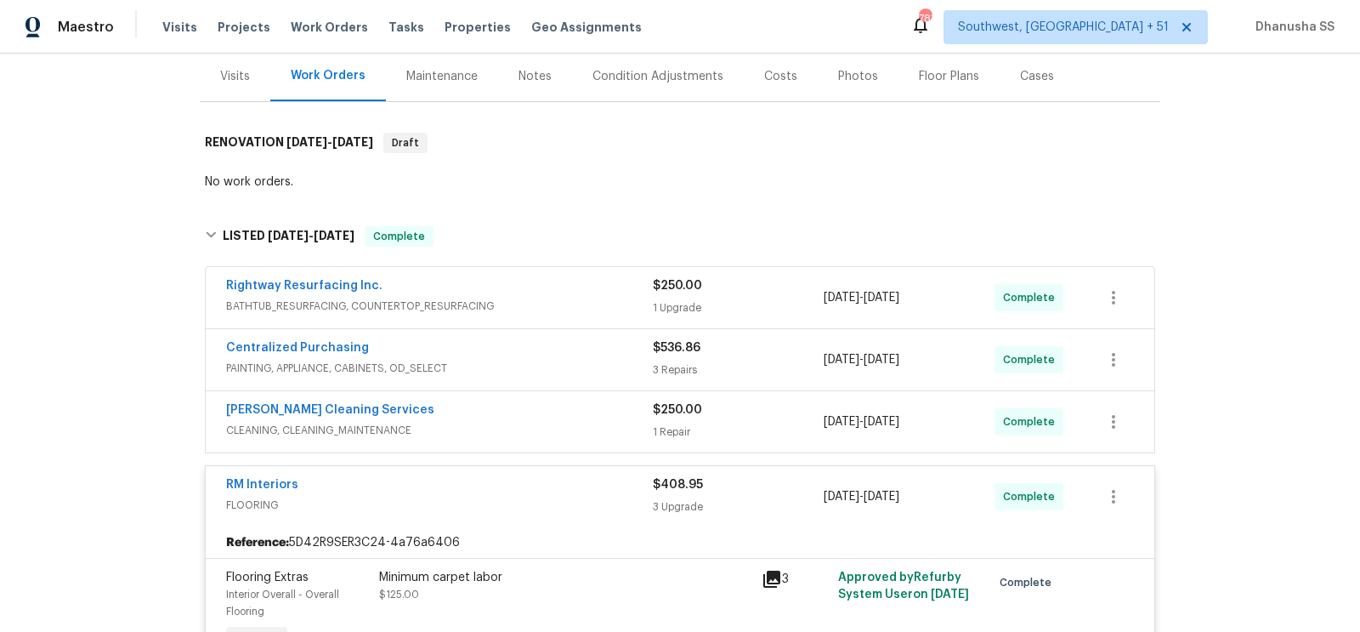
scroll to position [207, 0]
click at [566, 422] on span "CLEANING, CLEANING_MAINTENANCE" at bounding box center [439, 429] width 427 height 17
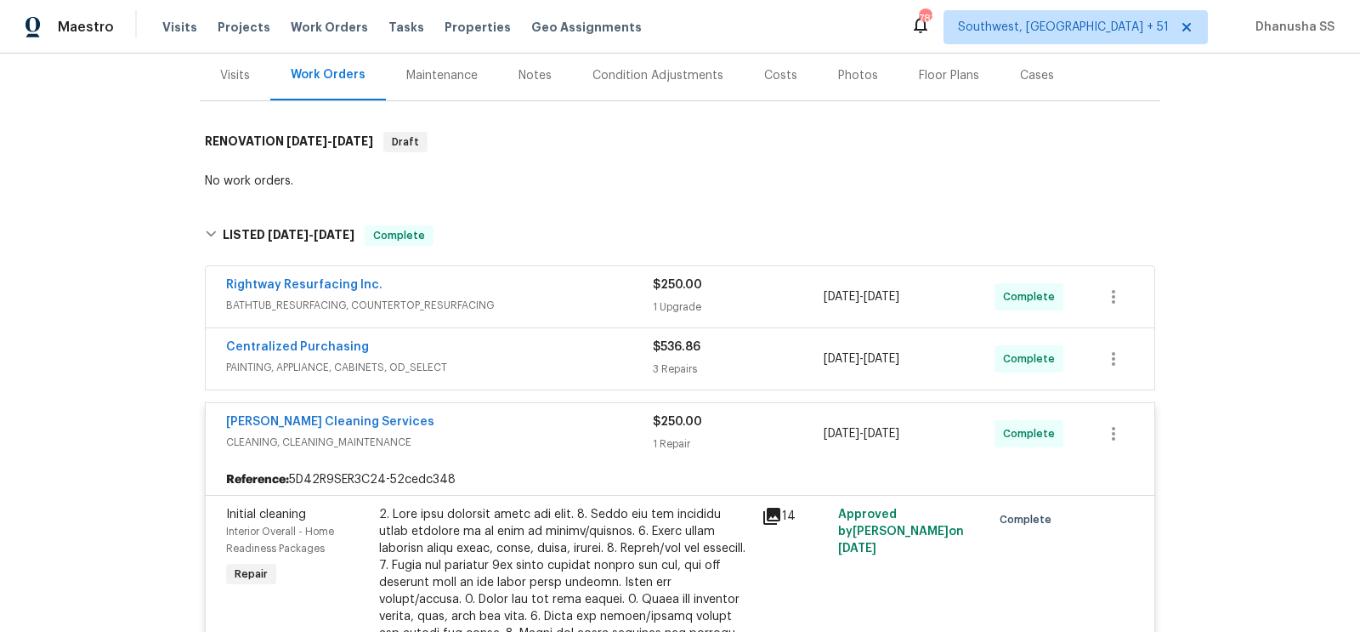
click at [564, 352] on div "Centralized Purchasing" at bounding box center [439, 348] width 427 height 20
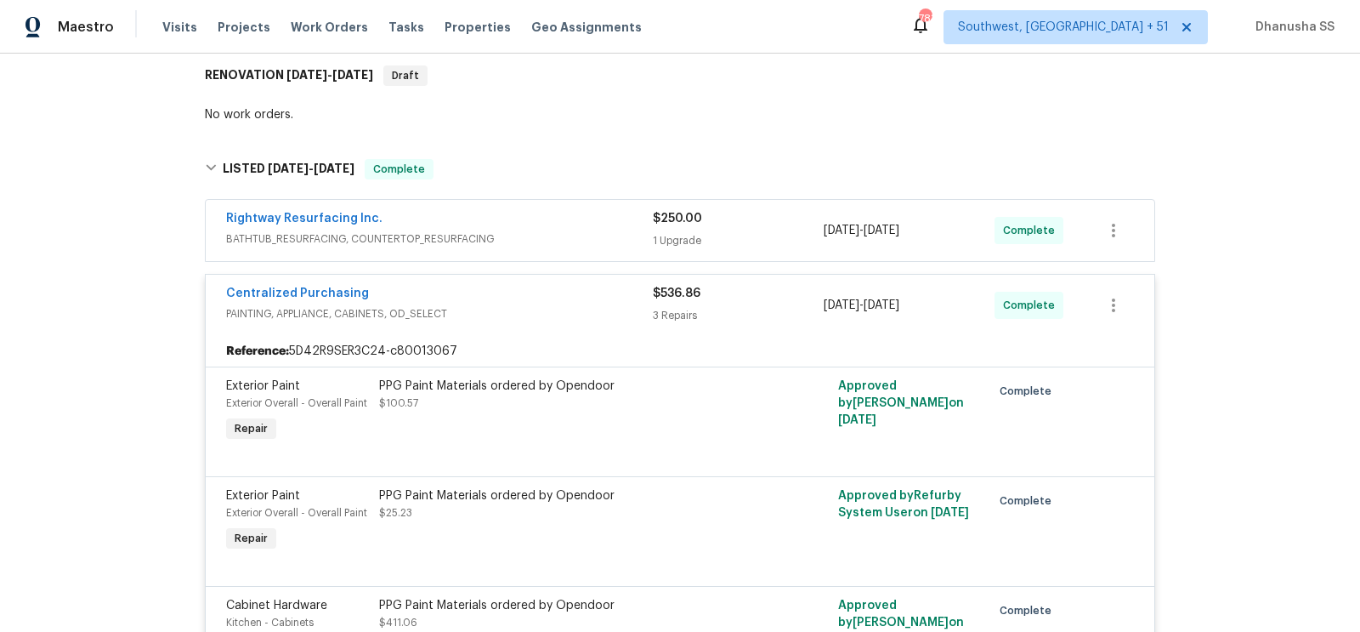
scroll to position [262, 0]
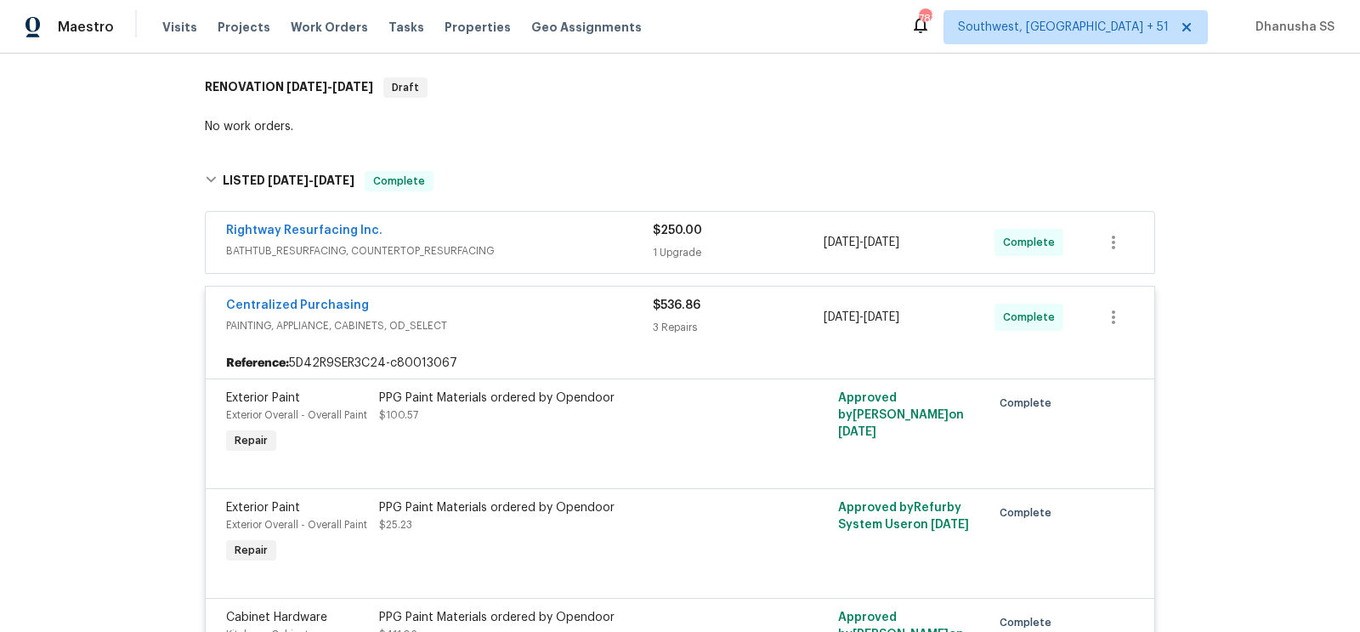
click at [565, 233] on div "Rightway Resurfacing Inc." at bounding box center [439, 232] width 427 height 20
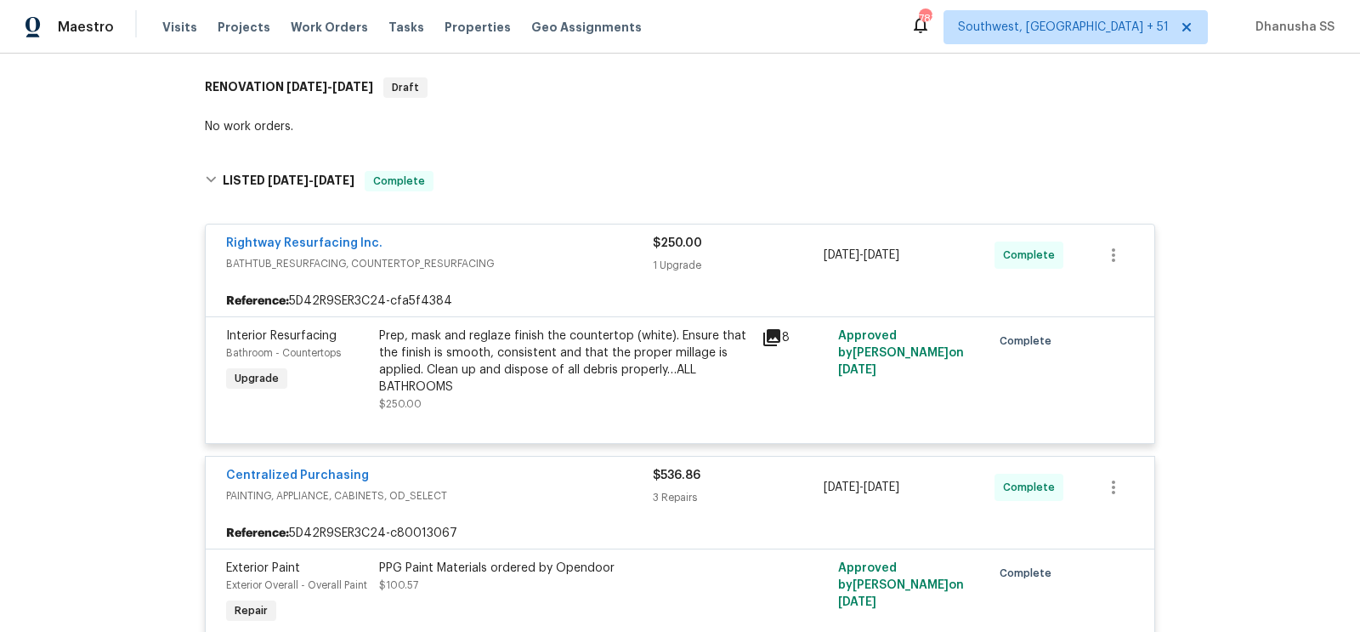
scroll to position [0, 0]
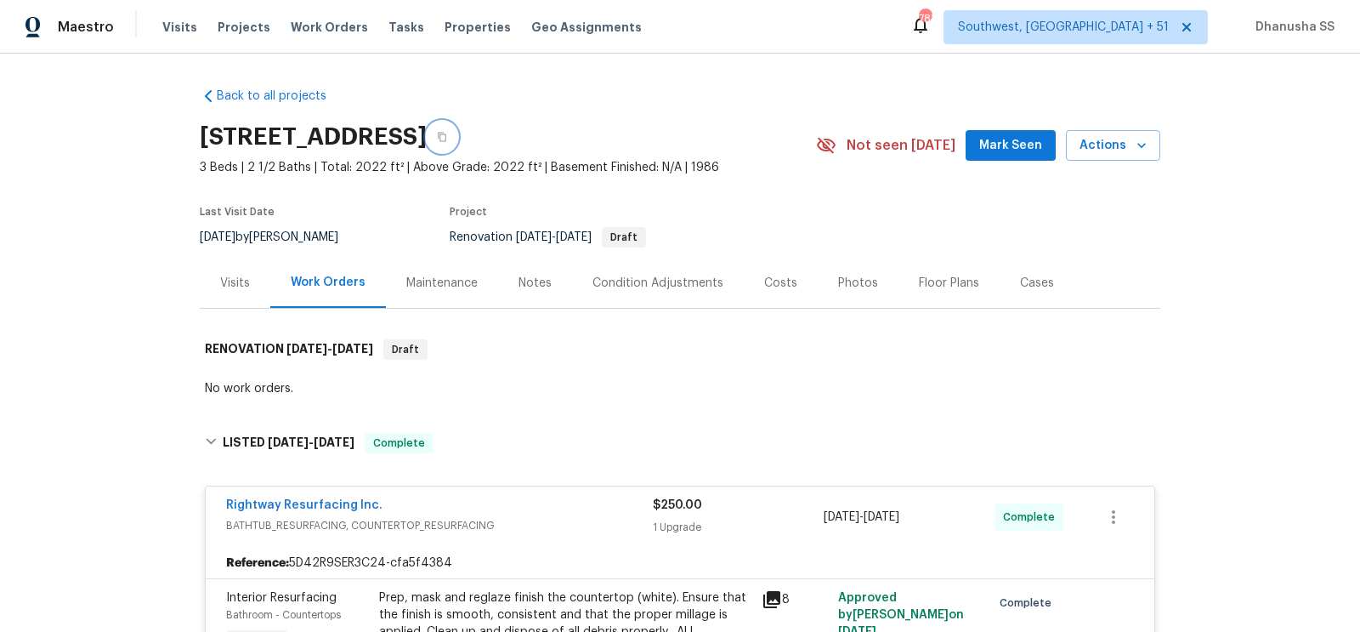
click at [447, 139] on icon "button" at bounding box center [442, 137] width 10 height 10
click at [299, 24] on span "Work Orders" at bounding box center [329, 27] width 77 height 17
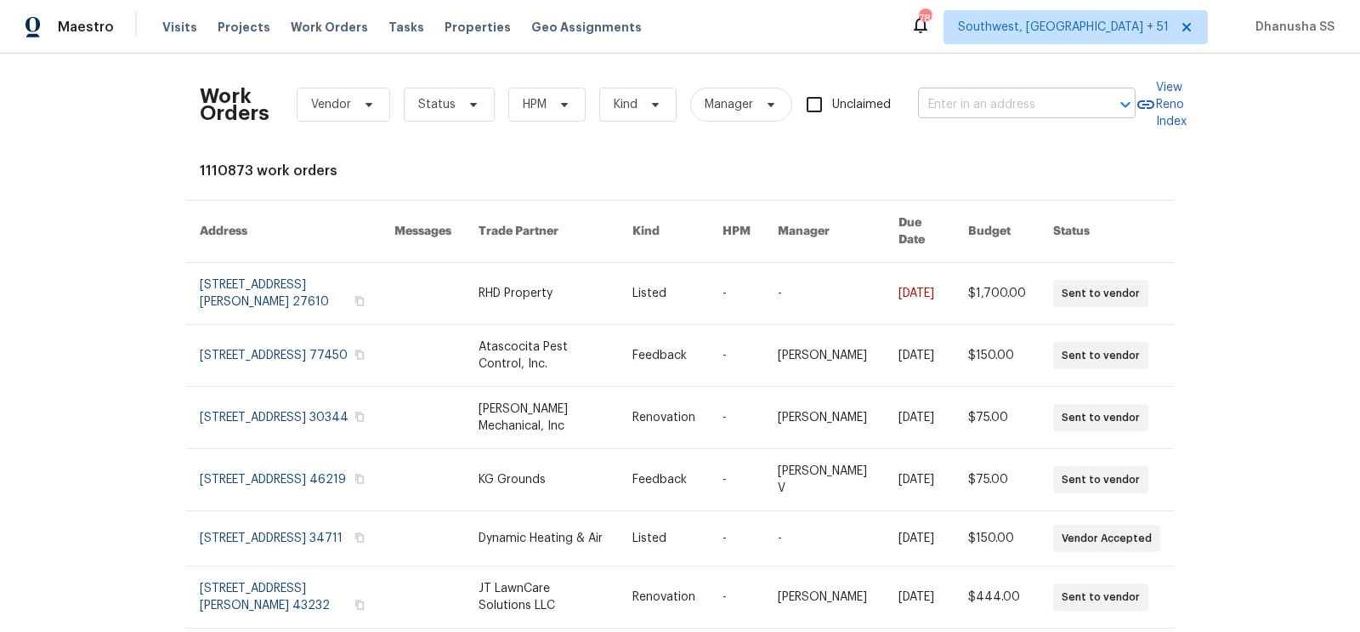
click at [1039, 108] on input "text" at bounding box center [1003, 105] width 170 height 26
paste input "969 Old Linwood Rd, Lexington, NC 27292"
type input "969 Old Linwood Rd, Lexington, NC 27292"
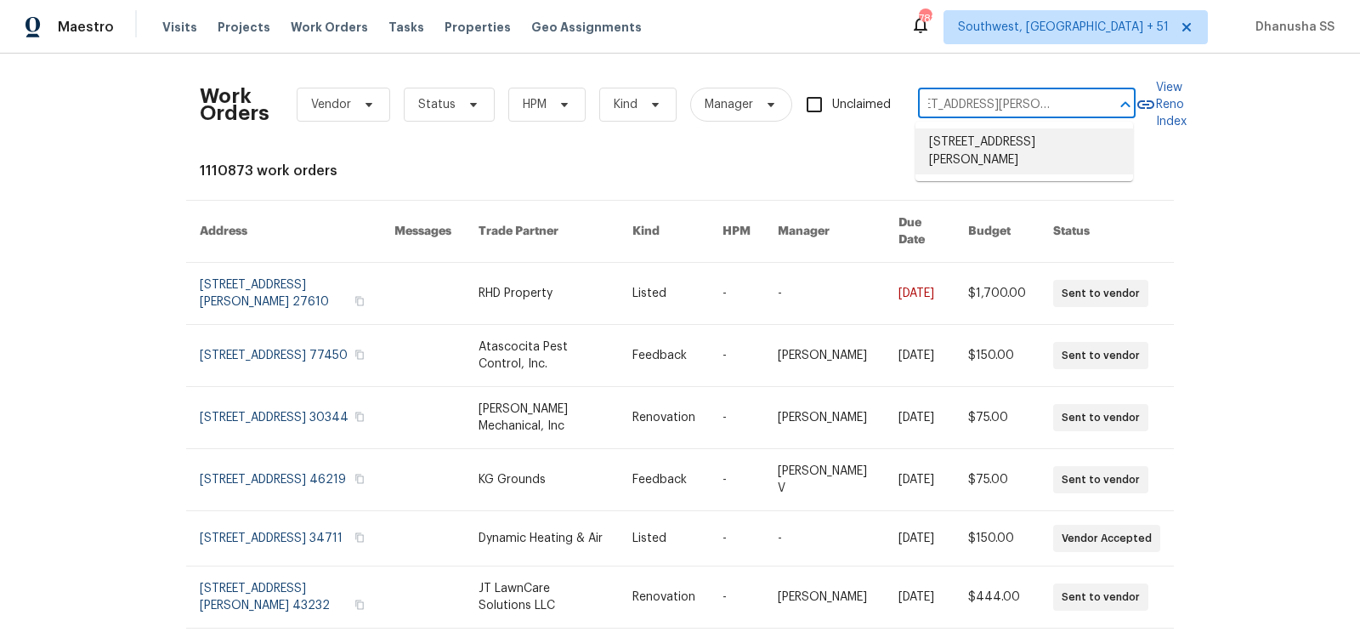
click at [988, 170] on li "969 Old Linwood Rd, Lexington, NC 27292" at bounding box center [1024, 151] width 218 height 46
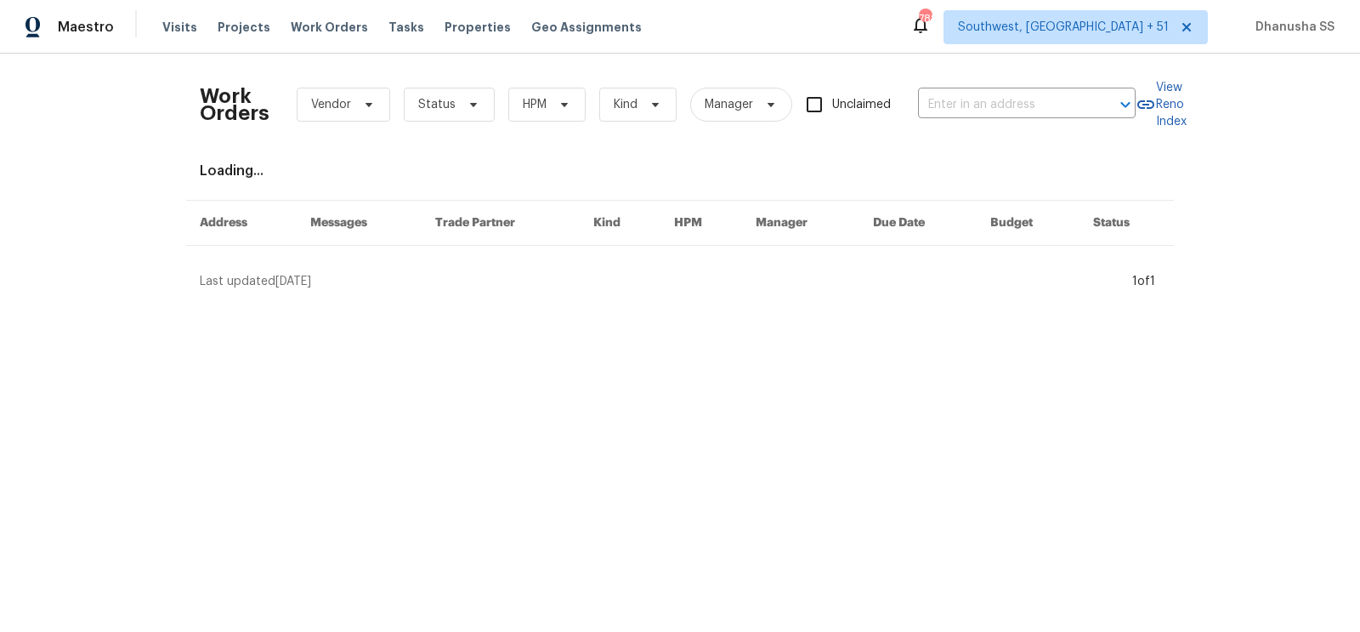
type input "969 Old Linwood Rd, Lexington, NC 27292"
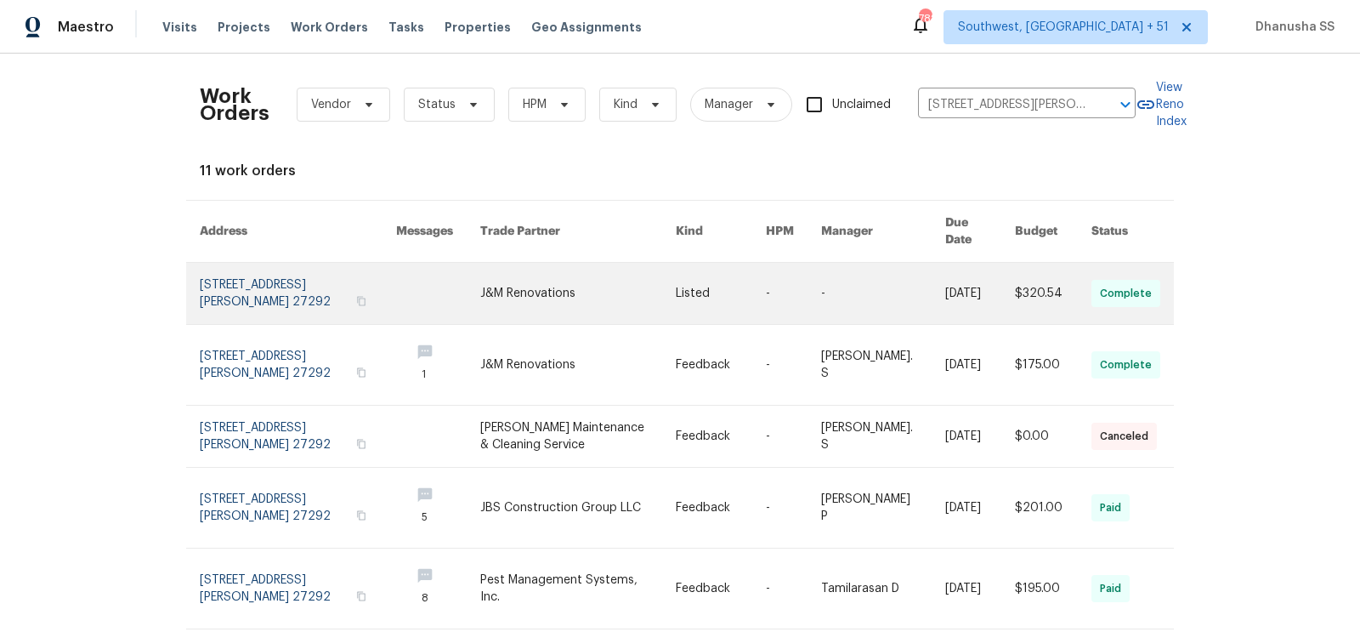
click at [608, 278] on link at bounding box center [577, 293] width 195 height 61
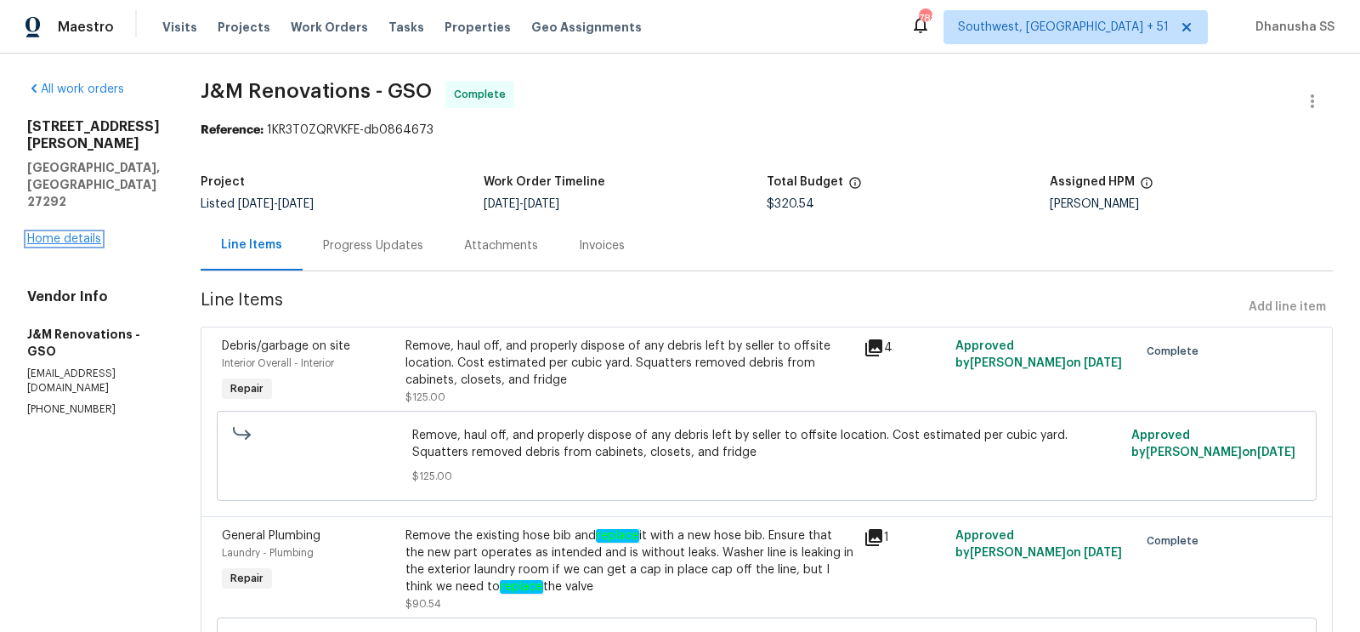
click at [60, 233] on link "Home details" at bounding box center [64, 239] width 74 height 12
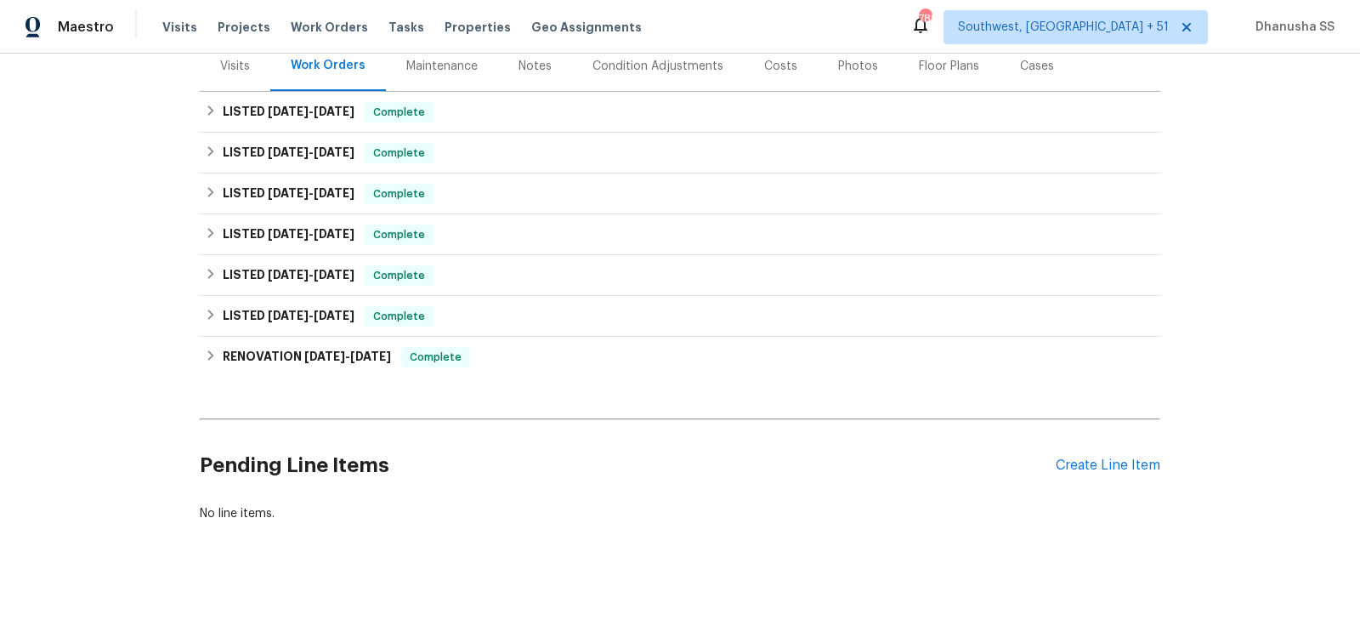
scroll to position [218, 0]
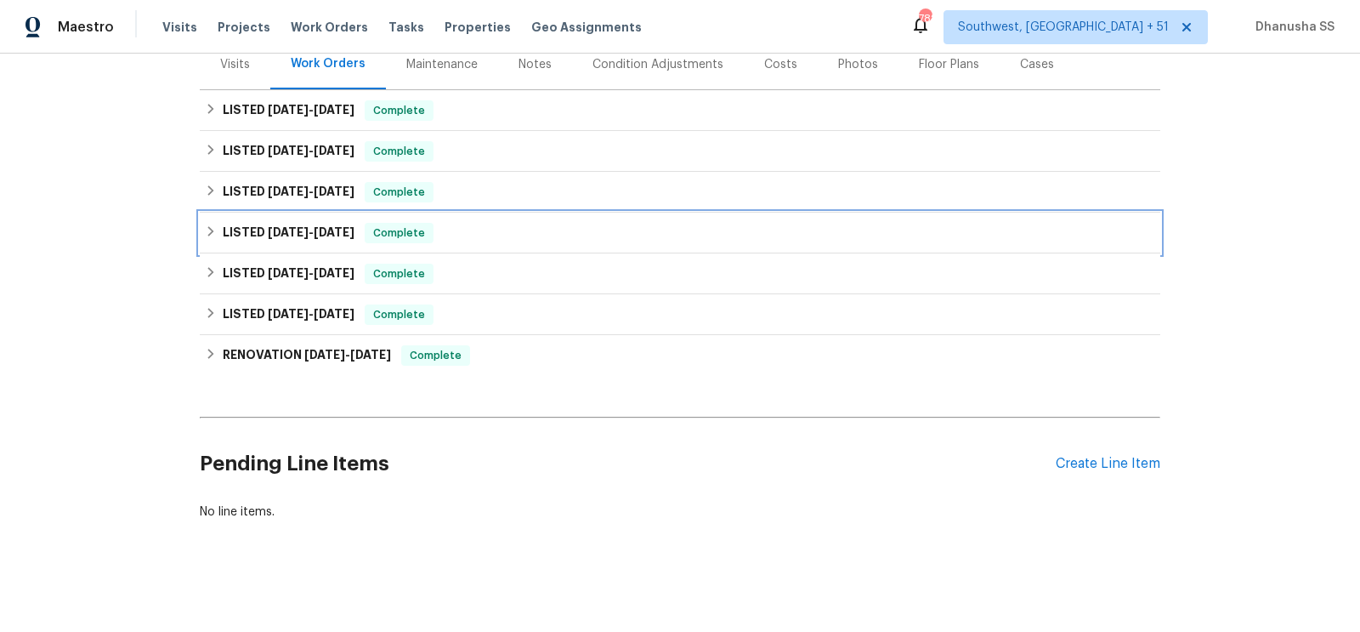
click at [492, 234] on div "LISTED 5/30/25 - 6/2/25 Complete" at bounding box center [680, 233] width 950 height 20
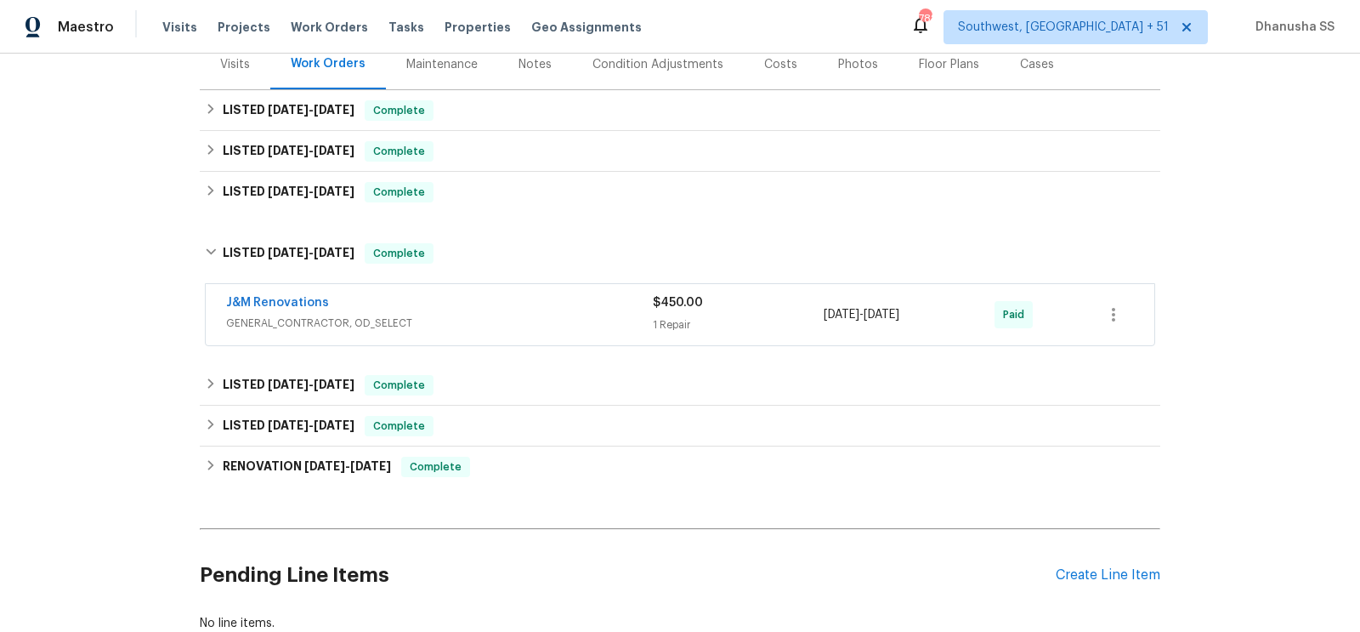
click at [522, 330] on div "J&M Renovations GENERAL_CONTRACTOR, OD_SELECT" at bounding box center [439, 314] width 427 height 41
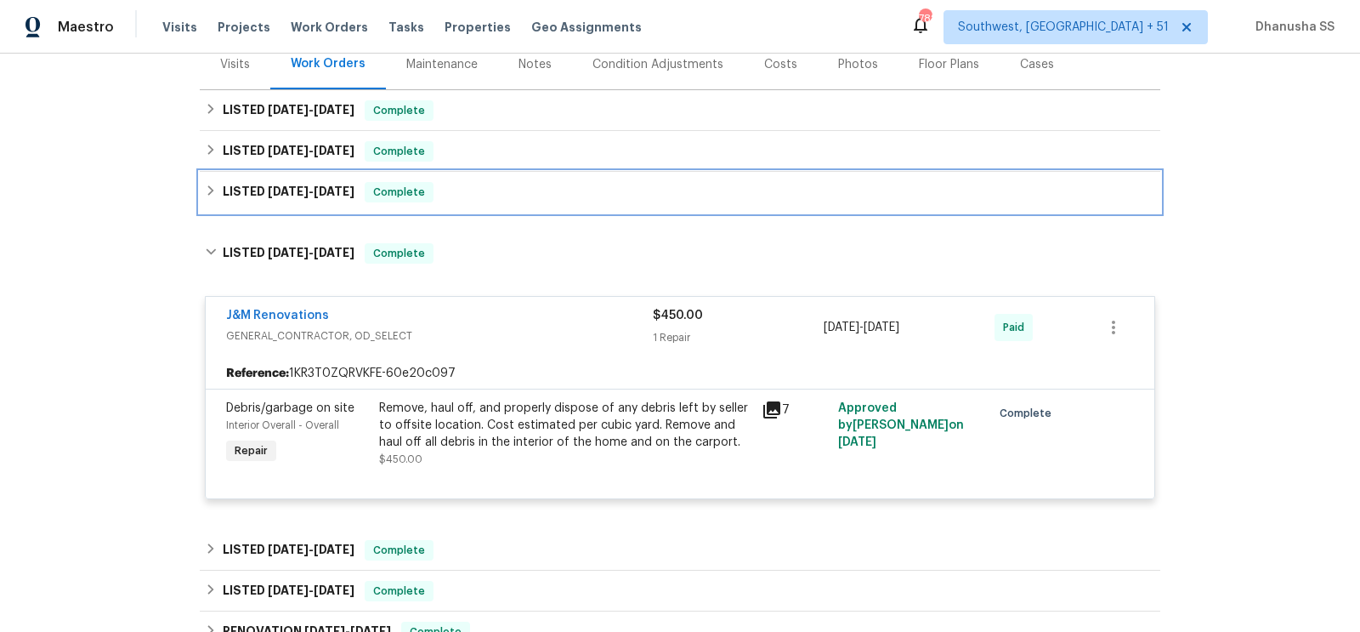
click at [513, 190] on div "LISTED 6/25/25 - 7/11/25 Complete" at bounding box center [680, 192] width 950 height 20
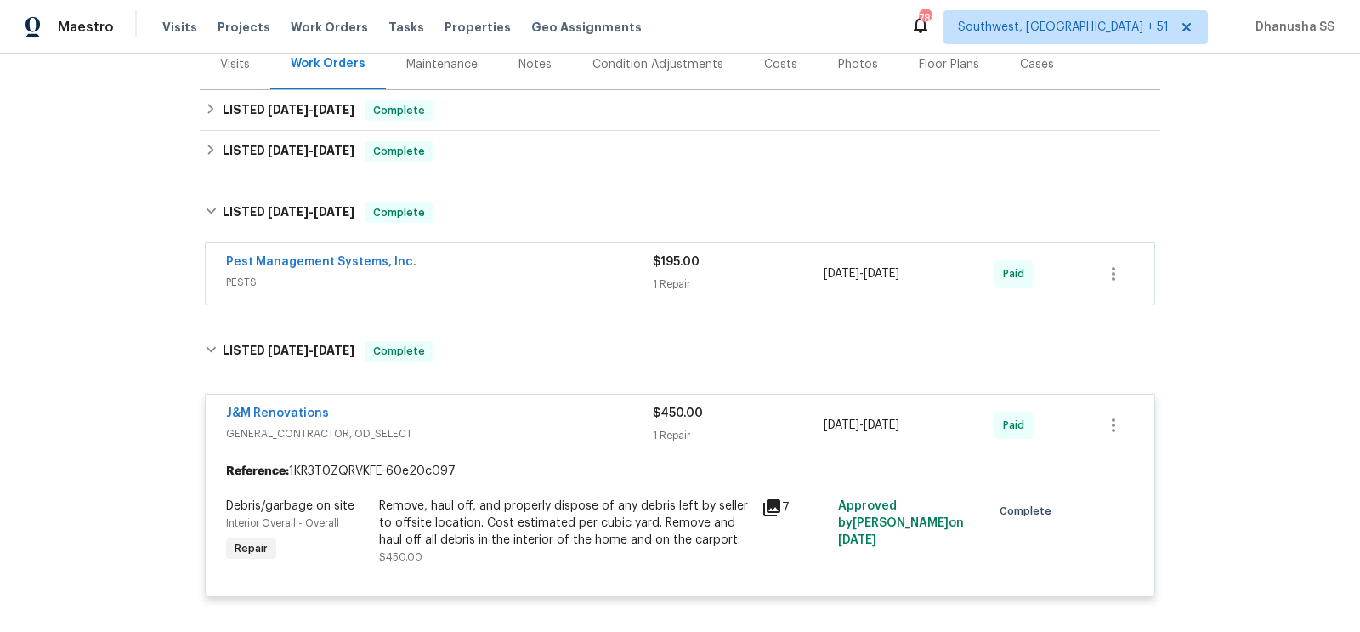
click at [552, 284] on span "PESTS" at bounding box center [439, 282] width 427 height 17
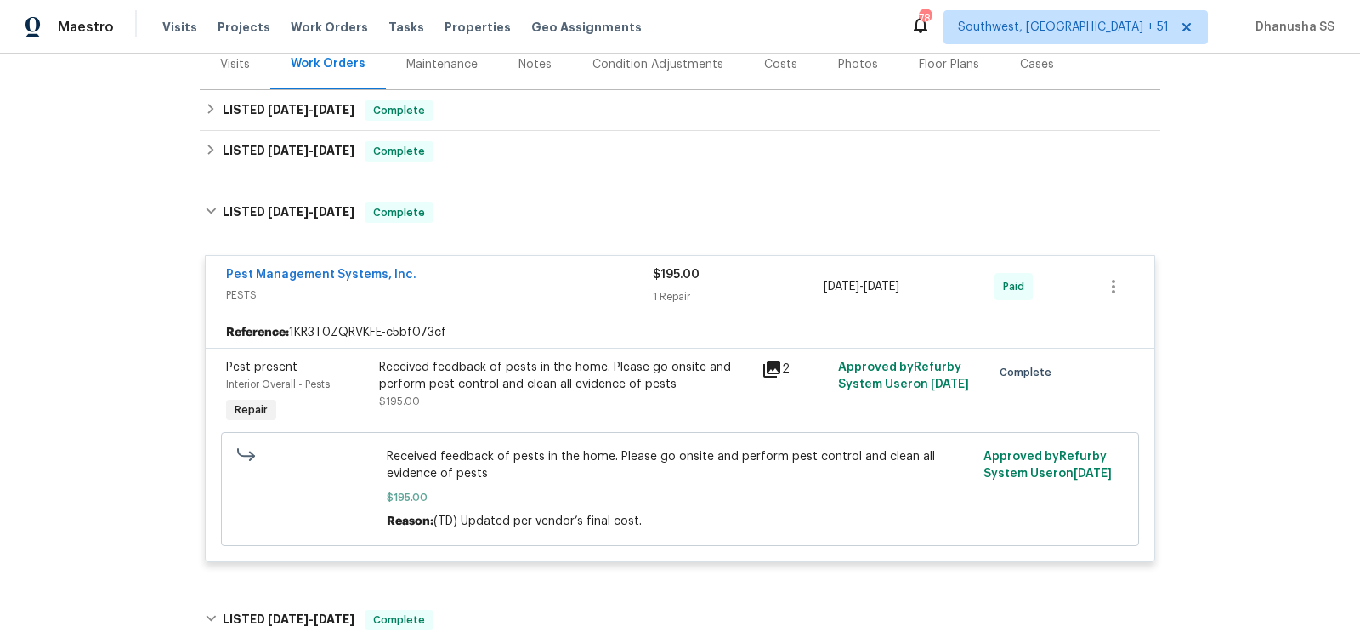
scroll to position [103, 0]
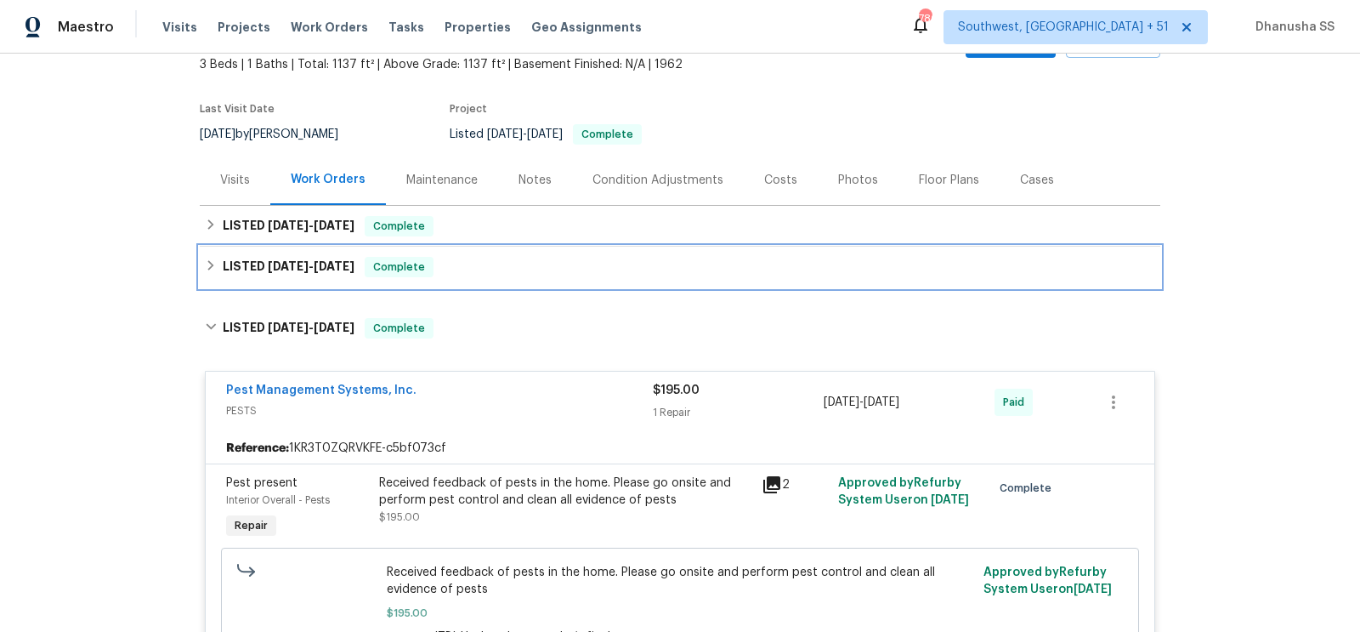
click at [475, 263] on div "LISTED 7/17/25 - 7/31/25 Complete" at bounding box center [680, 267] width 950 height 20
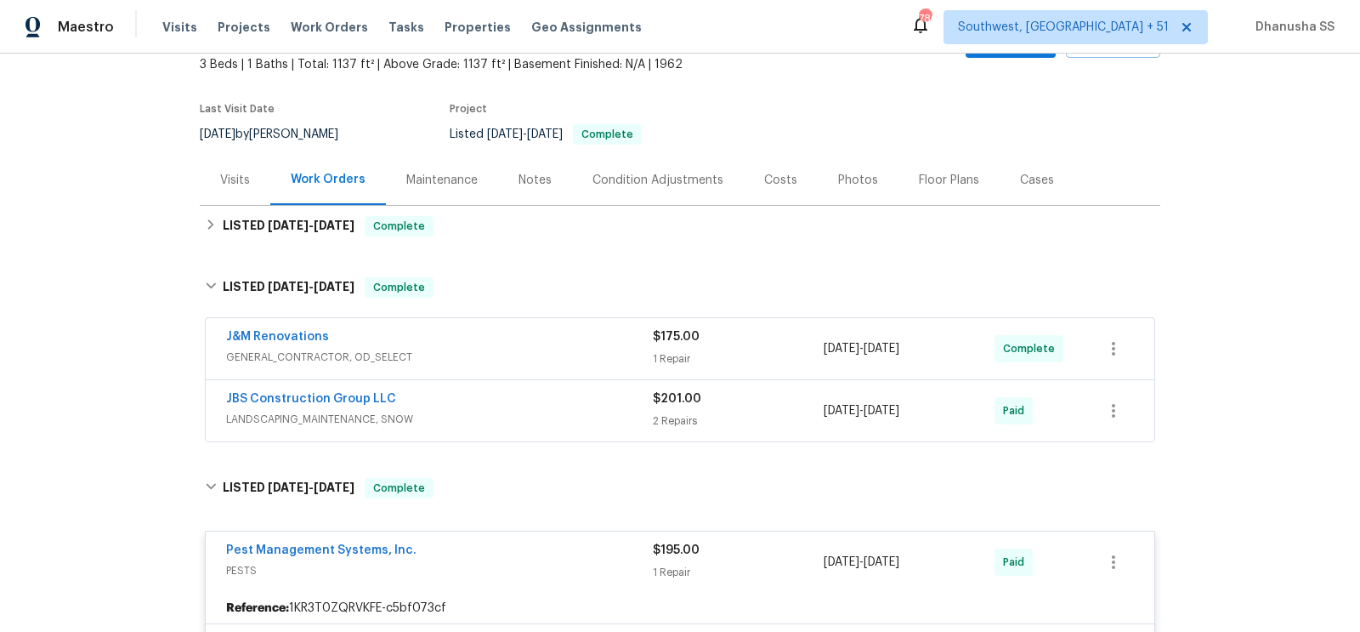
click at [569, 404] on div "JBS Construction Group LLC" at bounding box center [439, 400] width 427 height 20
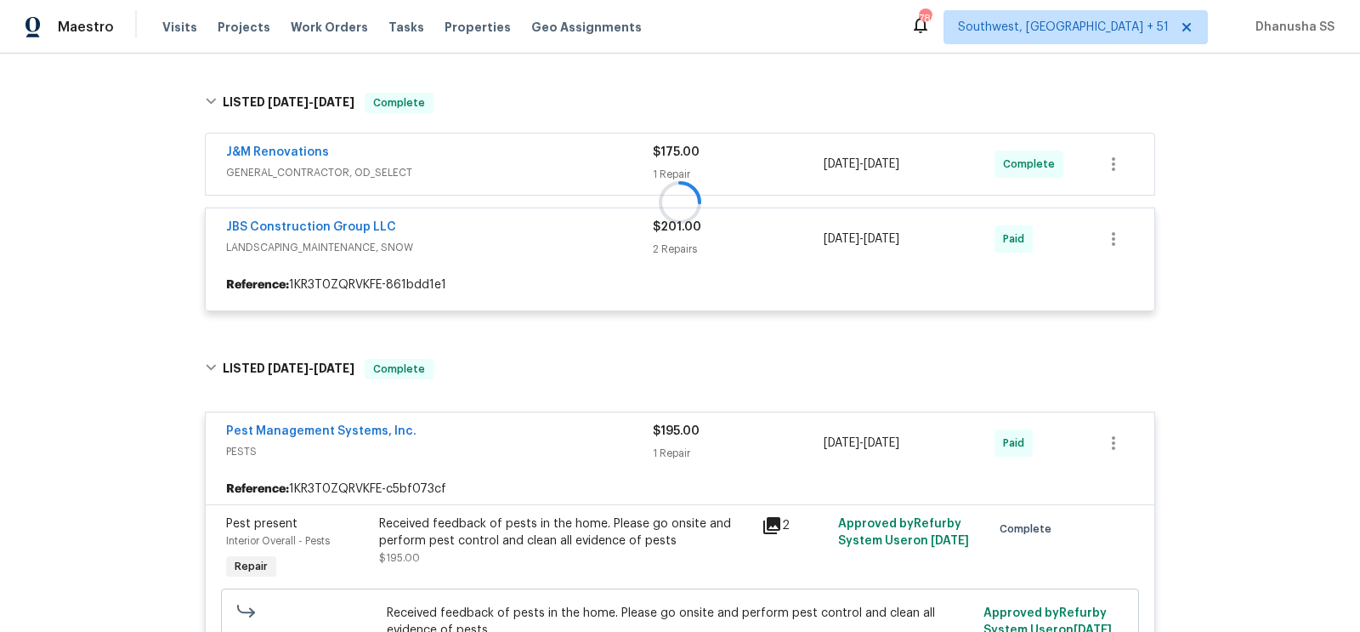
scroll to position [301, 0]
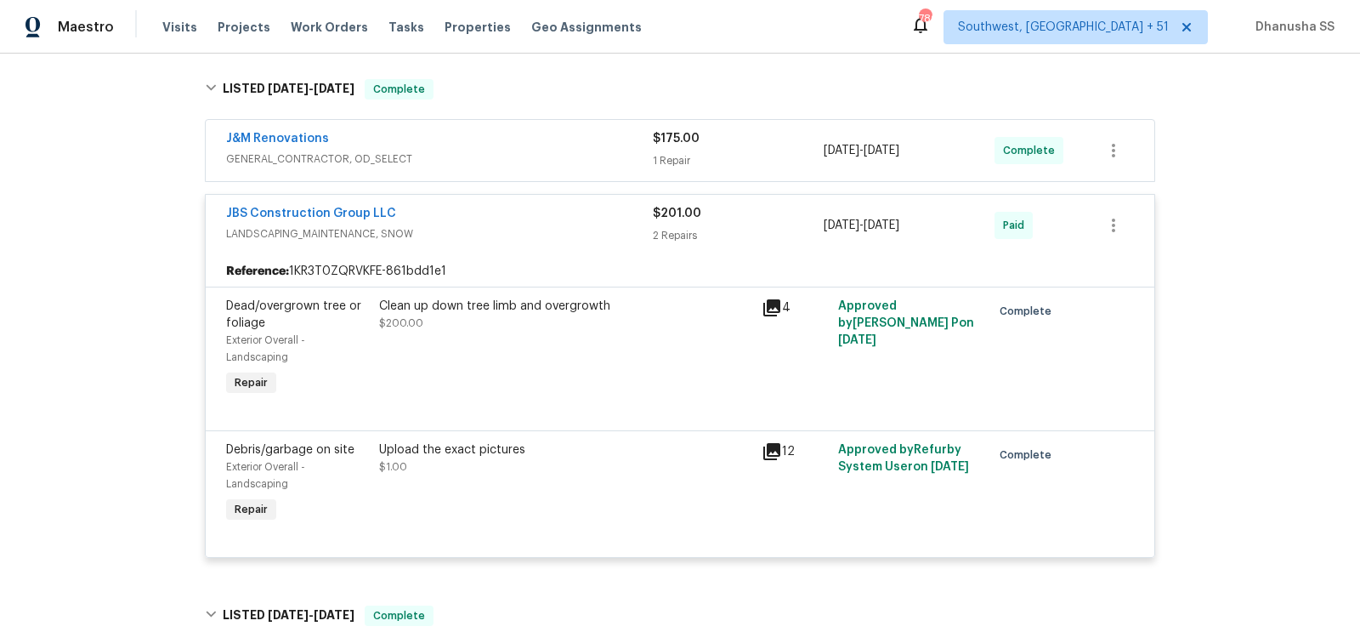
click at [564, 166] on span "GENERAL_CONTRACTOR, OD_SELECT" at bounding box center [439, 158] width 427 height 17
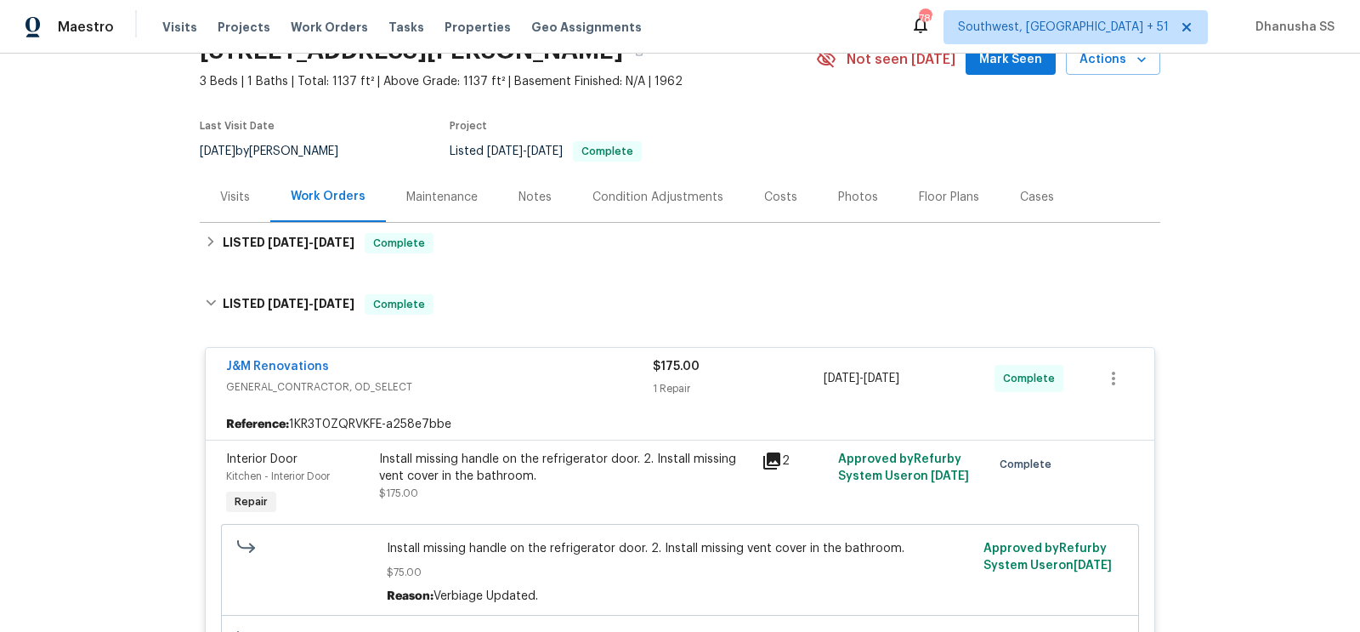
scroll to position [74, 0]
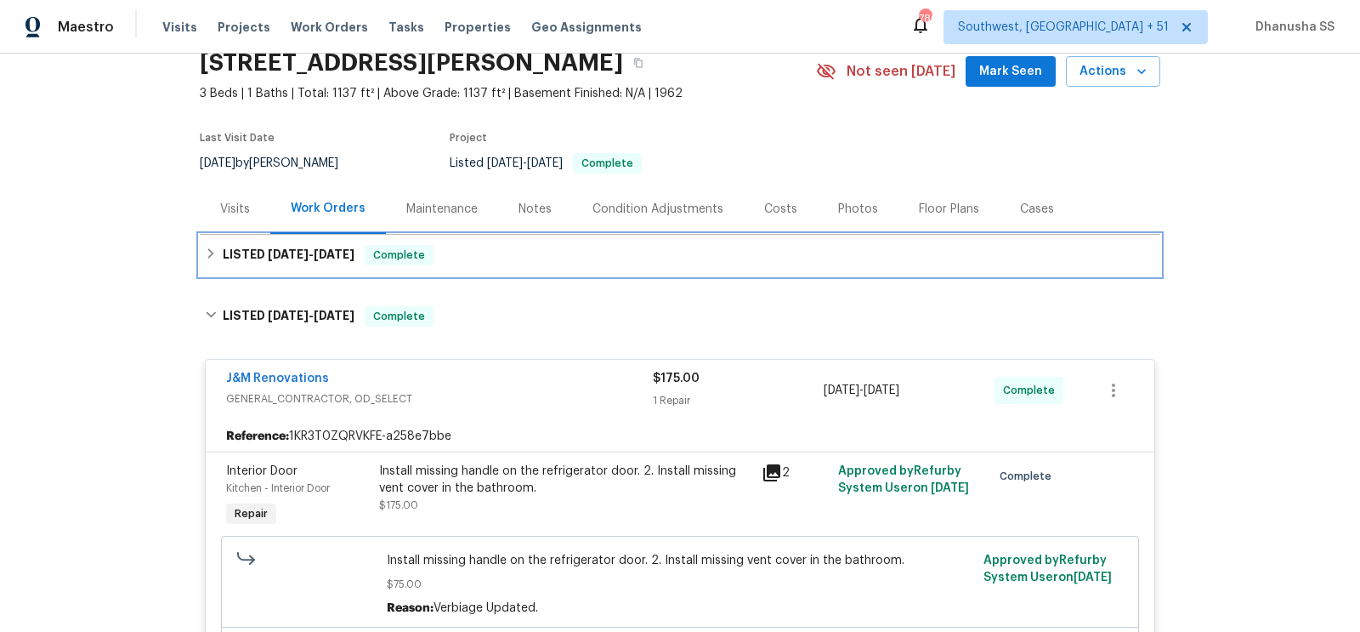
click at [520, 260] on div "LISTED 8/8/25 - 8/11/25 Complete" at bounding box center [680, 255] width 950 height 20
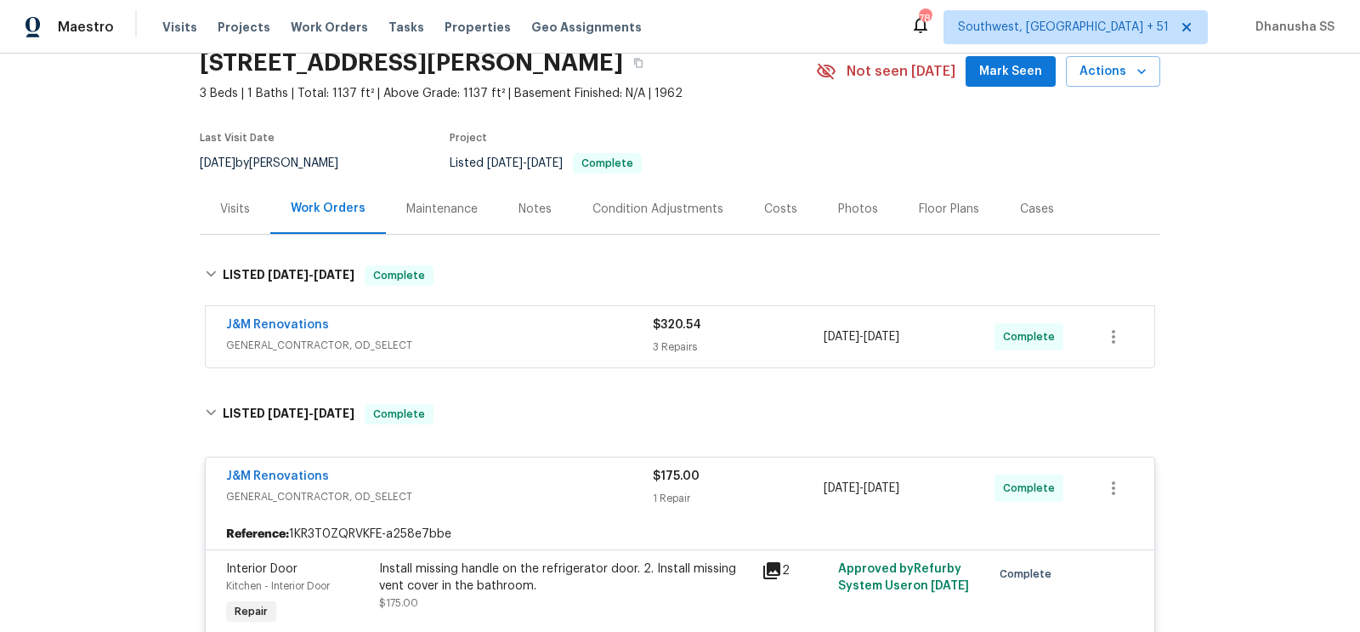
click at [545, 343] on span "GENERAL_CONTRACTOR, OD_SELECT" at bounding box center [439, 345] width 427 height 17
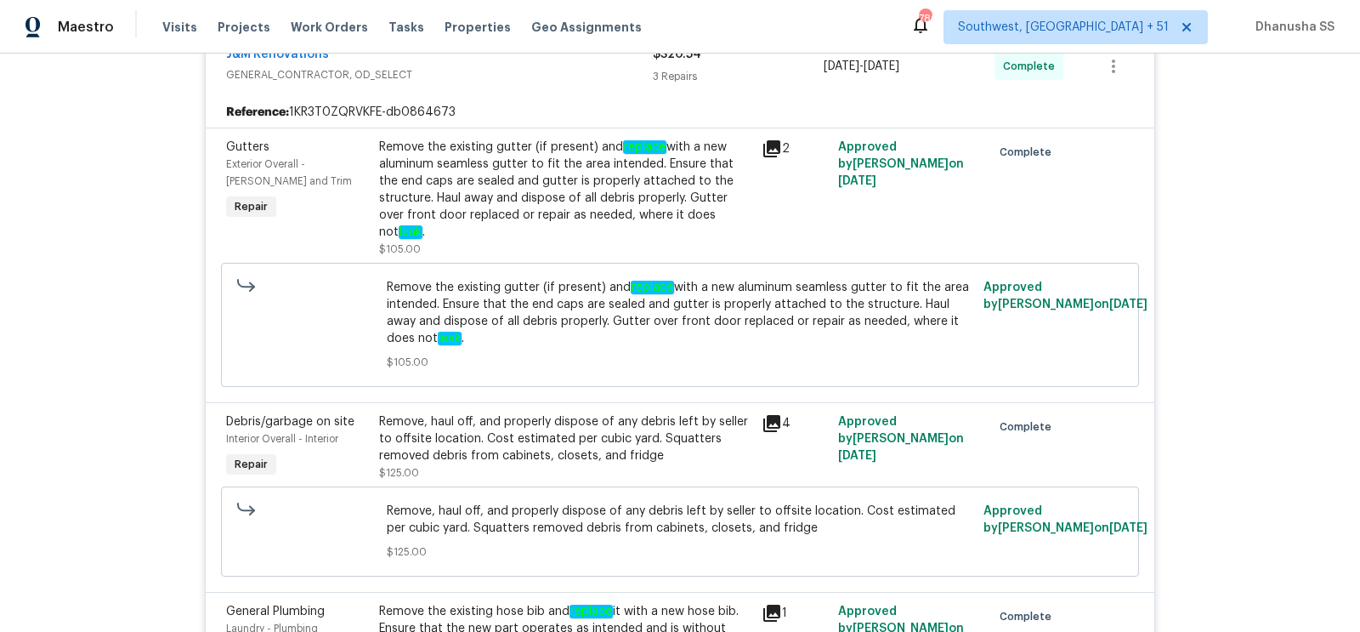
scroll to position [0, 0]
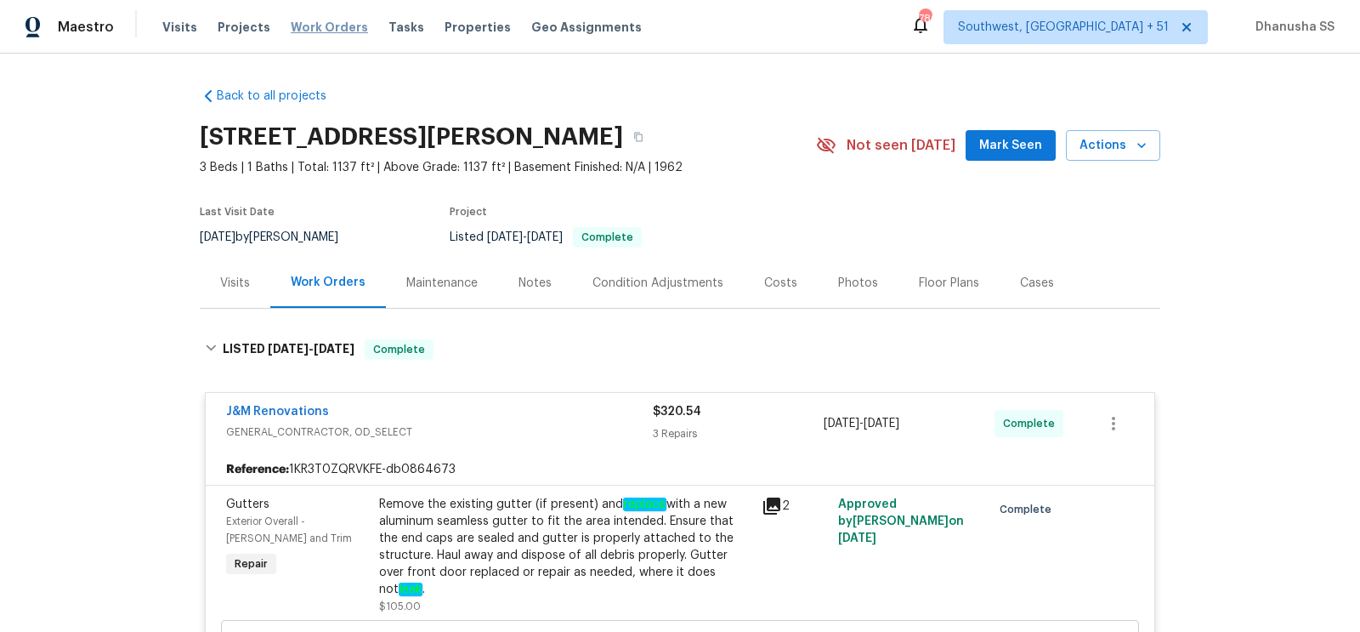
click at [314, 25] on span "Work Orders" at bounding box center [329, 27] width 77 height 17
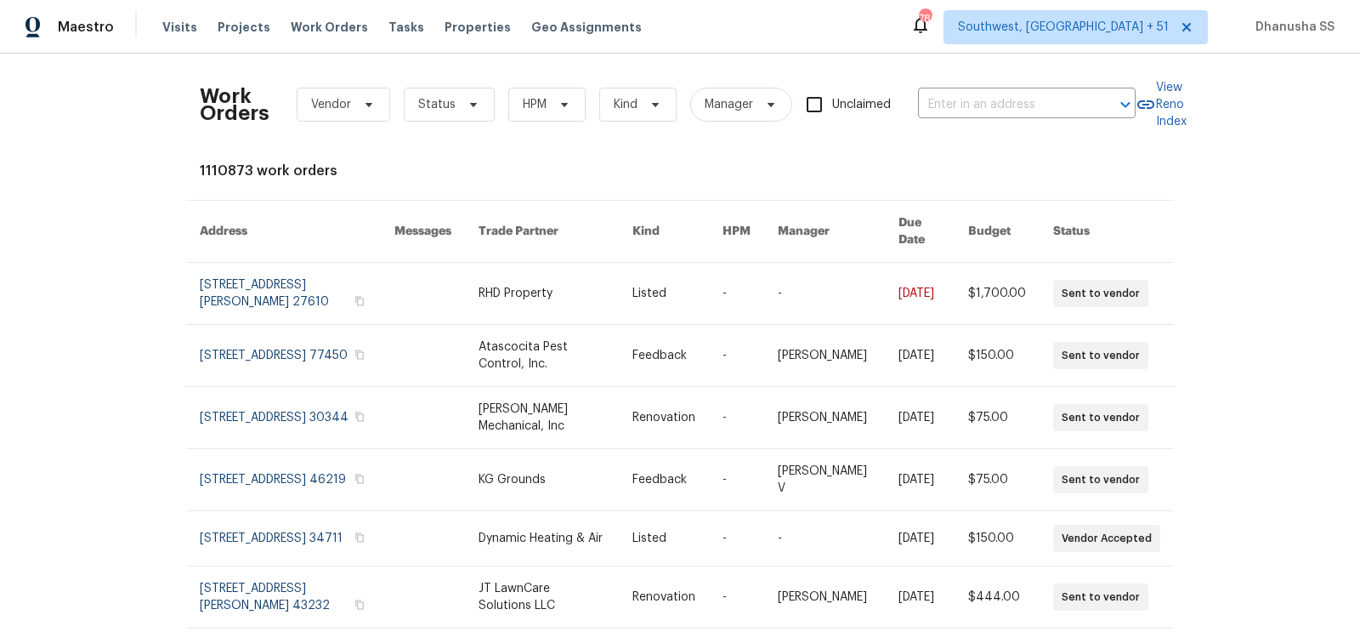
click at [932, 132] on div "Work Orders Vendor Status HPM Kind Manager Unclaimed ​" at bounding box center [668, 104] width 936 height 75
click at [956, 112] on input "text" at bounding box center [1003, 105] width 170 height 26
paste input "650 Ganyard Farm Way Unit 6, Durham, NC 27703"
drag, startPoint x: 940, startPoint y: 99, endPoint x: 1359, endPoint y: 254, distance: 446.7
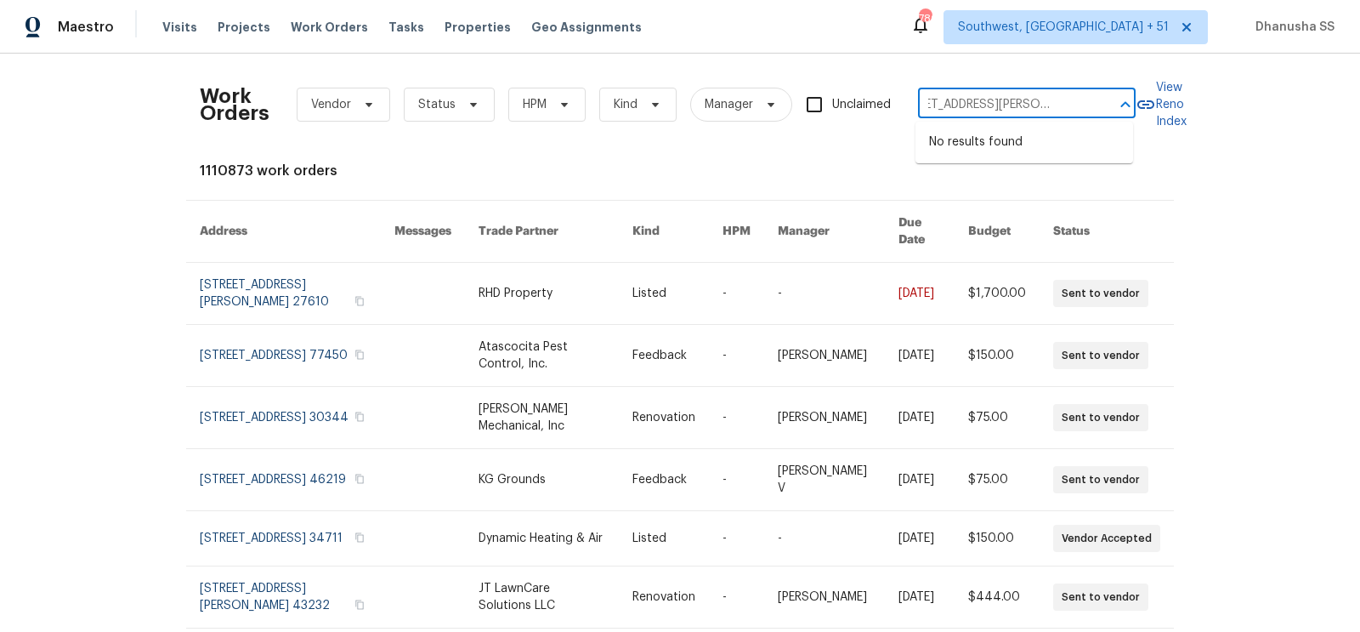
click at [1359, 235] on div "Work Orders Vendor Status HPM Kind Manager Unclaimed 650 Ganyard Farm Way Unit …" at bounding box center [680, 343] width 1360 height 578
type input "650 Ganyard Farm Way"
click at [1060, 158] on li "650 Ganyard Farm Way Unit 6, Durham, NC 27703" at bounding box center [1024, 151] width 218 height 46
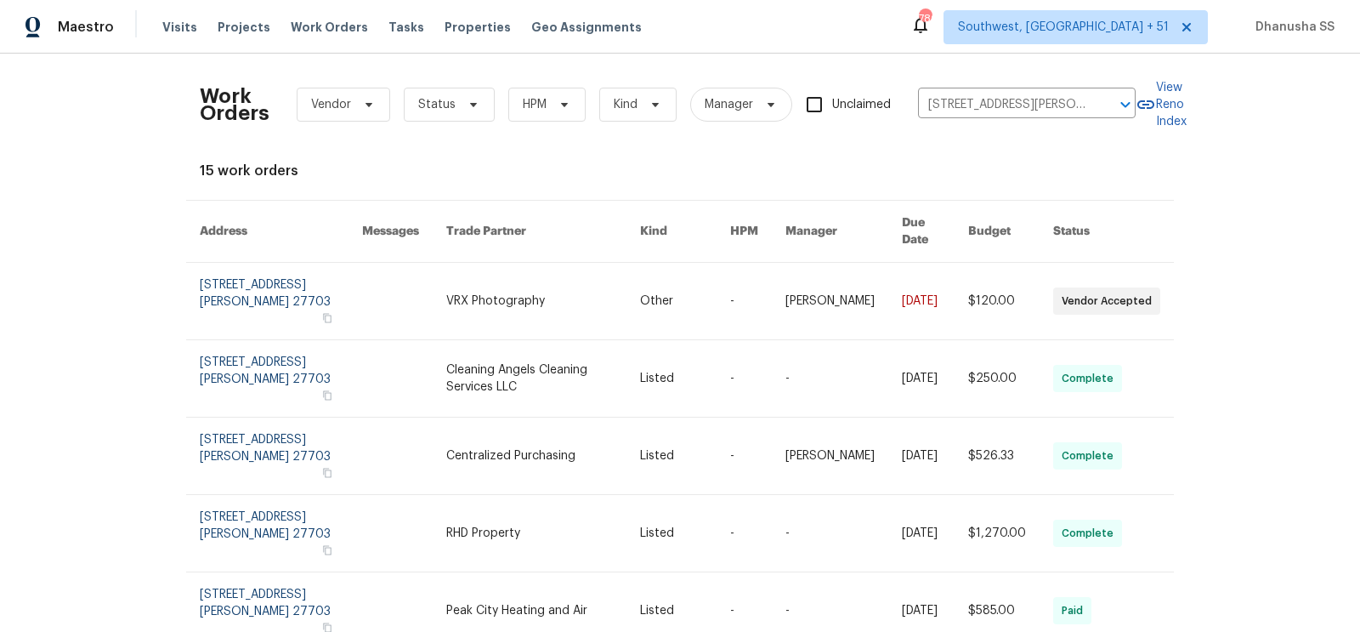
click at [507, 263] on link at bounding box center [543, 301] width 195 height 76
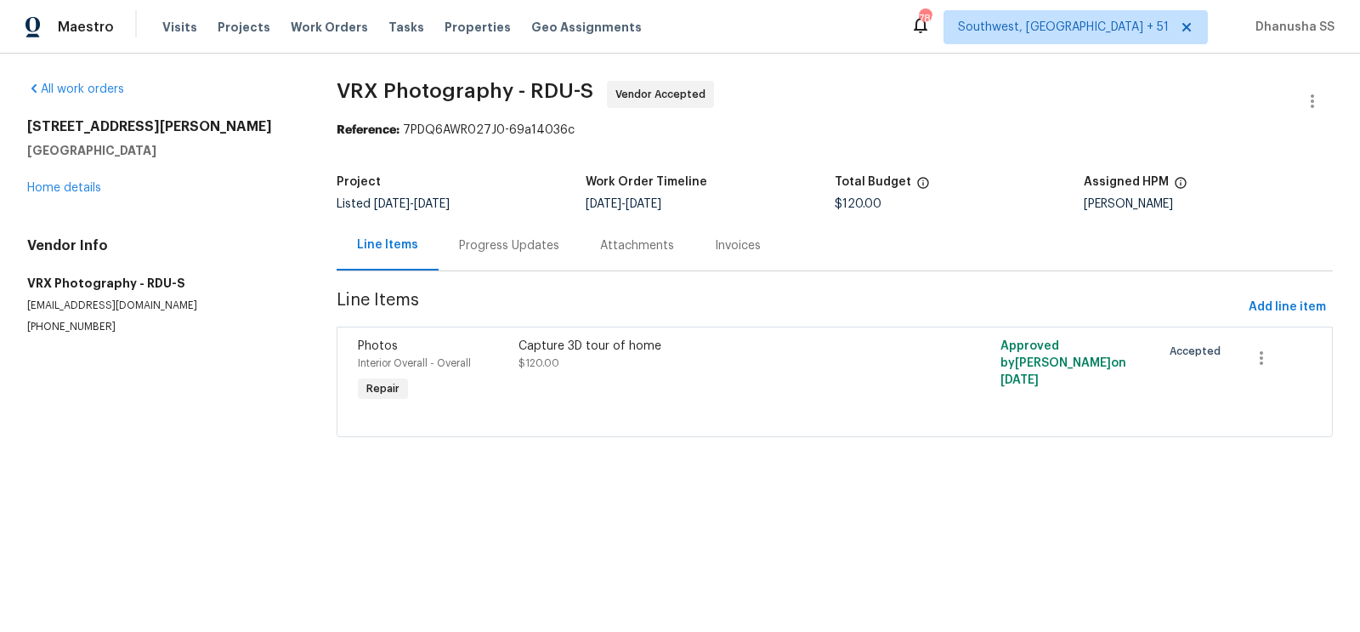
click at [76, 195] on div "650 Ganyard Farm Way Unit 6 Durham, NC 27703 Home details" at bounding box center [161, 157] width 269 height 78
click at [76, 190] on link "Home details" at bounding box center [64, 188] width 74 height 12
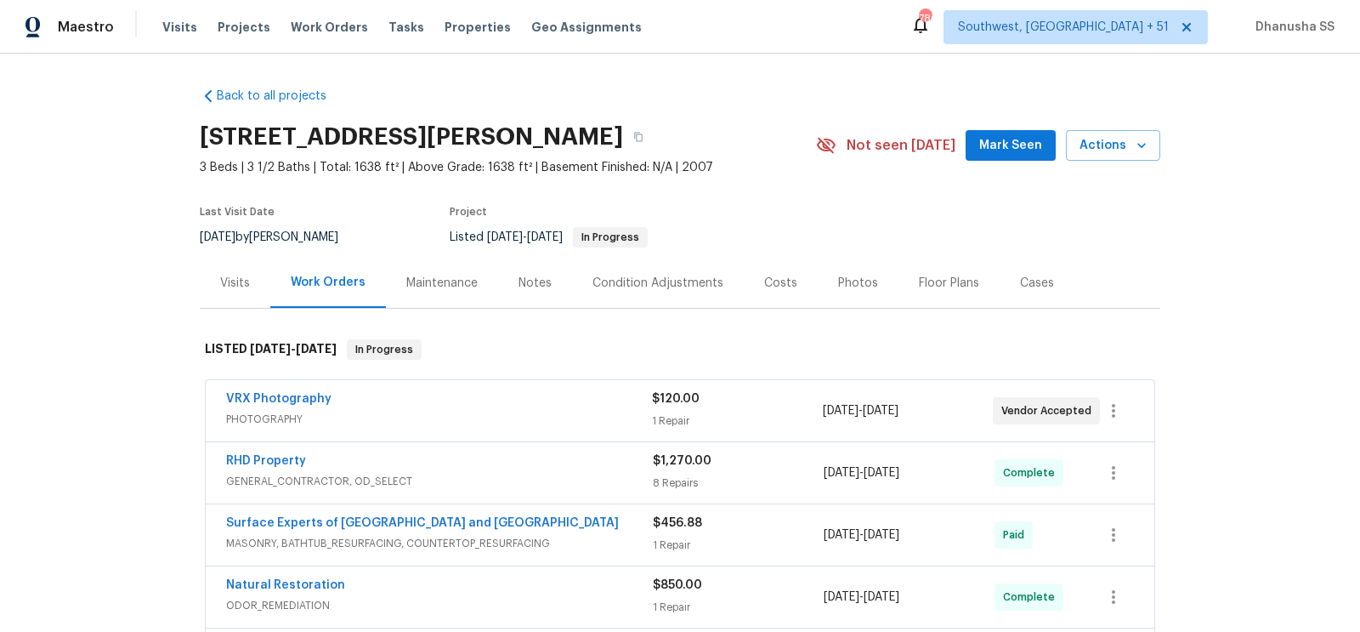
scroll to position [495, 0]
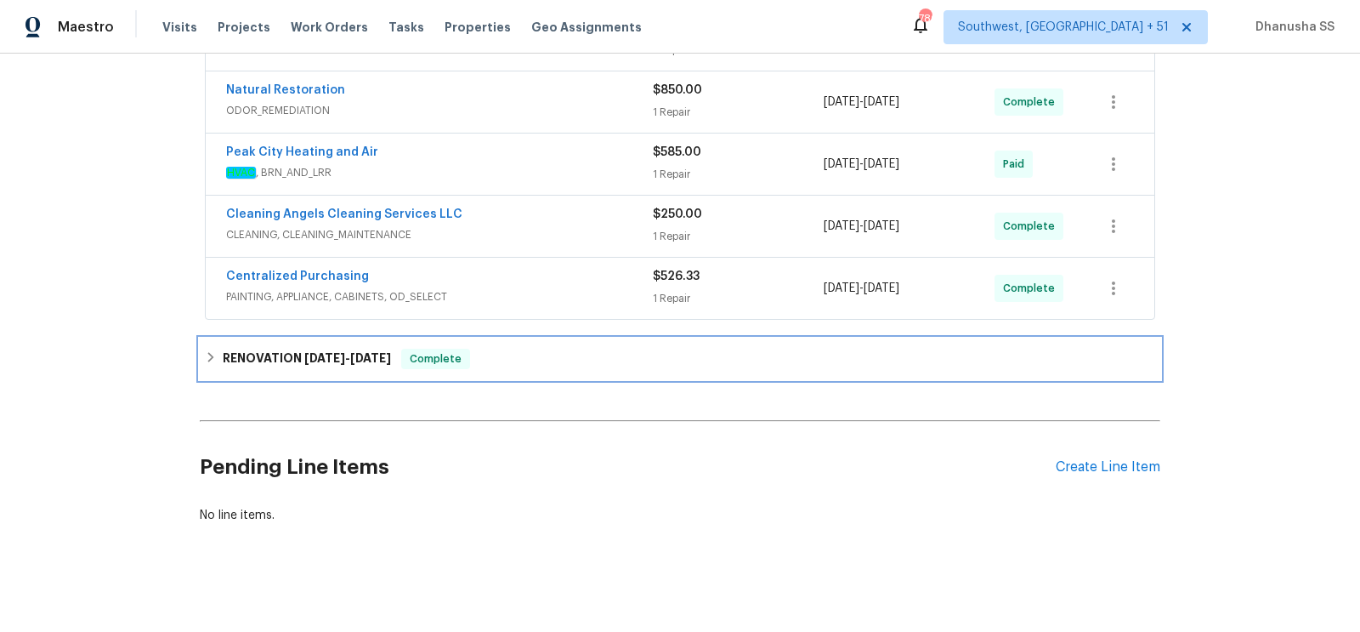
click at [515, 348] on div "RENOVATION 7/1/25 - 7/19/25 Complete" at bounding box center [680, 358] width 950 height 20
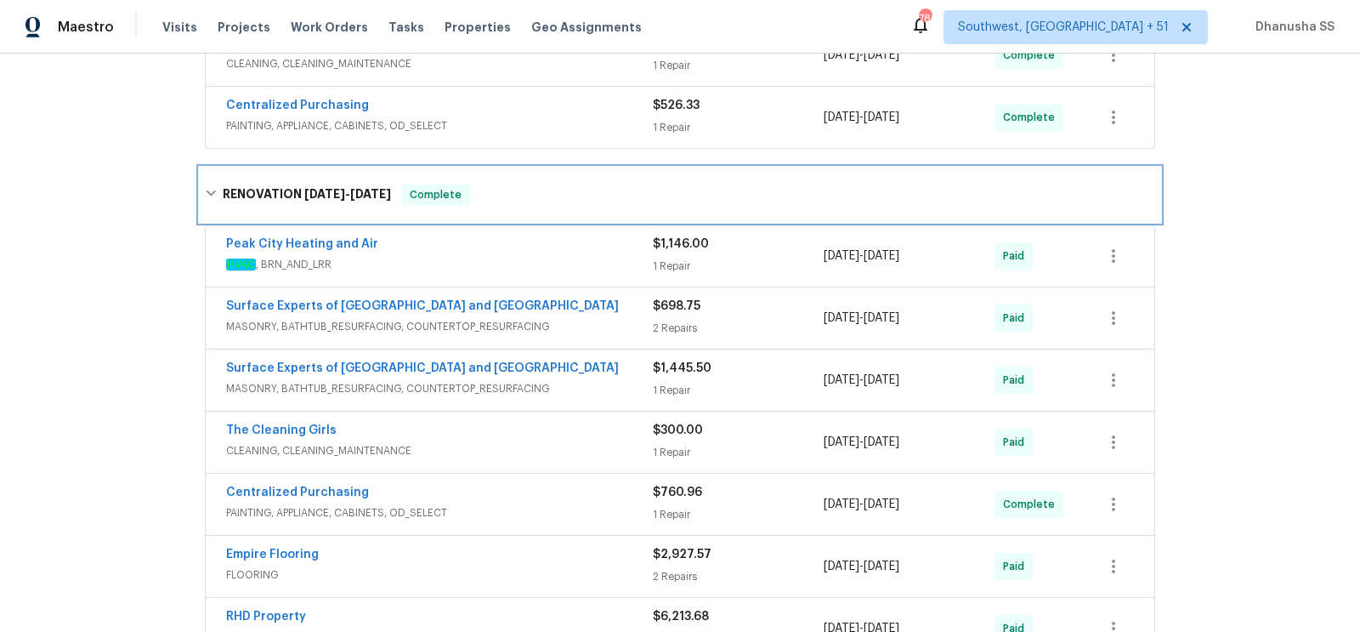
scroll to position [0, 0]
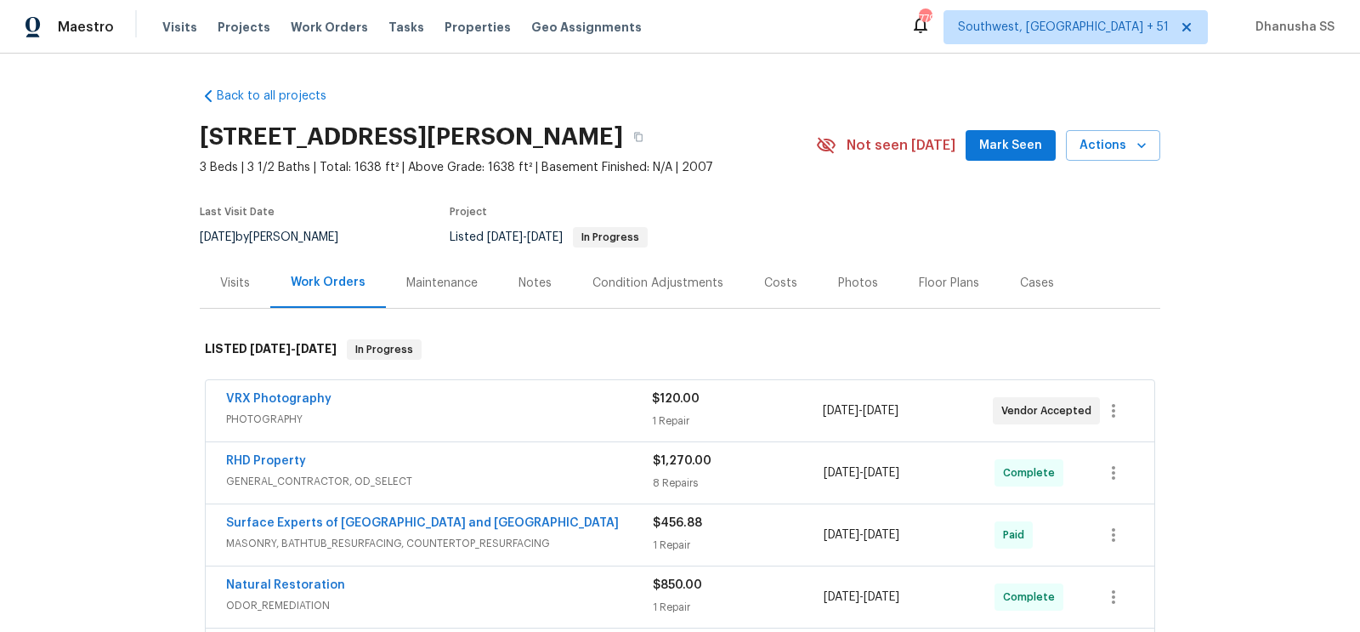
click at [224, 299] on div "Visits" at bounding box center [235, 283] width 71 height 50
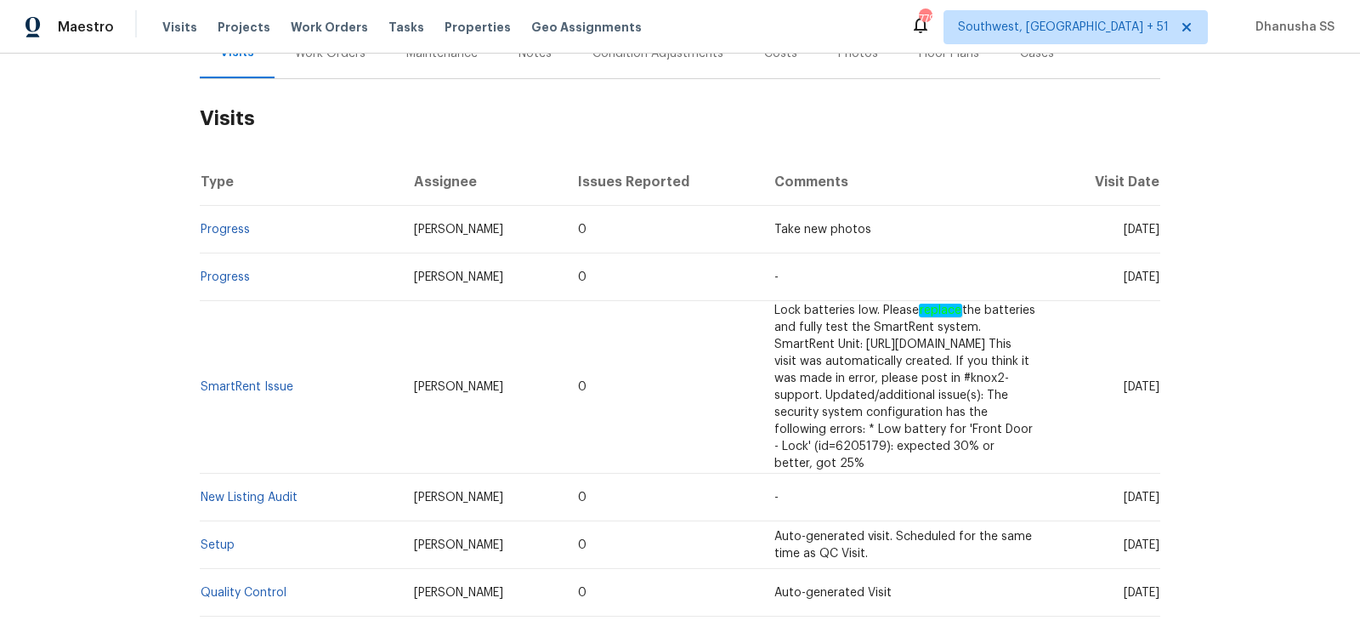
scroll to position [490, 0]
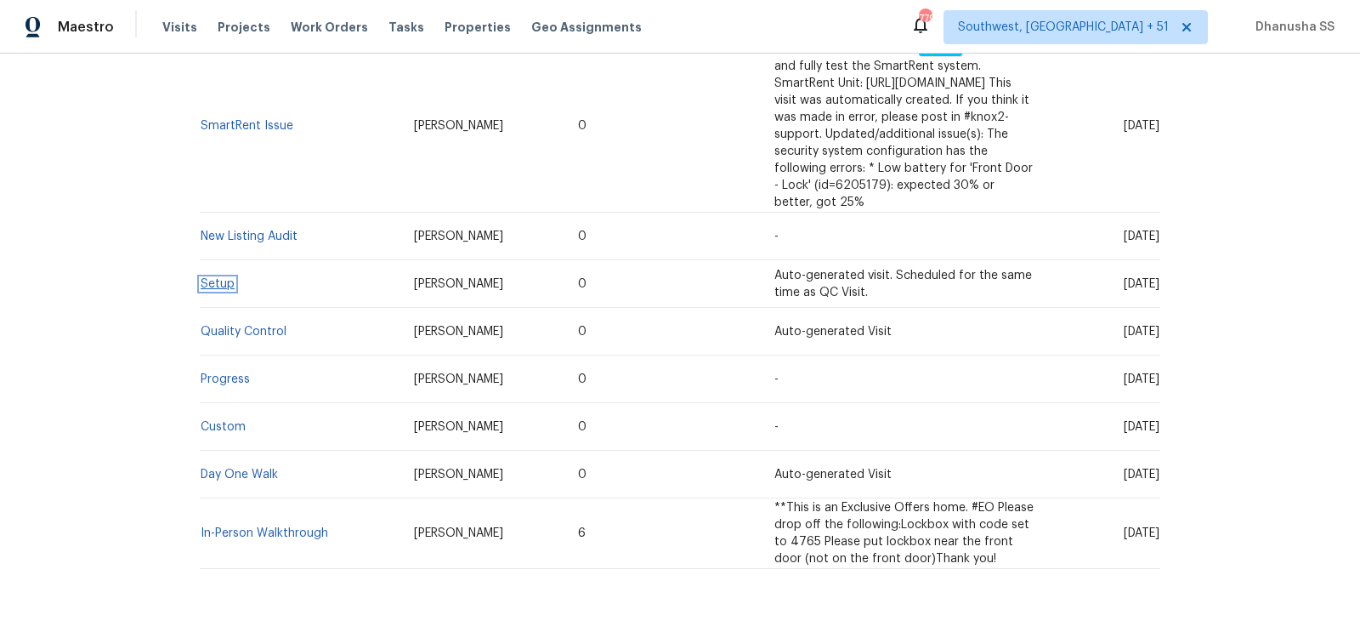
click at [212, 278] on link "Setup" at bounding box center [218, 284] width 34 height 12
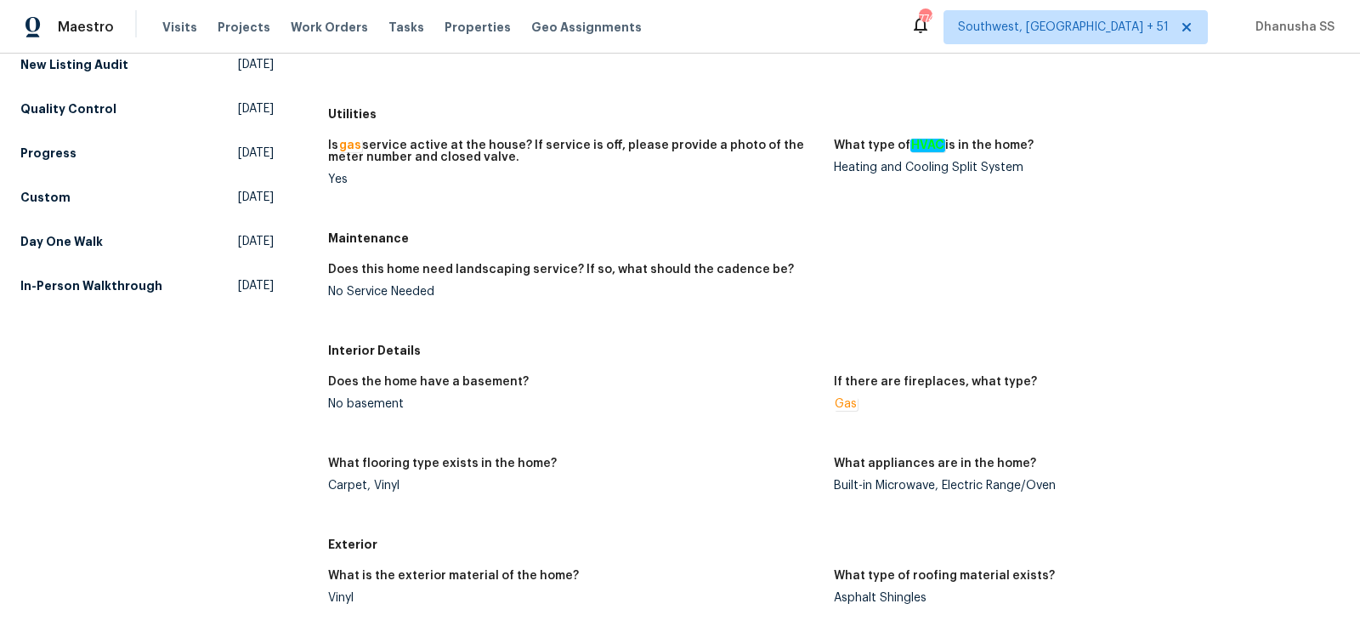
scroll to position [371, 0]
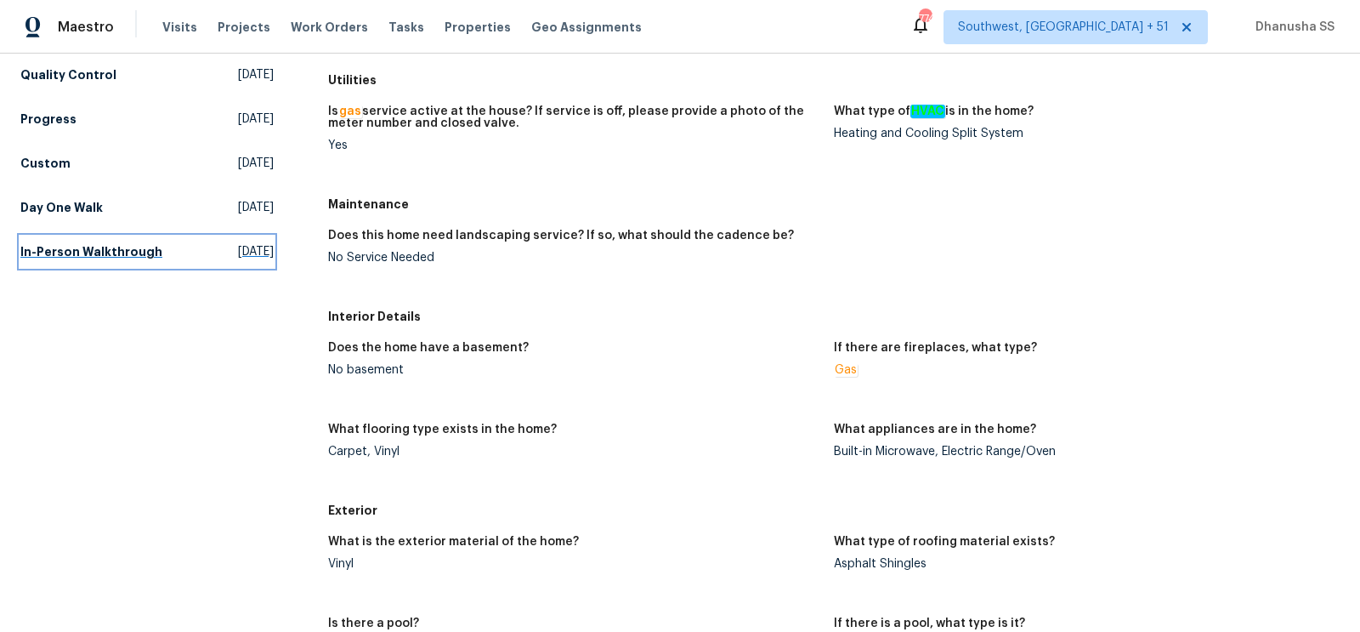
click at [142, 253] on h5 "In-Person Walkthrough" at bounding box center [91, 251] width 142 height 17
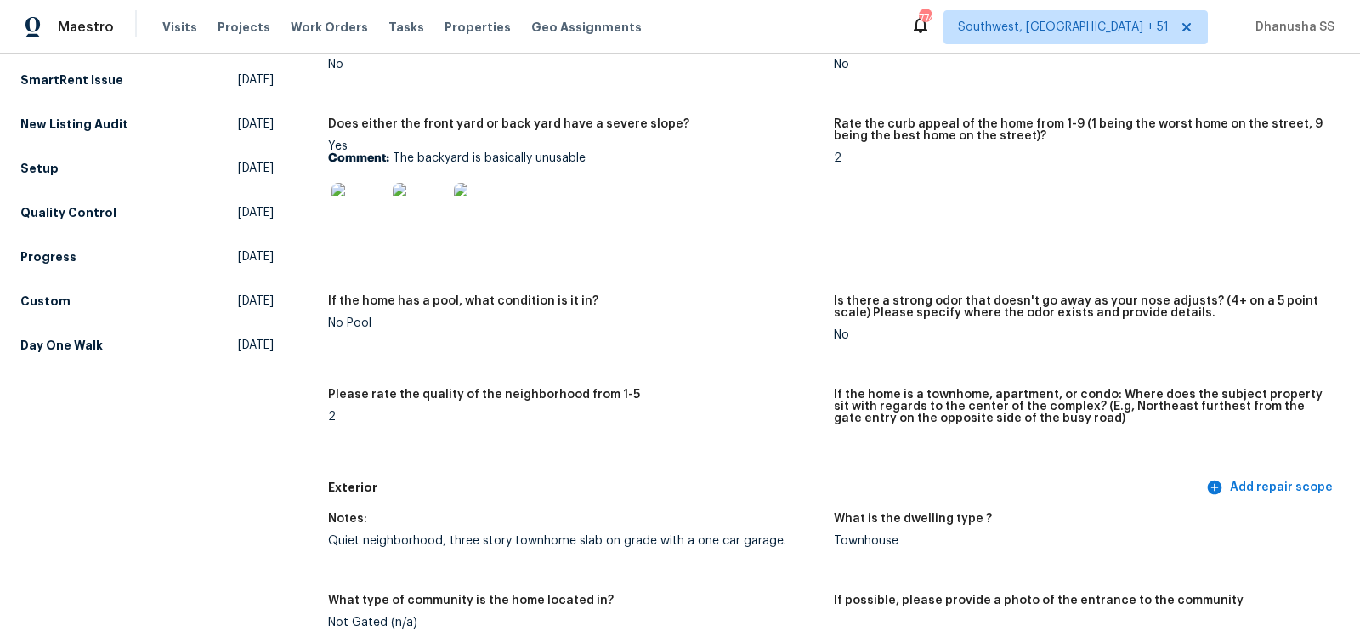
scroll to position [275, 0]
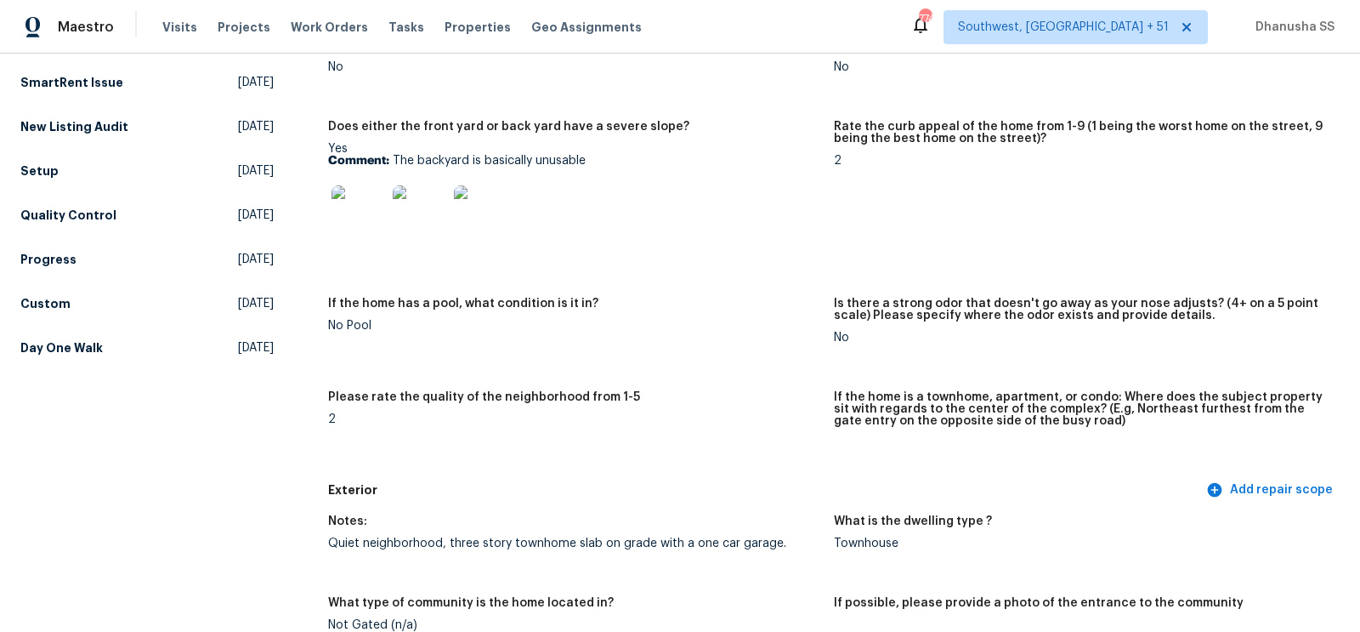
click at [352, 209] on img at bounding box center [358, 212] width 54 height 54
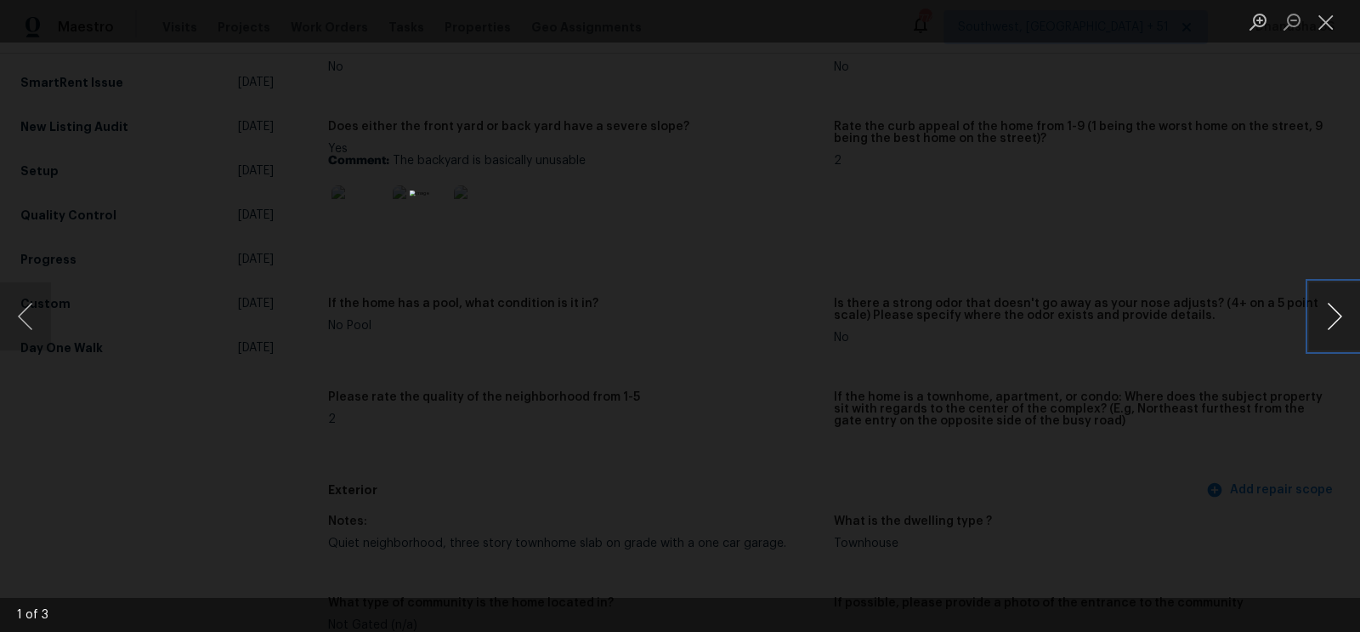
click at [1328, 327] on button "Next image" at bounding box center [1334, 316] width 51 height 68
click at [1198, 249] on div "Lightbox" at bounding box center [680, 316] width 1360 height 632
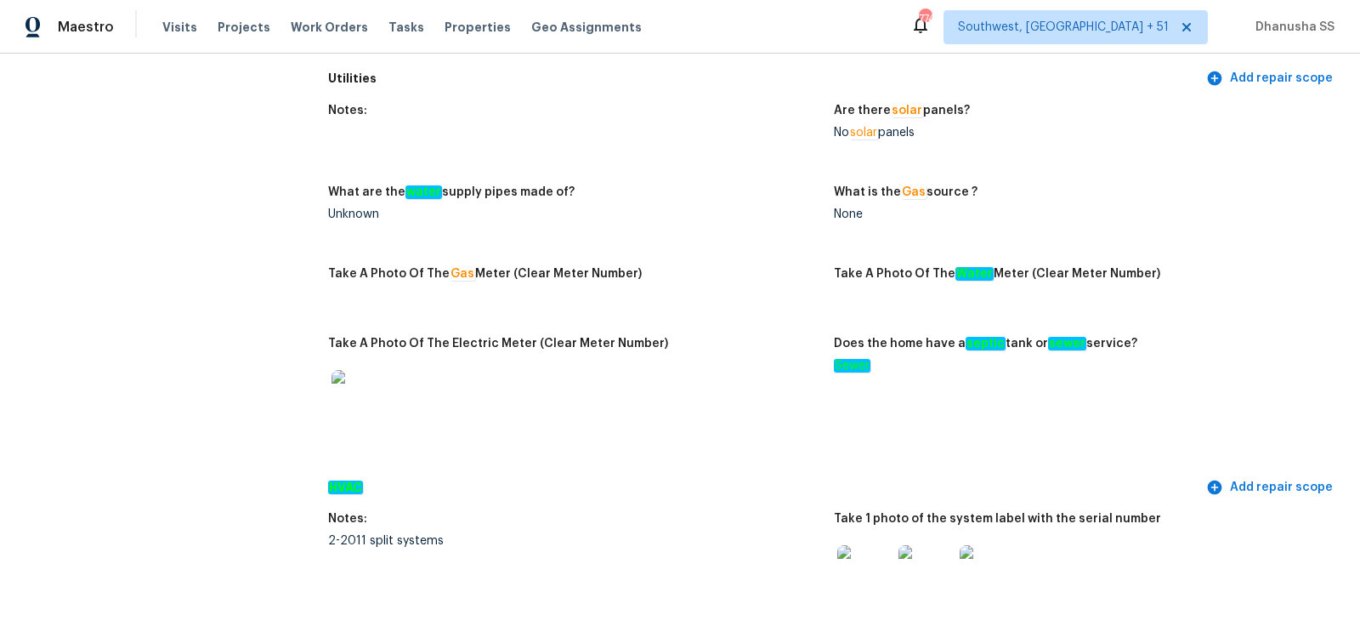
scroll to position [0, 0]
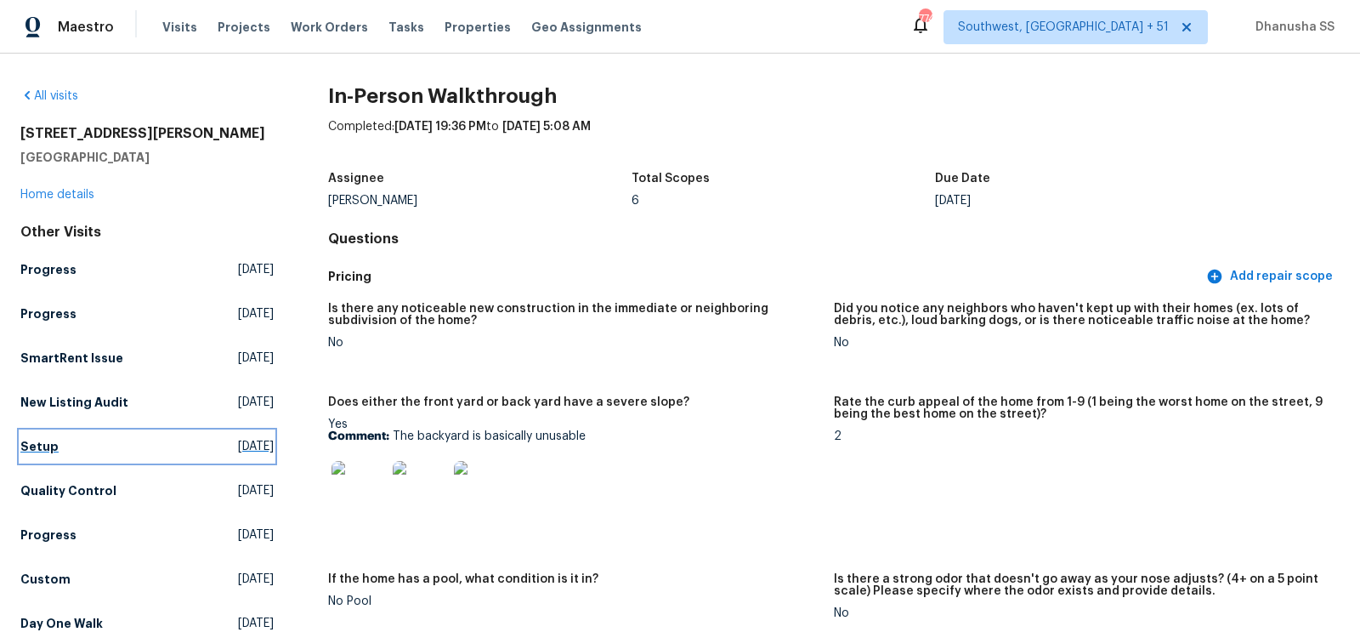
click at [56, 447] on link "Setup Thu, Jul 31 2025" at bounding box center [146, 446] width 253 height 31
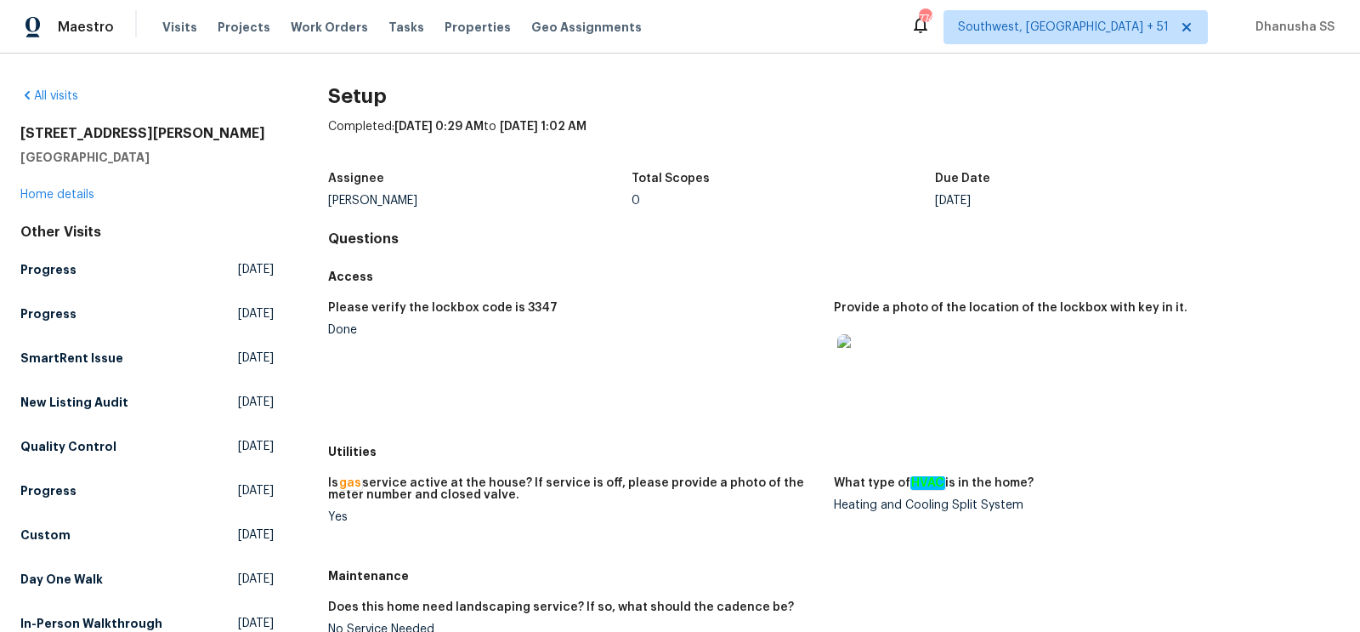
scroll to position [363, 0]
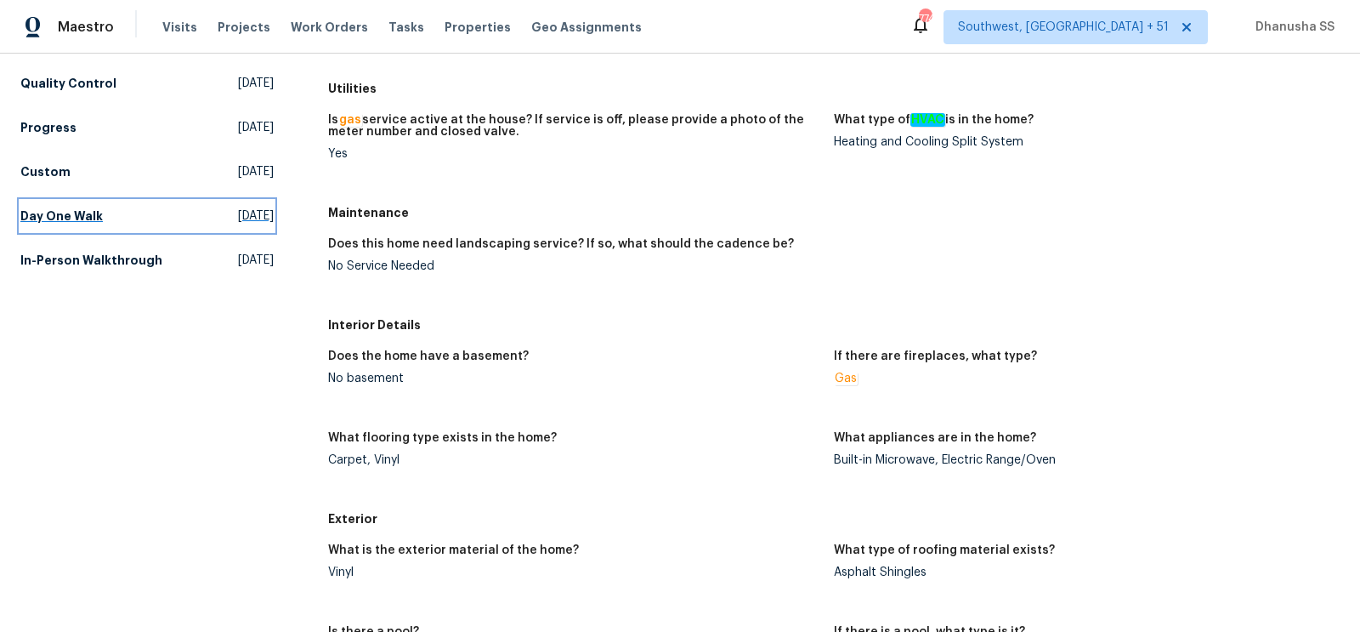
click at [92, 211] on h5 "Day One Walk" at bounding box center [61, 215] width 82 height 17
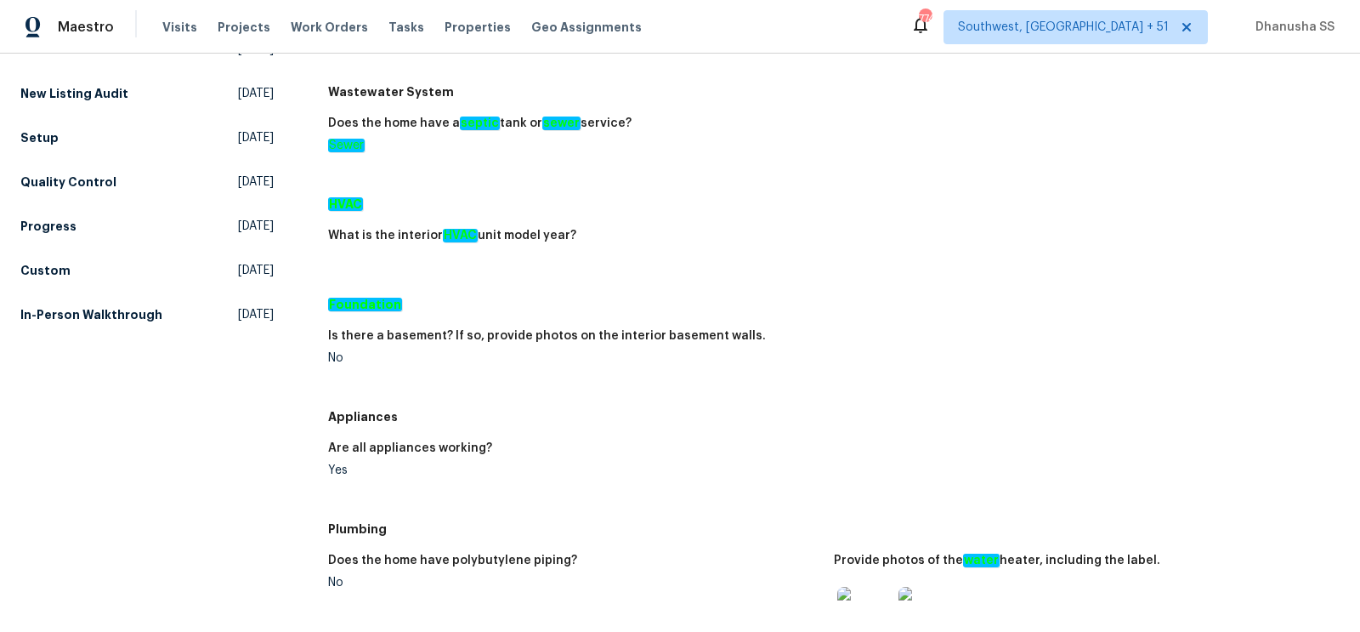
scroll to position [377, 0]
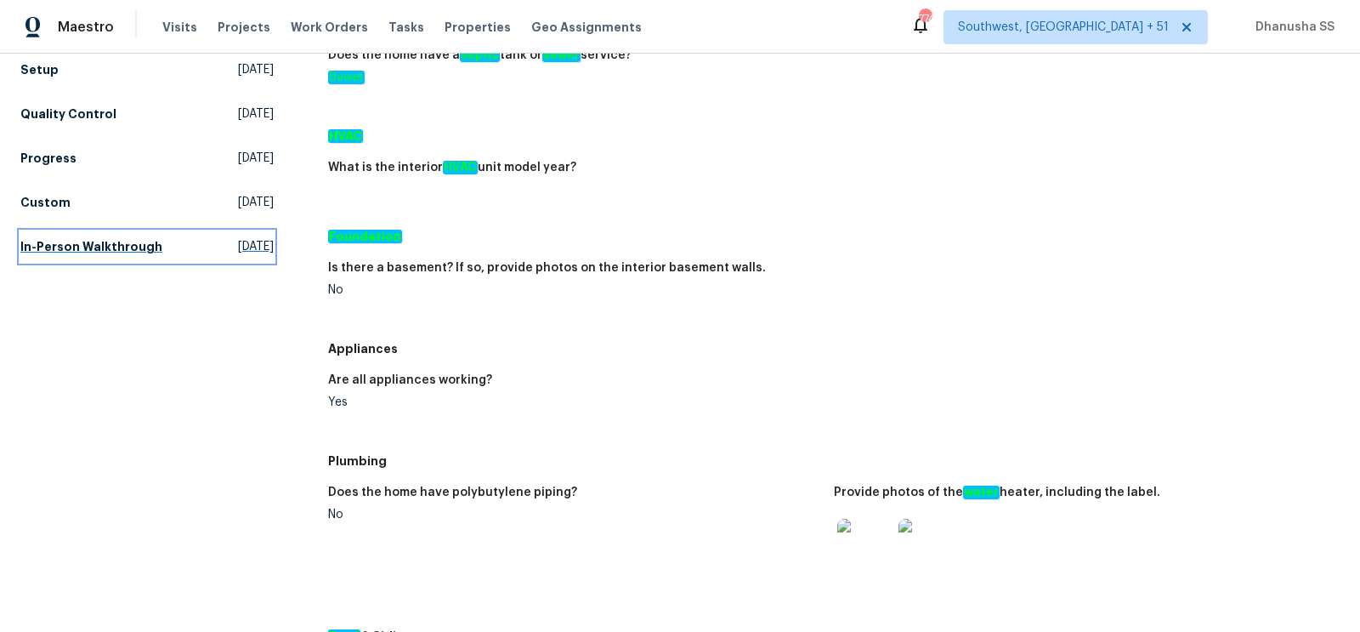
click at [148, 253] on h5 "In-Person Walkthrough" at bounding box center [91, 246] width 142 height 17
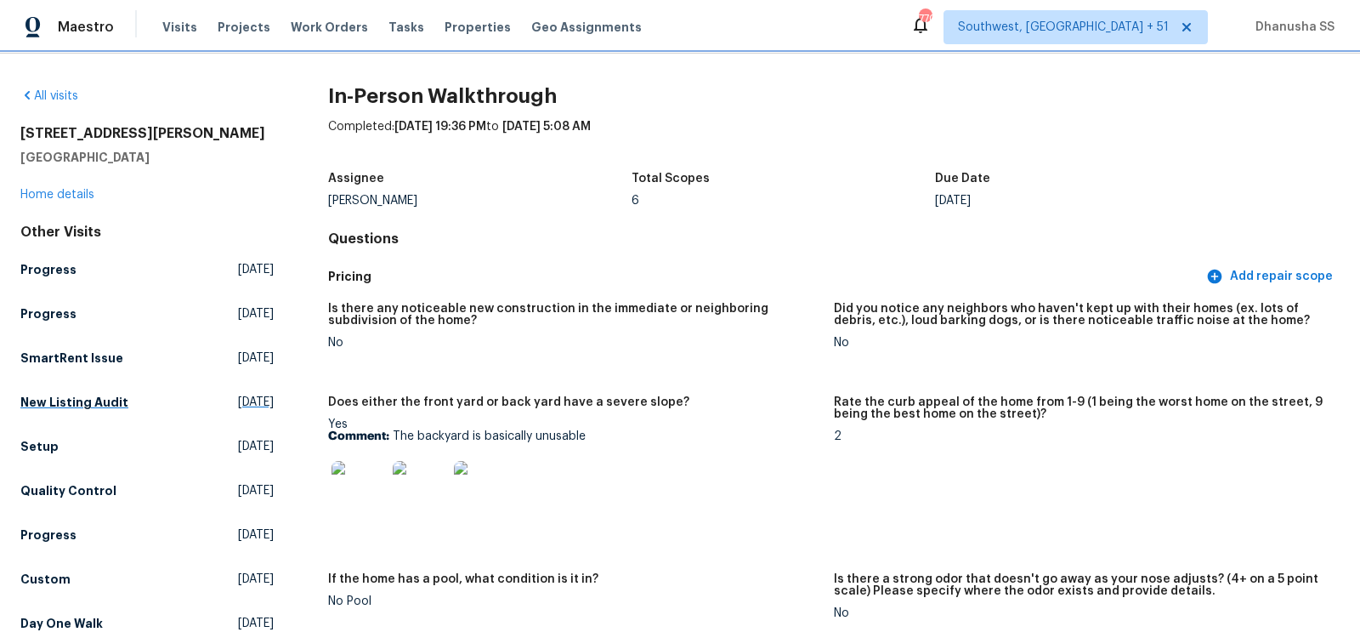
scroll to position [116, 0]
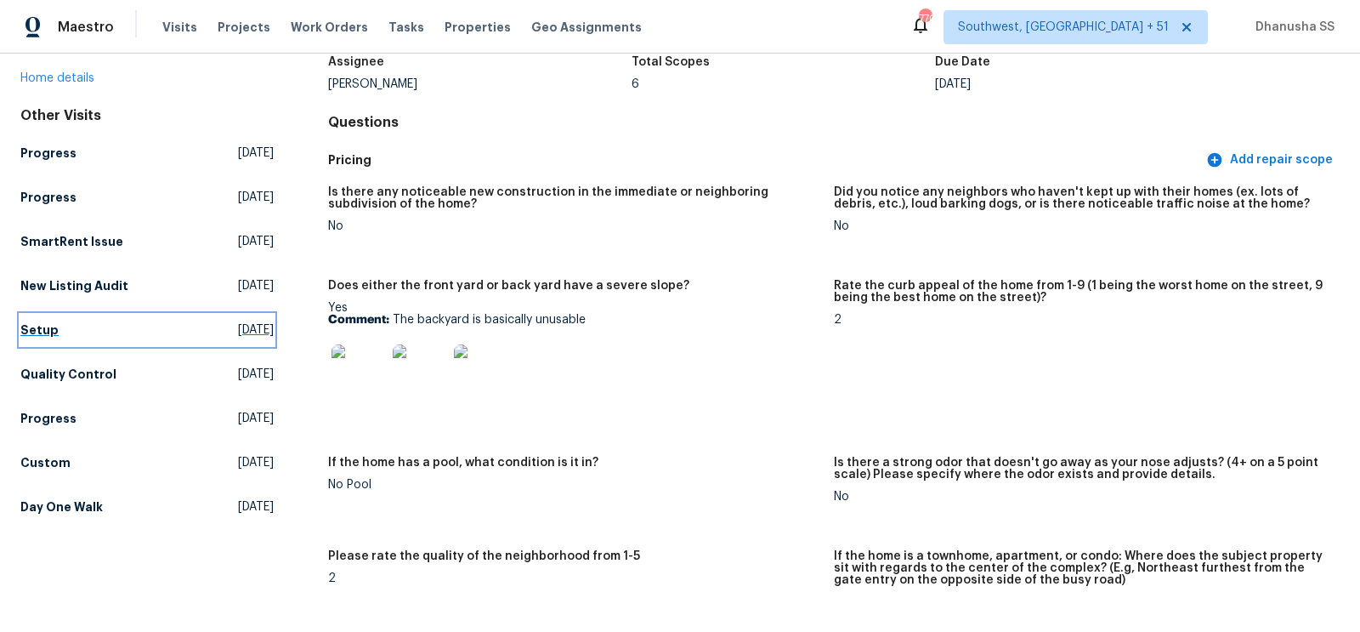
click at [171, 341] on link "Setup Thu, Jul 31 2025" at bounding box center [146, 329] width 253 height 31
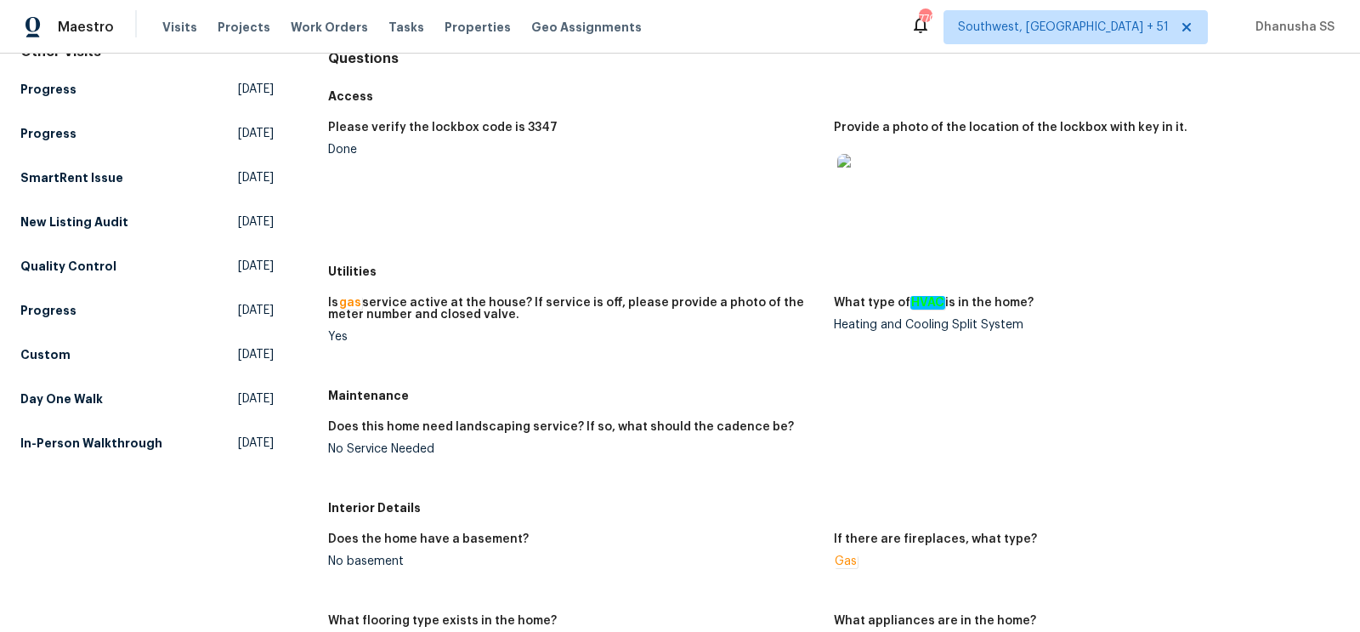
scroll to position [189, 0]
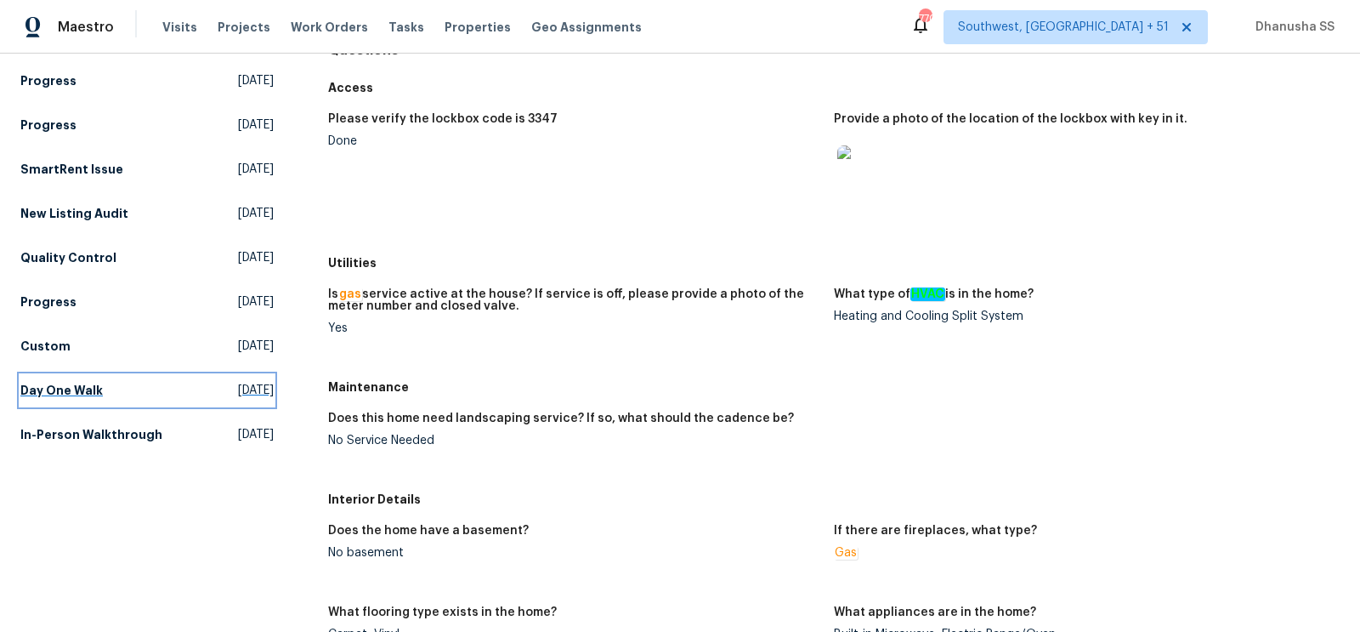
click at [158, 401] on link "Day One Walk Wed, Jul 02 2025" at bounding box center [146, 390] width 253 height 31
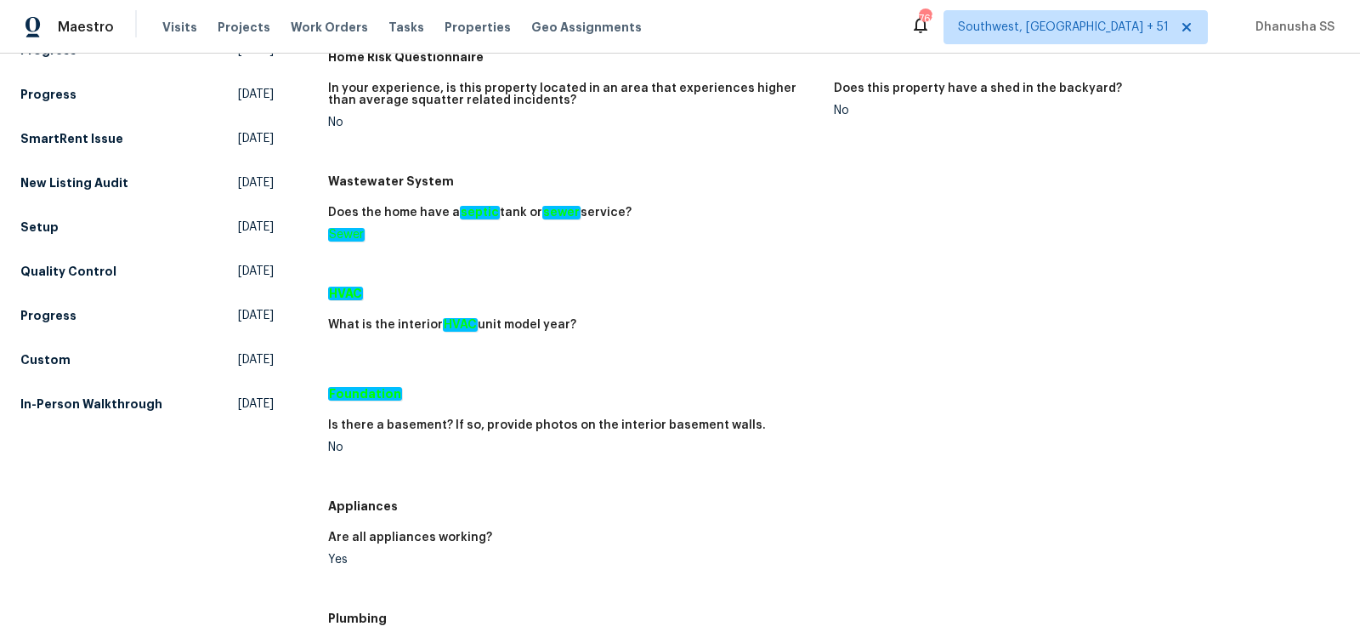
scroll to position [232, 0]
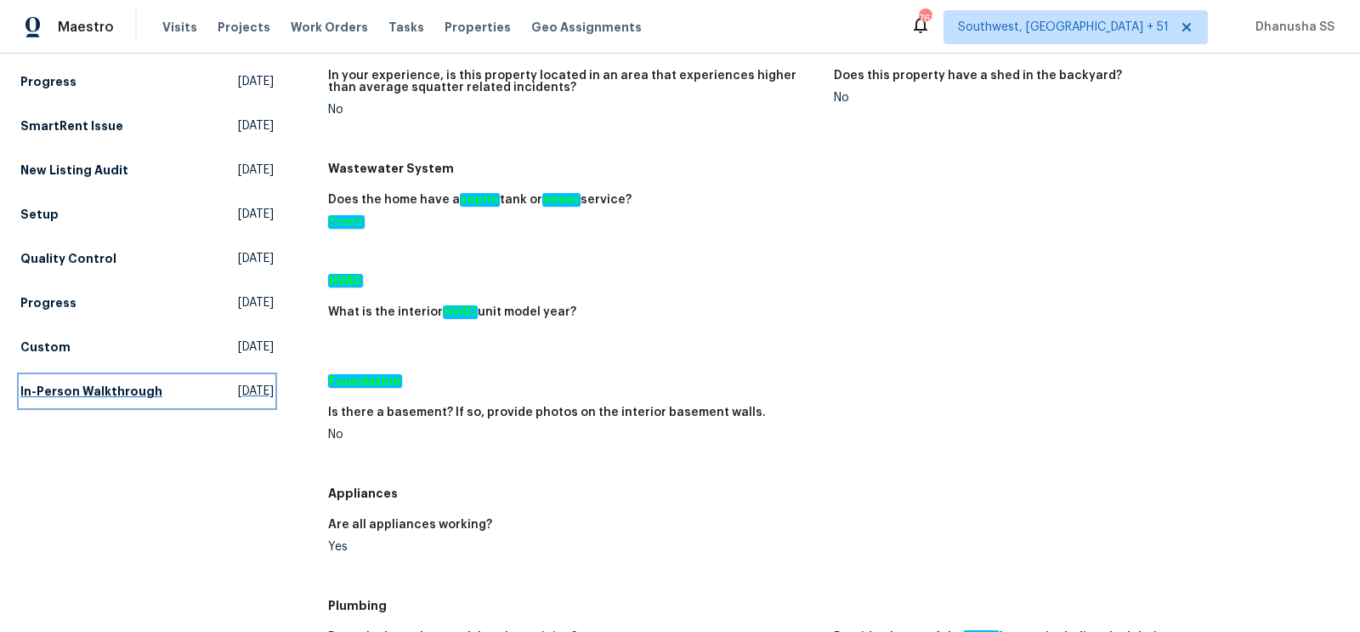
click at [218, 399] on link "In-Person Walkthrough Fri, Feb 14 2025" at bounding box center [146, 391] width 253 height 31
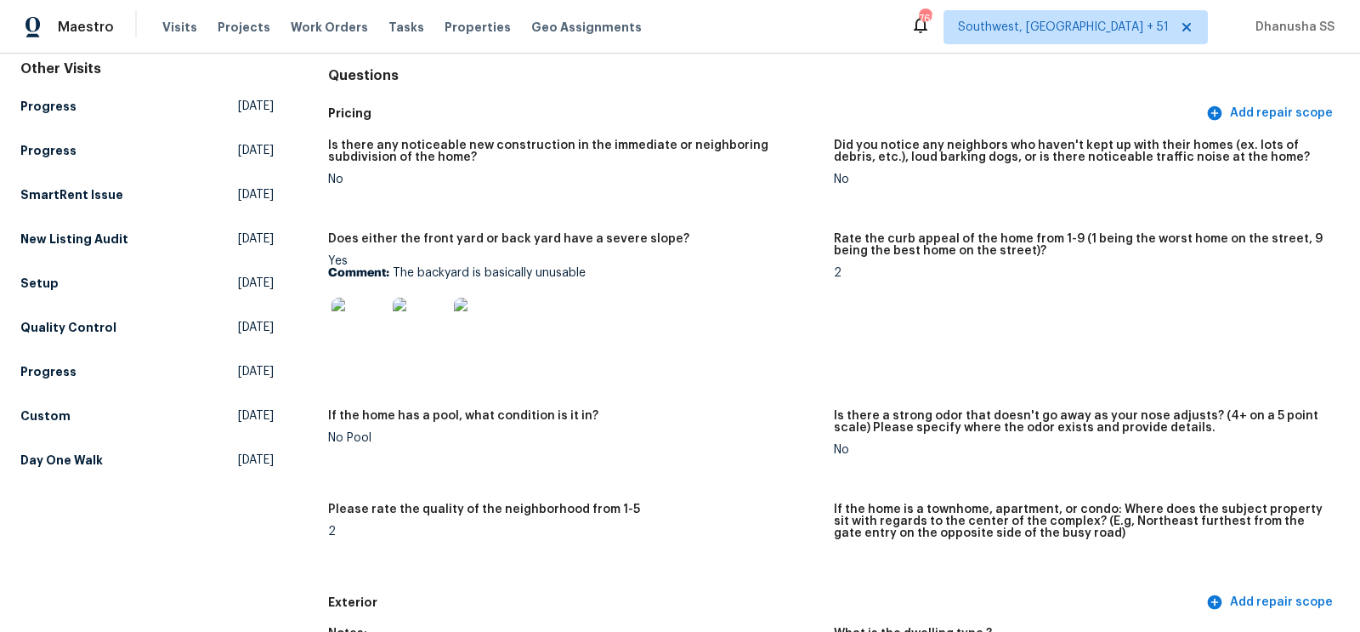
scroll to position [226, 0]
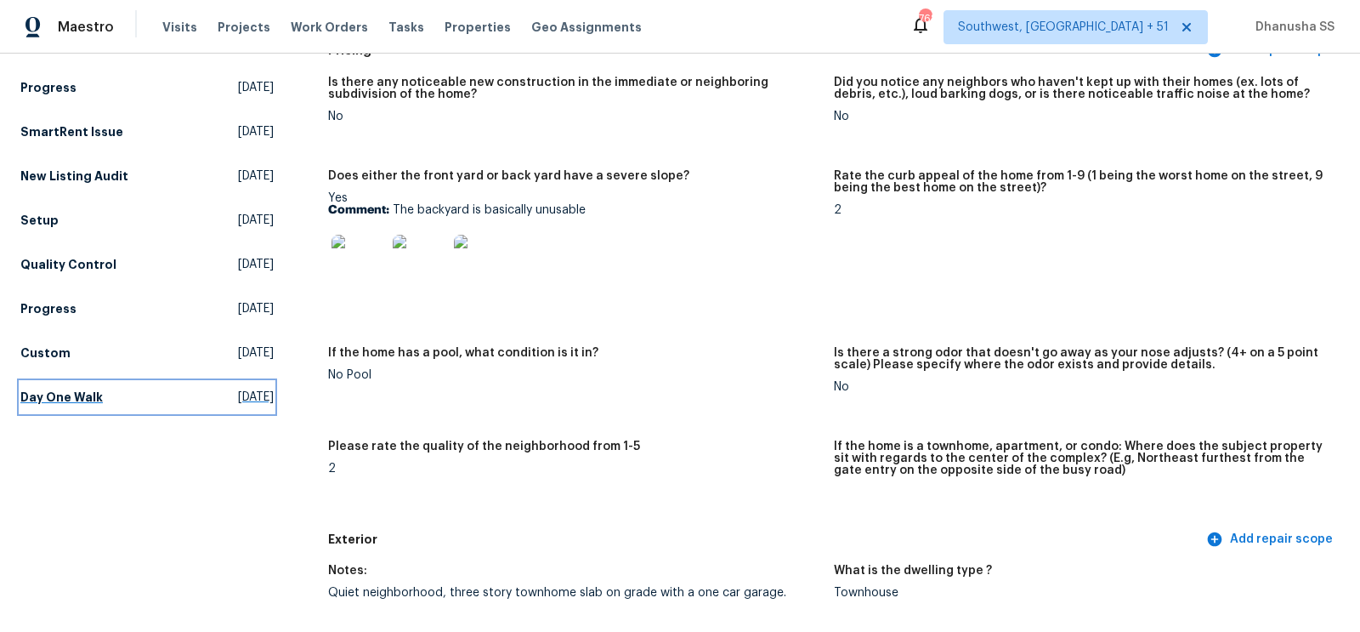
click at [104, 399] on link "Day One Walk Wed, Jul 02 2025" at bounding box center [146, 397] width 253 height 31
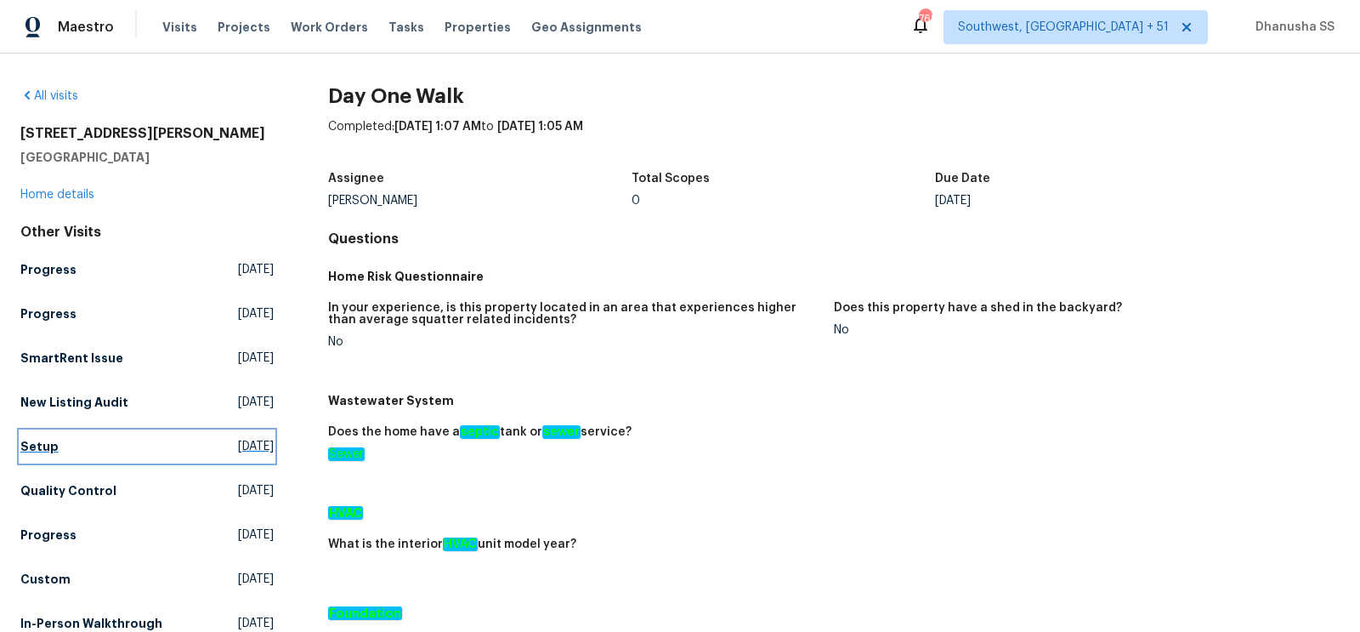
click at [76, 445] on link "Setup Thu, Jul 31 2025" at bounding box center [146, 446] width 253 height 31
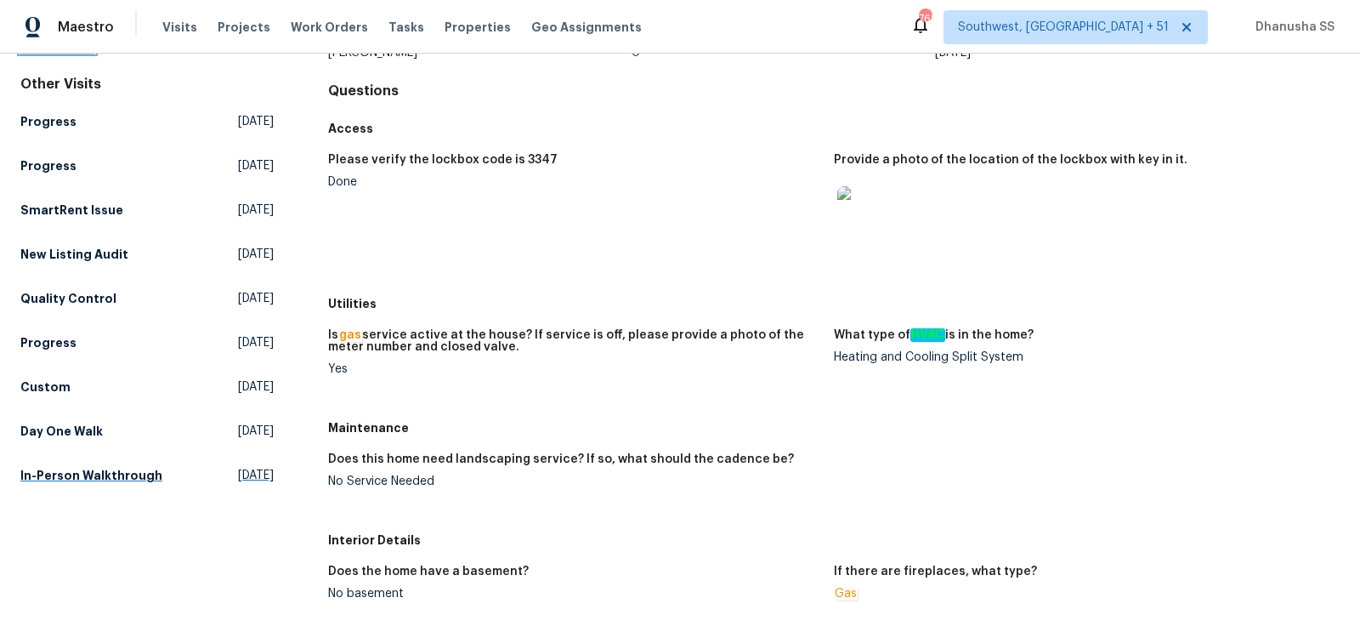
scroll to position [160, 0]
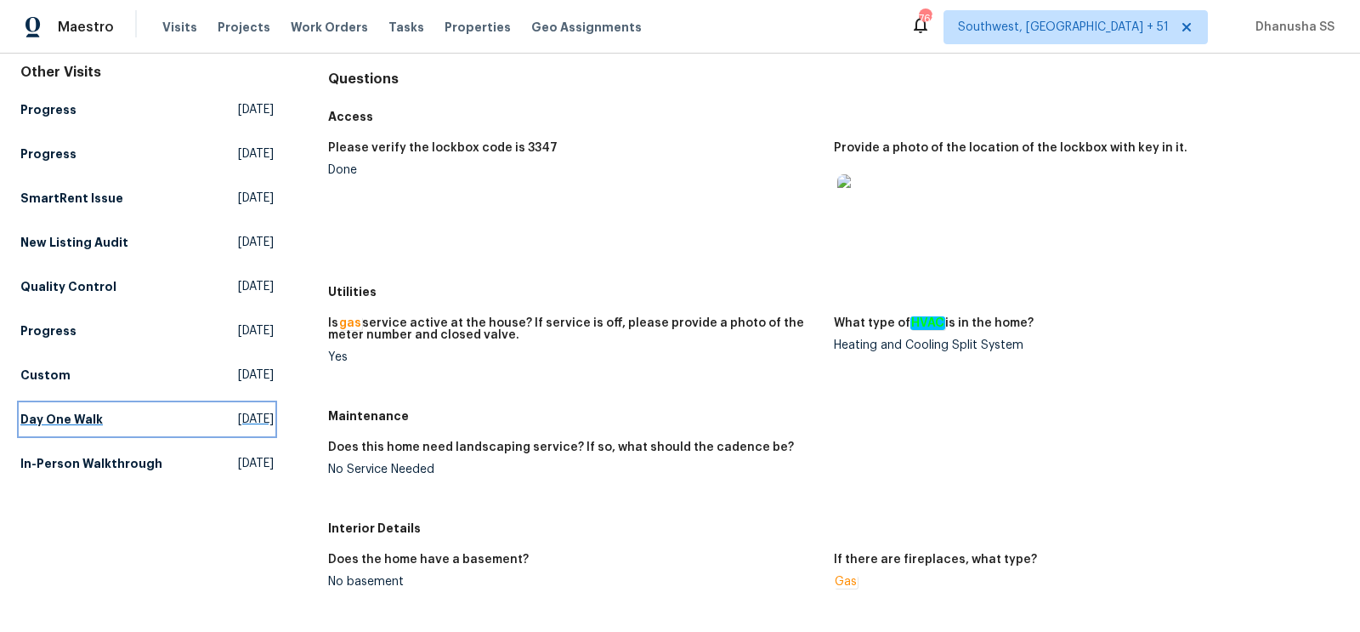
click at [238, 422] on span "Wed, Jul 02 2025" at bounding box center [256, 419] width 36 height 17
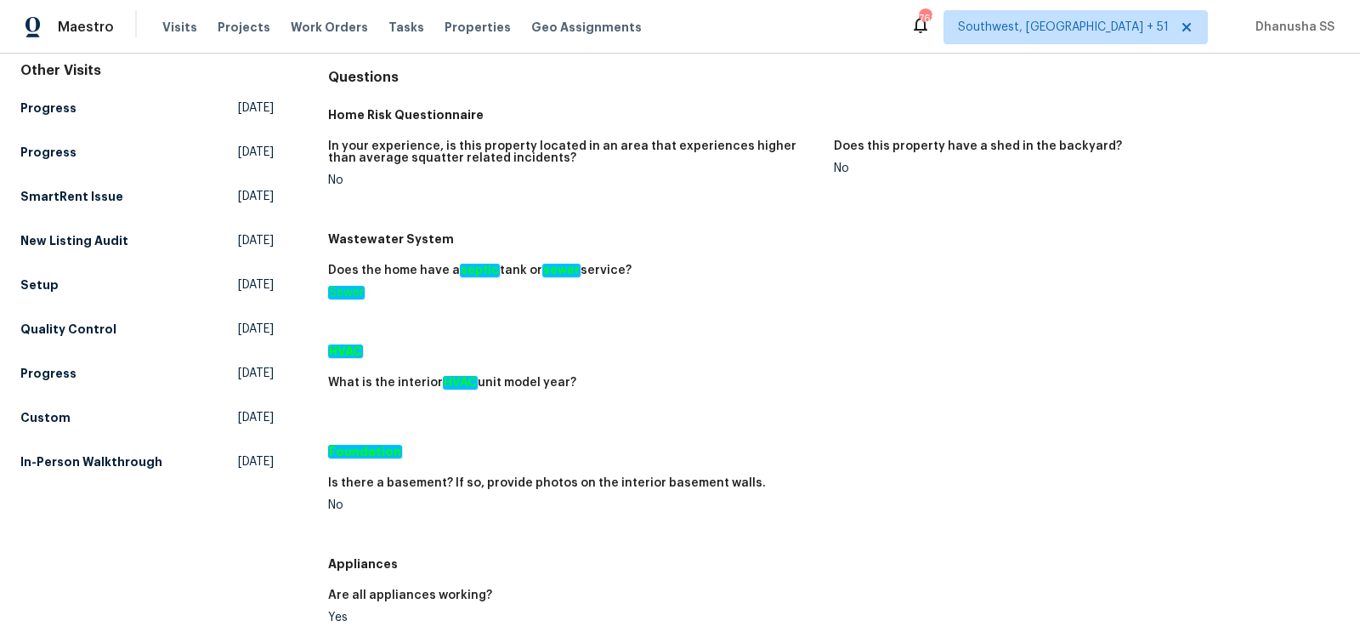
scroll to position [162, 0]
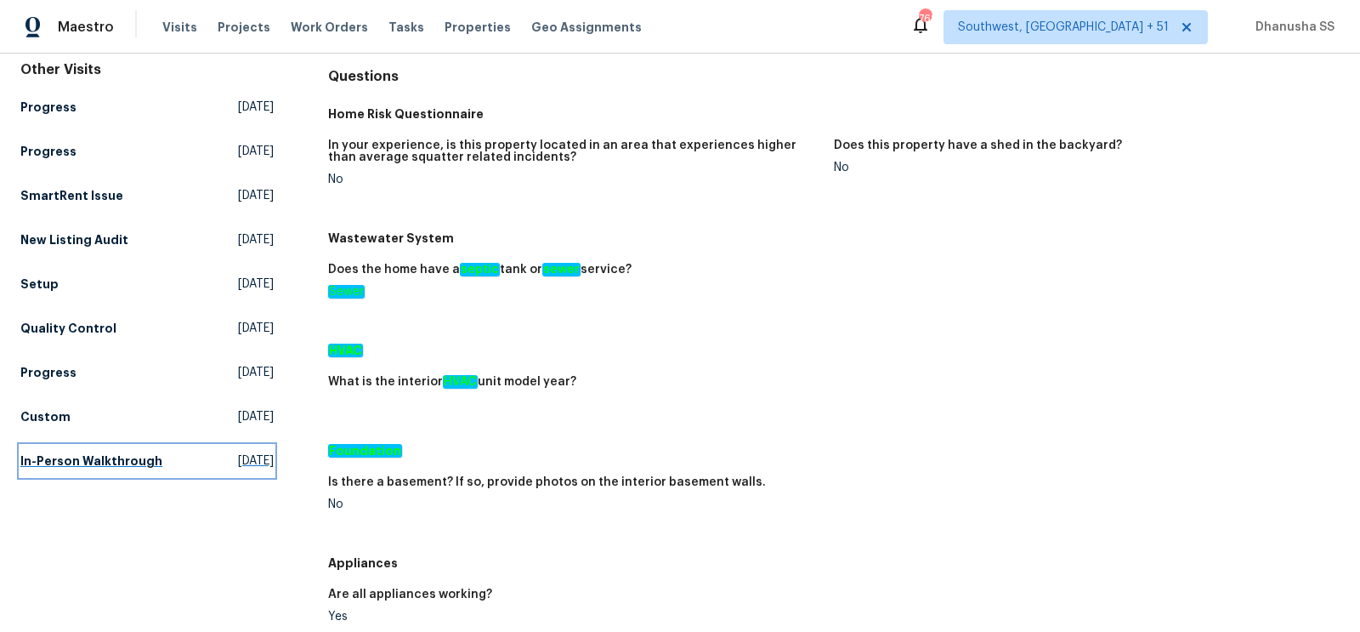
click at [238, 456] on span "Fri, Feb 14 2025" at bounding box center [256, 460] width 36 height 17
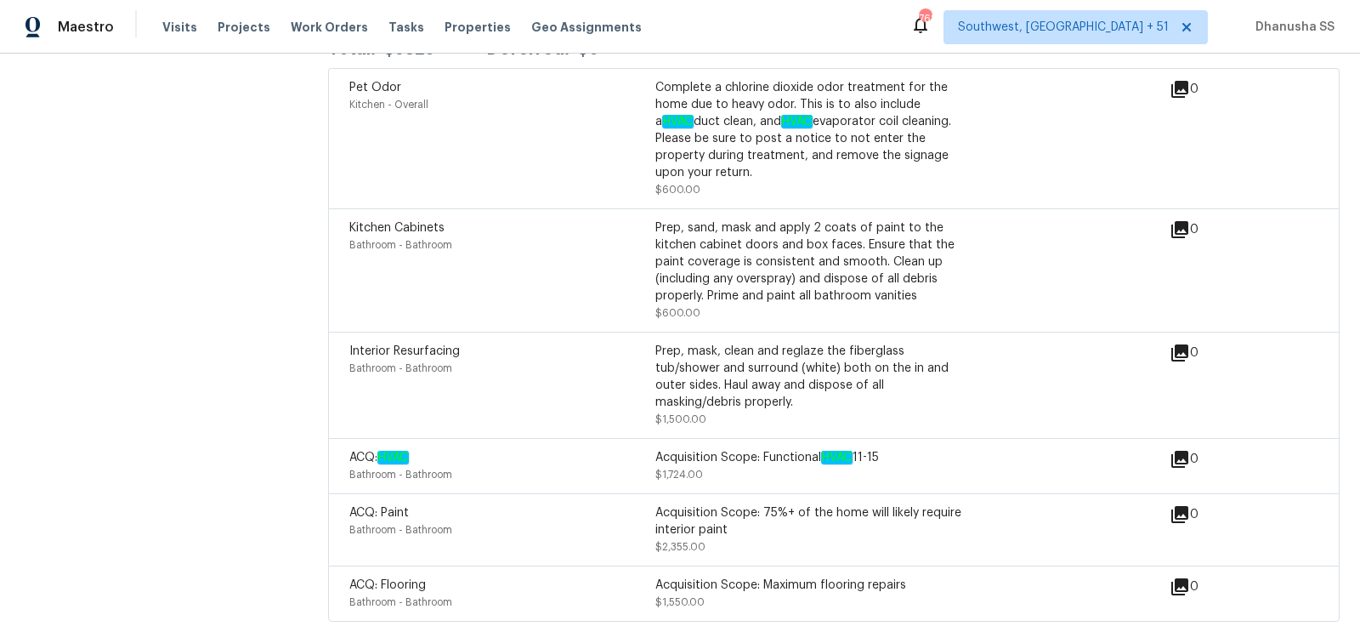
scroll to position [4112, 0]
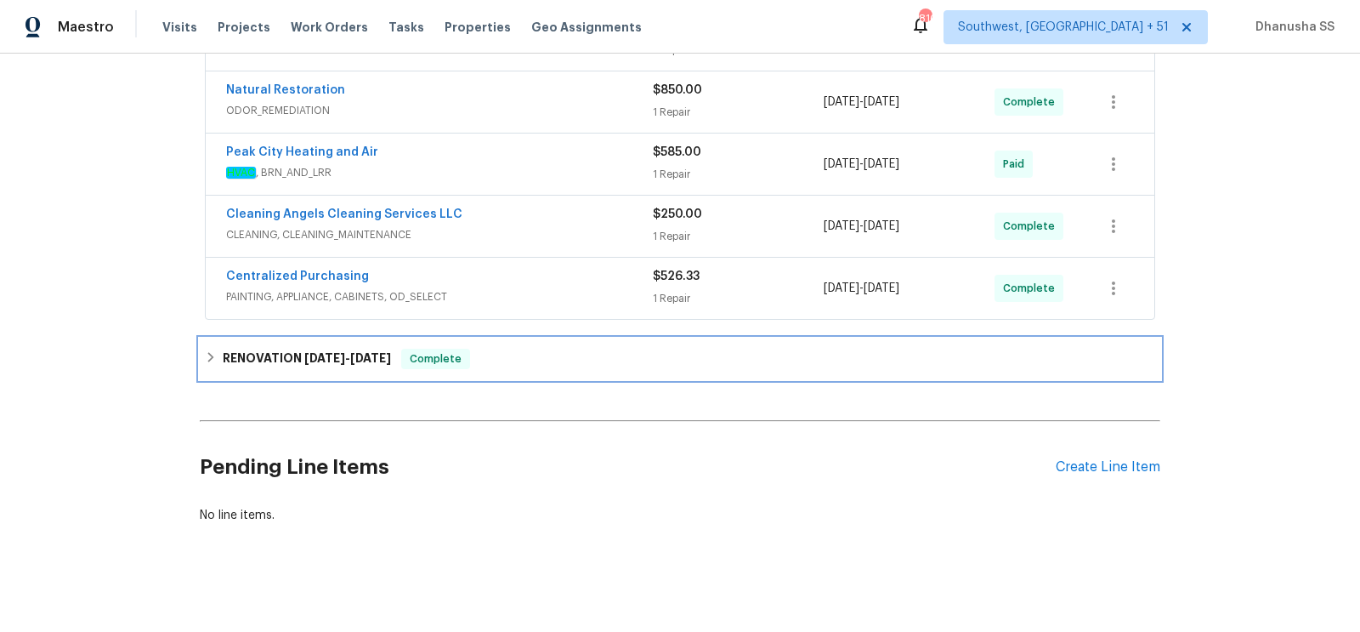
click at [530, 363] on div "RENOVATION 7/1/25 - 7/19/25 Complete" at bounding box center [680, 358] width 960 height 41
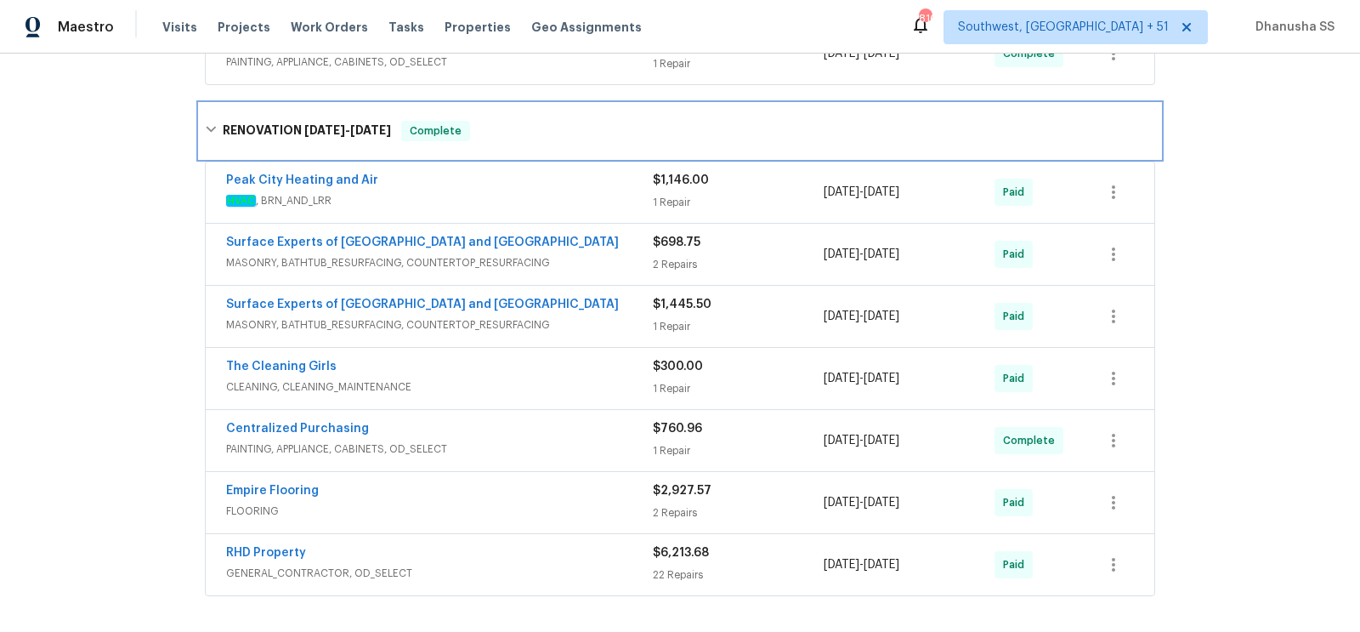
scroll to position [946, 0]
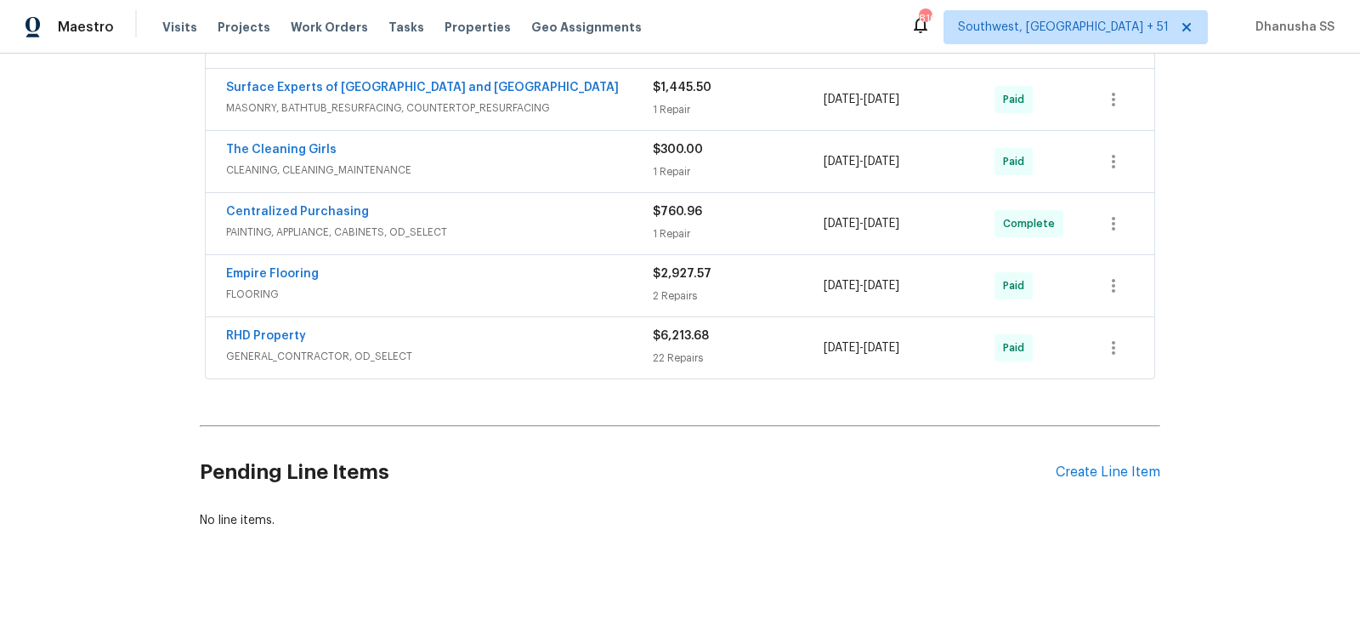
click at [595, 360] on div "RHD Property GENERAL_CONTRACTOR, OD_SELECT $6,213.68 22 Repairs 7/1/2025 - 7/18…" at bounding box center [680, 347] width 949 height 61
click at [594, 348] on span "GENERAL_CONTRACTOR, OD_SELECT" at bounding box center [439, 356] width 427 height 17
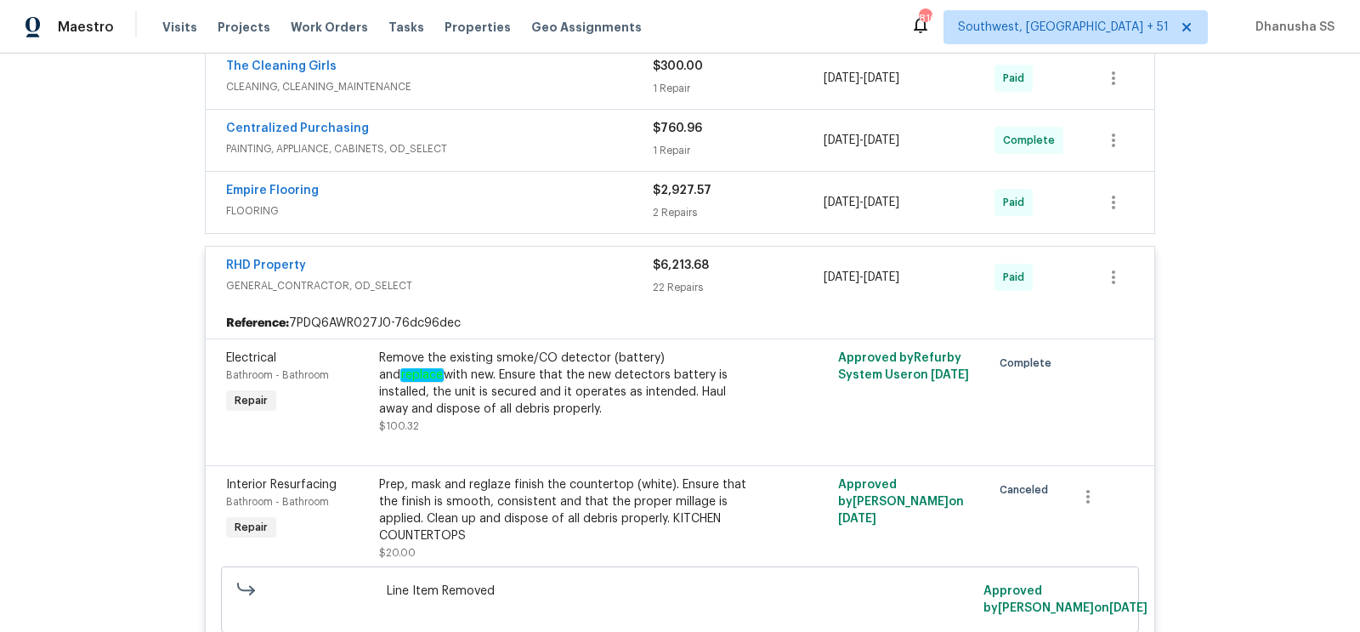
scroll to position [990, 0]
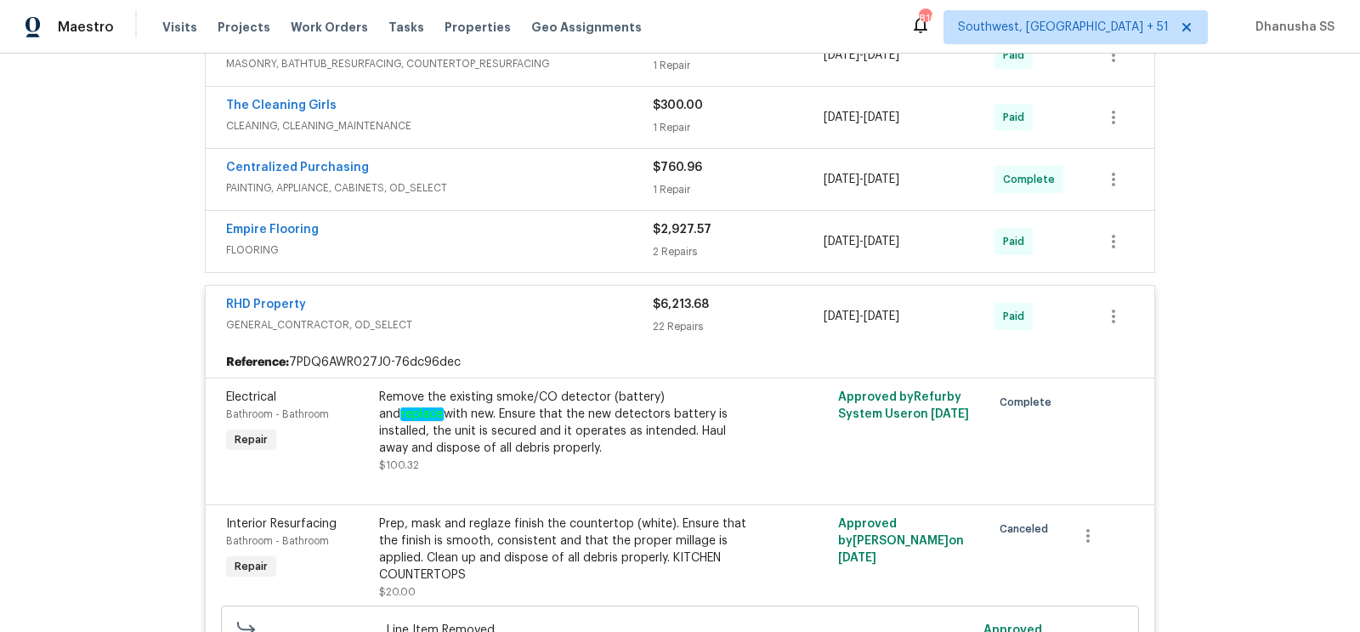
click at [615, 241] on span "FLOORING" at bounding box center [439, 249] width 427 height 17
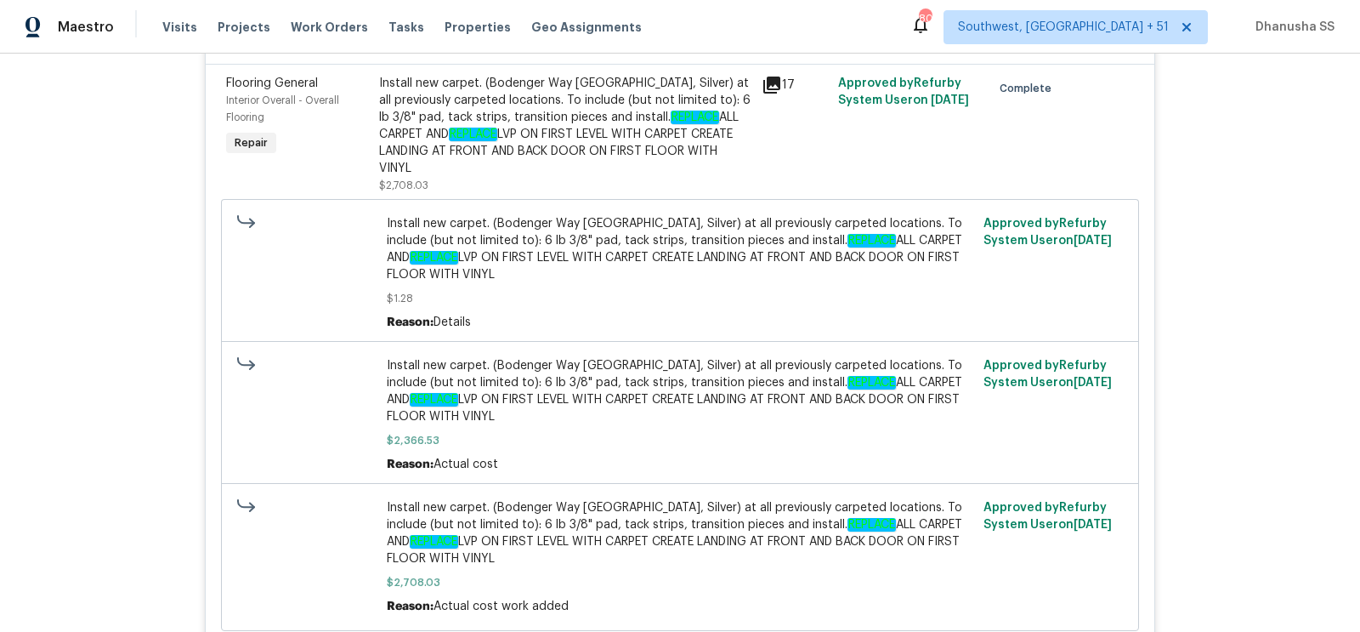
scroll to position [1232, 0]
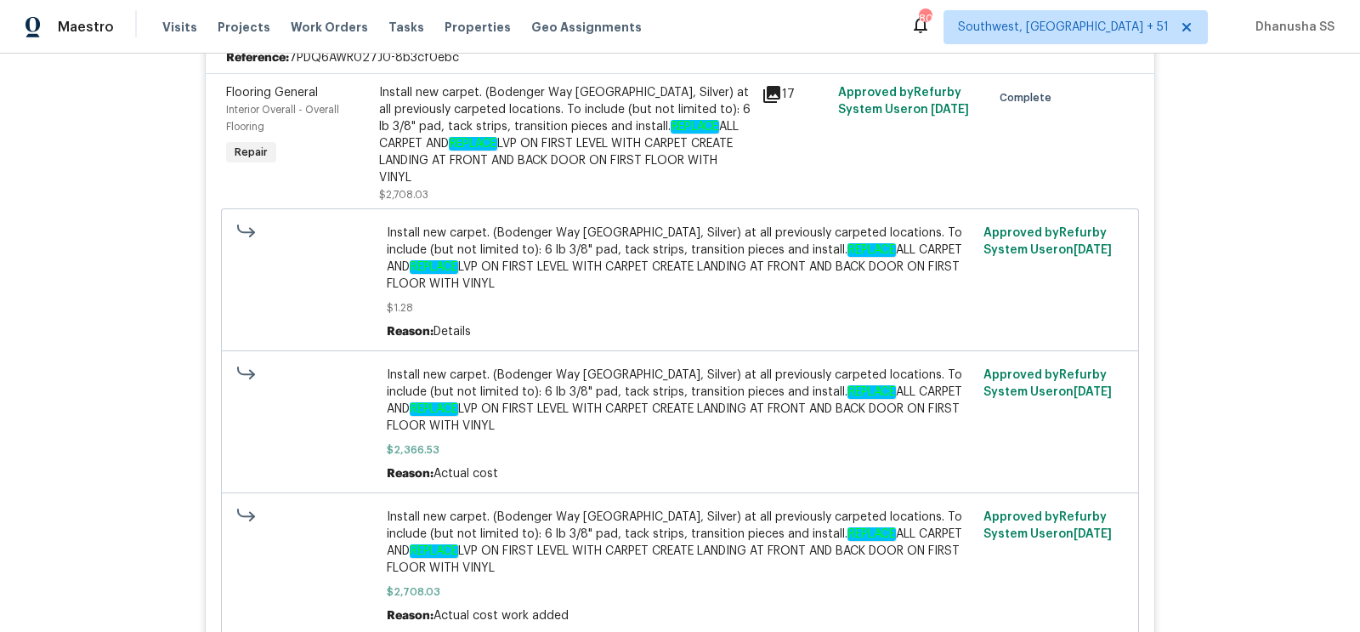
click at [584, 136] on div "Install new carpet. (Bodenger Way 945 Winter Ash, Silver) at all previously car…" at bounding box center [565, 135] width 372 height 102
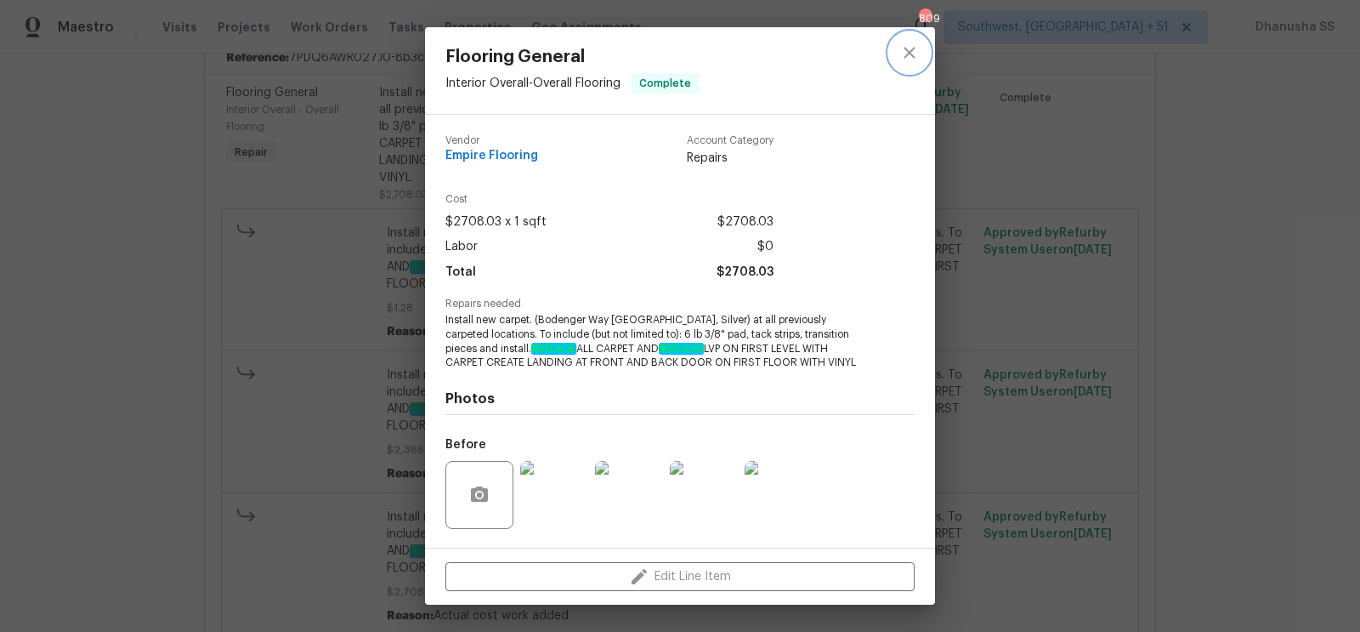
click at [908, 59] on icon "close" at bounding box center [909, 52] width 20 height 20
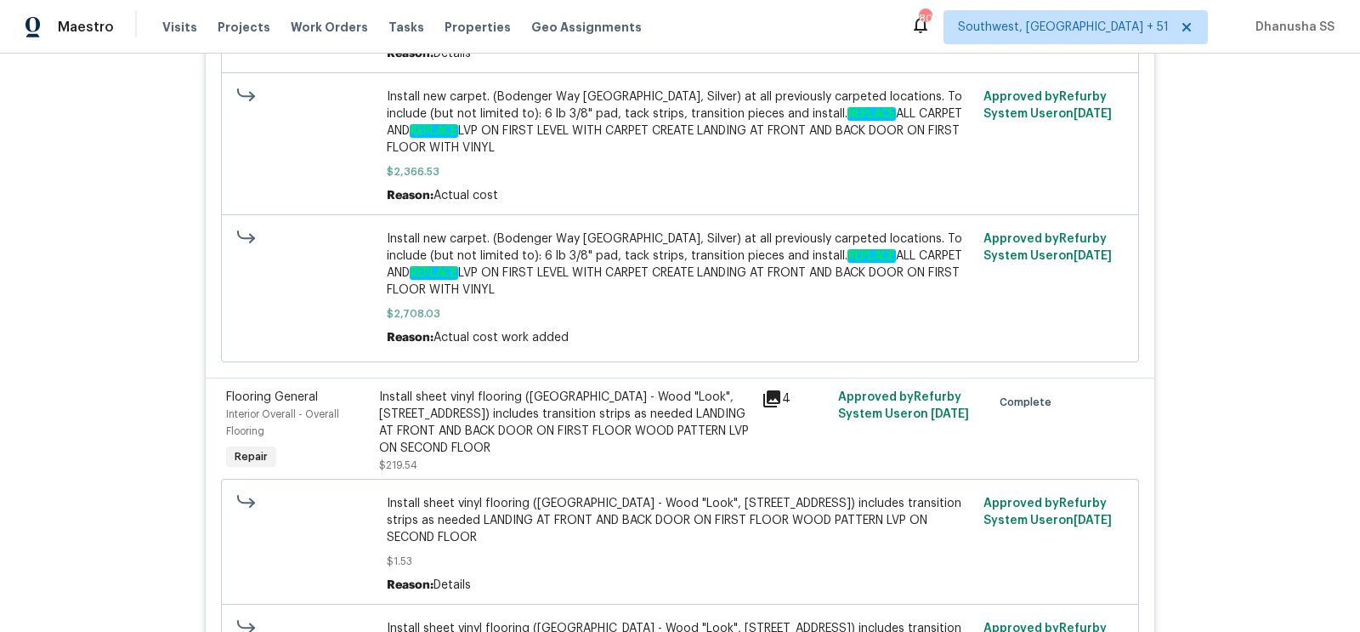
scroll to position [1534, 0]
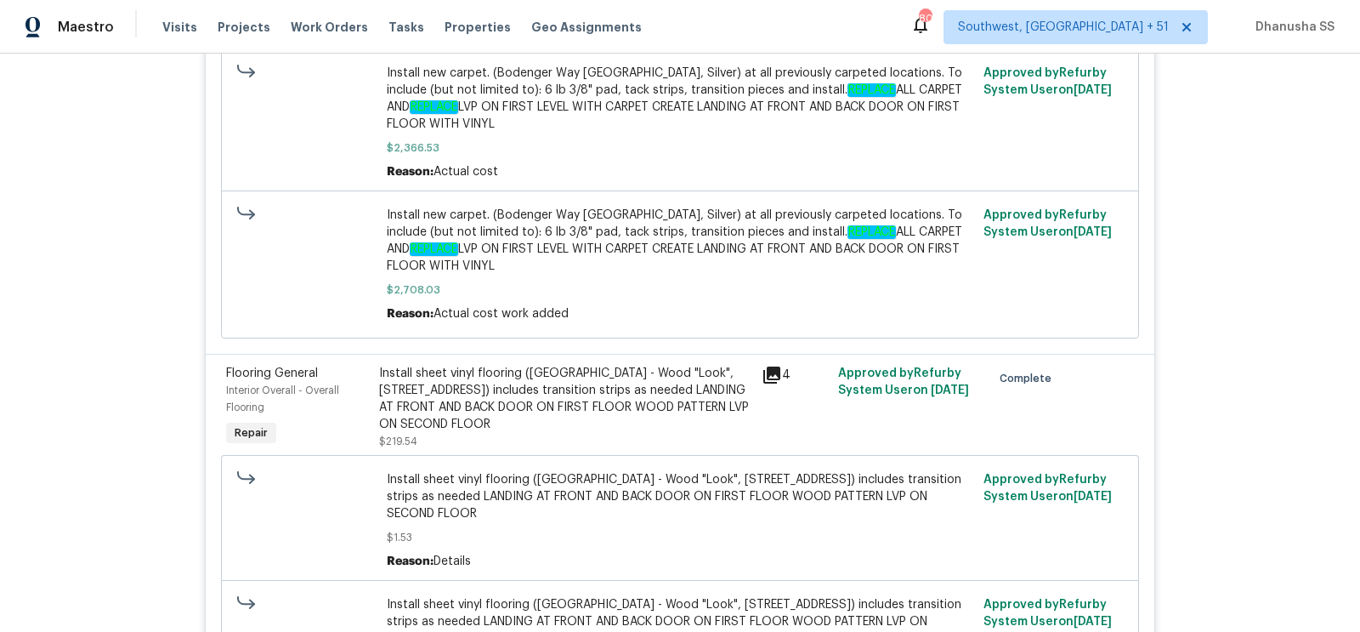
click at [554, 379] on div "Install sheet vinyl flooring (Sugar Valley - Wood "Look", 565 Beacon Hill) incl…" at bounding box center [565, 399] width 372 height 68
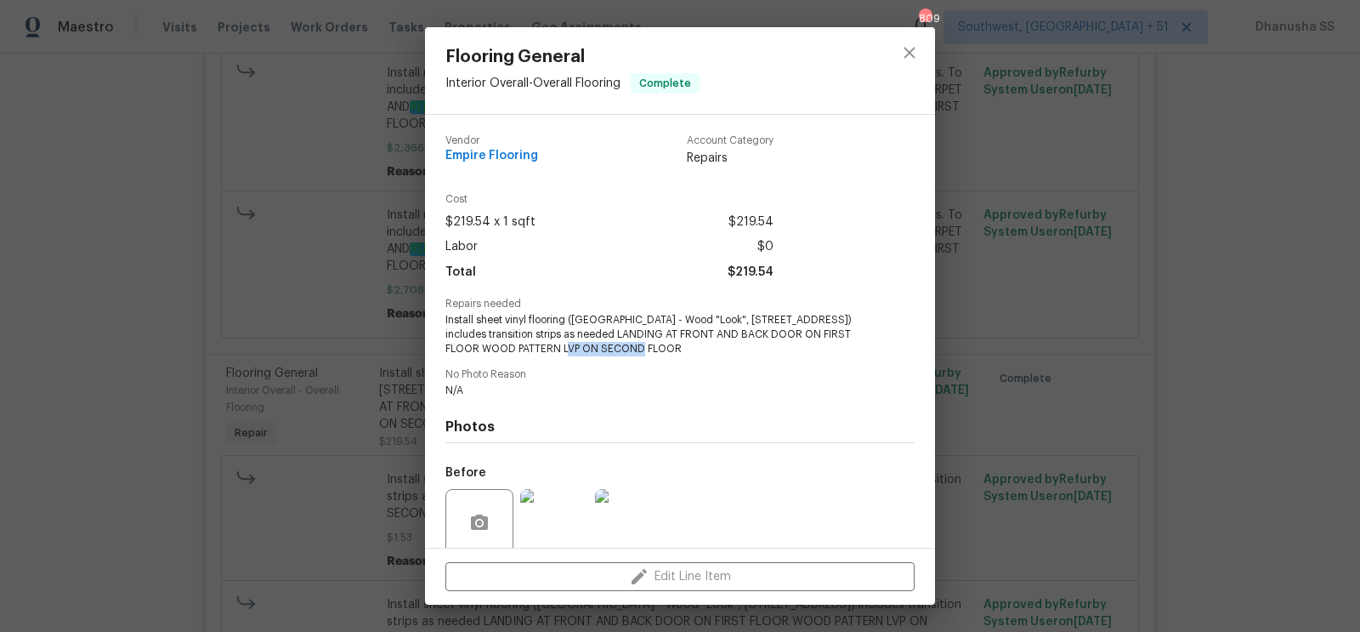
drag, startPoint x: 566, startPoint y: 350, endPoint x: 653, endPoint y: 352, distance: 86.7
click at [653, 352] on span "Install sheet vinyl flooring (Sugar Valley - Wood "Look", 565 Beacon Hill) incl…" at bounding box center [656, 334] width 422 height 42
copy span "SECOND FLOOR"
drag, startPoint x: 637, startPoint y: 335, endPoint x: 842, endPoint y: 332, distance: 205.7
click at [842, 333] on span "Install sheet vinyl flooring (Sugar Valley - Wood "Look", 565 Beacon Hill) incl…" at bounding box center [656, 334] width 422 height 42
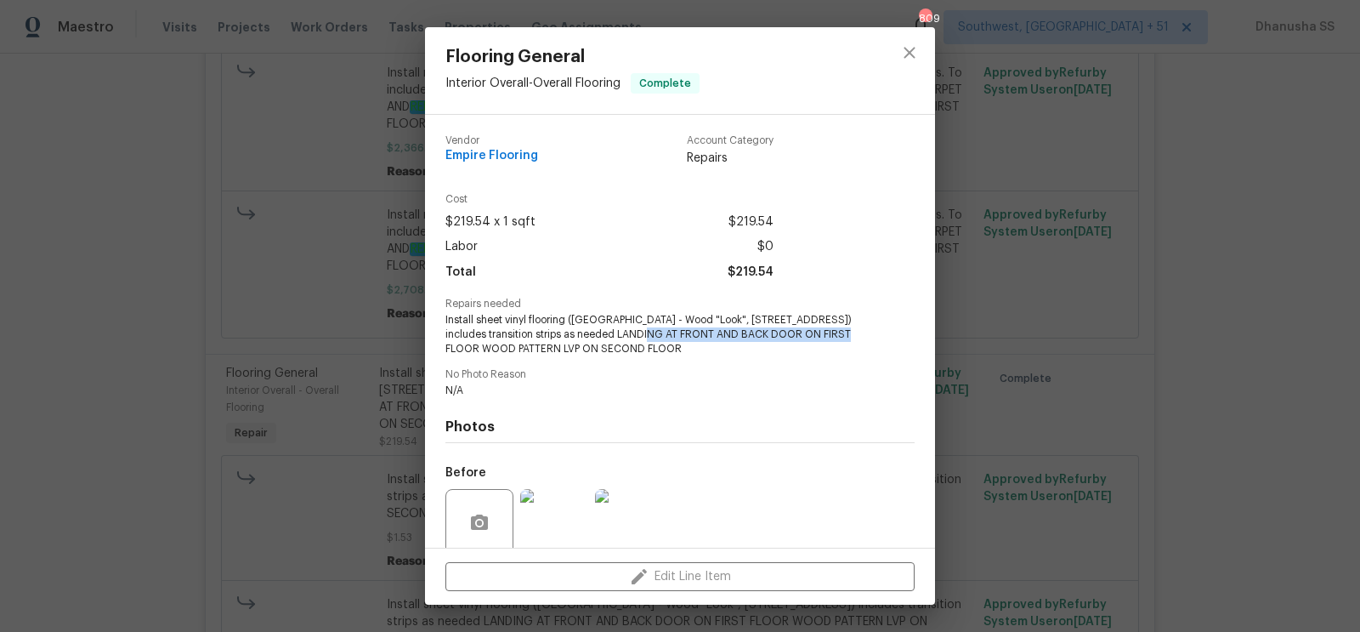
copy span "FRONT AND BACK DOOR ON FIRST FLOOR"
drag, startPoint x: 639, startPoint y: 331, endPoint x: 840, endPoint y: 338, distance: 200.7
click at [840, 338] on span "Install sheet vinyl flooring (Sugar Valley - Wood "Look", 565 Beacon Hill) incl…" at bounding box center [656, 334] width 422 height 42
copy span "RONT AND BACK DOOR ON FIRST FLOOR"
click at [910, 56] on icon "close" at bounding box center [909, 52] width 20 height 20
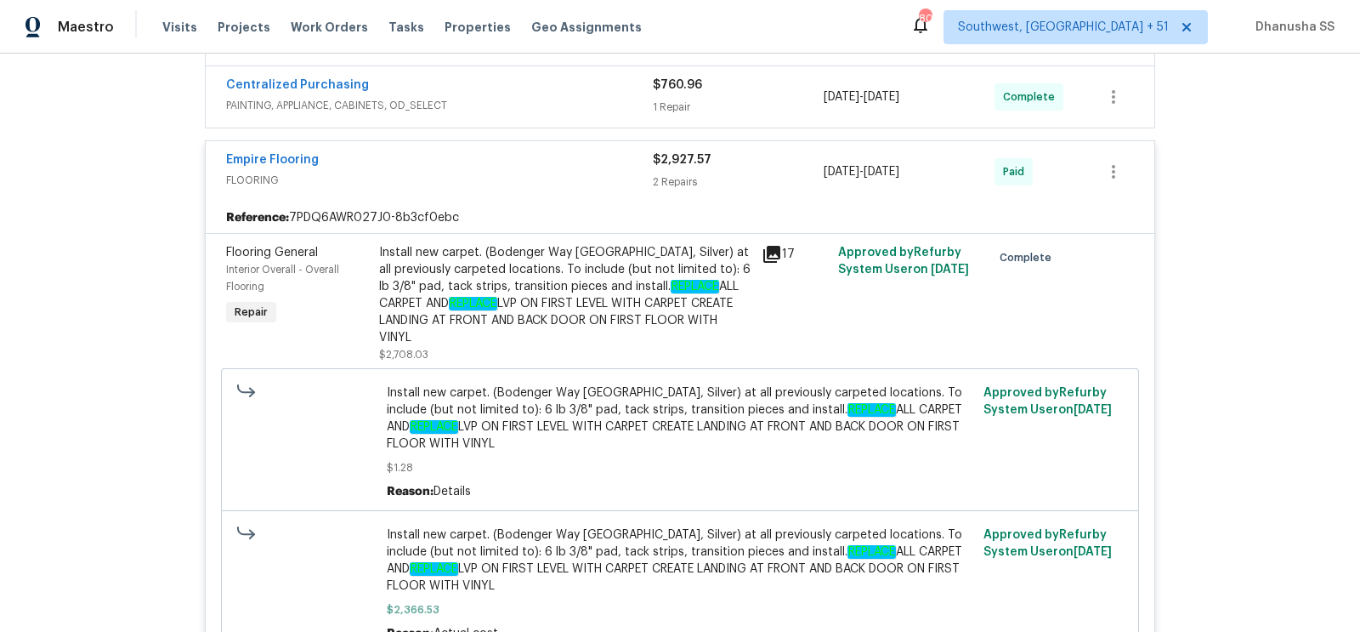
scroll to position [915, 0]
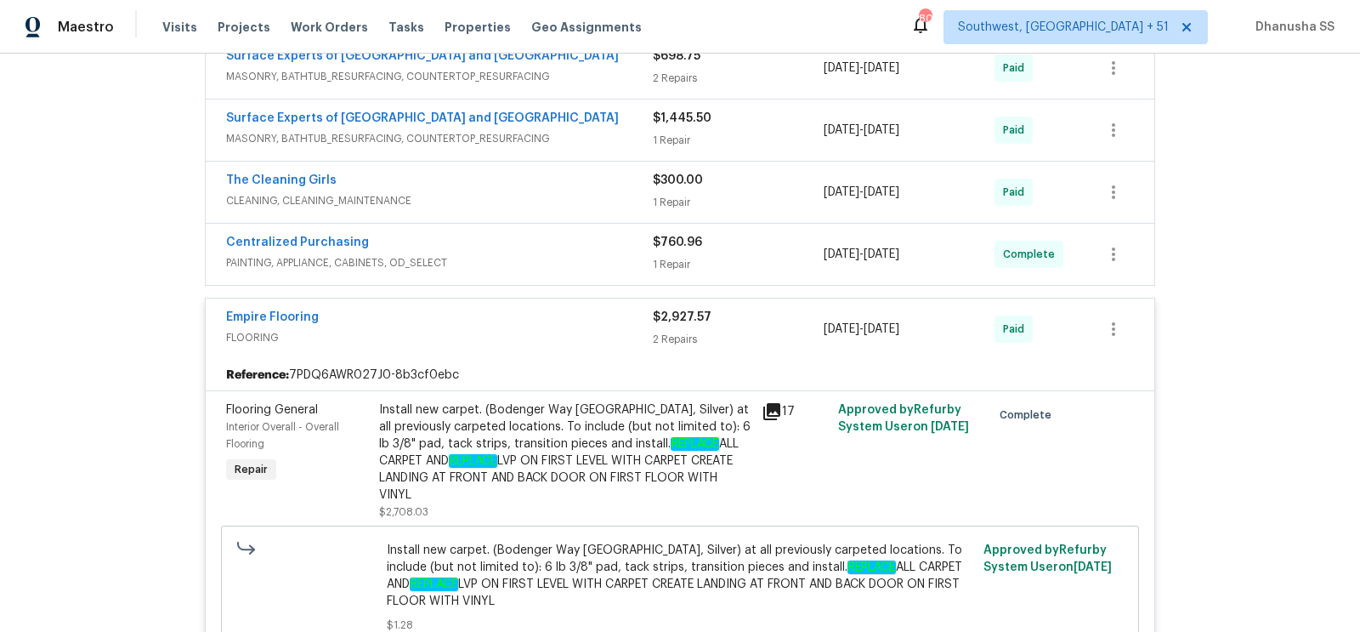
click at [579, 255] on span "PAINTING, APPLIANCE, CABINETS, OD_SELECT" at bounding box center [439, 262] width 427 height 17
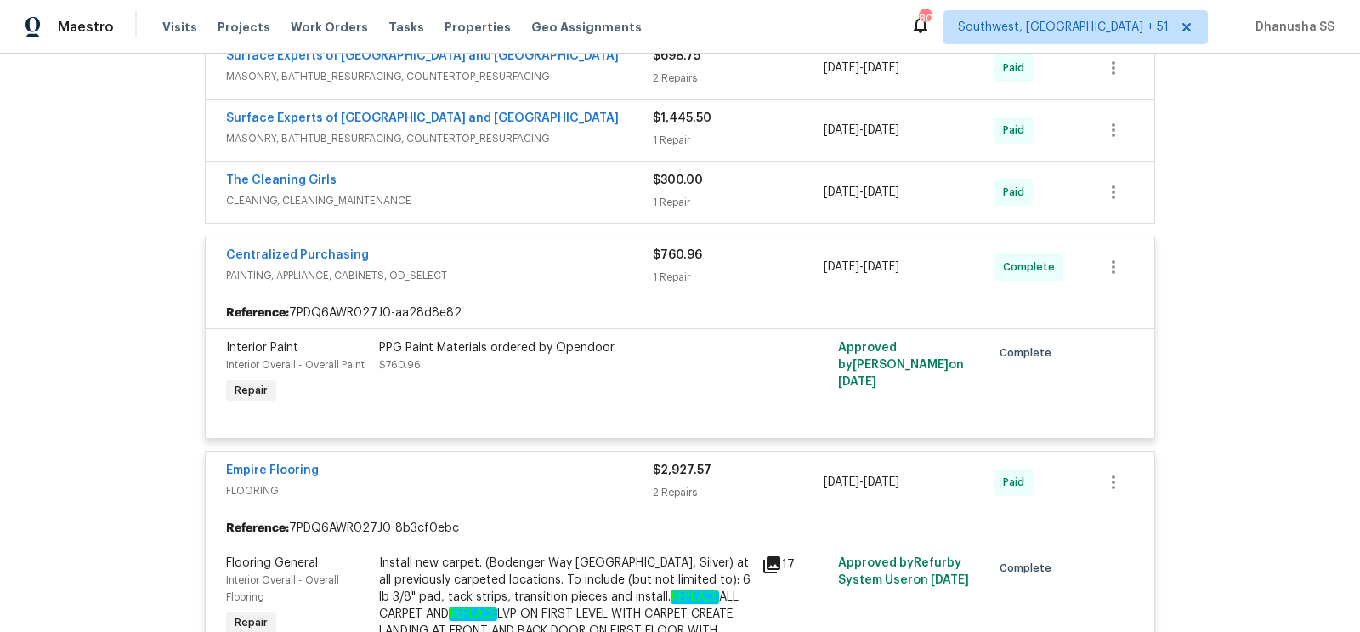
click at [595, 172] on div "The Cleaning Girls" at bounding box center [439, 182] width 427 height 20
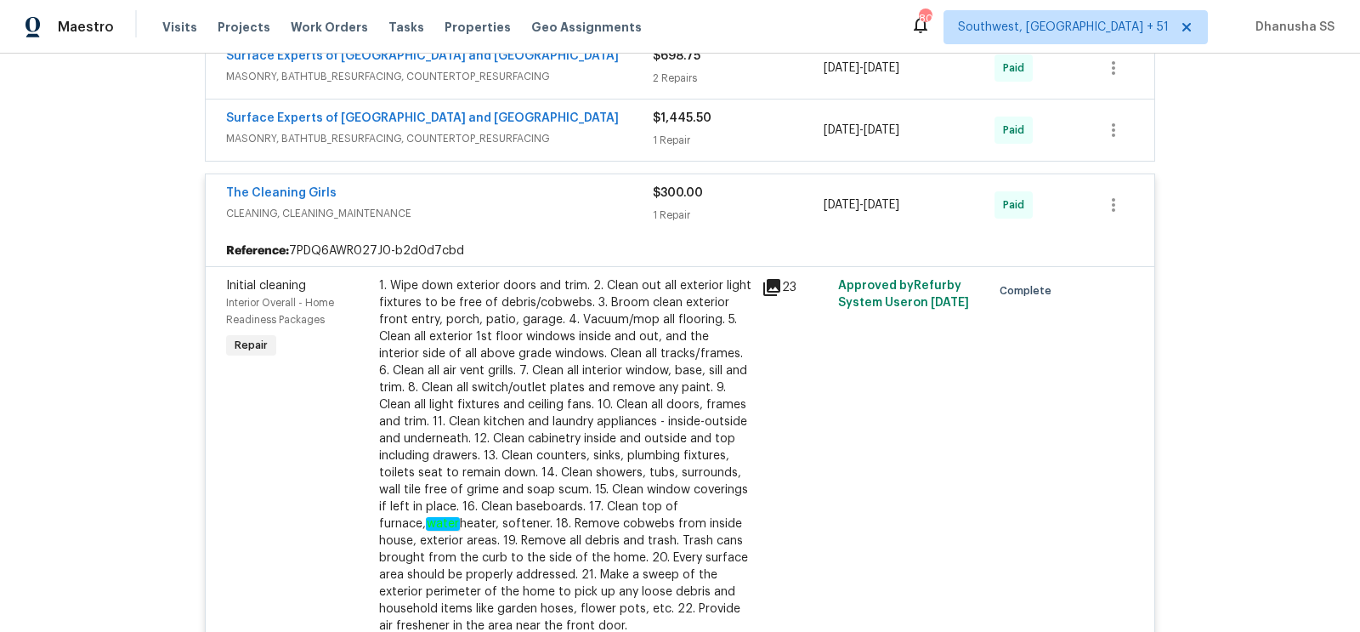
click at [601, 148] on div "Surface Experts of Durham and Chapel Hill MASONRY, BATHTUB_RESURFACING, COUNTER…" at bounding box center [680, 129] width 949 height 61
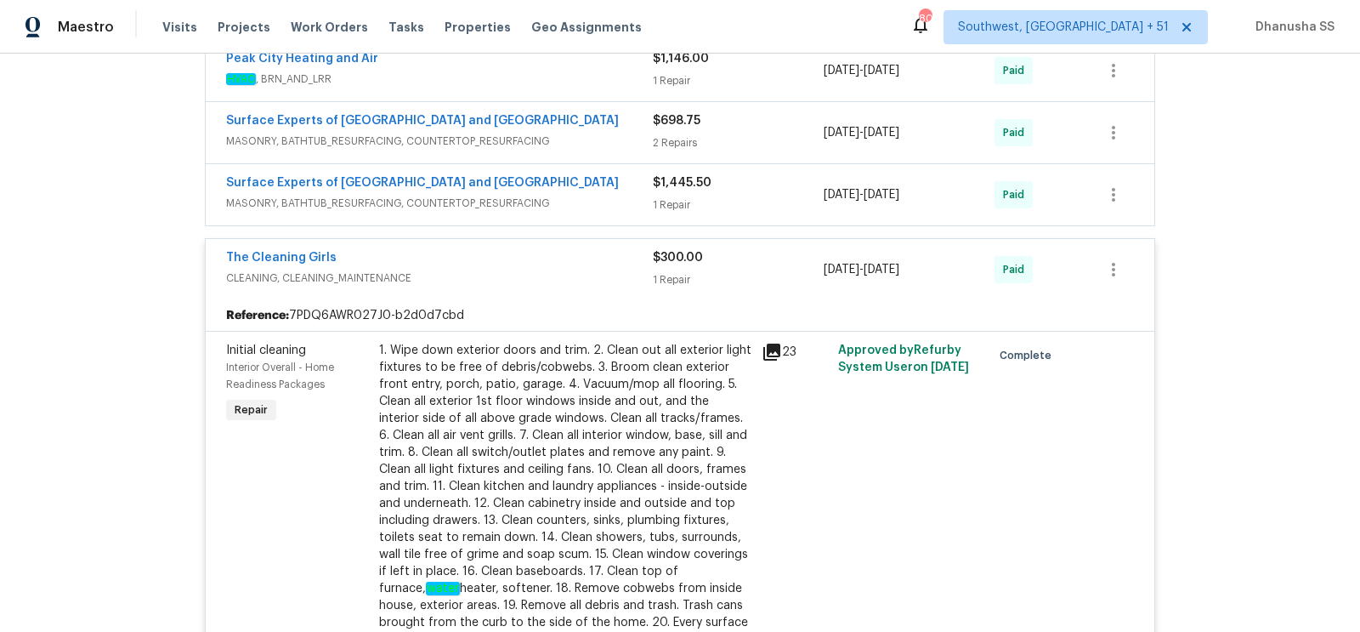
scroll to position [834, 0]
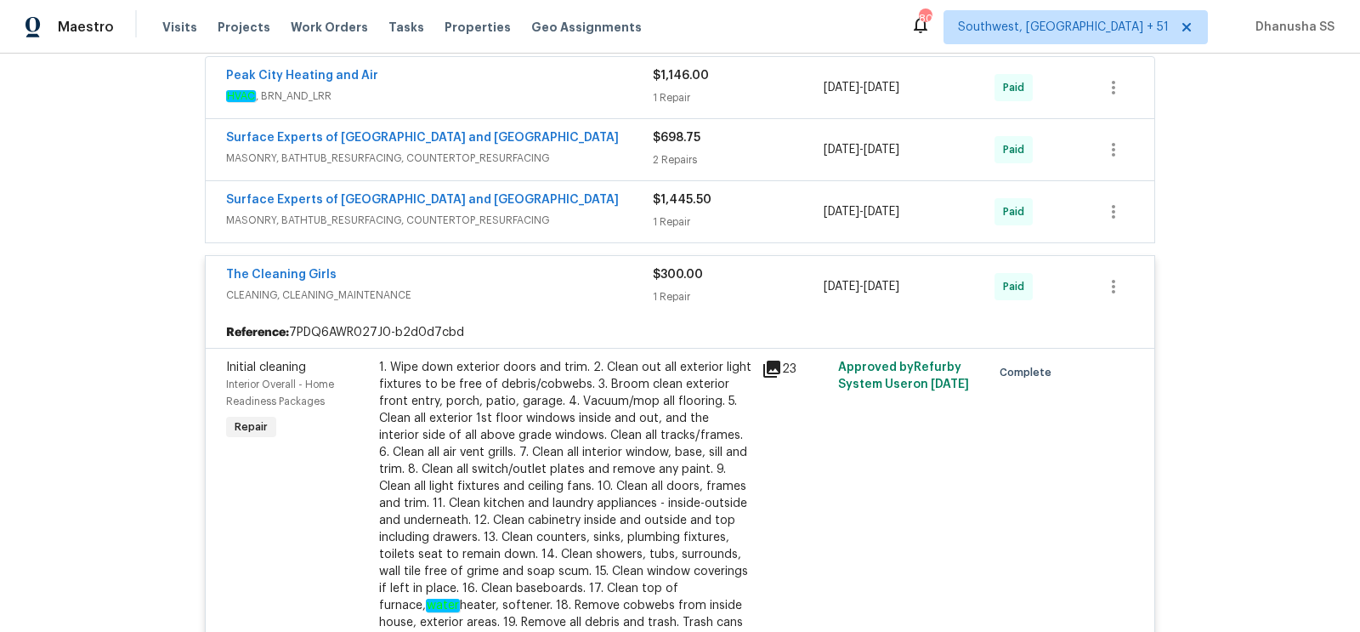
click at [586, 191] on div "Surface Experts of Durham and Chapel Hill" at bounding box center [439, 201] width 427 height 20
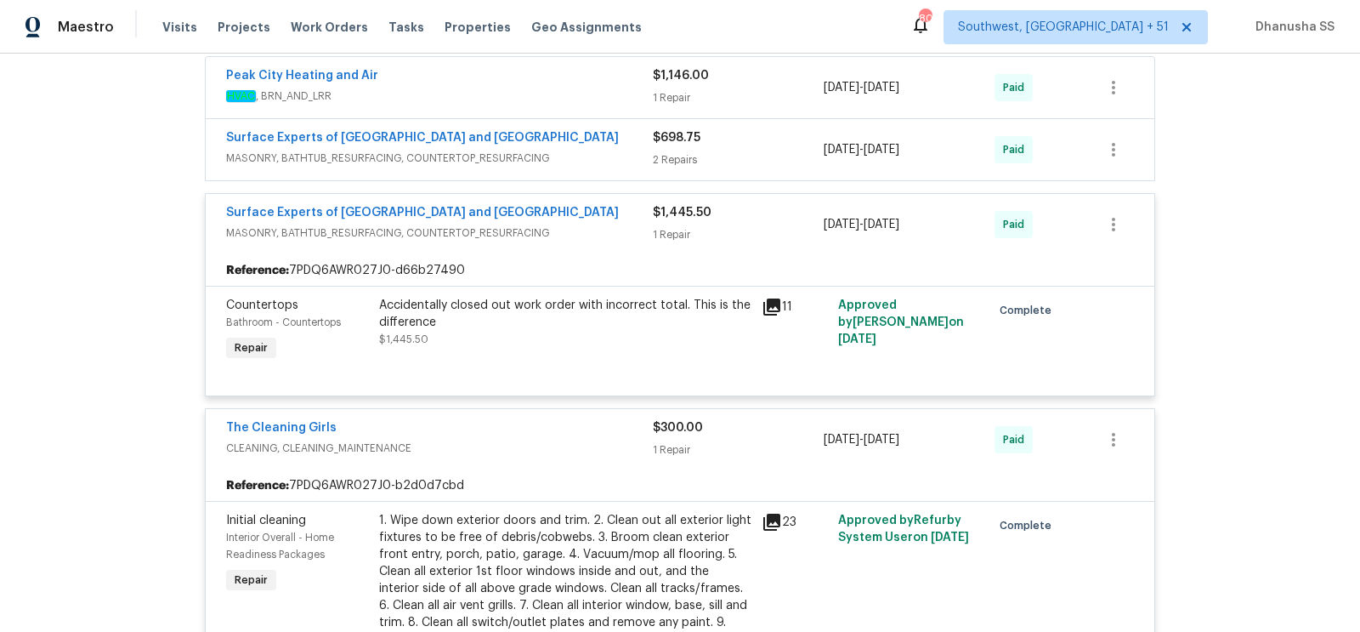
click at [582, 154] on span "MASONRY, BATHTUB_RESURFACING, COUNTERTOP_RESURFACING" at bounding box center [439, 158] width 427 height 17
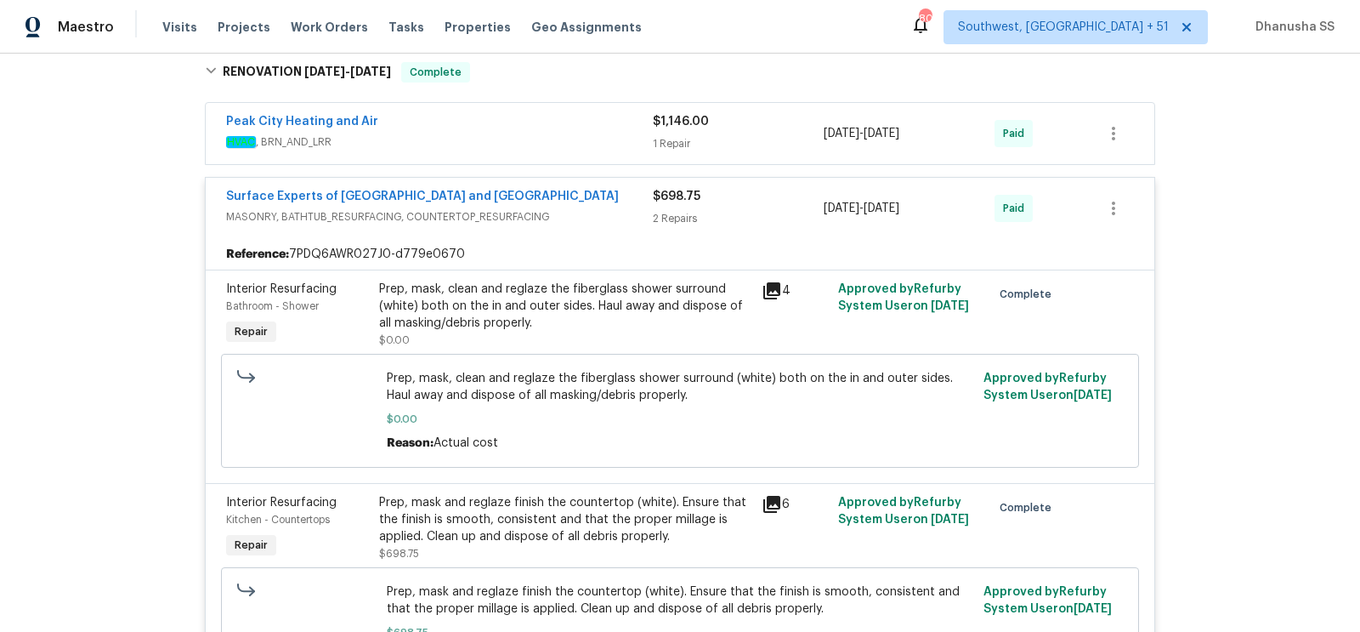
click at [582, 133] on span "HVAC , BRN_AND_LRR" at bounding box center [439, 141] width 427 height 17
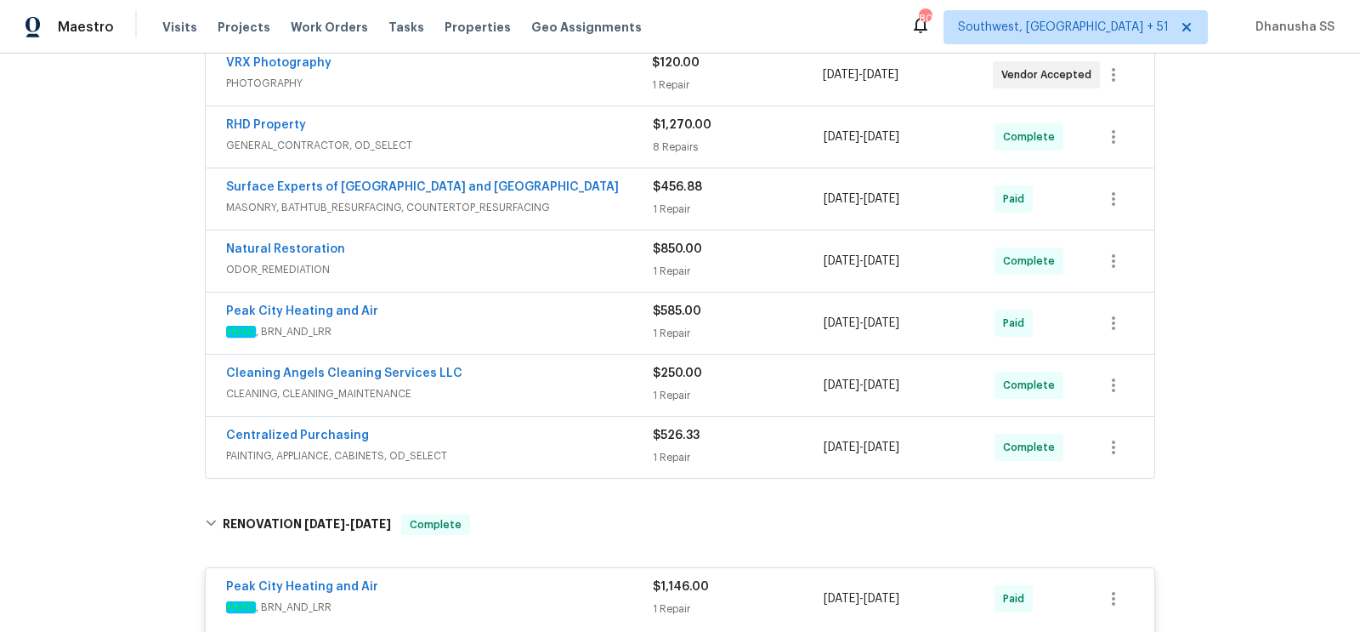
scroll to position [345, 0]
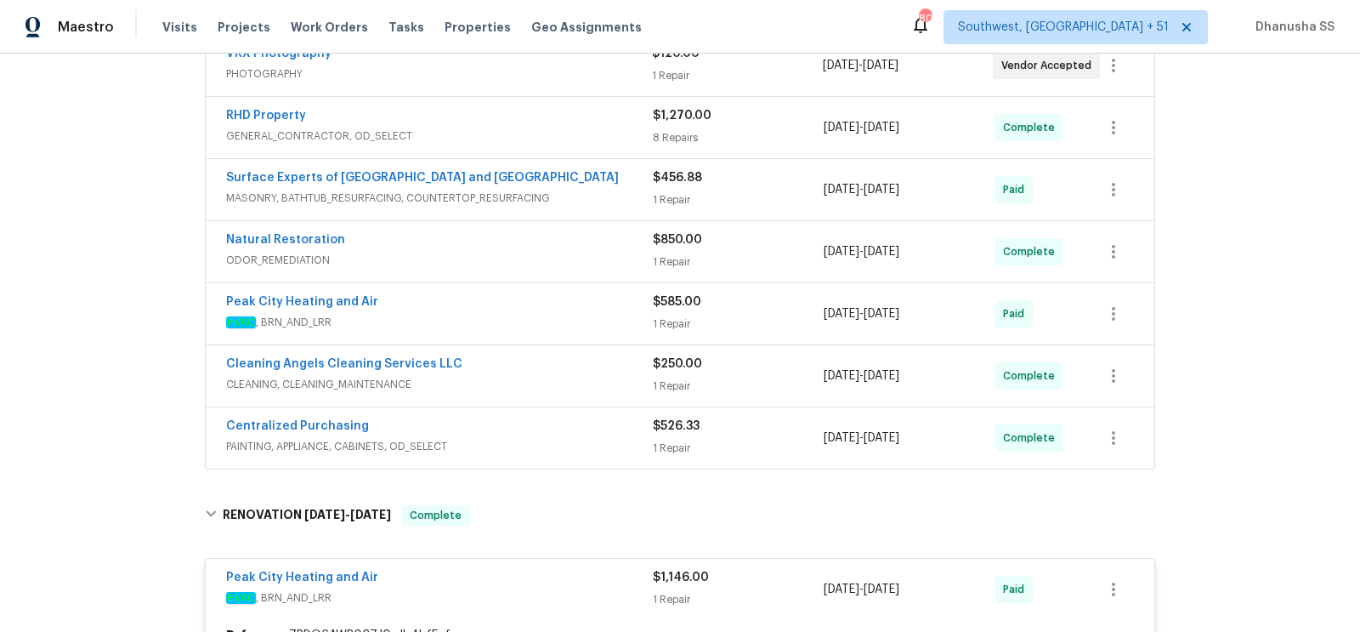
click at [581, 425] on div "Centralized Purchasing" at bounding box center [439, 427] width 427 height 20
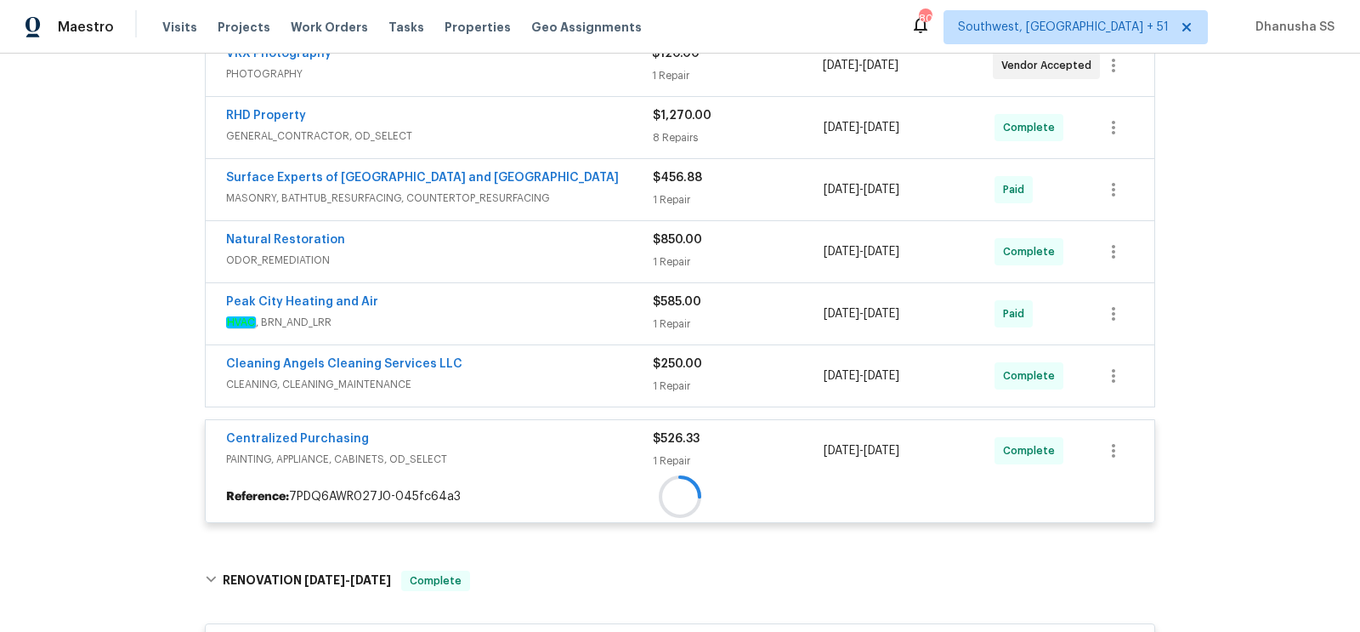
scroll to position [433, 0]
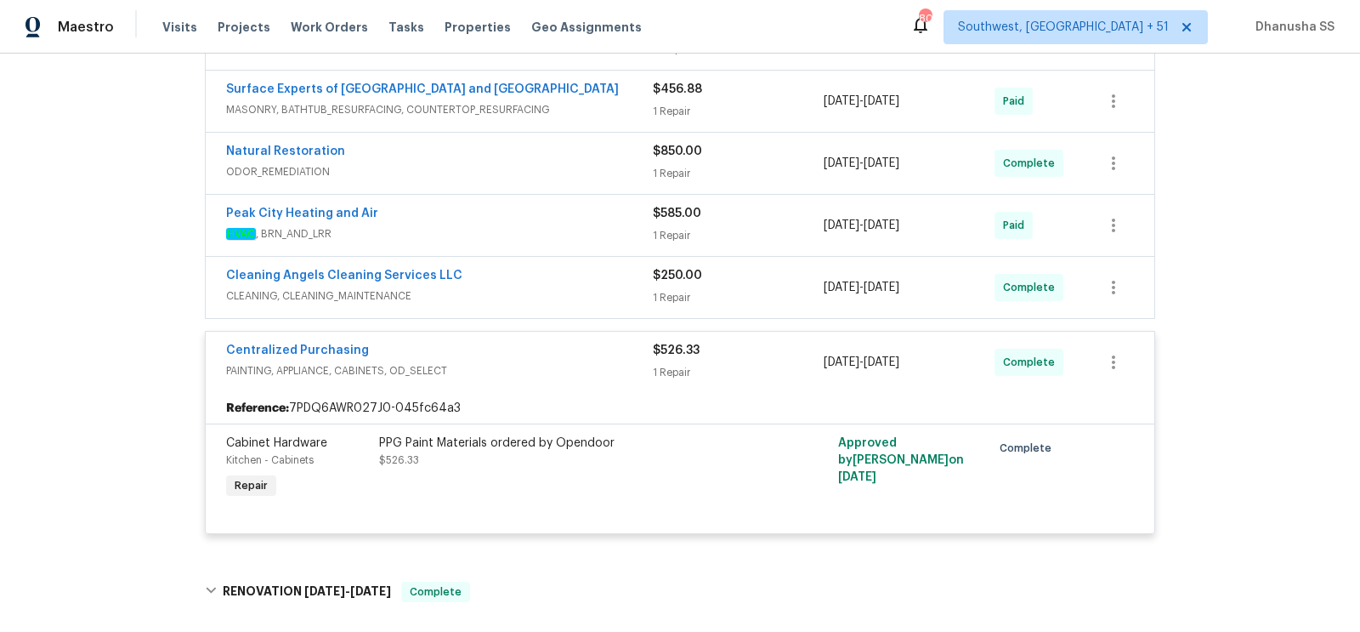
click at [581, 287] on span "CLEANING, CLEANING_MAINTENANCE" at bounding box center [439, 295] width 427 height 17
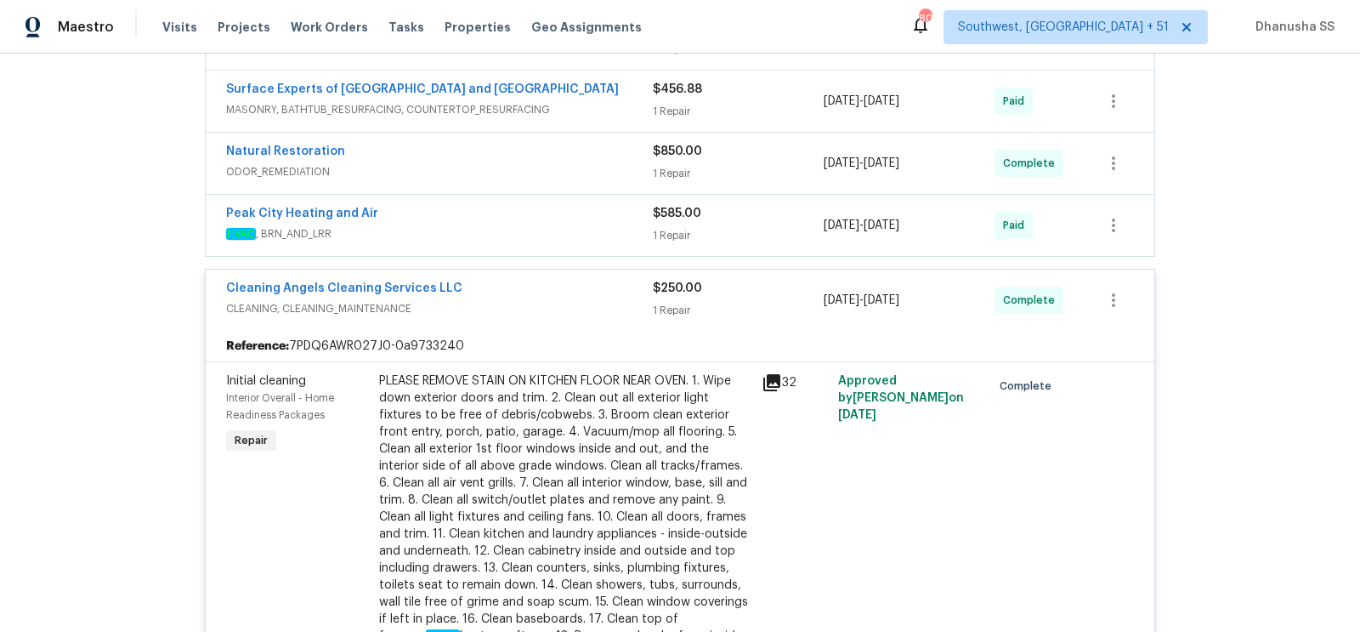
click at [592, 232] on span "HVAC , BRN_AND_LRR" at bounding box center [439, 233] width 427 height 17
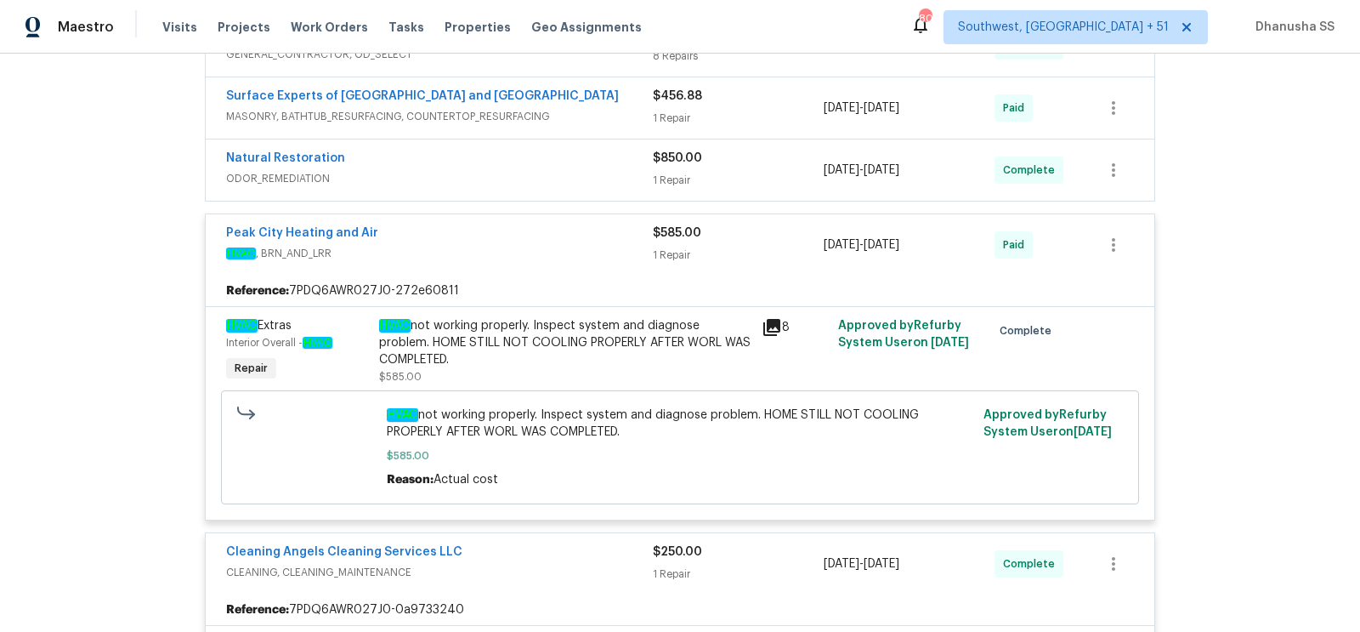
click at [596, 184] on div "Natural Restoration ODOR_REMEDIATION" at bounding box center [439, 170] width 427 height 41
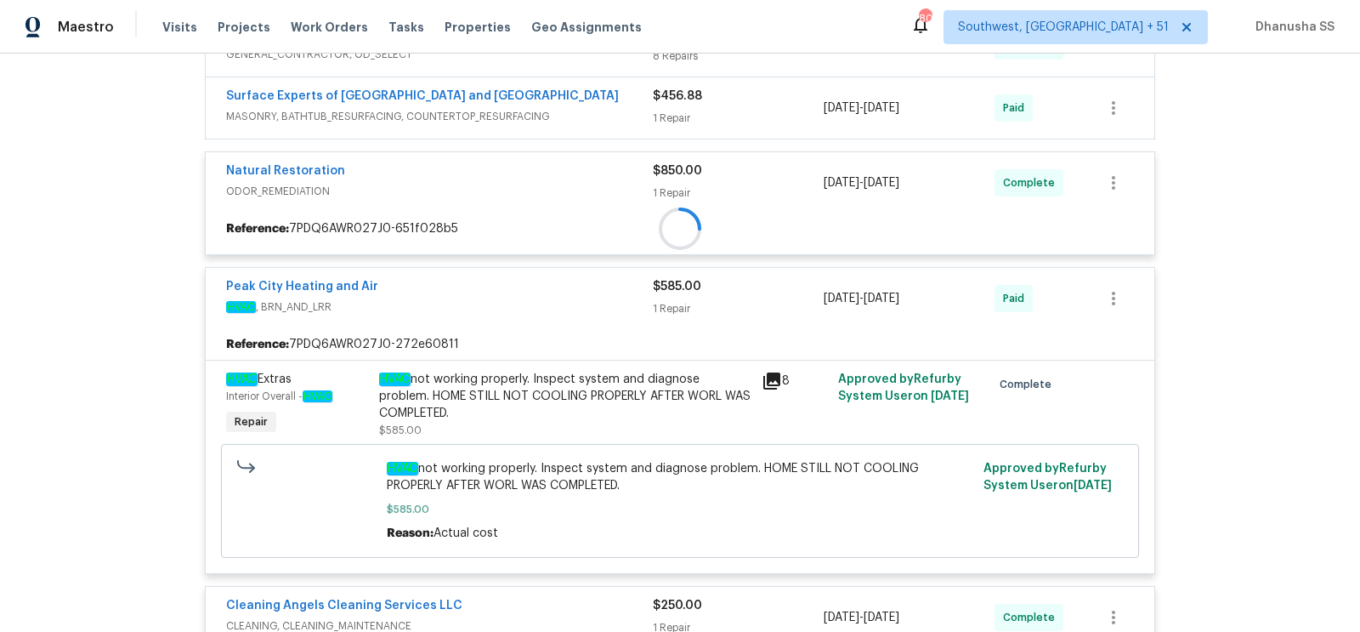
scroll to position [350, 0]
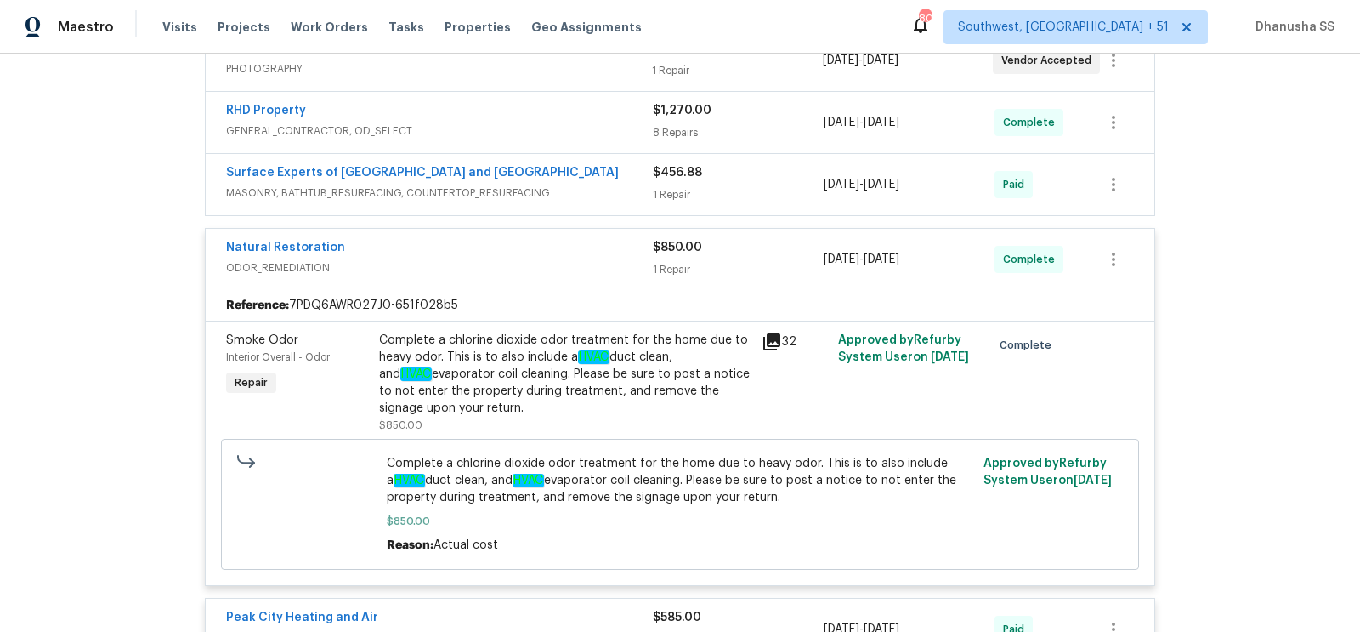
click at [600, 184] on span "MASONRY, BATHTUB_RESURFACING, COUNTERTOP_RESURFACING" at bounding box center [439, 192] width 427 height 17
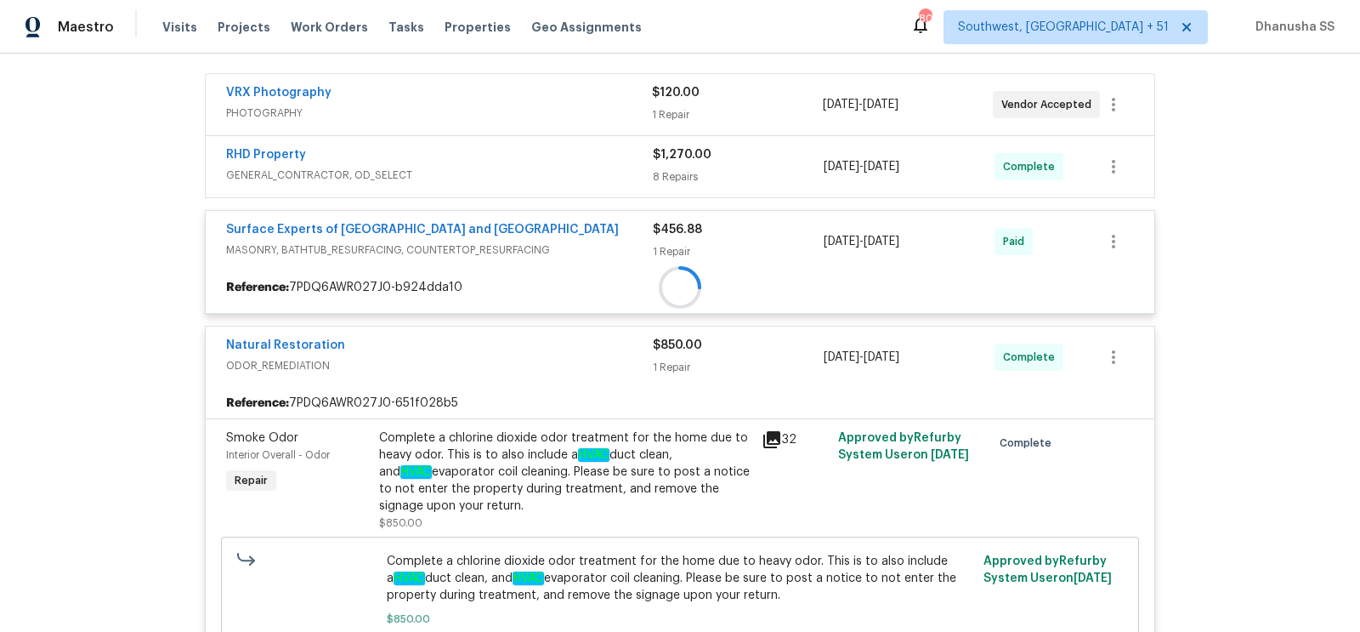
scroll to position [298, 0]
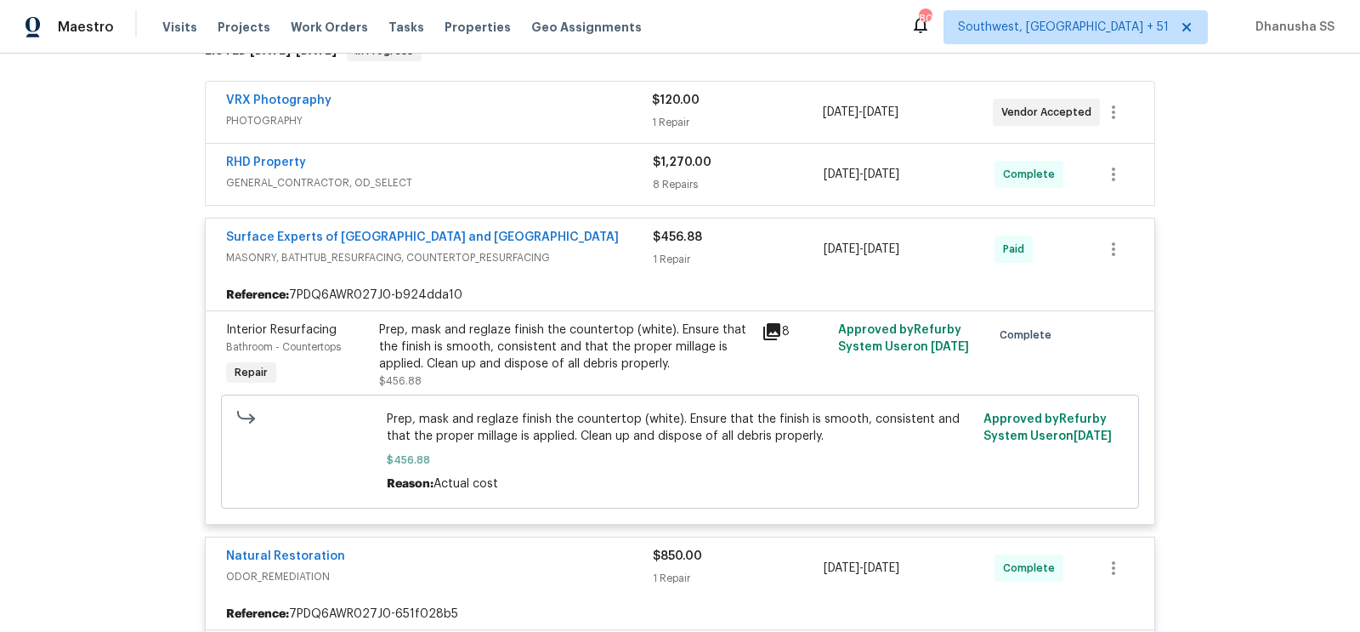
click at [600, 184] on span "GENERAL_CONTRACTOR, OD_SELECT" at bounding box center [439, 182] width 427 height 17
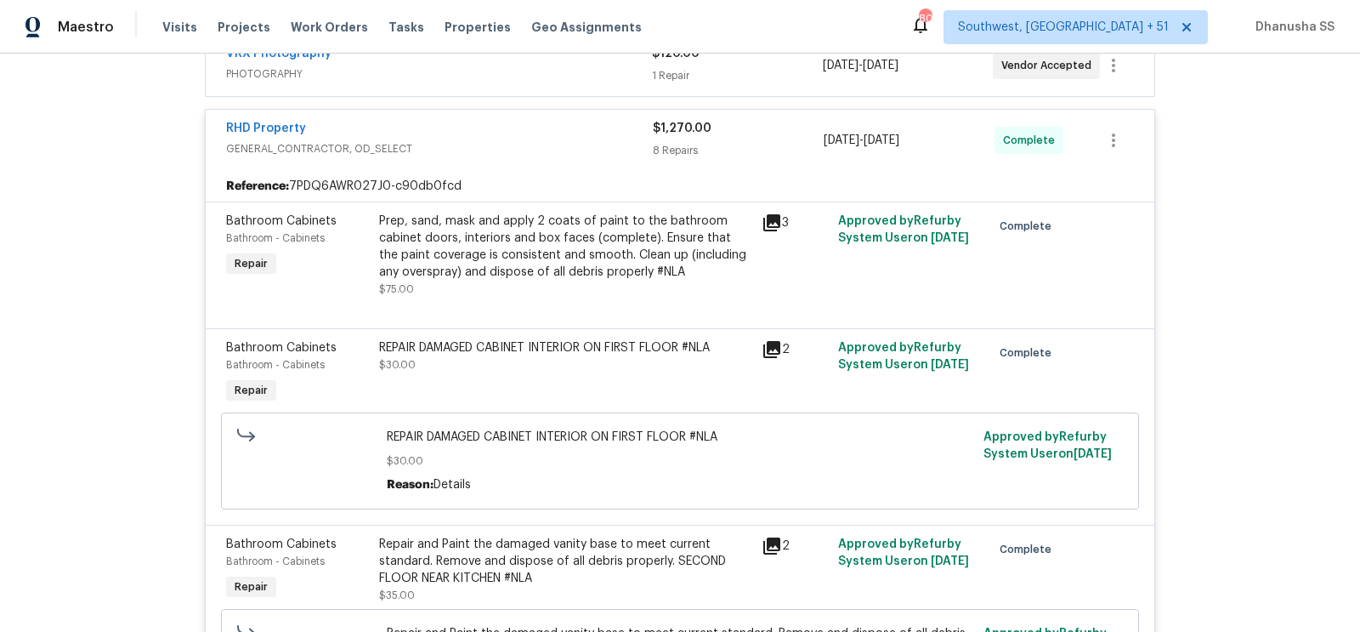
scroll to position [151, 0]
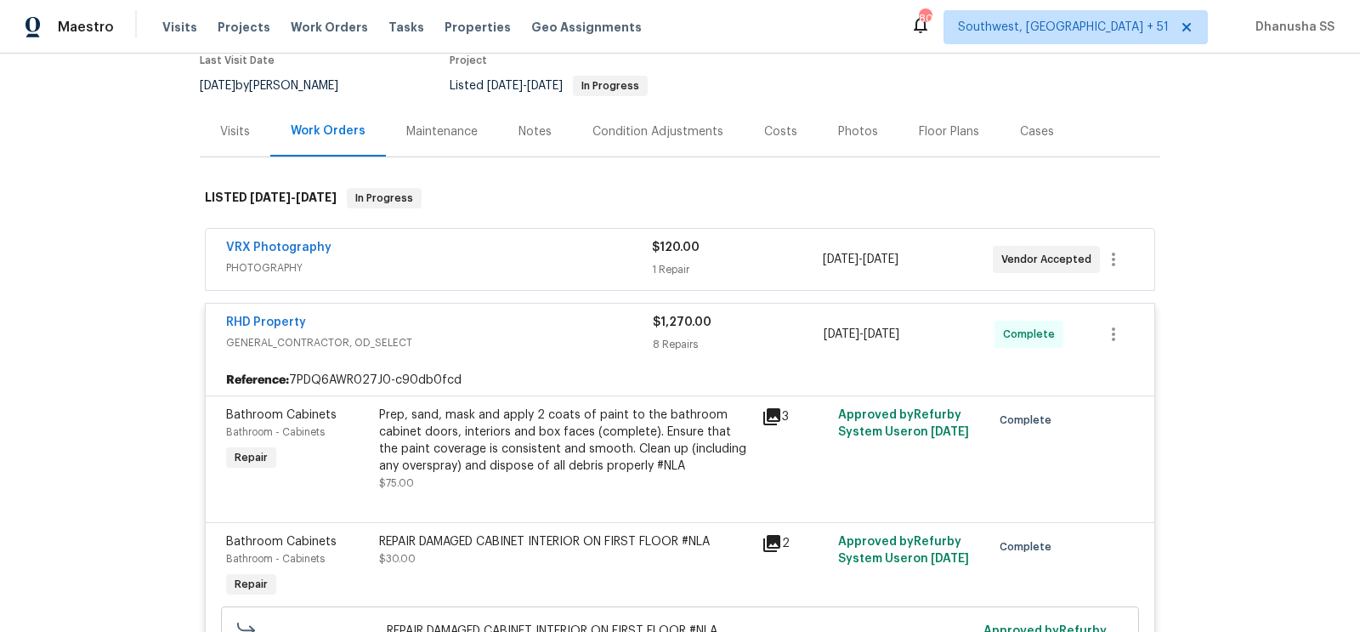
click at [595, 259] on span "PHOTOGRAPHY" at bounding box center [439, 267] width 426 height 17
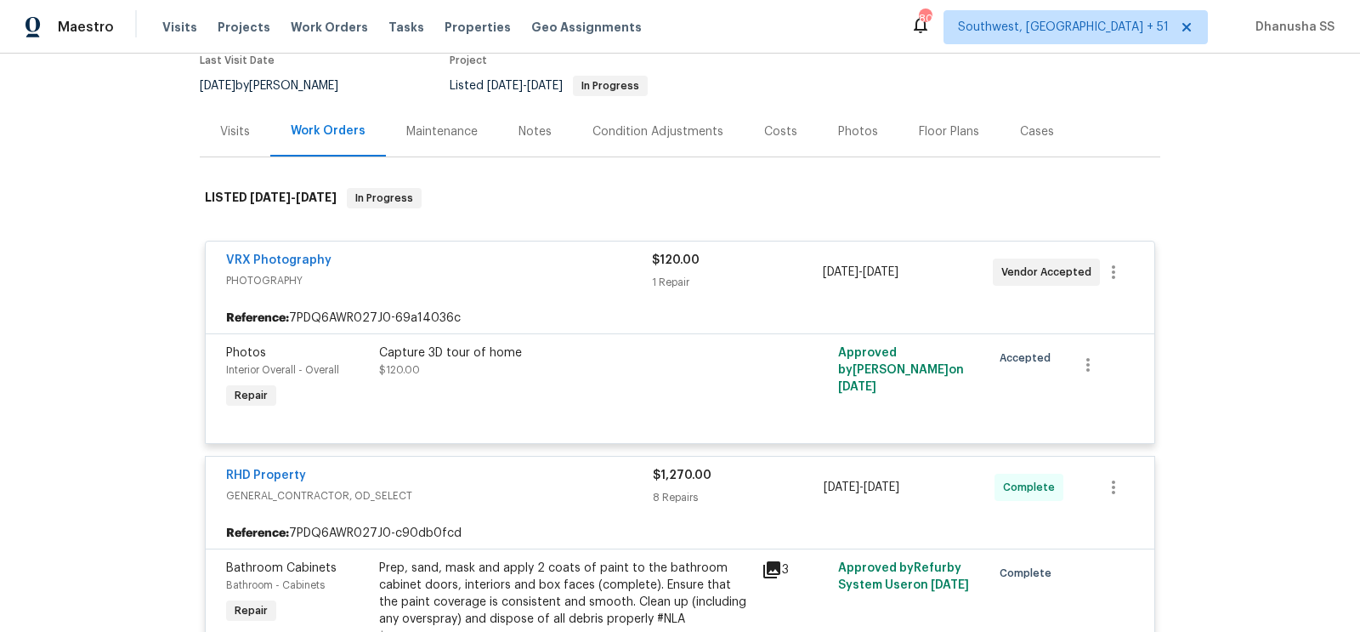
click at [595, 259] on div "VRX Photography" at bounding box center [439, 262] width 426 height 20
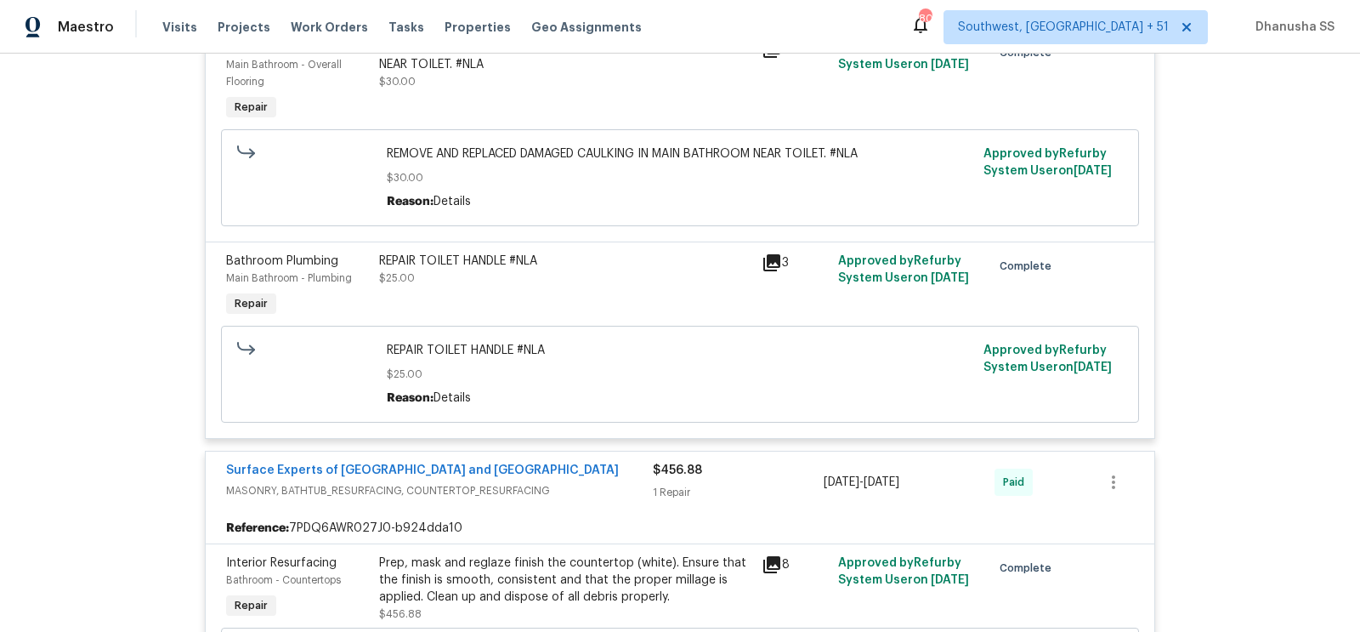
scroll to position [0, 0]
